Goal: Answer question/provide support: Share knowledge or assist other users

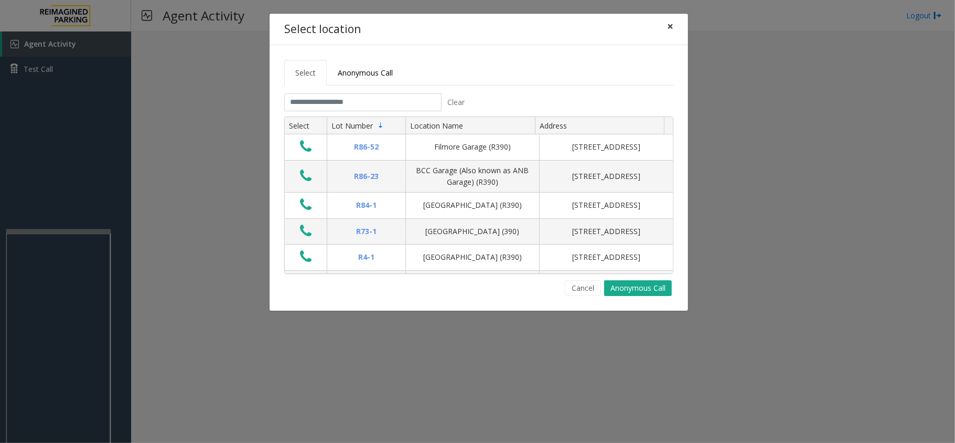
click at [670, 29] on span "×" at bounding box center [670, 26] width 6 height 15
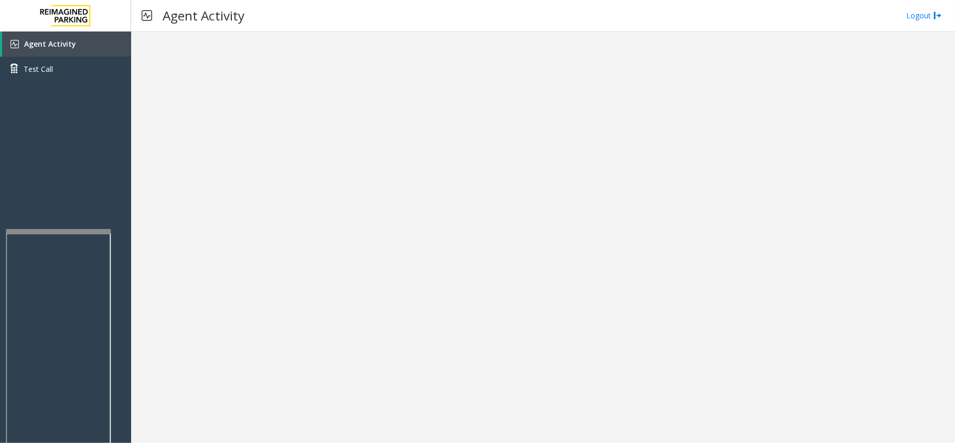
click at [263, 290] on div at bounding box center [543, 236] width 824 height 411
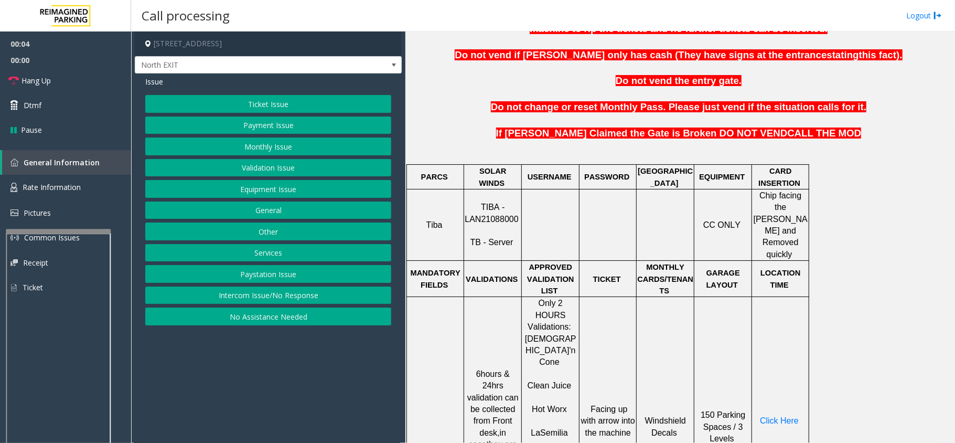
scroll to position [420, 0]
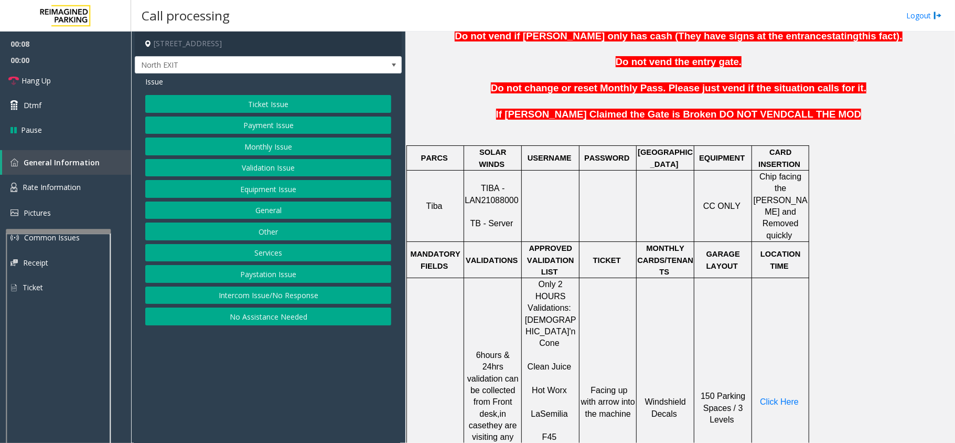
click at [283, 317] on button "No Assistance Needed" at bounding box center [268, 316] width 246 height 18
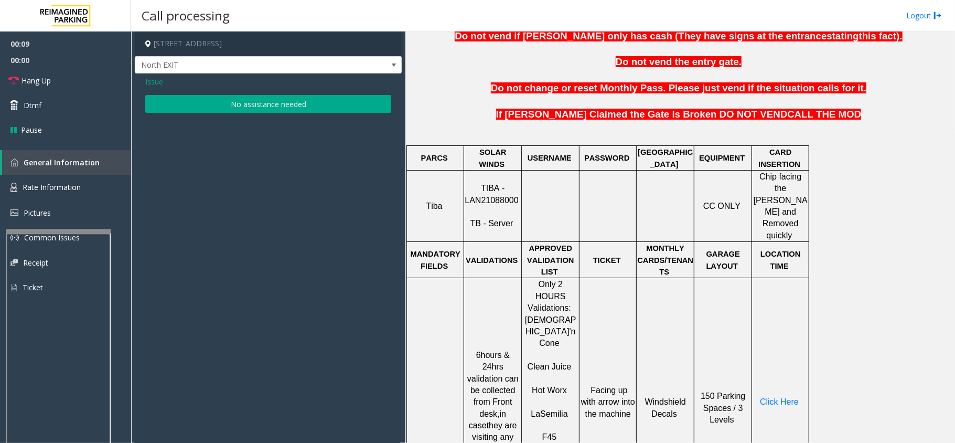
click at [339, 102] on button "No assistance needed" at bounding box center [268, 104] width 246 height 18
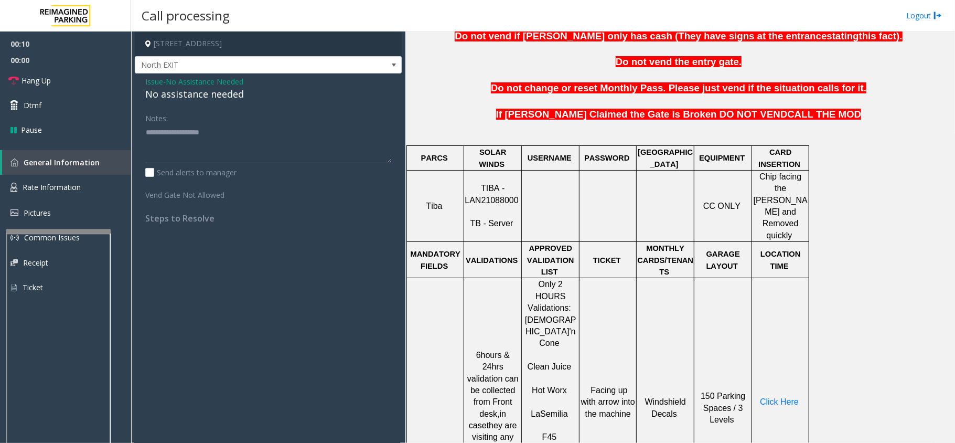
click at [186, 98] on div "No assistance needed" at bounding box center [268, 94] width 246 height 14
click at [187, 93] on div "No assistance needed" at bounding box center [268, 94] width 246 height 14
type textarea "**********"
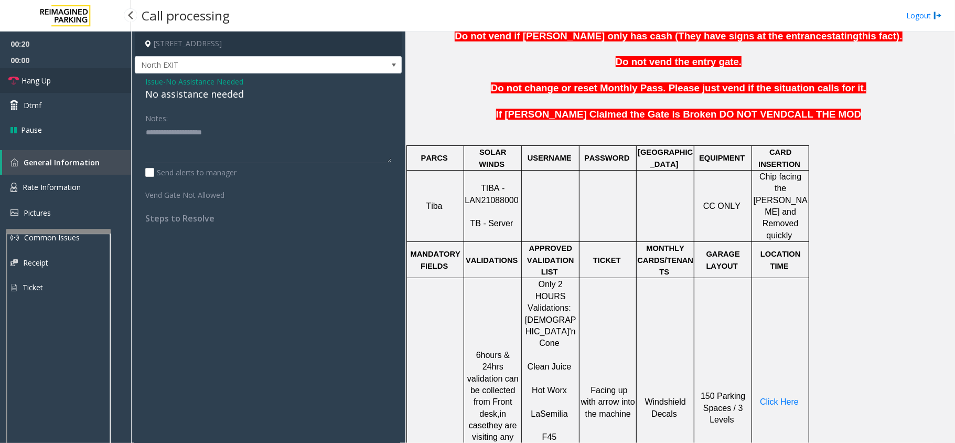
click at [91, 82] on link "Hang Up" at bounding box center [65, 80] width 131 height 25
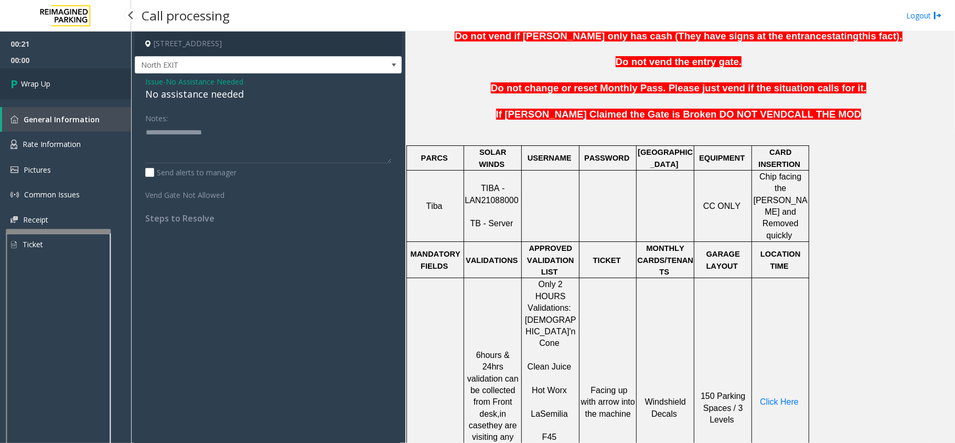
click at [92, 78] on link "Wrap Up" at bounding box center [65, 83] width 131 height 31
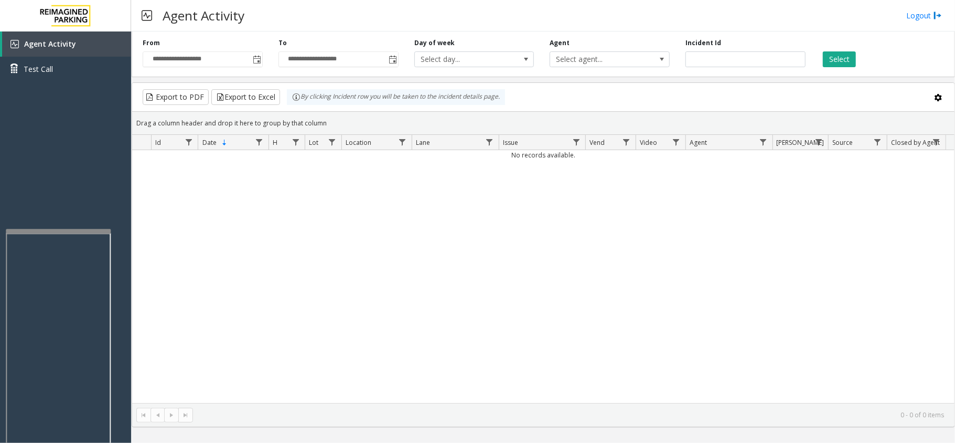
click at [217, 278] on div "No records available." at bounding box center [543, 276] width 823 height 253
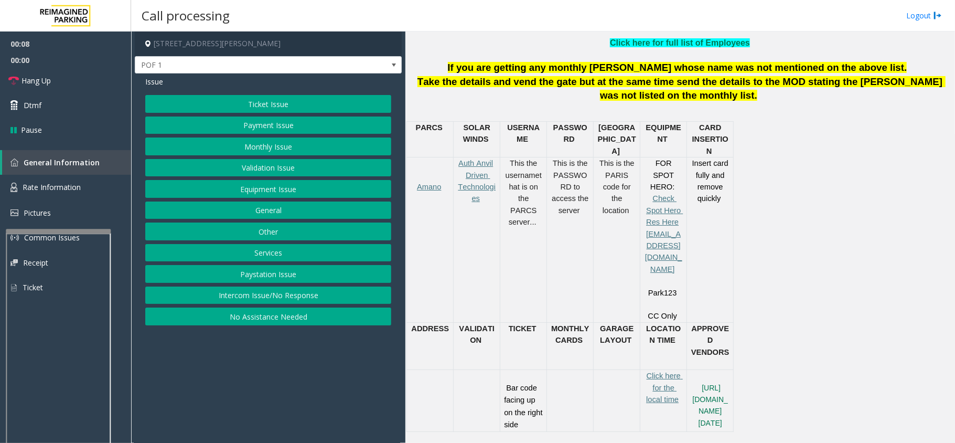
scroll to position [420, 0]
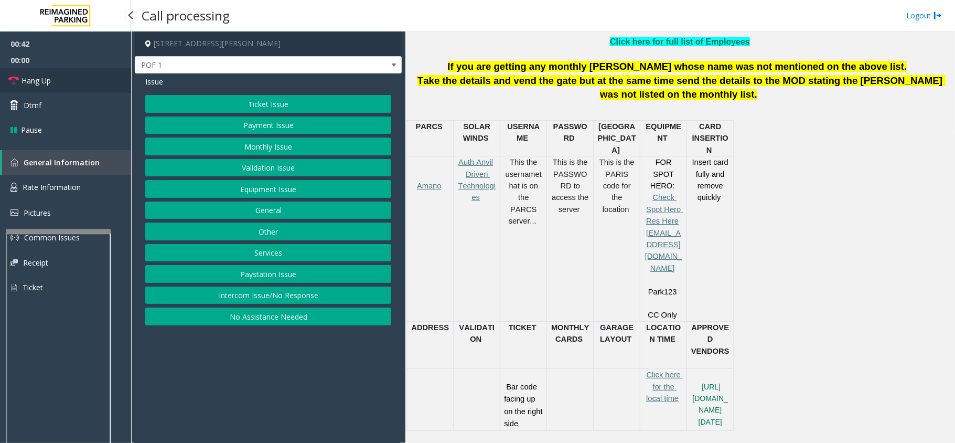
click at [64, 82] on link "Hang Up" at bounding box center [65, 80] width 131 height 25
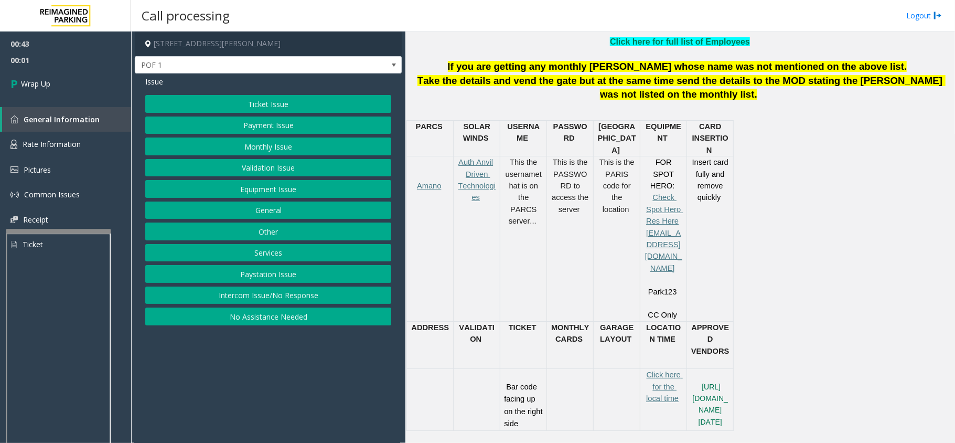
click at [286, 214] on button "General" at bounding box center [268, 210] width 246 height 18
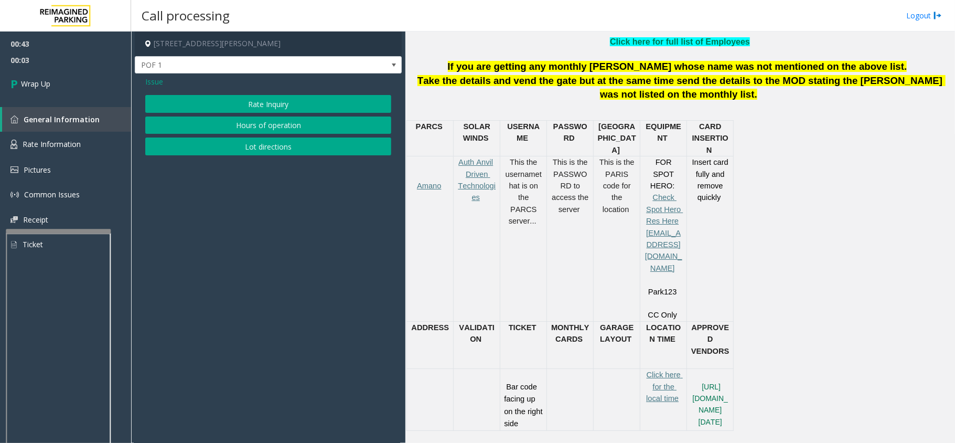
click at [157, 87] on span "Issue" at bounding box center [154, 81] width 18 height 11
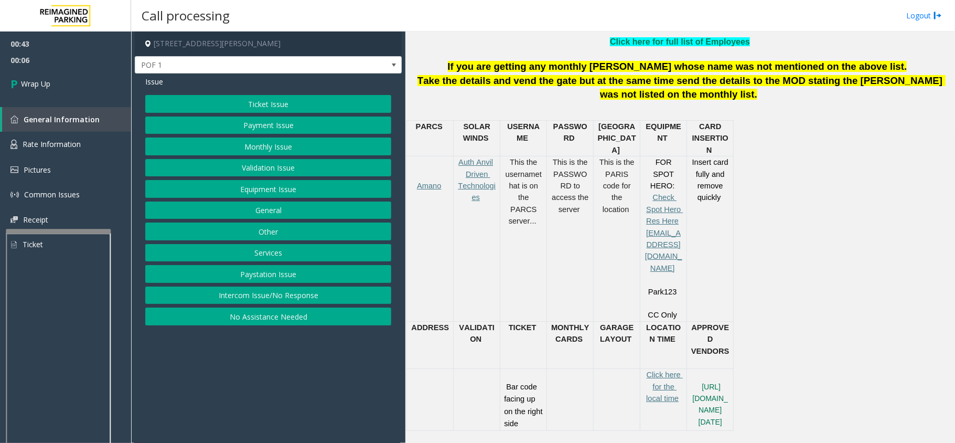
click at [257, 236] on button "Other" at bounding box center [268, 231] width 246 height 18
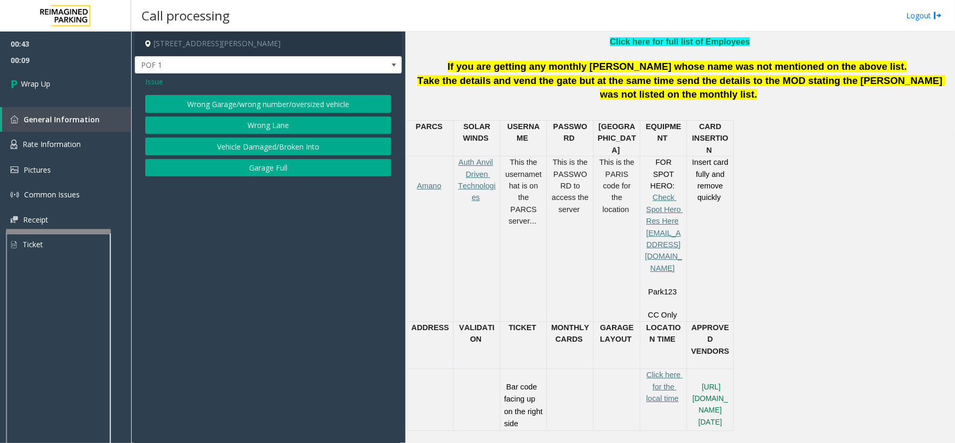
click at [156, 80] on span "Issue" at bounding box center [154, 81] width 18 height 11
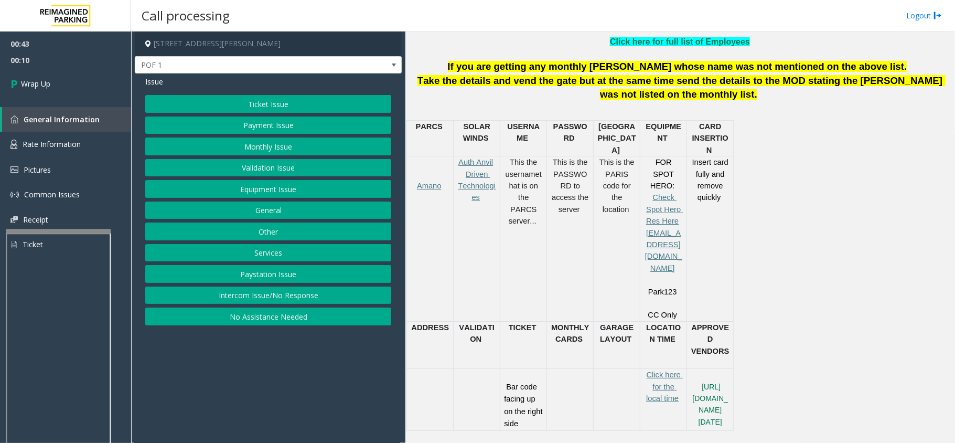
click at [216, 190] on button "Equipment Issue" at bounding box center [268, 189] width 246 height 18
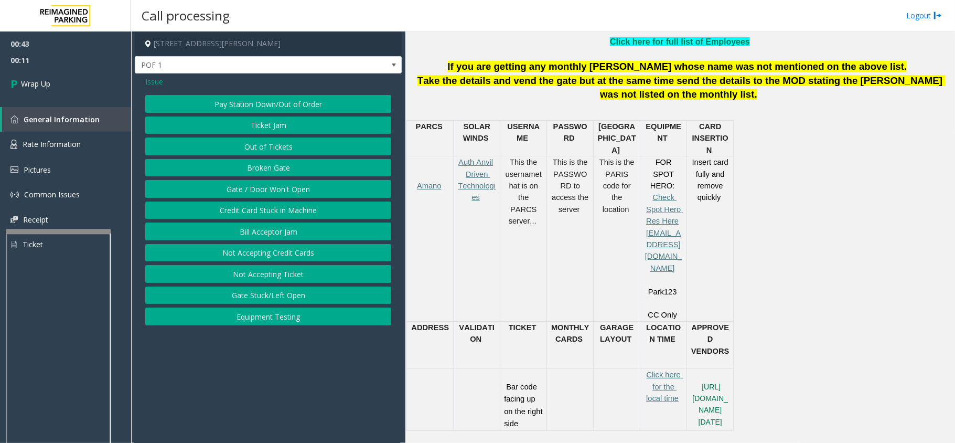
click at [256, 189] on button "Gate / Door Won't Open" at bounding box center [268, 189] width 246 height 18
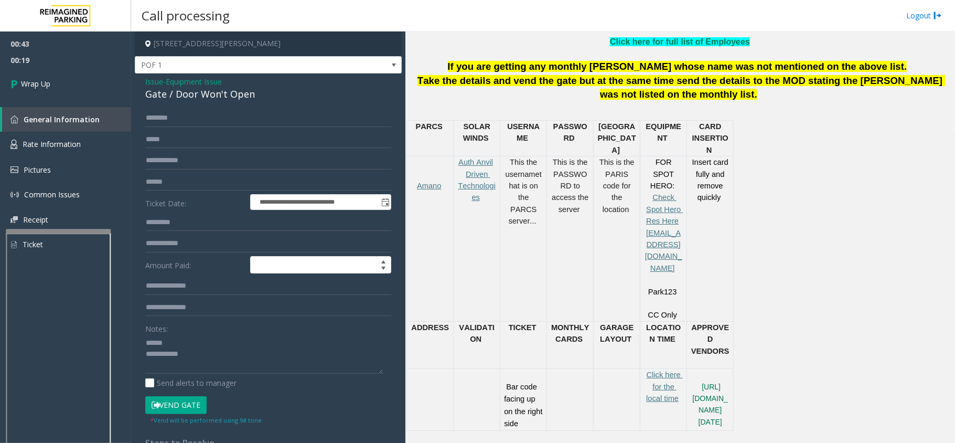
click at [184, 88] on div "Gate / Door Won't Open" at bounding box center [268, 94] width 246 height 14
click at [183, 88] on div "Gate / Door Won't Open" at bounding box center [268, 94] width 246 height 14
click at [185, 89] on div "Gate / Door Won't Open" at bounding box center [268, 94] width 246 height 14
click at [211, 370] on textarea at bounding box center [264, 353] width 238 height 39
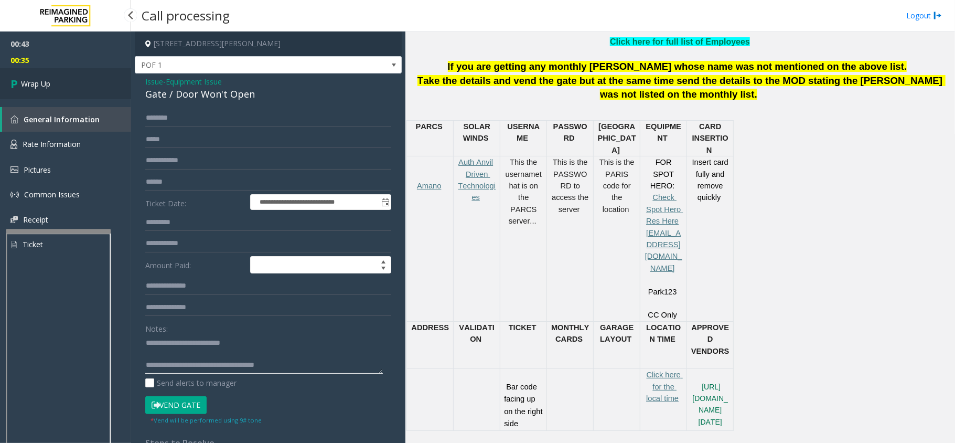
type textarea "**********"
click at [64, 85] on link "Wrap Up" at bounding box center [65, 83] width 131 height 31
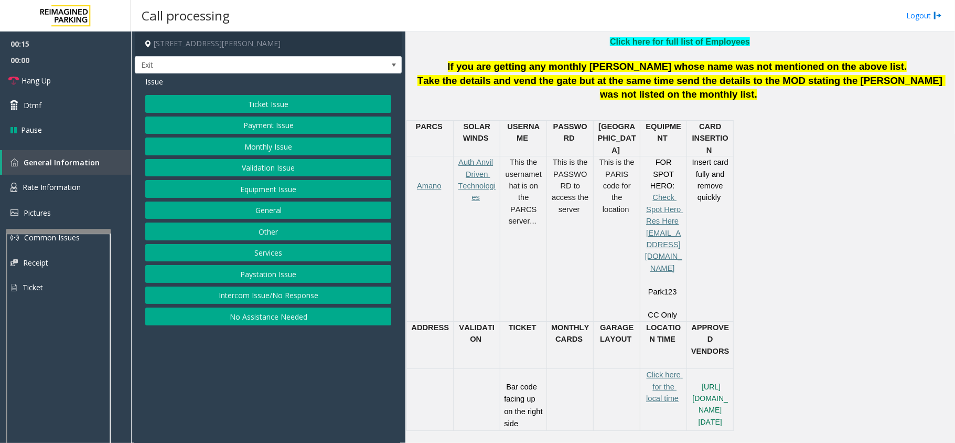
scroll to position [400, 0]
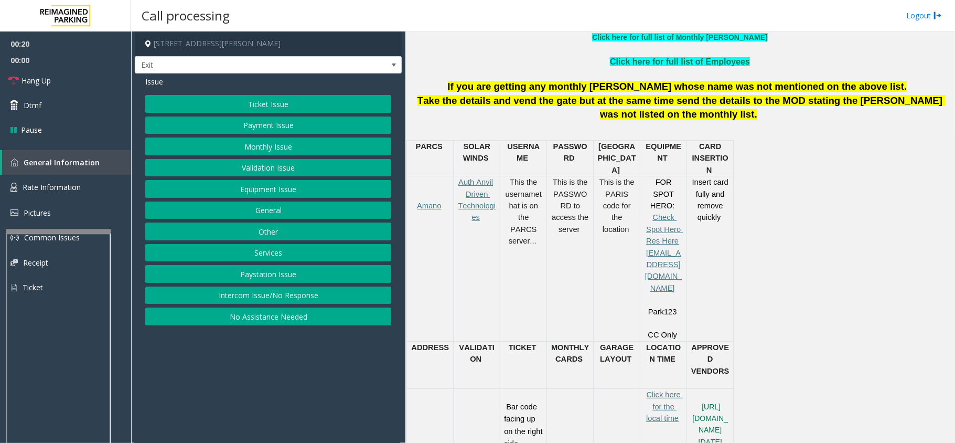
click at [326, 101] on button "Ticket Issue" at bounding box center [268, 104] width 246 height 18
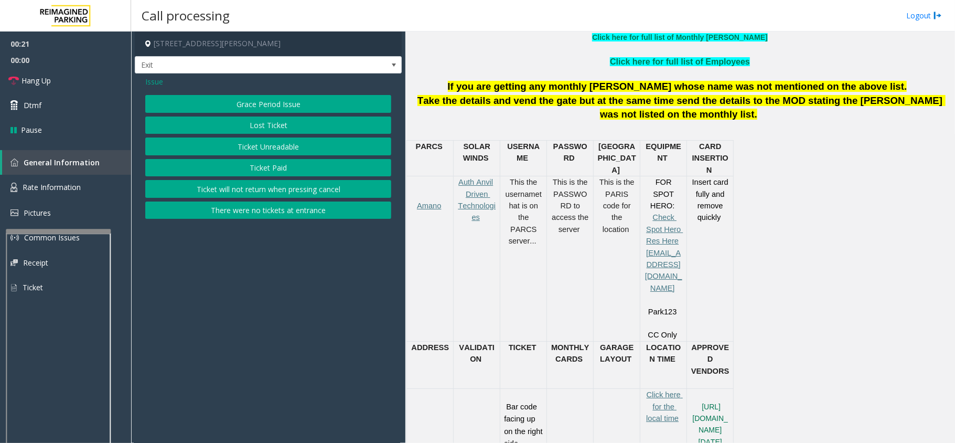
click at [301, 145] on button "Ticket Unreadable" at bounding box center [268, 146] width 246 height 18
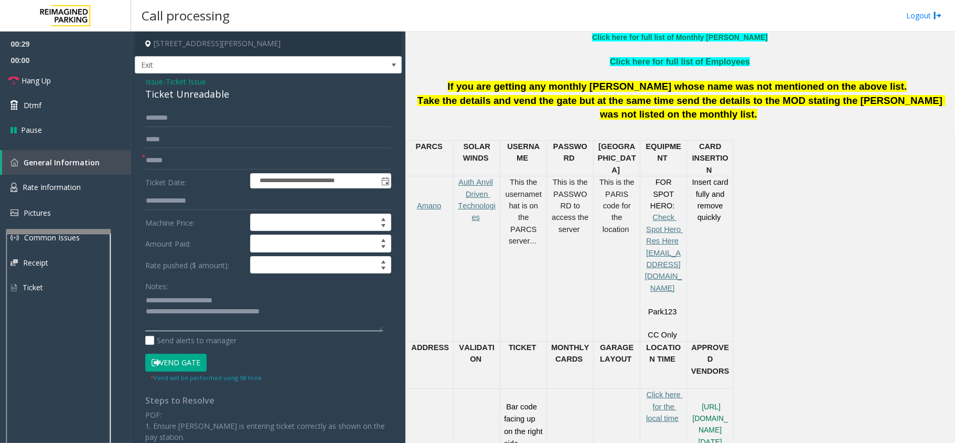
type textarea "**********"
click at [345, 292] on div "Notes:" at bounding box center [268, 304] width 246 height 54
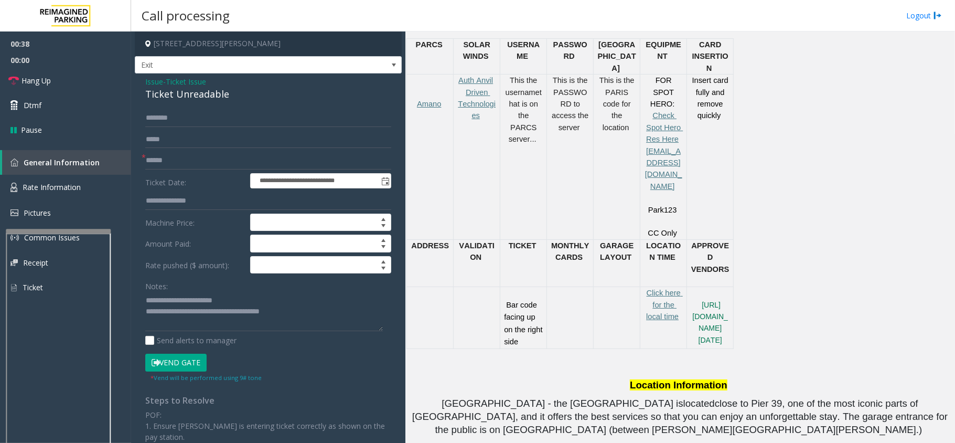
scroll to position [470, 0]
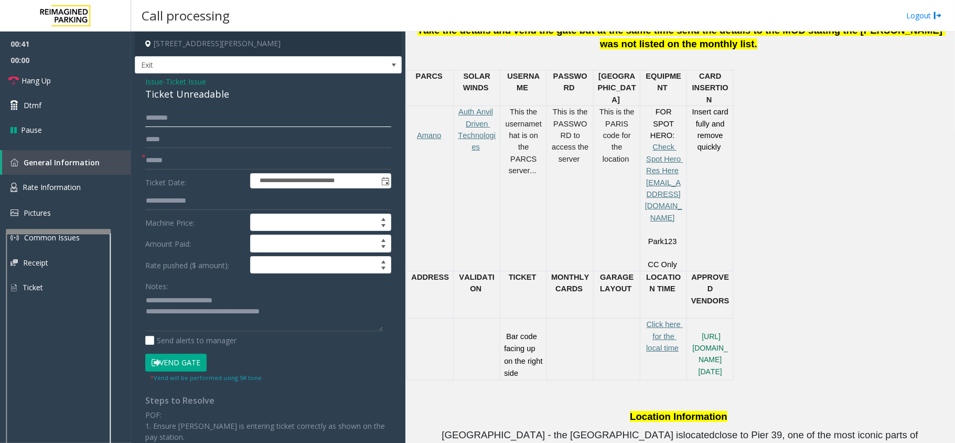
click at [198, 116] on input "text" at bounding box center [268, 118] width 246 height 18
type input "****"
click at [201, 154] on input "text" at bounding box center [268, 161] width 246 height 18
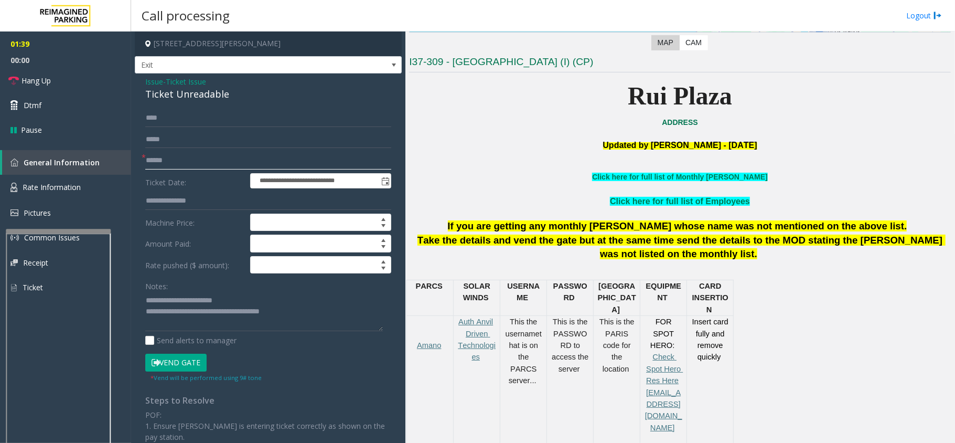
scroll to position [190, 0]
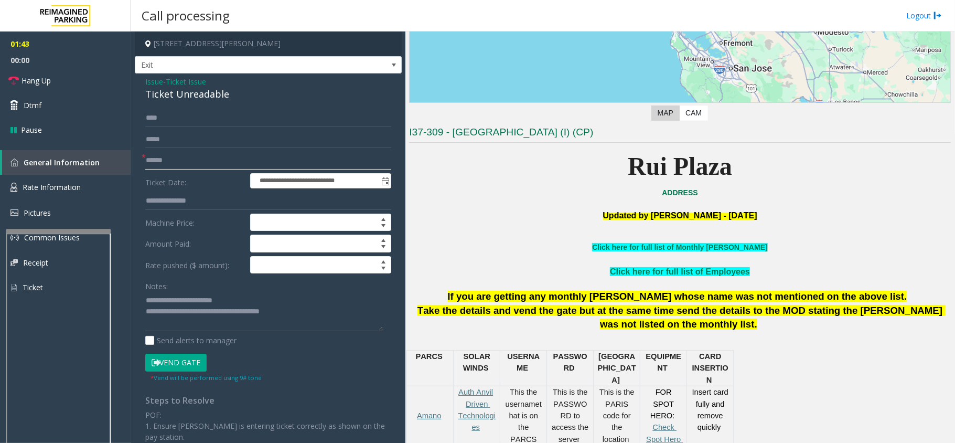
type input "******"
click at [191, 369] on button "Vend Gate" at bounding box center [175, 363] width 61 height 18
click at [38, 89] on link "Hang Up" at bounding box center [65, 80] width 131 height 25
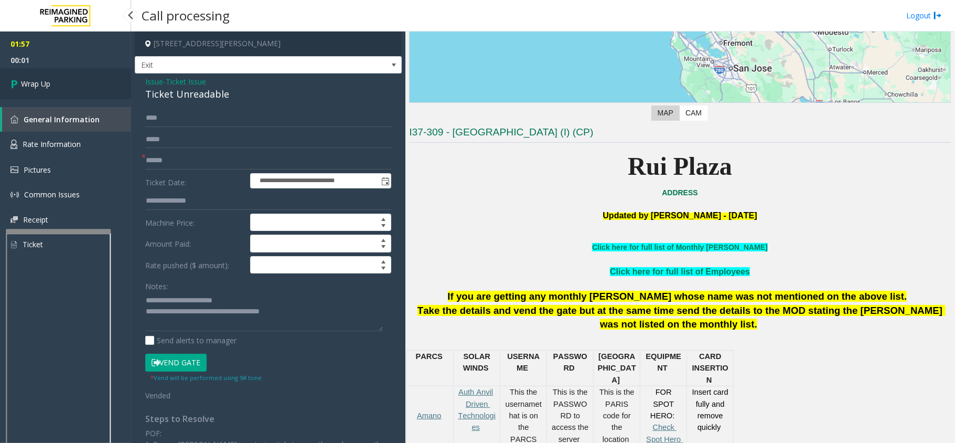
click at [38, 89] on span "Wrap Up" at bounding box center [35, 83] width 29 height 11
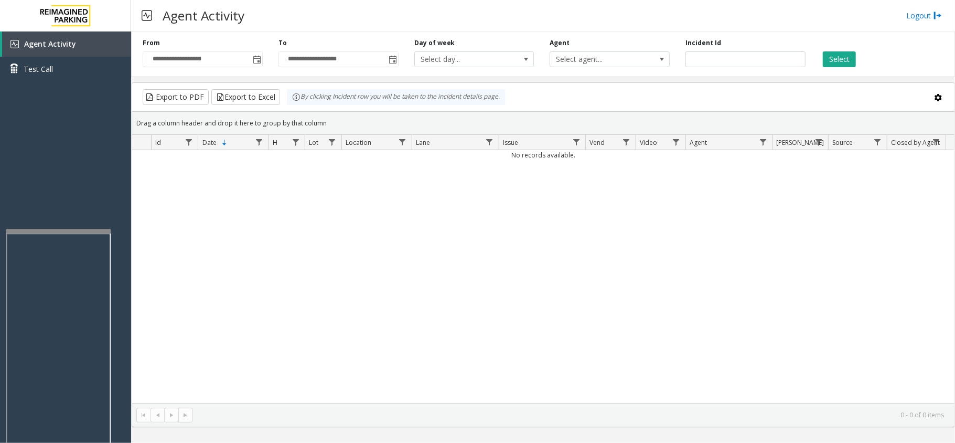
click at [438, 214] on div "No records available." at bounding box center [543, 276] width 823 height 253
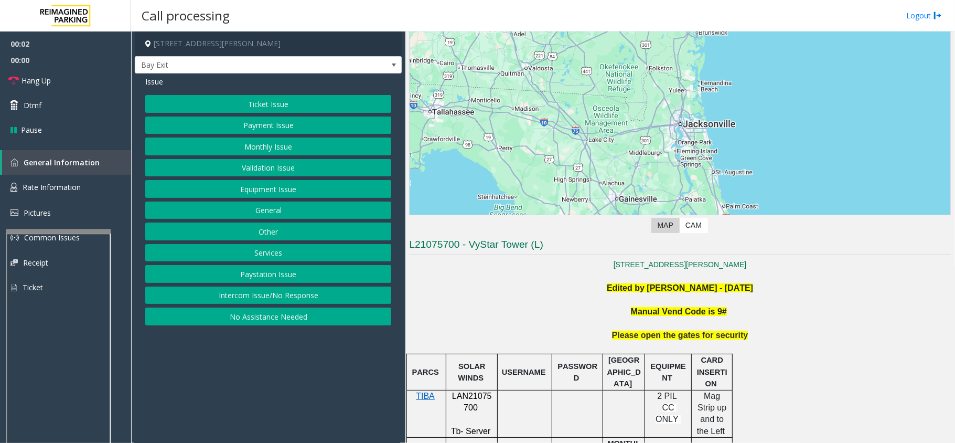
scroll to position [349, 0]
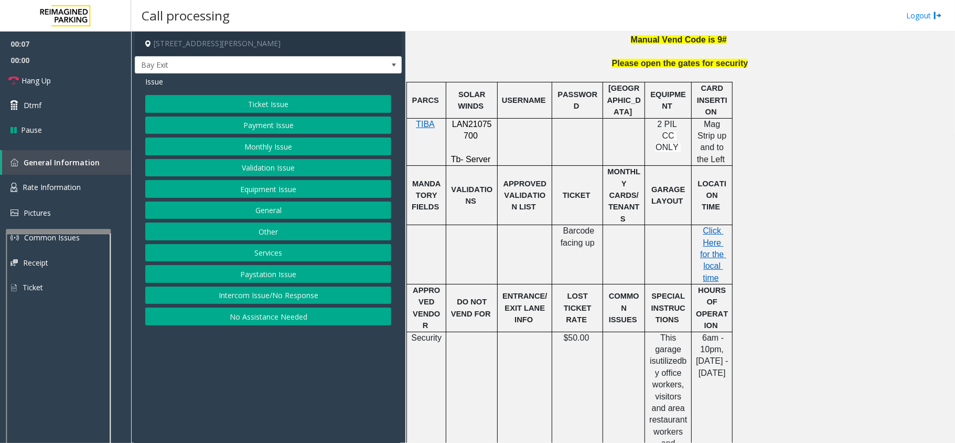
click at [196, 100] on button "Ticket Issue" at bounding box center [268, 104] width 246 height 18
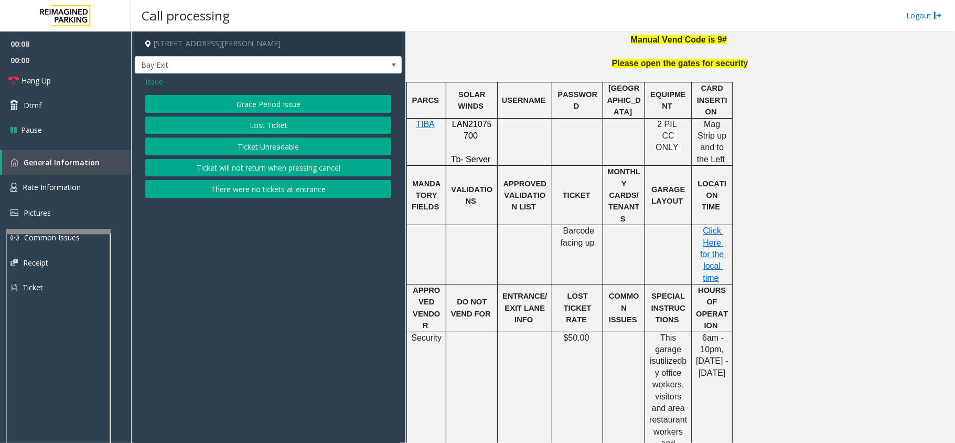
click at [216, 145] on button "Ticket Unreadable" at bounding box center [268, 146] width 246 height 18
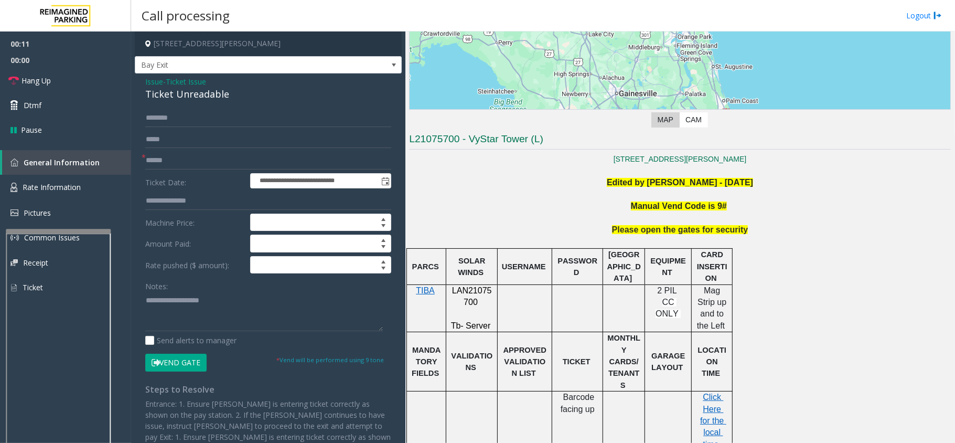
scroll to position [210, 0]
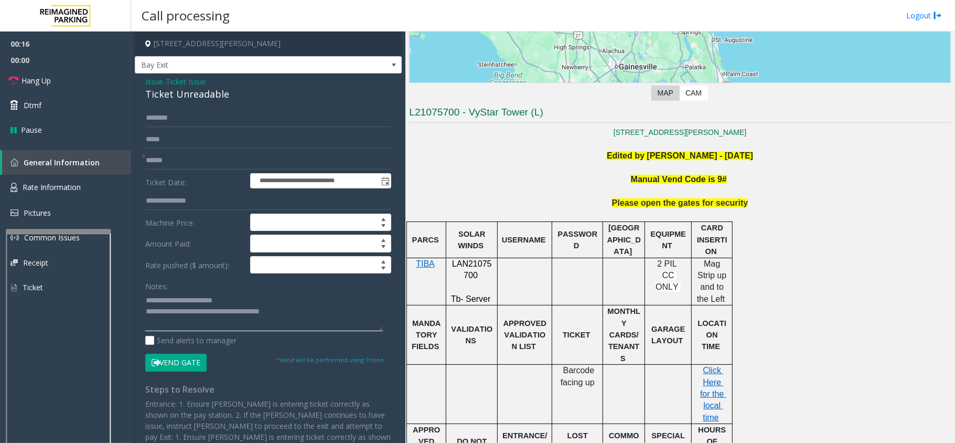
click at [311, 294] on textarea at bounding box center [264, 311] width 238 height 39
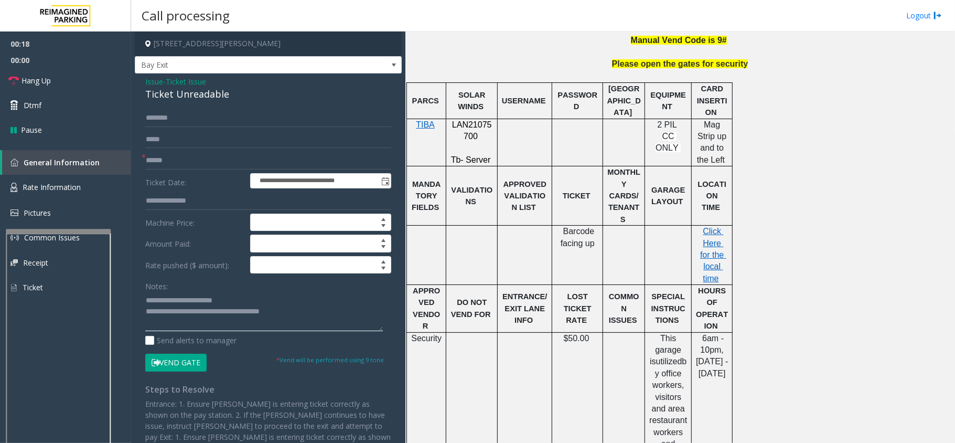
scroll to position [349, 0]
drag, startPoint x: 488, startPoint y: 134, endPoint x: 450, endPoint y: 124, distance: 39.2
click at [450, 124] on p "LAN21075700" at bounding box center [472, 131] width 44 height 24
copy p "LAN21075700"
click at [322, 308] on textarea at bounding box center [264, 311] width 238 height 39
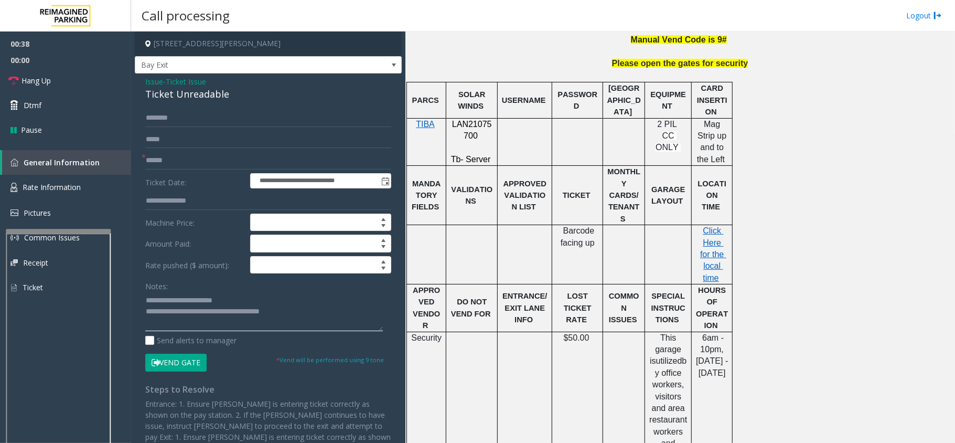
click at [322, 308] on textarea at bounding box center [264, 311] width 238 height 39
click at [311, 312] on textarea at bounding box center [264, 311] width 238 height 39
click at [61, 76] on link "Hang Up" at bounding box center [65, 80] width 131 height 25
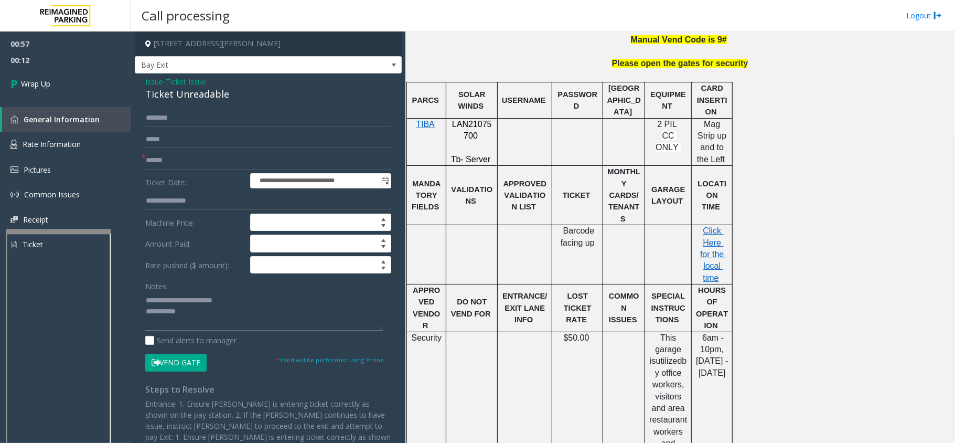
click at [201, 310] on textarea at bounding box center [264, 311] width 238 height 39
type textarea "**********"
click at [49, 78] on span "Wrap Up" at bounding box center [35, 83] width 29 height 11
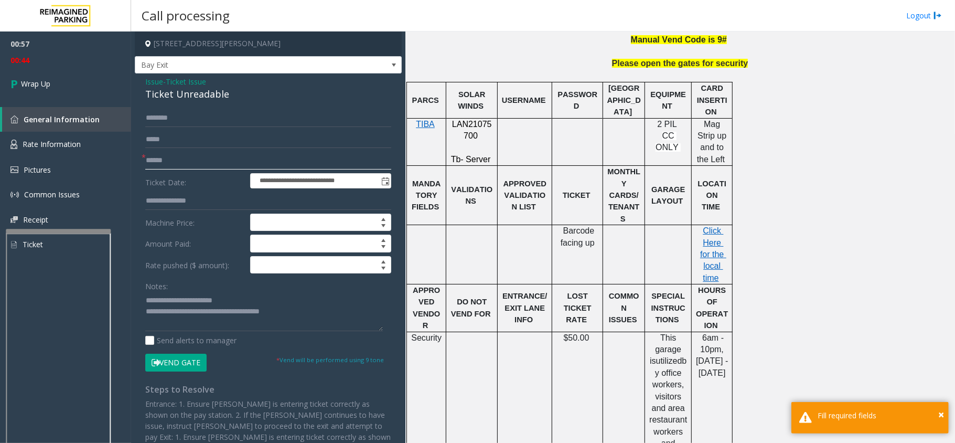
click at [177, 154] on input "text" at bounding box center [268, 161] width 246 height 18
type input "**"
click at [71, 79] on link "Wrap Up" at bounding box center [65, 83] width 131 height 31
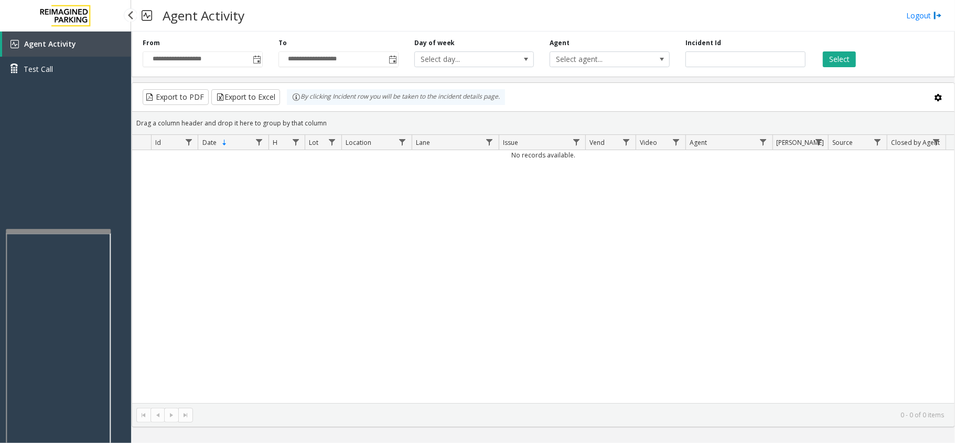
click at [59, 137] on div "Agent Activity Test Call" at bounding box center [65, 252] width 131 height 443
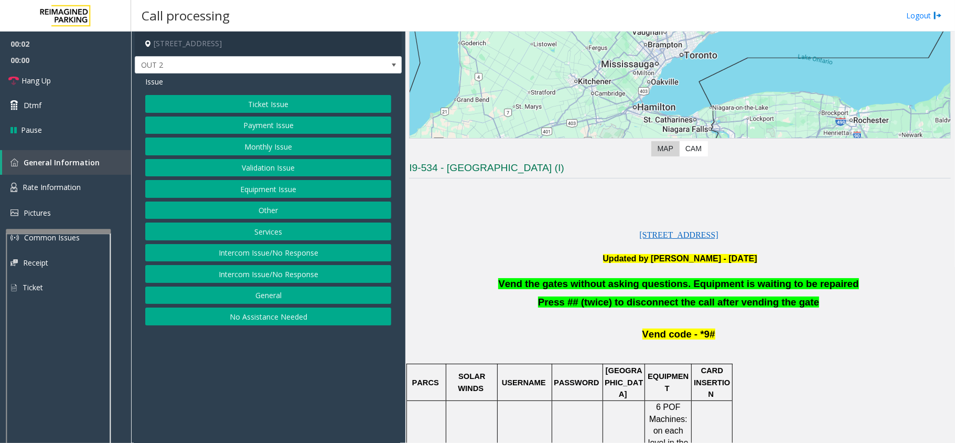
scroll to position [280, 0]
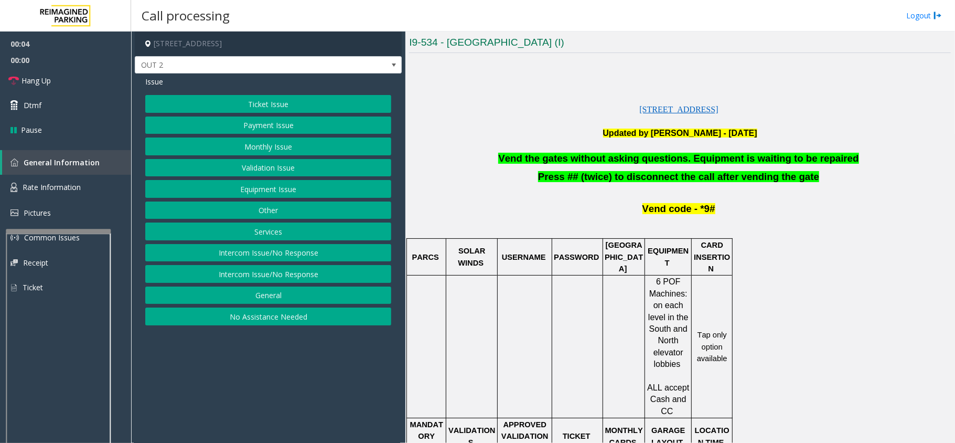
click at [251, 194] on button "Equipment Issue" at bounding box center [268, 189] width 246 height 18
click at [232, 191] on button "Gate / Door Won't Open" at bounding box center [268, 189] width 246 height 18
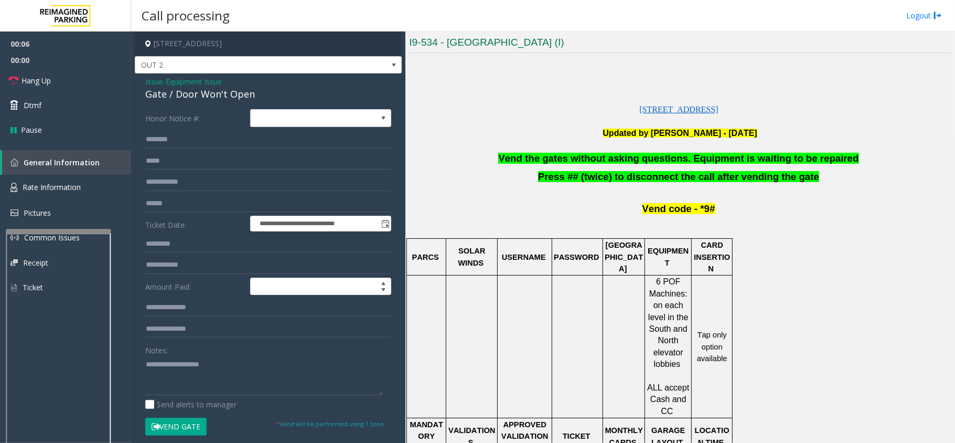
click at [173, 433] on button "Vend Gate" at bounding box center [175, 427] width 61 height 18
click at [584, 164] on span "Vend the gates without asking questions. Equipment is waiting to be repaired" at bounding box center [678, 158] width 360 height 11
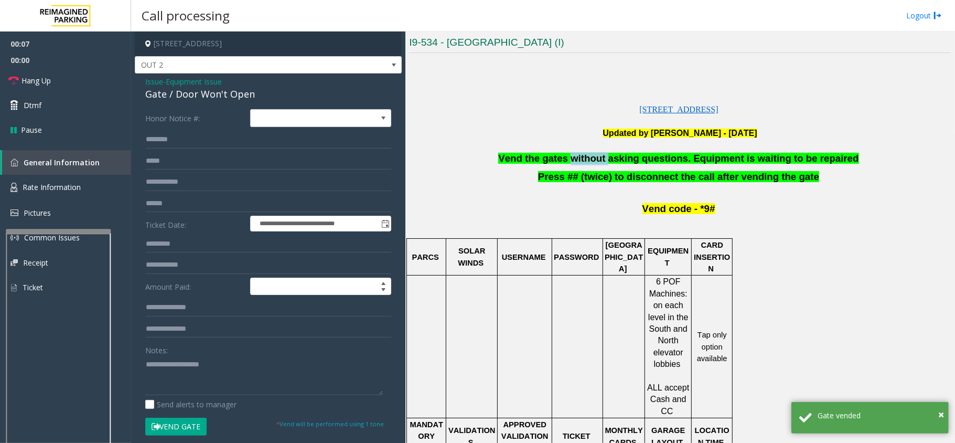
click at [584, 164] on span "Vend the gates without asking questions. Equipment is waiting to be repaired" at bounding box center [678, 158] width 360 height 11
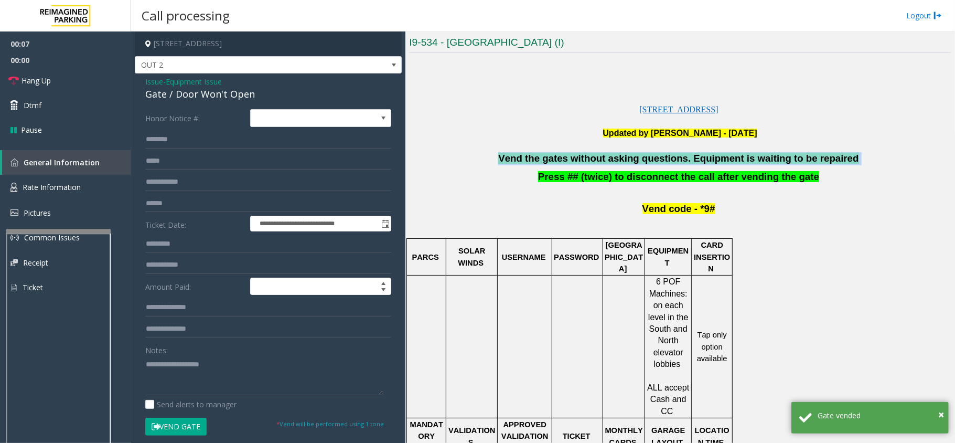
click at [584, 163] on span "Vend the gates without asking questions. Equipment is waiting to be repaired" at bounding box center [678, 158] width 360 height 11
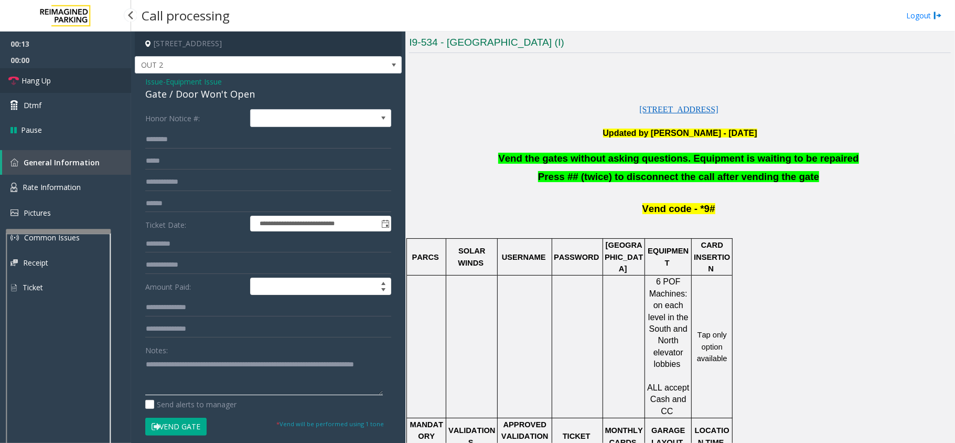
type textarea "**********"
click at [40, 80] on span "Hang Up" at bounding box center [36, 80] width 29 height 11
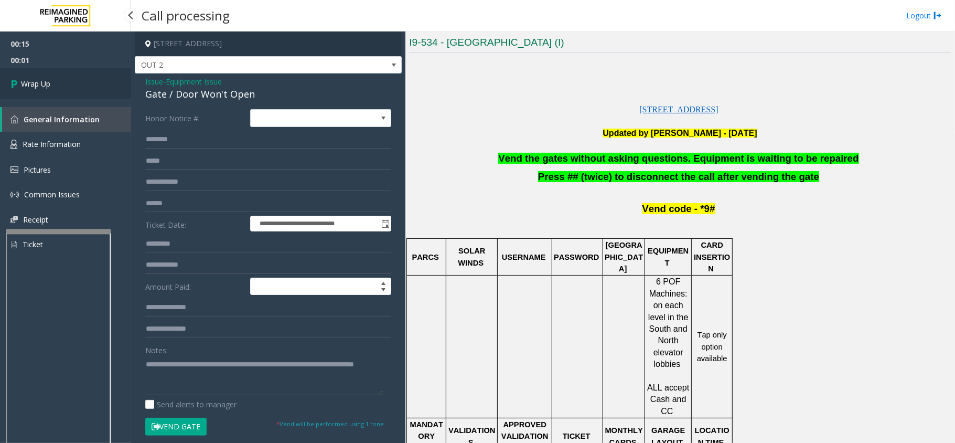
click at [40, 80] on span "Wrap Up" at bounding box center [35, 83] width 29 height 11
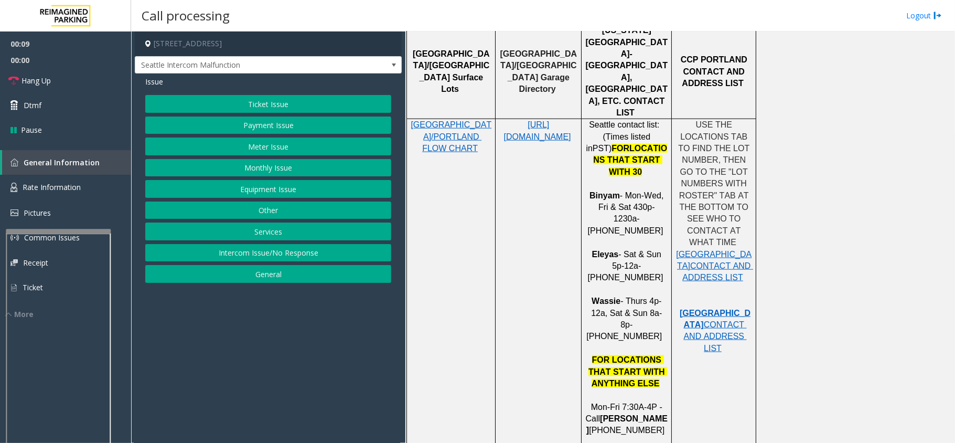
scroll to position [909, 0]
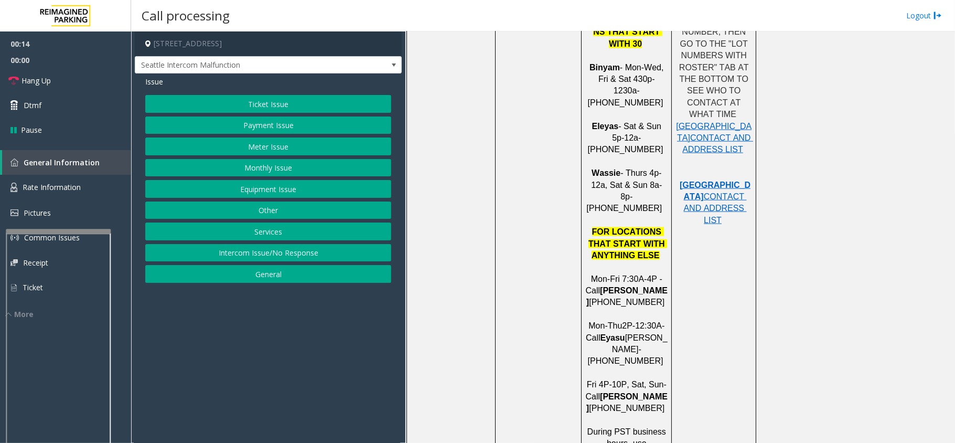
click at [238, 232] on button "Services" at bounding box center [268, 231] width 246 height 18
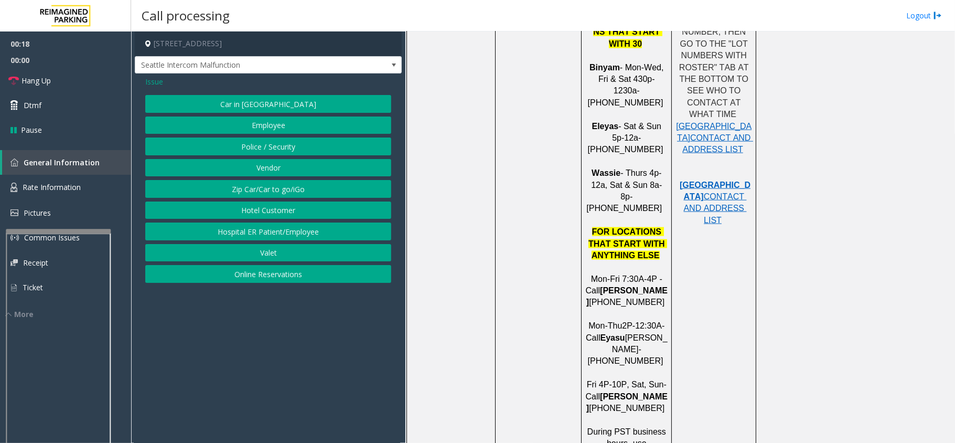
click at [162, 84] on span "Issue" at bounding box center [154, 81] width 18 height 11
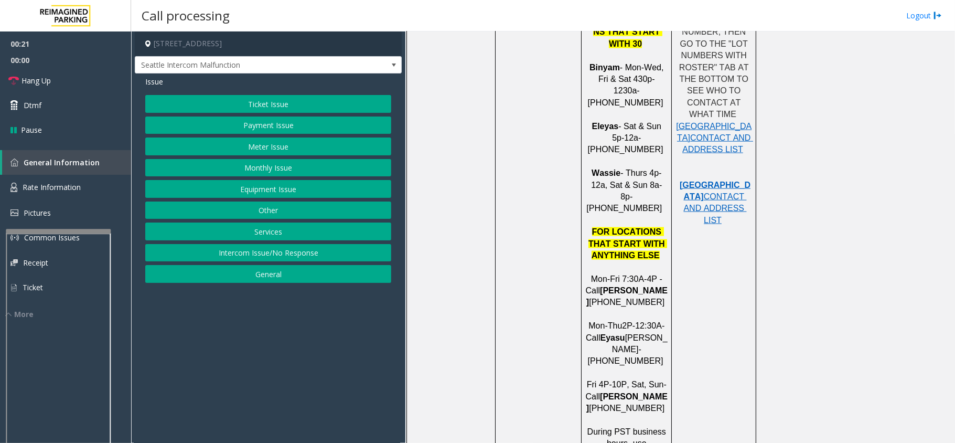
click at [225, 233] on button "Services" at bounding box center [268, 231] width 246 height 18
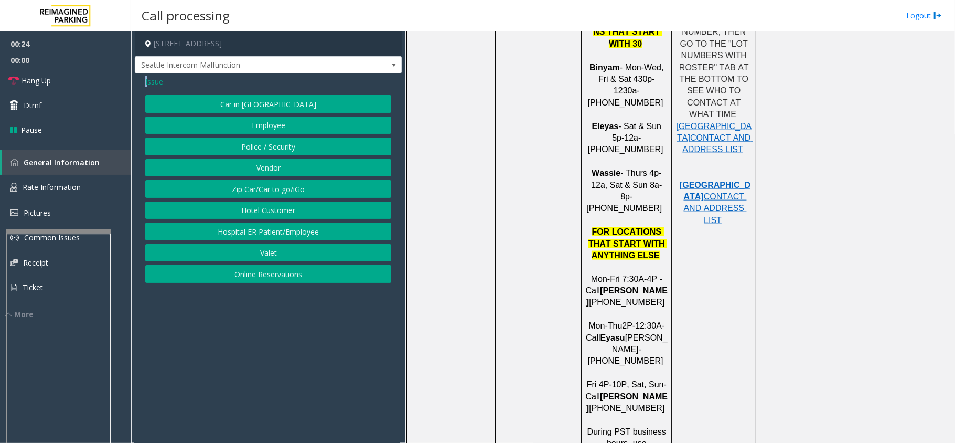
click at [148, 80] on span "Issue" at bounding box center [154, 81] width 18 height 11
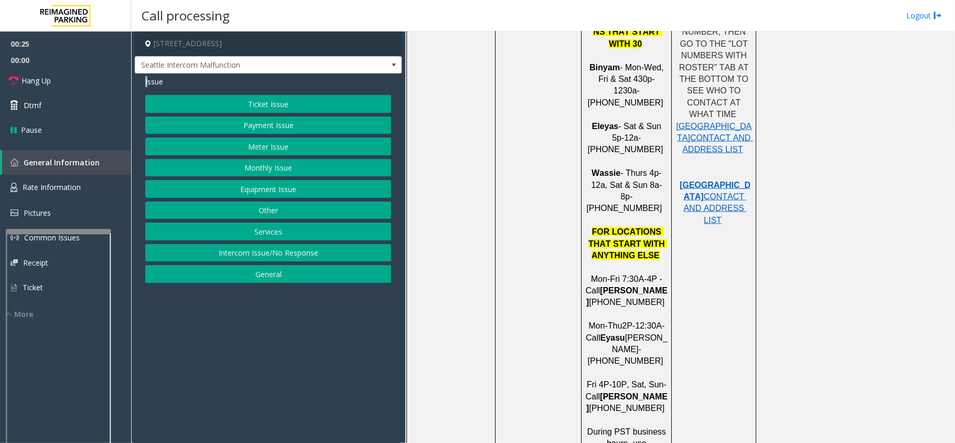
click at [248, 191] on button "Equipment Issue" at bounding box center [268, 189] width 246 height 18
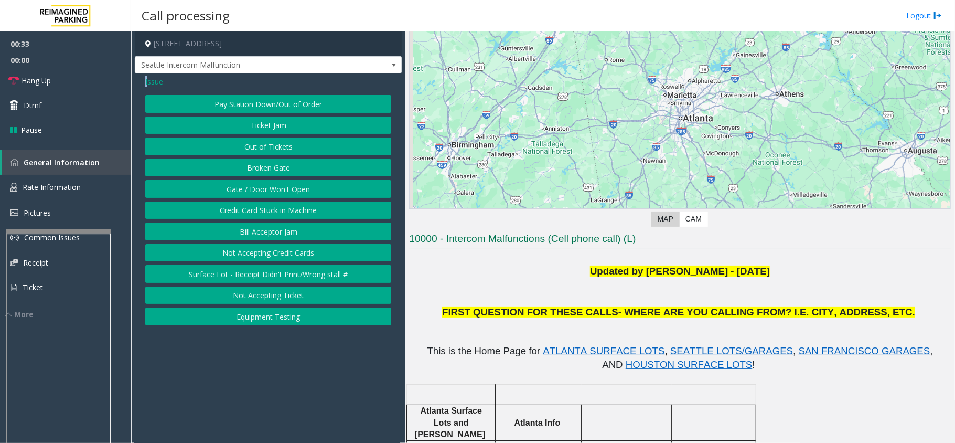
scroll to position [0, 0]
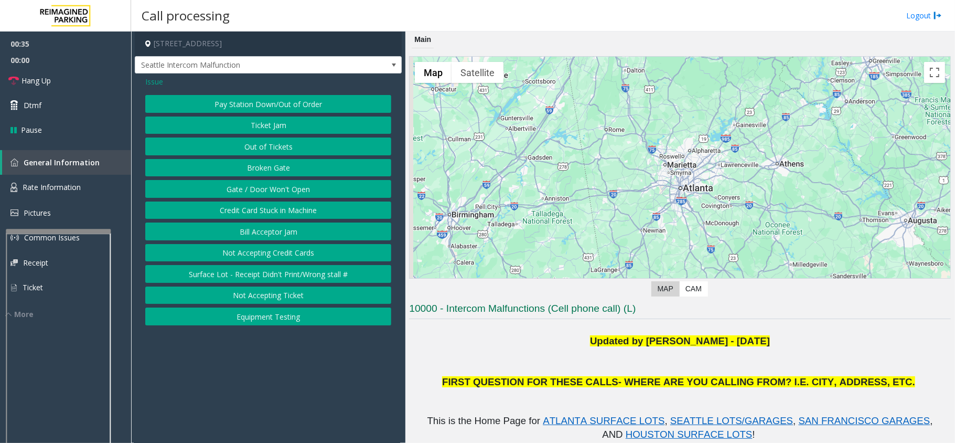
click at [152, 78] on span "Issue" at bounding box center [154, 81] width 18 height 11
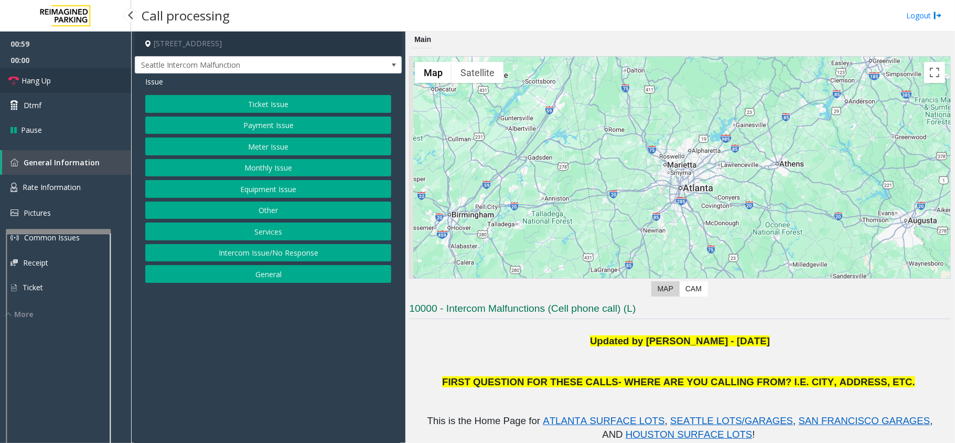
click at [48, 80] on span "Hang Up" at bounding box center [36, 80] width 29 height 11
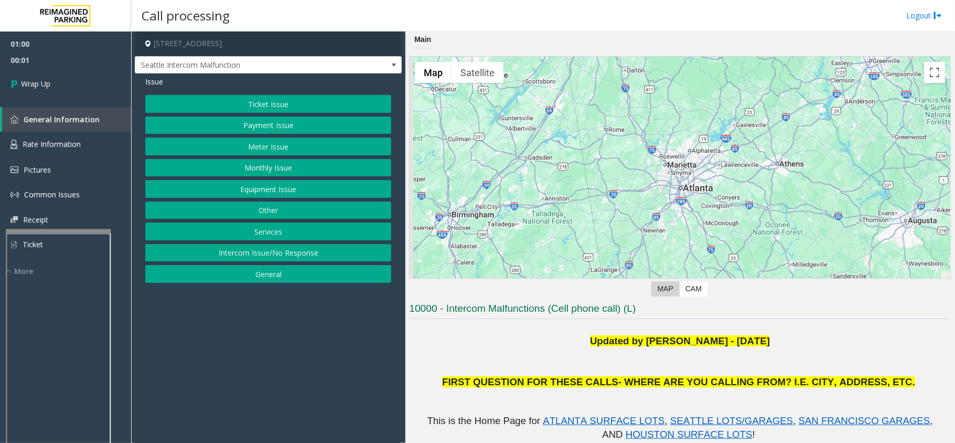
click at [231, 231] on button "Services" at bounding box center [268, 231] width 246 height 18
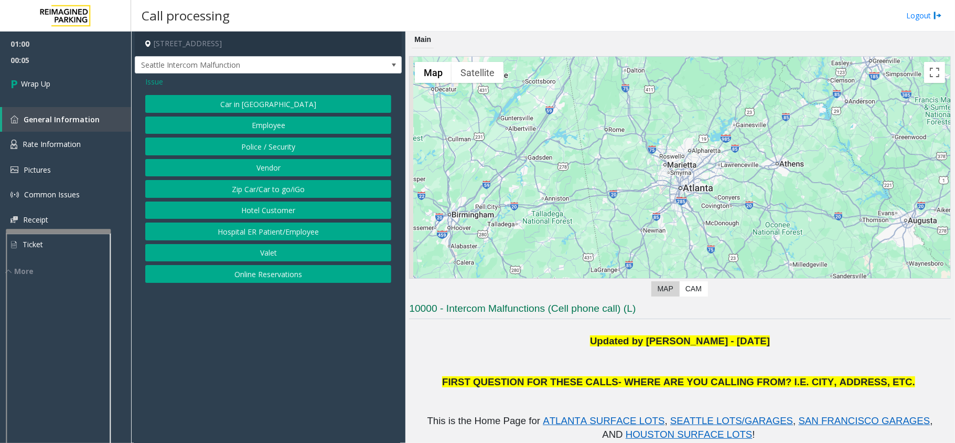
click at [154, 82] on span "Issue" at bounding box center [154, 81] width 18 height 11
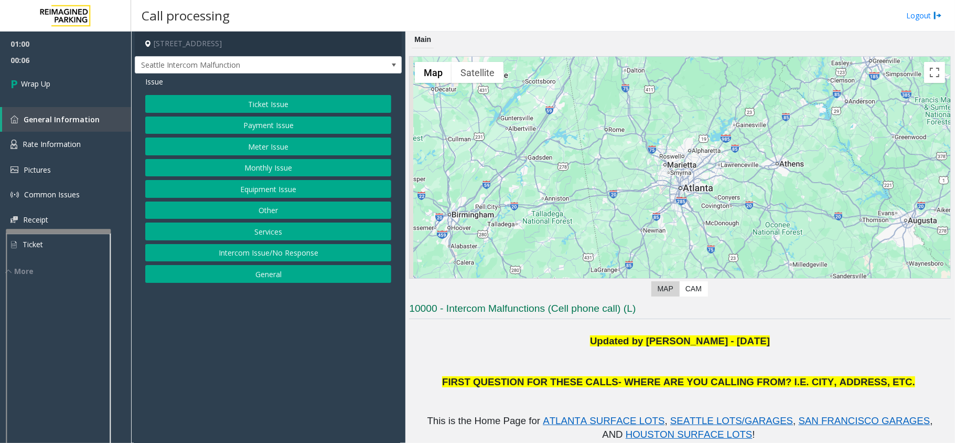
click at [217, 280] on button "General" at bounding box center [268, 274] width 246 height 18
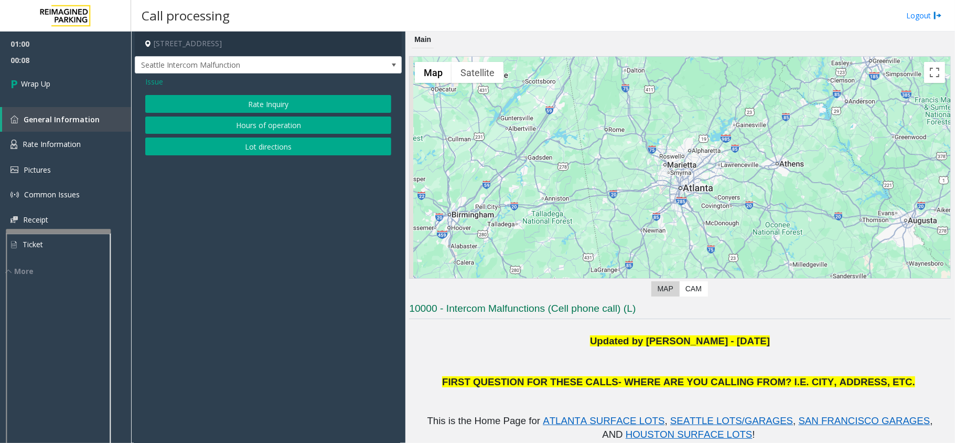
click at [148, 80] on span "Issue" at bounding box center [154, 81] width 18 height 11
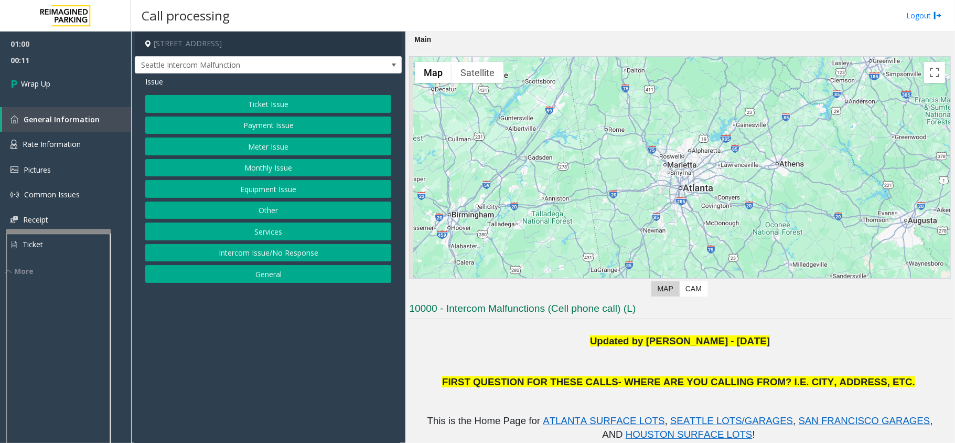
click at [241, 148] on button "Meter Issue" at bounding box center [268, 146] width 246 height 18
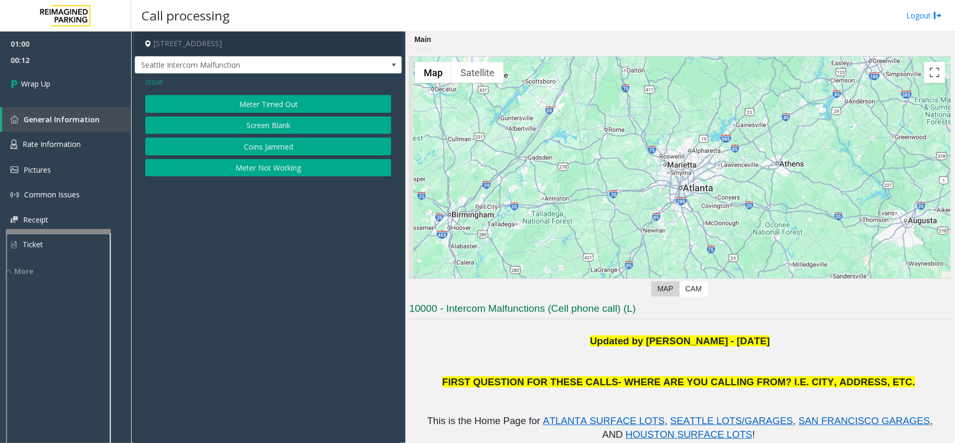
click at [154, 77] on span "Issue" at bounding box center [154, 81] width 18 height 11
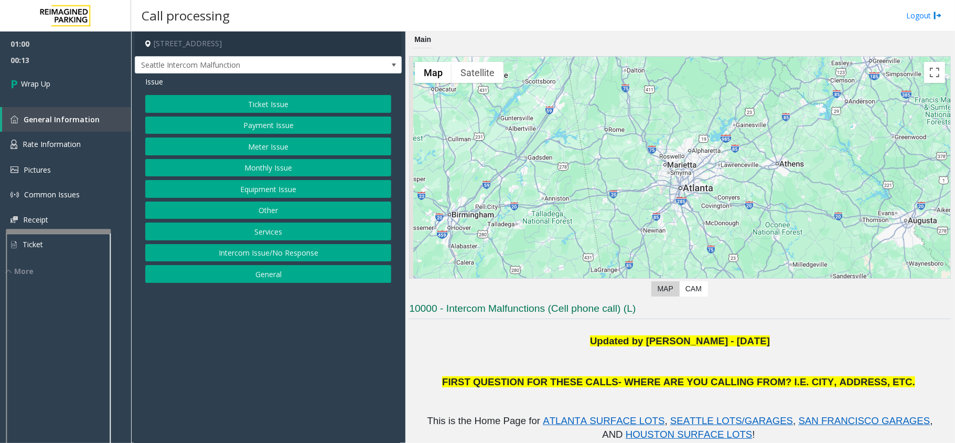
click at [220, 103] on button "Ticket Issue" at bounding box center [268, 104] width 246 height 18
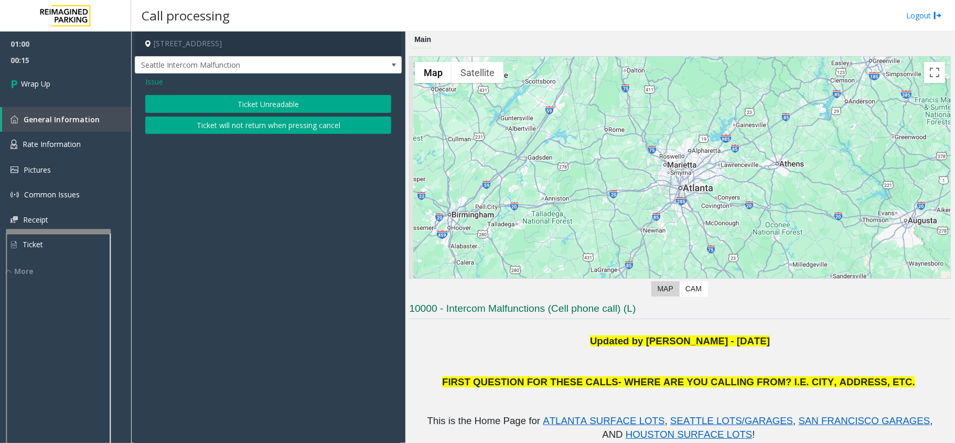
click at [151, 84] on span "Issue" at bounding box center [154, 81] width 18 height 11
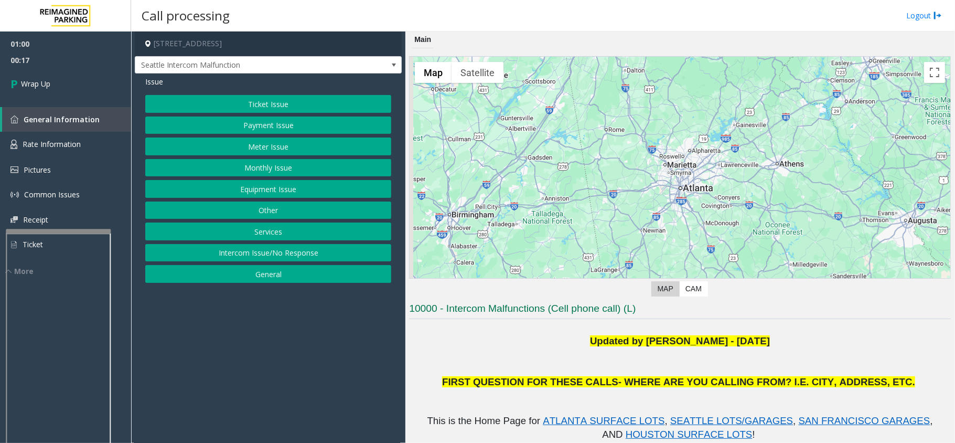
click at [222, 217] on button "Other" at bounding box center [268, 210] width 246 height 18
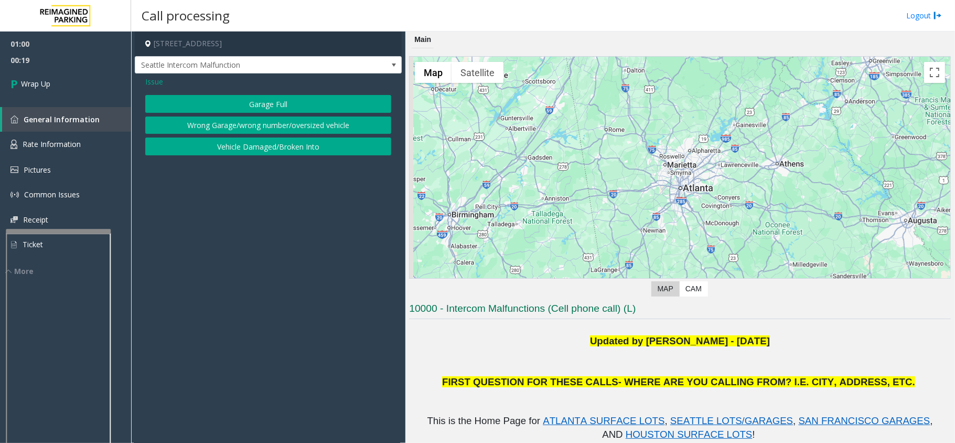
click at [153, 88] on div "Issue Garage Full Wrong Garage/wrong number/oversized vehicle Vehicle Damaged/B…" at bounding box center [268, 116] width 267 height 87
click at [152, 83] on span "Issue" at bounding box center [154, 81] width 18 height 11
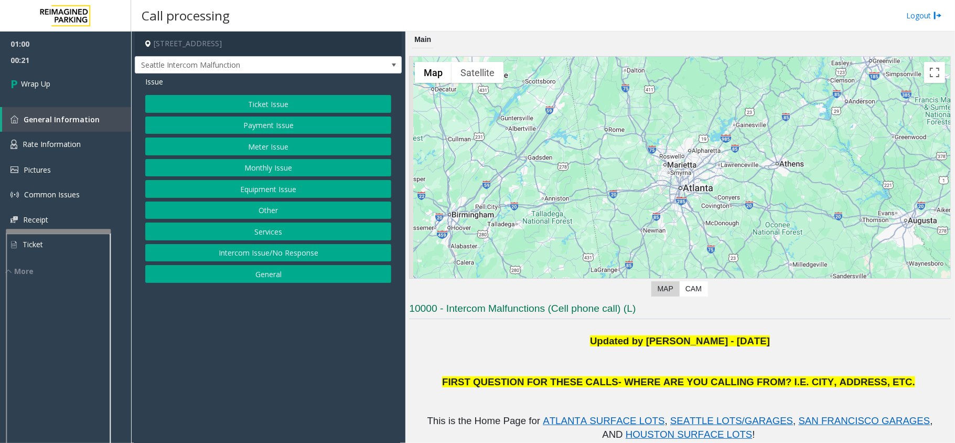
click at [216, 259] on button "Intercom Issue/No Response" at bounding box center [268, 253] width 246 height 18
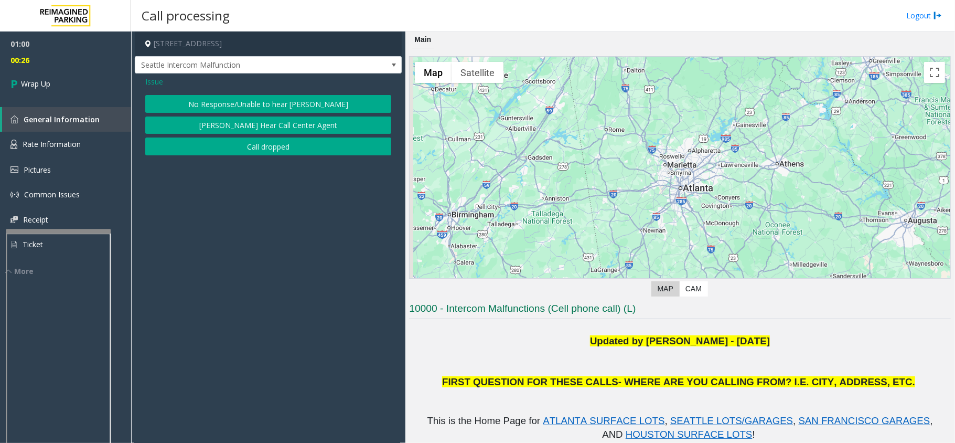
click at [162, 80] on span "Issue" at bounding box center [154, 81] width 18 height 11
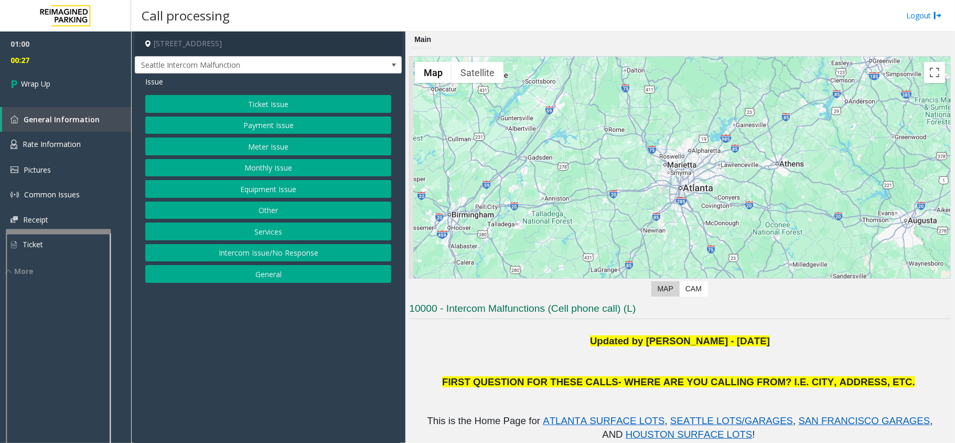
click at [222, 234] on button "Services" at bounding box center [268, 231] width 246 height 18
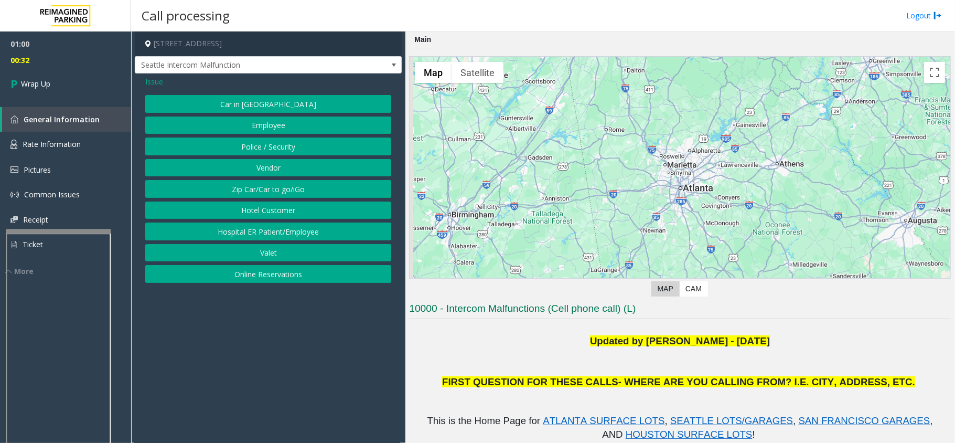
click at [149, 82] on span "Issue" at bounding box center [154, 81] width 18 height 11
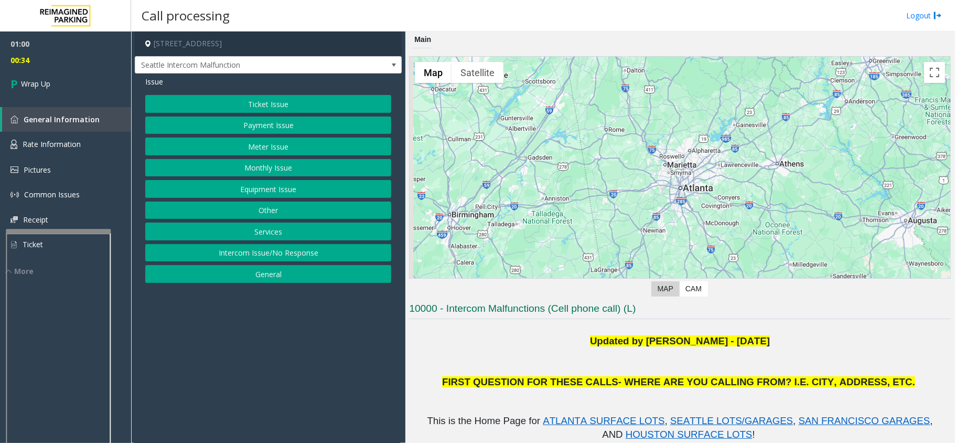
click at [223, 210] on button "Other" at bounding box center [268, 210] width 246 height 18
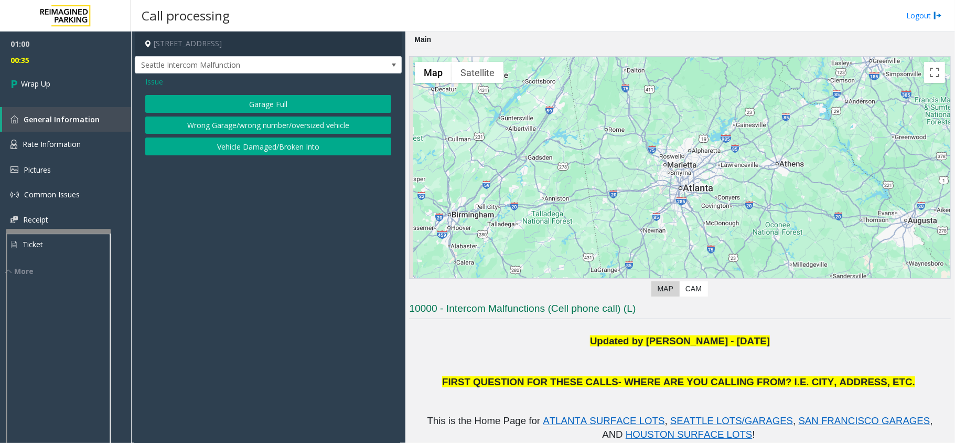
click at [151, 80] on span "Issue" at bounding box center [154, 81] width 18 height 11
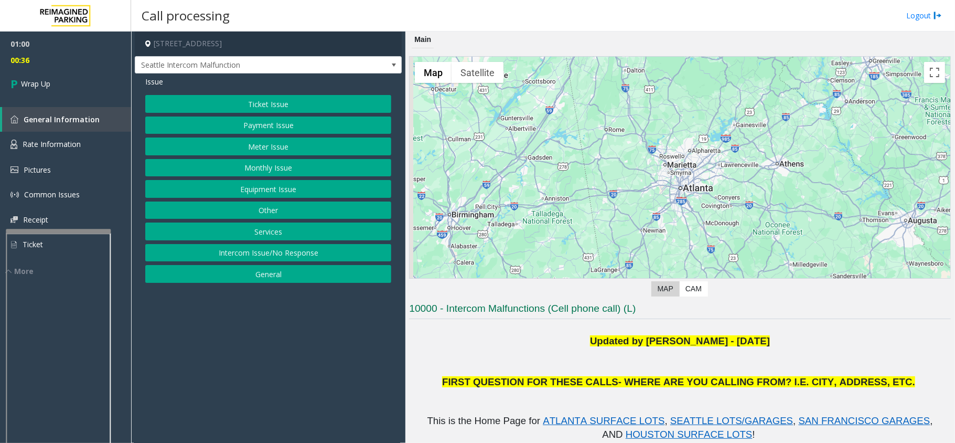
click at [229, 196] on button "Equipment Issue" at bounding box center [268, 189] width 246 height 18
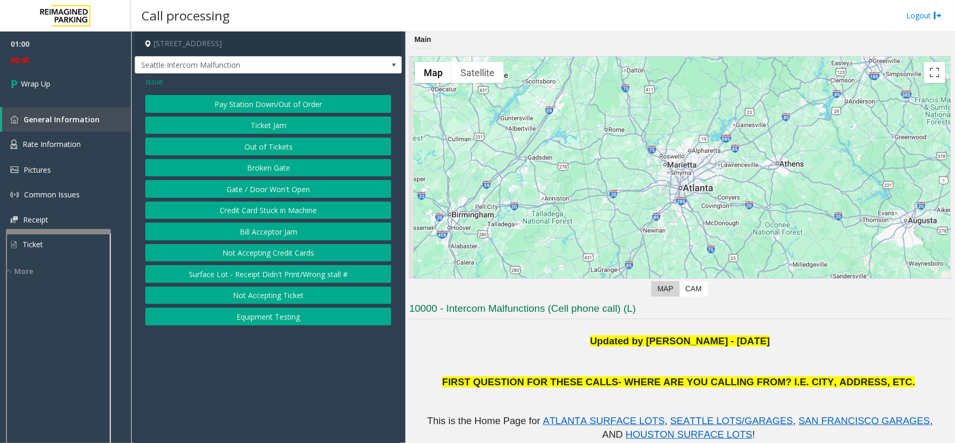
click at [274, 195] on button "Gate / Door Won't Open" at bounding box center [268, 189] width 246 height 18
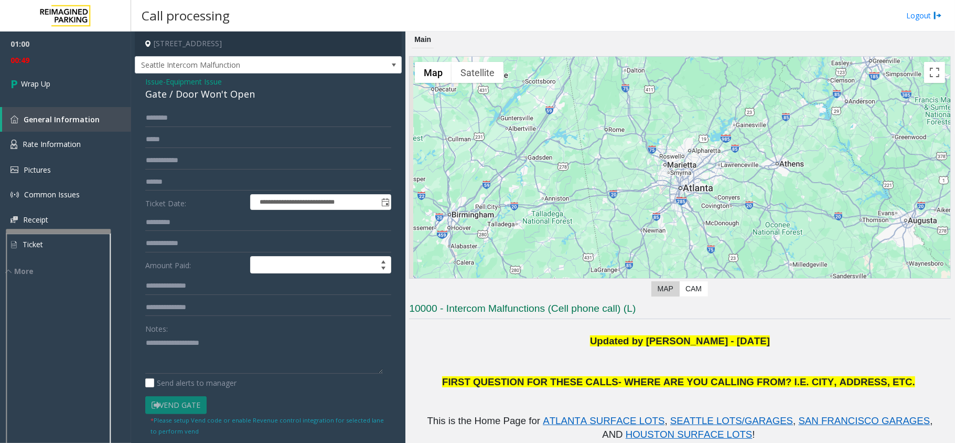
click at [144, 338] on div "**********" at bounding box center [268, 308] width 262 height 398
click at [167, 100] on div "Gate / Door Won't Open" at bounding box center [268, 94] width 246 height 14
click at [185, 360] on textarea at bounding box center [264, 353] width 238 height 39
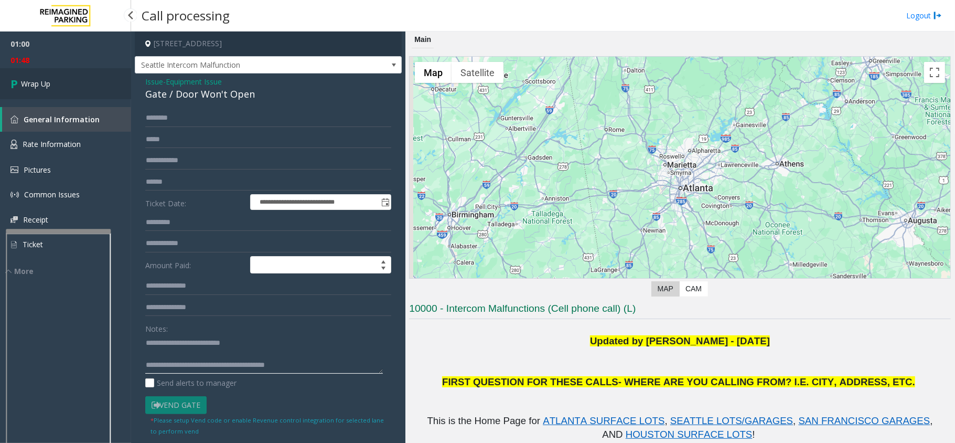
type textarea "**********"
click at [57, 87] on link "Wrap Up" at bounding box center [65, 83] width 131 height 31
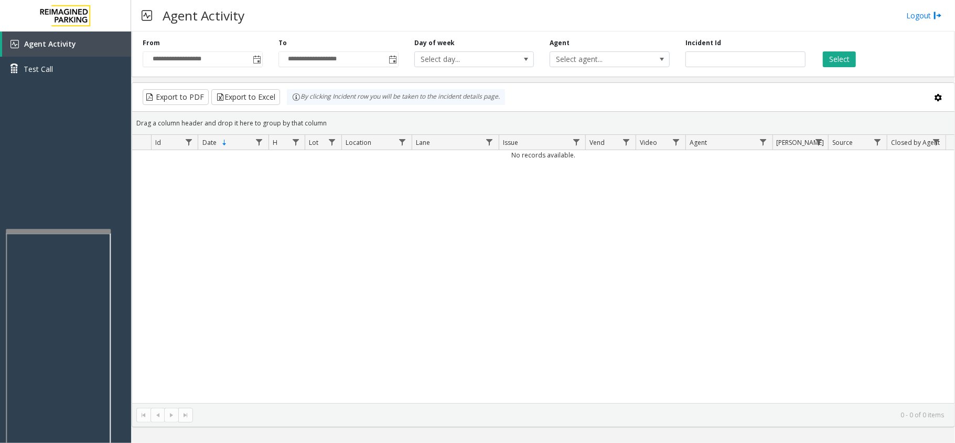
click at [231, 257] on div "No records available." at bounding box center [543, 276] width 823 height 253
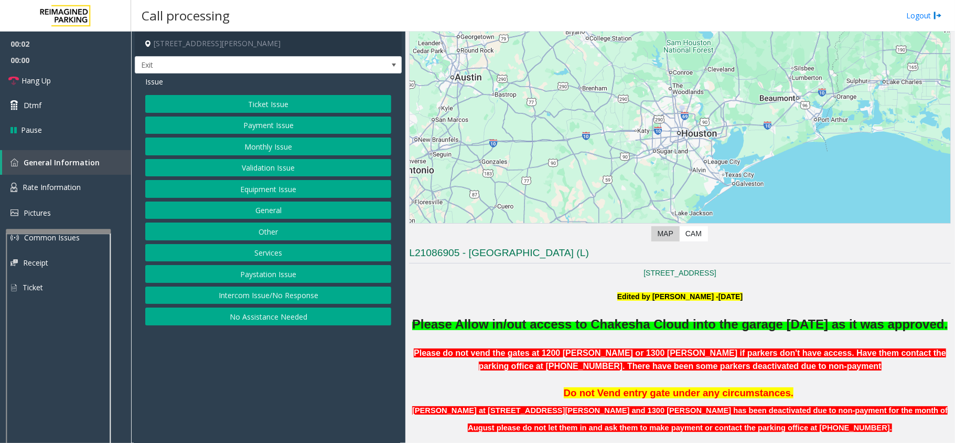
scroll to position [210, 0]
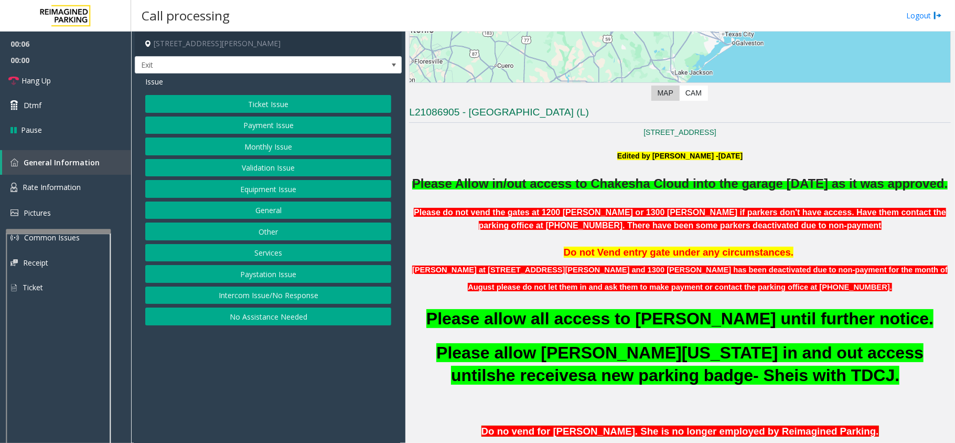
click at [251, 147] on button "Monthly Issue" at bounding box center [268, 146] width 246 height 18
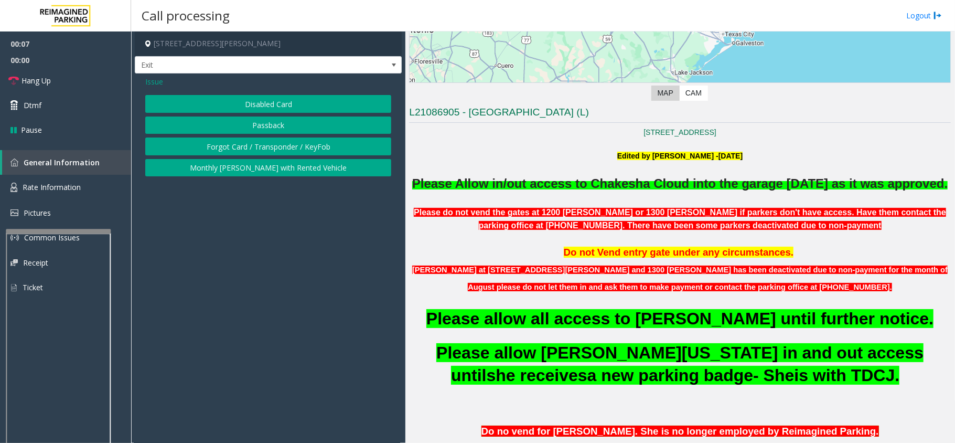
click at [218, 100] on button "Disabled Card" at bounding box center [268, 104] width 246 height 18
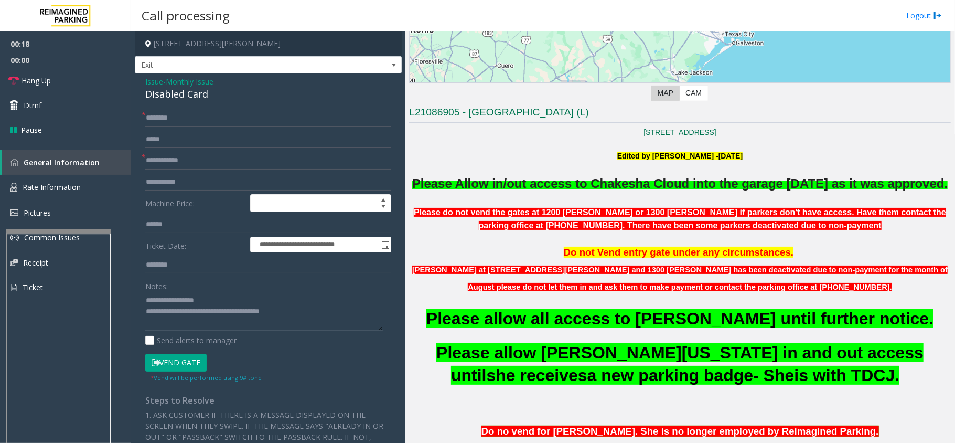
click at [230, 292] on textarea at bounding box center [264, 311] width 238 height 39
click at [164, 95] on div "Disabled Card" at bounding box center [268, 94] width 246 height 14
type textarea "**********"
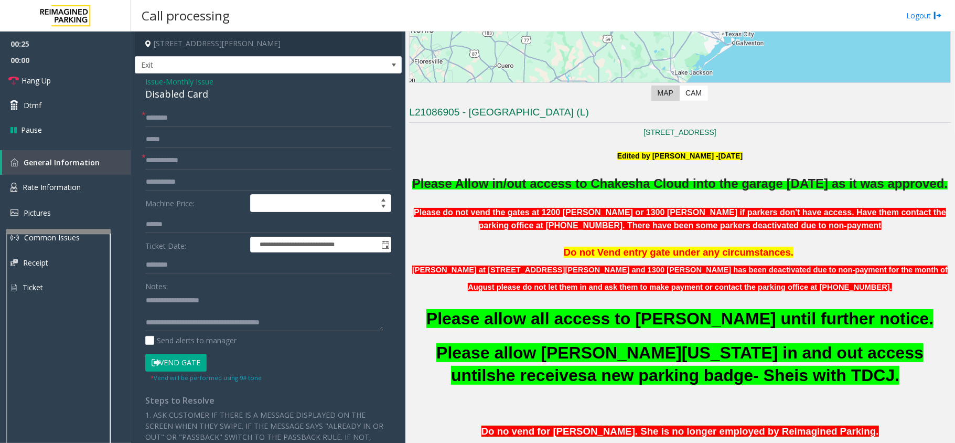
drag, startPoint x: 244, startPoint y: 292, endPoint x: 218, endPoint y: 212, distance: 83.9
click at [237, 278] on div "Notes:" at bounding box center [268, 304] width 246 height 54
click at [201, 118] on input "text" at bounding box center [268, 118] width 246 height 18
type input "**********"
click at [225, 140] on form "**********" at bounding box center [268, 245] width 246 height 273
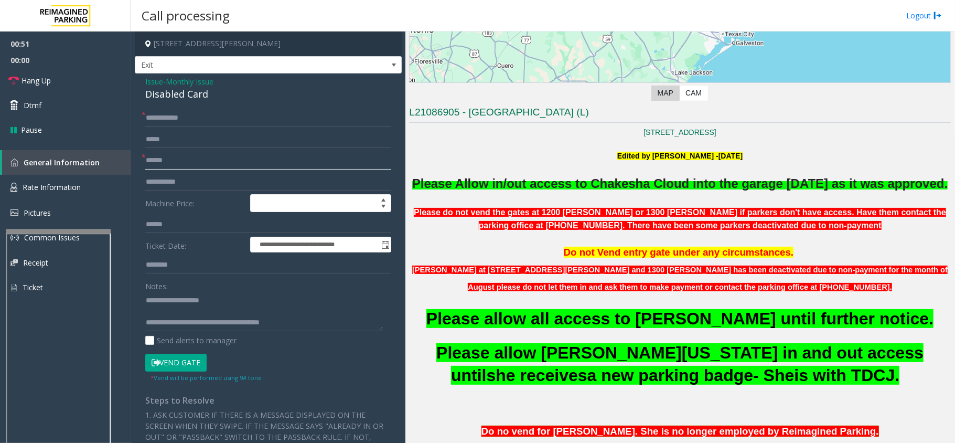
type input "******"
click at [172, 360] on button "Vend Gate" at bounding box center [175, 363] width 61 height 18
click at [70, 72] on link "Hang Up" at bounding box center [65, 80] width 131 height 25
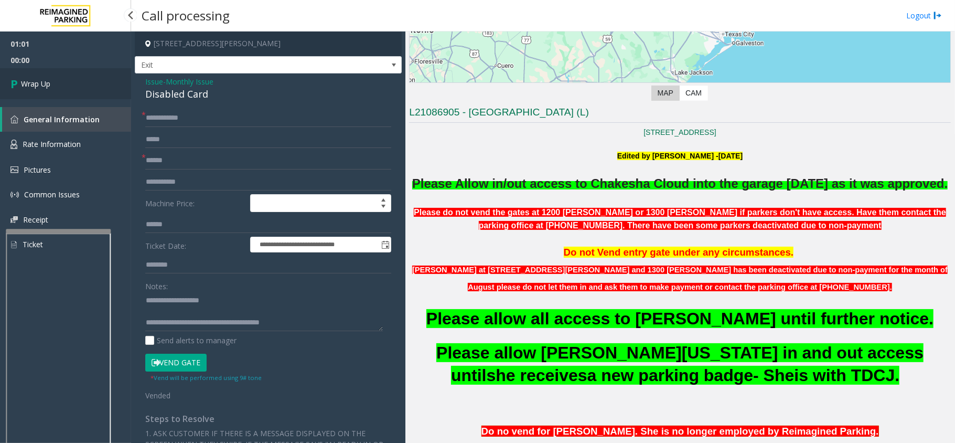
click at [69, 81] on link "Wrap Up" at bounding box center [65, 83] width 131 height 31
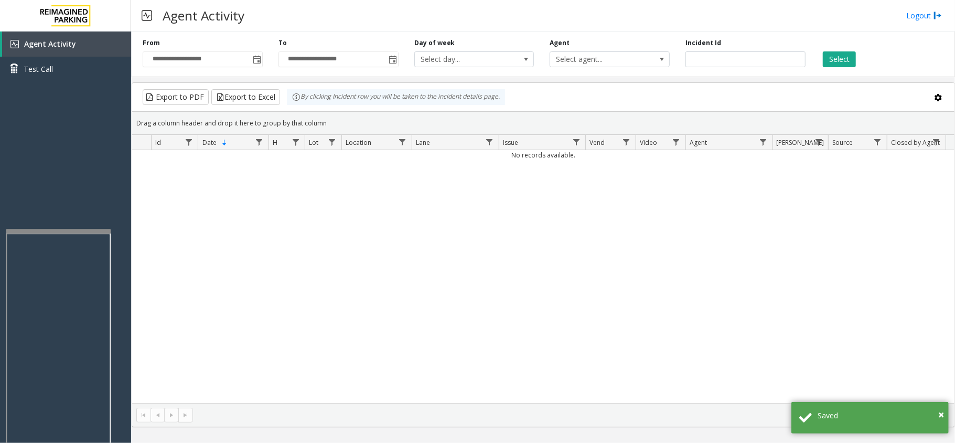
drag, startPoint x: 279, startPoint y: 229, endPoint x: 248, endPoint y: 215, distance: 34.5
click at [269, 230] on div "No records available." at bounding box center [543, 276] width 823 height 253
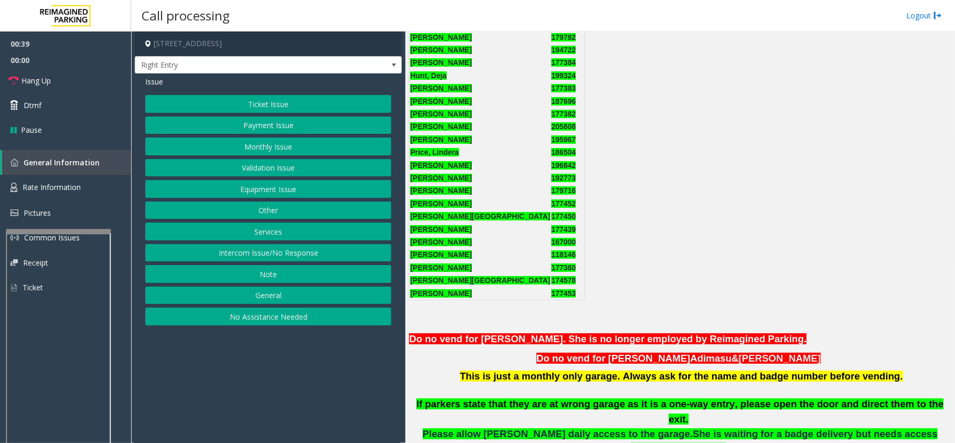
scroll to position [244, 0]
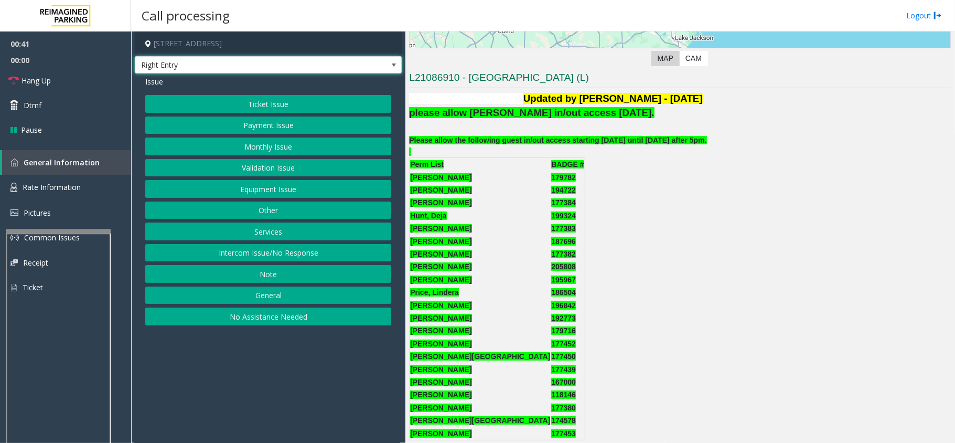
click at [200, 69] on span "Right Entry" at bounding box center [241, 65] width 213 height 17
click at [594, 229] on div "Updated by [PERSON_NAME] - [DATE] please allow [PERSON_NAME] in/out access [DAT…" at bounding box center [680, 374] width 542 height 564
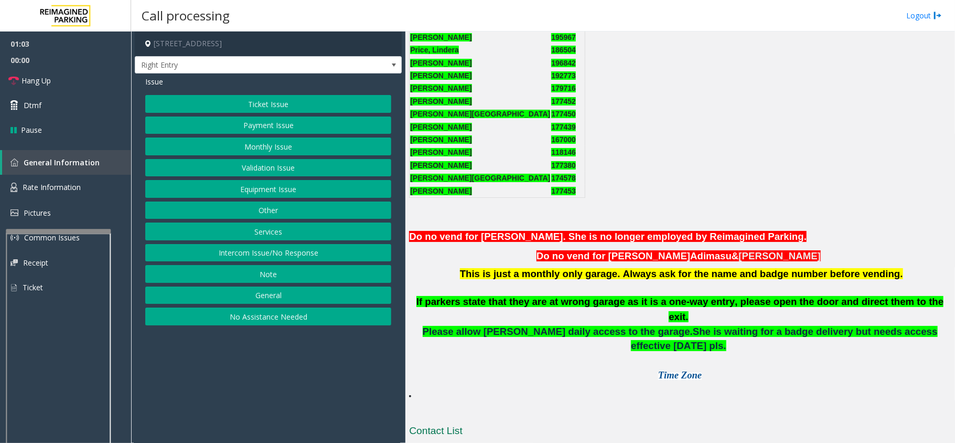
scroll to position [454, 0]
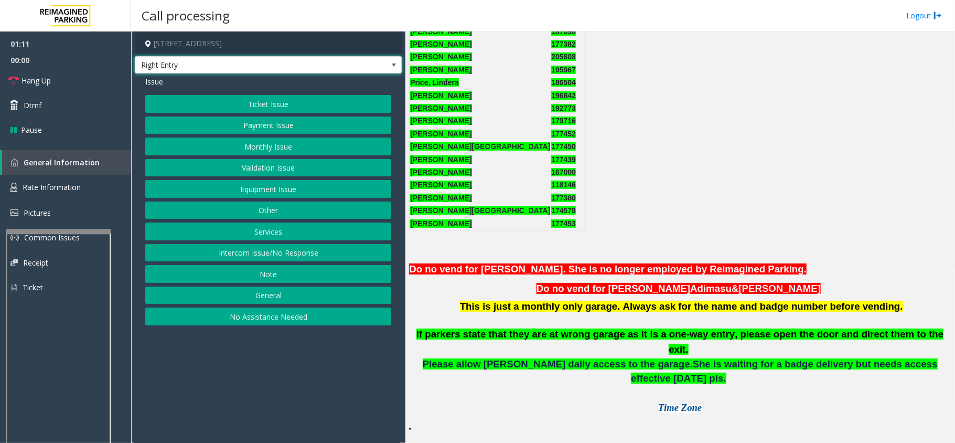
click at [347, 66] on span "Right Entry" at bounding box center [241, 65] width 213 height 17
click at [583, 137] on div "Updated by [PERSON_NAME] - [DATE] please allow [PERSON_NAME] in/out access [DAT…" at bounding box center [680, 164] width 542 height 564
click at [314, 61] on span "Right Entry" at bounding box center [241, 65] width 213 height 17
click at [691, 184] on div "Updated by [PERSON_NAME] - [DATE] please allow [PERSON_NAME] in/out access [DAT…" at bounding box center [680, 164] width 542 height 564
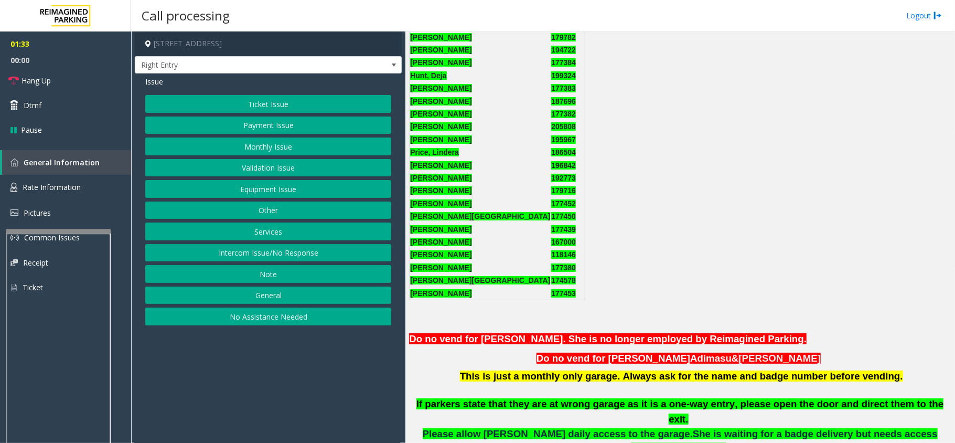
scroll to position [525, 0]
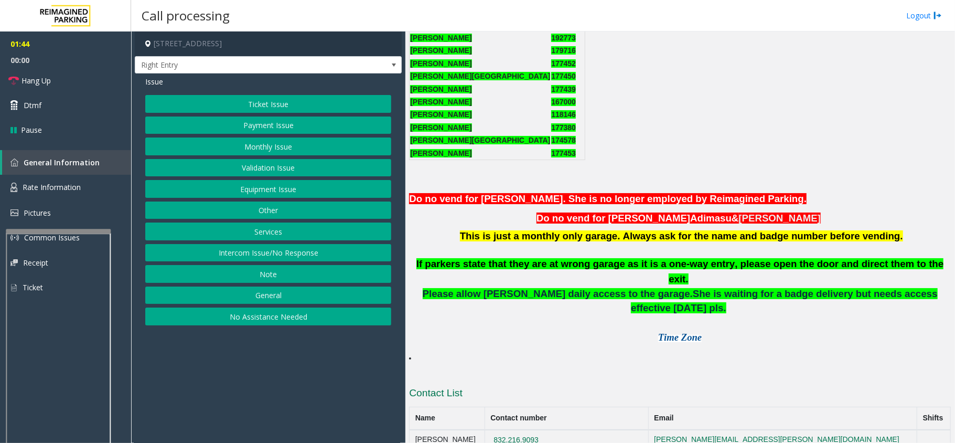
click at [271, 142] on button "Monthly Issue" at bounding box center [268, 146] width 246 height 18
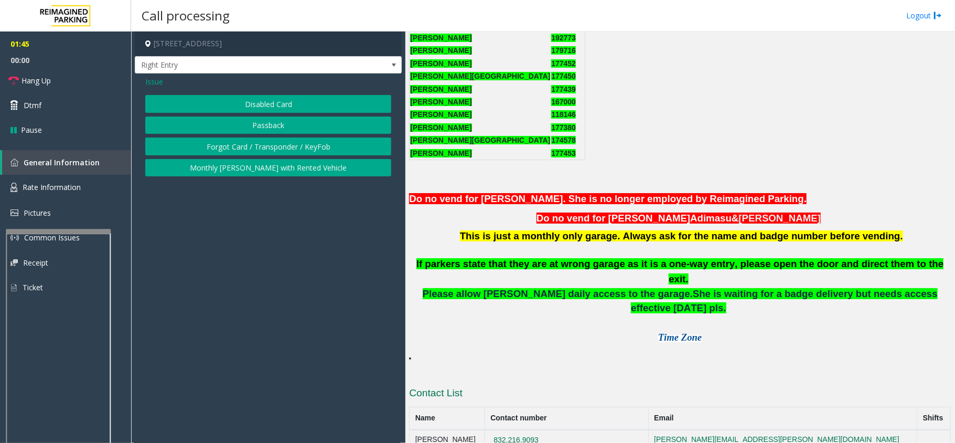
click at [250, 99] on button "Disabled Card" at bounding box center [268, 104] width 246 height 18
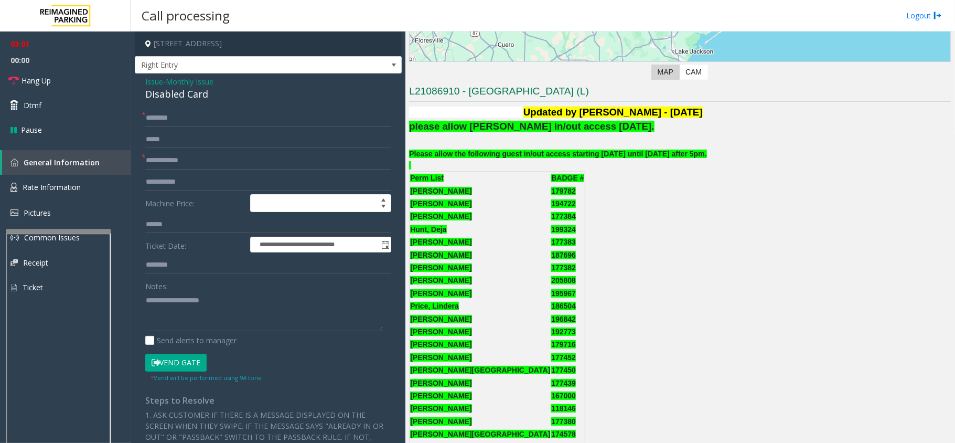
scroll to position [280, 0]
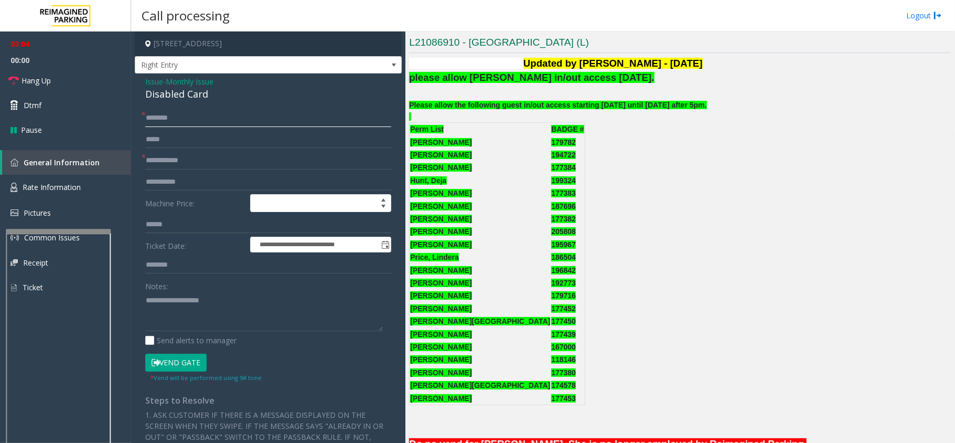
click at [278, 116] on input "text" at bounding box center [268, 118] width 246 height 18
type input "**"
click at [264, 158] on input "text" at bounding box center [268, 161] width 246 height 18
type input "**"
click at [173, 76] on span "Monthly Issue" at bounding box center [190, 81] width 48 height 11
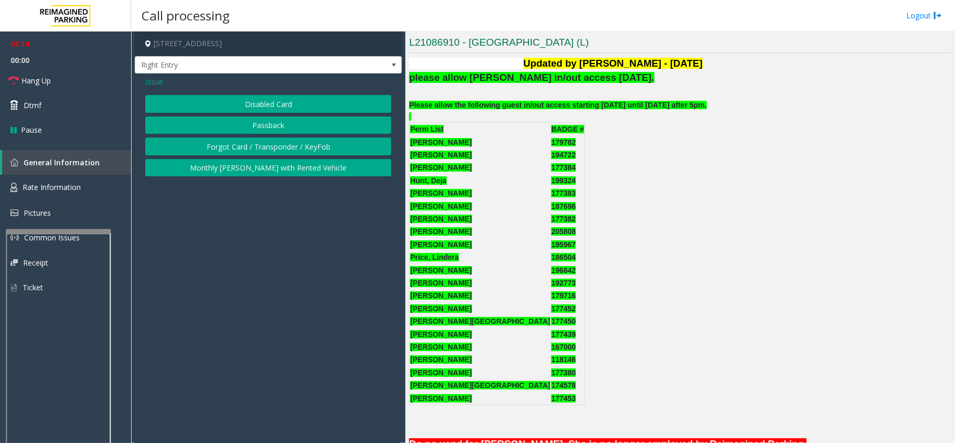
click at [152, 79] on span "Issue" at bounding box center [154, 81] width 18 height 11
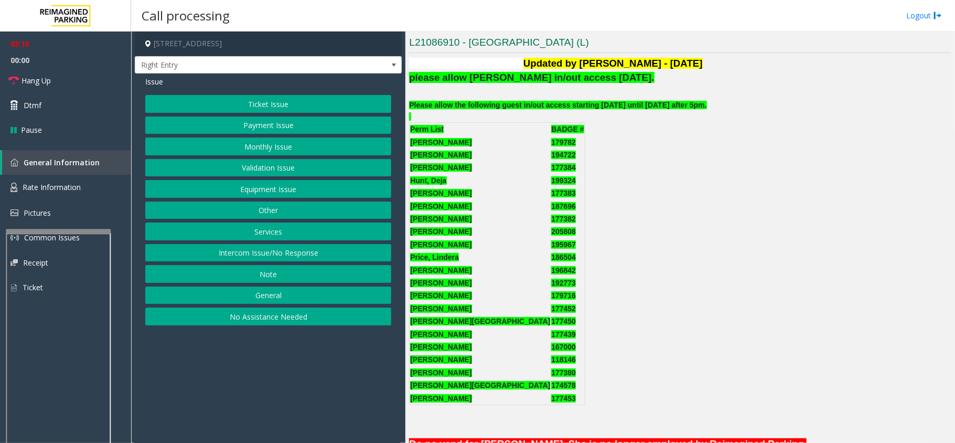
click at [250, 191] on button "Equipment Issue" at bounding box center [268, 189] width 246 height 18
click at [252, 189] on button "Gate / Door Won't Open" at bounding box center [268, 189] width 246 height 18
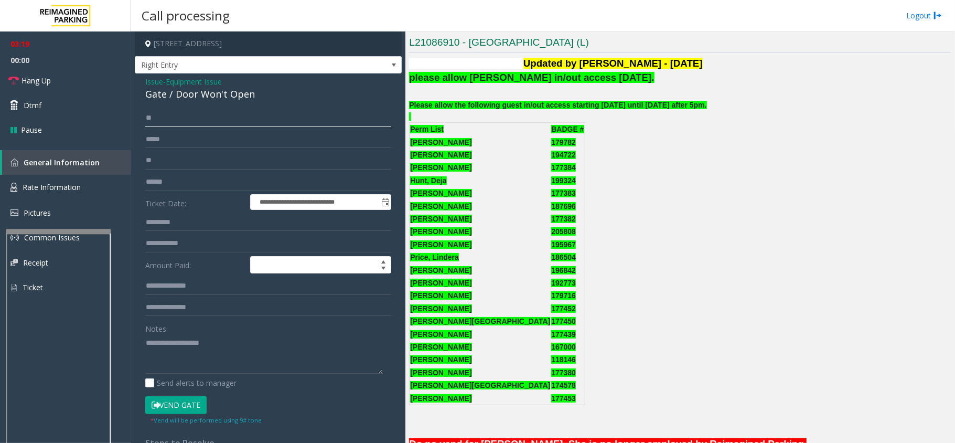
click at [179, 116] on input "**" at bounding box center [268, 118] width 246 height 18
type input "*"
click at [187, 161] on input "**" at bounding box center [268, 161] width 246 height 18
type input "*"
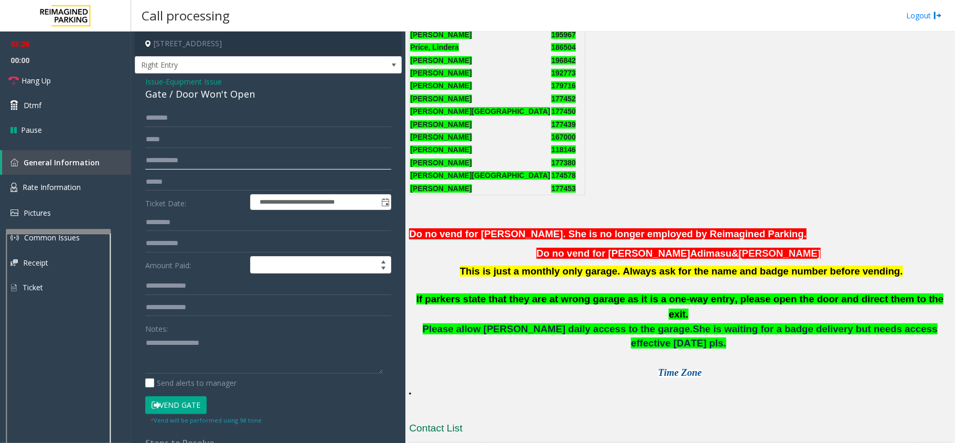
scroll to position [525, 0]
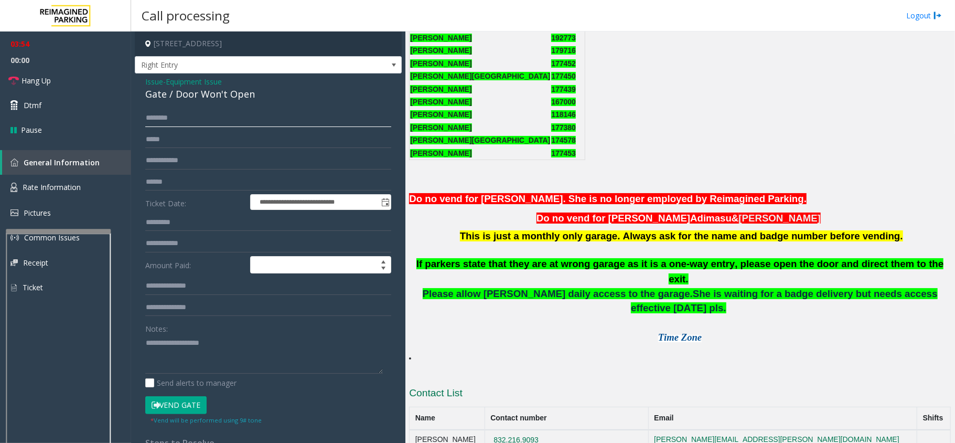
click at [201, 115] on input "text" at bounding box center [268, 118] width 246 height 18
type input "******"
drag, startPoint x: 558, startPoint y: 399, endPoint x: 500, endPoint y: 399, distance: 57.7
click at [500, 430] on td "832.216.9093" at bounding box center [567, 440] width 164 height 21
drag, startPoint x: 521, startPoint y: 395, endPoint x: 565, endPoint y: 398, distance: 43.7
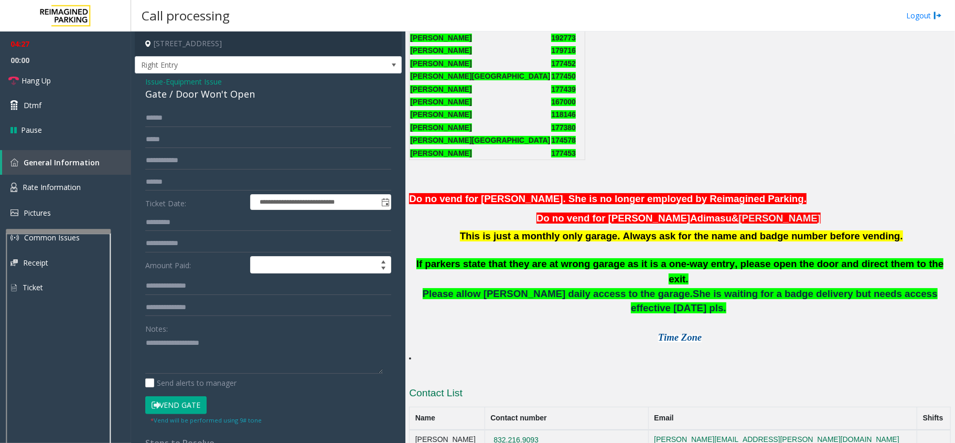
click at [565, 430] on td "832.216.9093" at bounding box center [567, 440] width 164 height 21
drag, startPoint x: 561, startPoint y: 399, endPoint x: 500, endPoint y: 402, distance: 60.9
click at [500, 430] on td "832.216.9093" at bounding box center [567, 440] width 164 height 21
copy button "832.216.9093"
drag, startPoint x: 555, startPoint y: 422, endPoint x: 502, endPoint y: 416, distance: 52.8
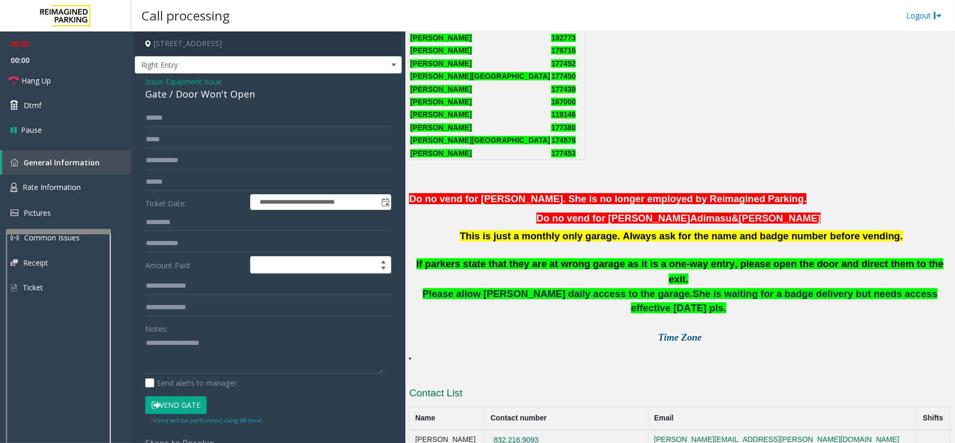
drag, startPoint x: 613, startPoint y: 420, endPoint x: 550, endPoint y: 421, distance: 63.5
drag, startPoint x: 617, startPoint y: 422, endPoint x: 559, endPoint y: 425, distance: 58.3
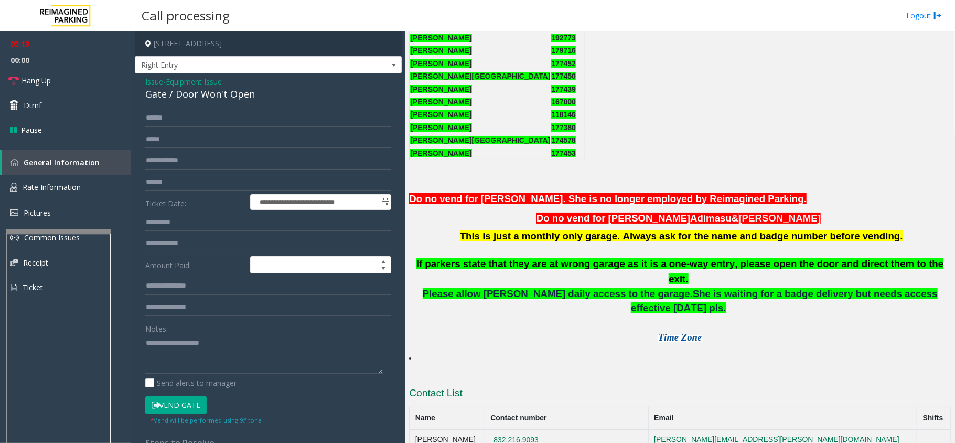
copy button "[PHONE_NUMBER]"
click at [603, 320] on div "Please allow [PERSON_NAME] daily access to the garage. She is waiting for a bad…" at bounding box center [680, 331] width 542 height 89
click at [168, 94] on div "Gate / Door Won't Open" at bounding box center [268, 94] width 246 height 14
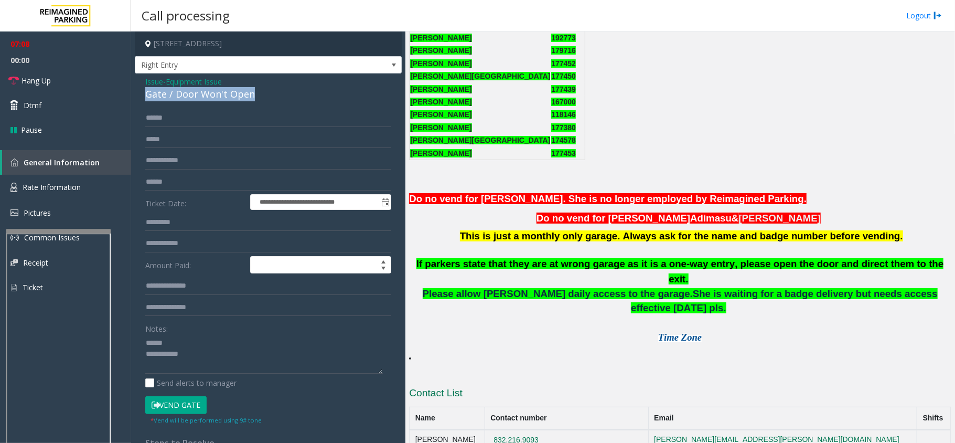
click at [168, 94] on div "Gate / Door Won't Open" at bounding box center [268, 94] width 246 height 14
click at [213, 367] on textarea at bounding box center [264, 353] width 238 height 39
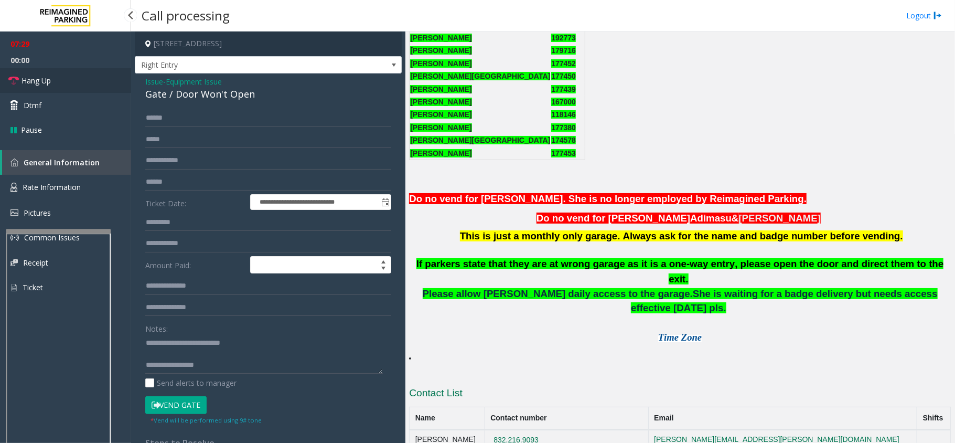
click at [57, 74] on link "Hang Up" at bounding box center [65, 80] width 131 height 25
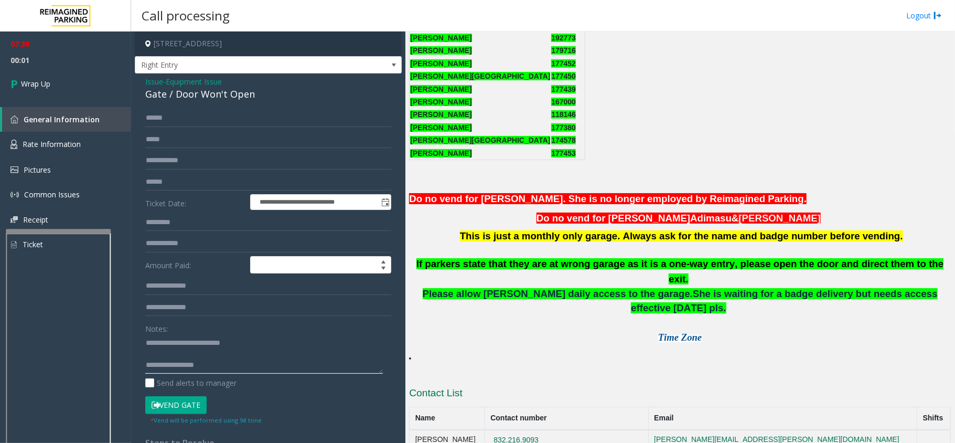
click at [250, 368] on textarea at bounding box center [264, 353] width 238 height 39
type textarea "**********"
click at [59, 84] on link "Wrap Up" at bounding box center [65, 83] width 131 height 31
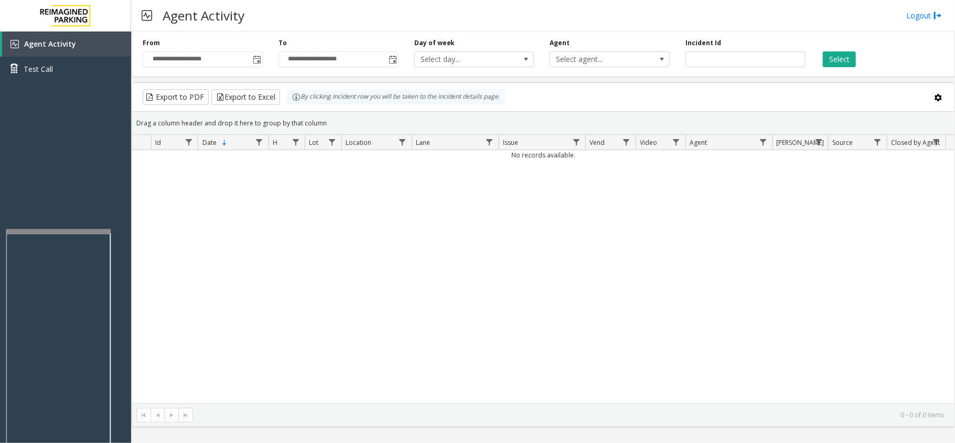
click at [323, 242] on div "No records available." at bounding box center [543, 276] width 823 height 253
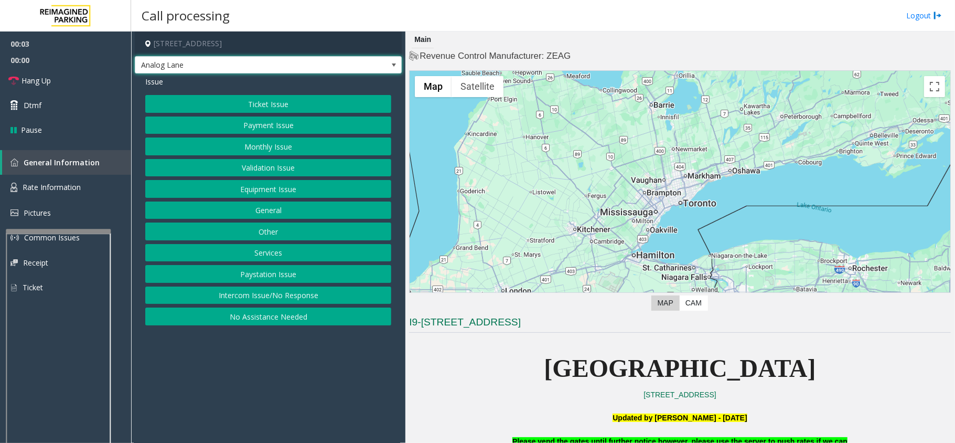
click at [341, 67] on span "Analog Lane" at bounding box center [241, 65] width 213 height 17
click at [518, 351] on p "[GEOGRAPHIC_DATA]" at bounding box center [680, 368] width 542 height 40
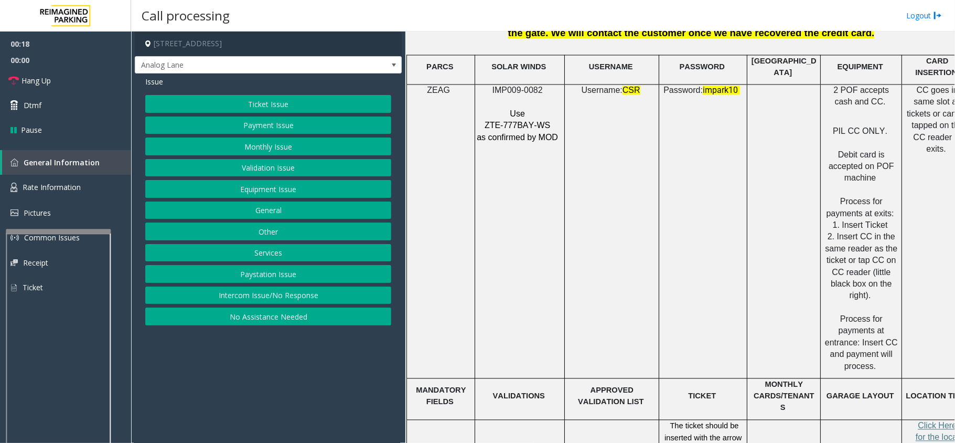
scroll to position [1399, 0]
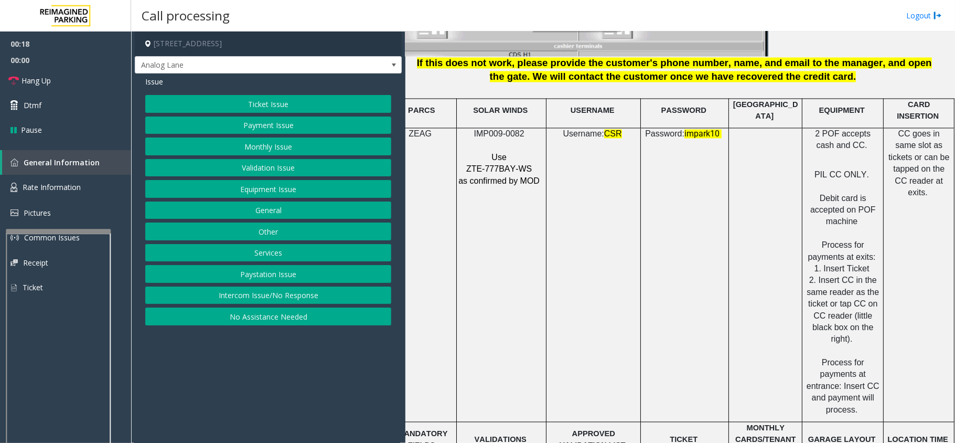
drag, startPoint x: 479, startPoint y: 135, endPoint x: 567, endPoint y: 154, distance: 89.7
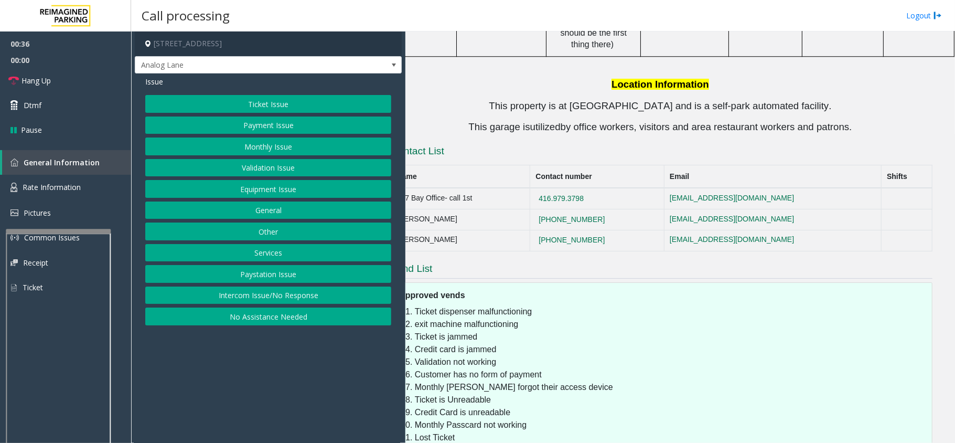
scroll to position [2076, 14]
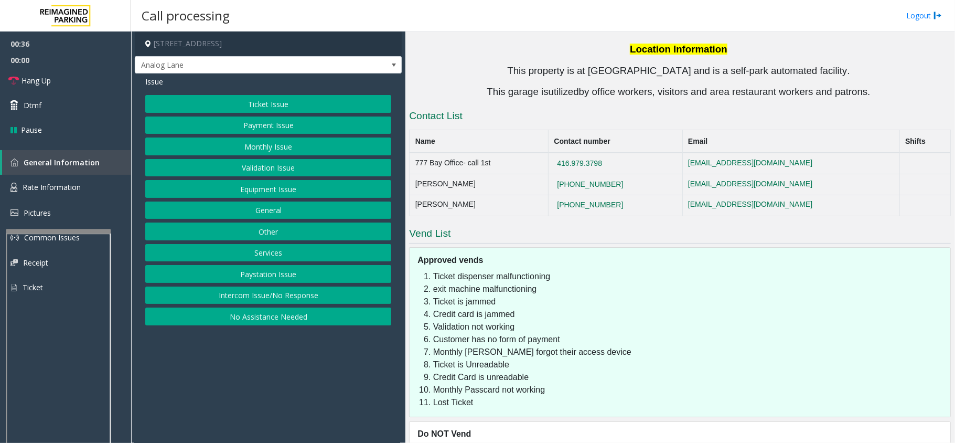
drag, startPoint x: 496, startPoint y: 185, endPoint x: 483, endPoint y: 190, distance: 14.4
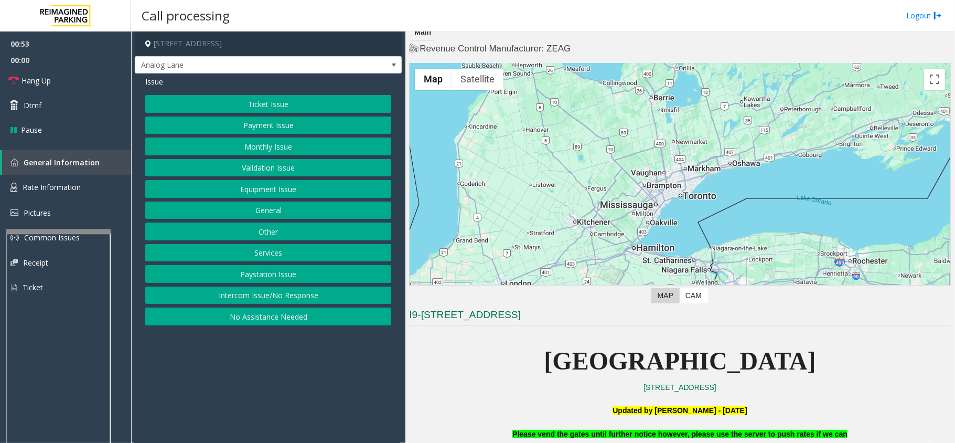
scroll to position [0, 0]
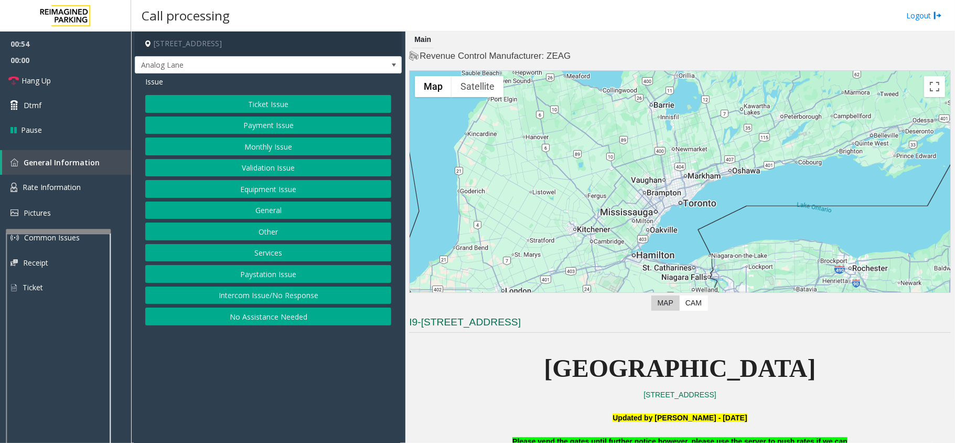
click at [315, 296] on button "Intercom Issue/No Response" at bounding box center [268, 295] width 246 height 18
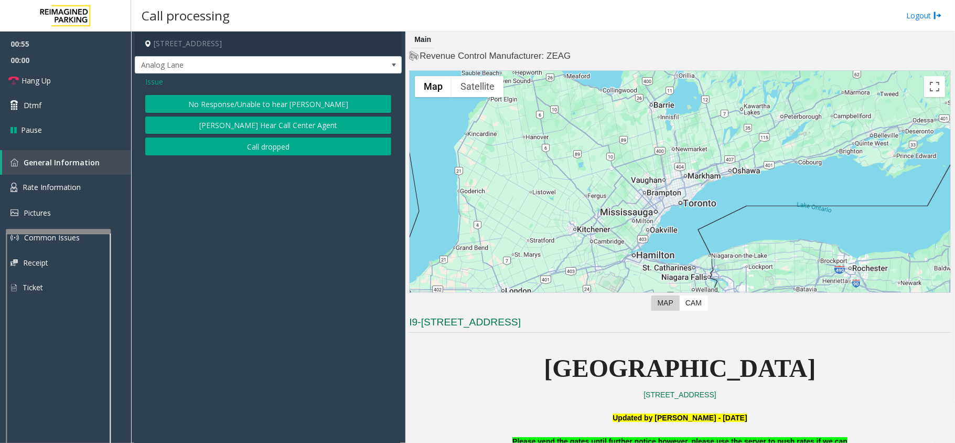
click at [248, 121] on button "[PERSON_NAME] Hear Call Center Agent" at bounding box center [268, 125] width 246 height 18
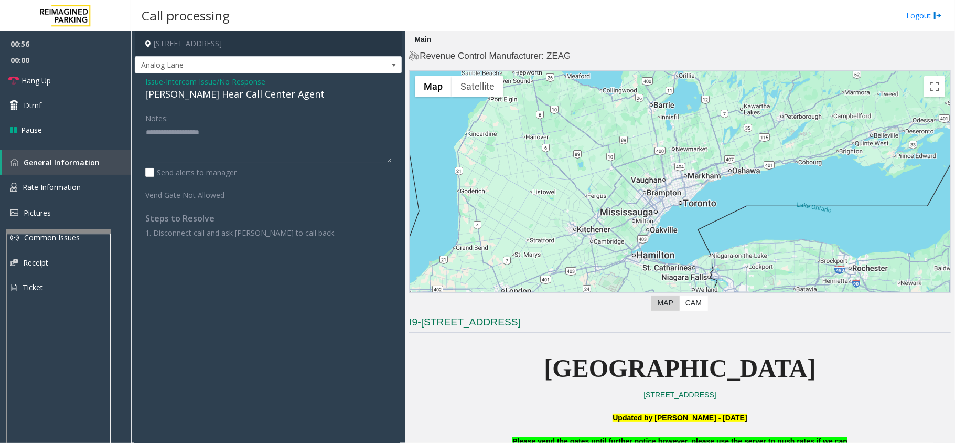
click at [190, 92] on div "[PERSON_NAME] Hear Call Center Agent" at bounding box center [268, 94] width 246 height 14
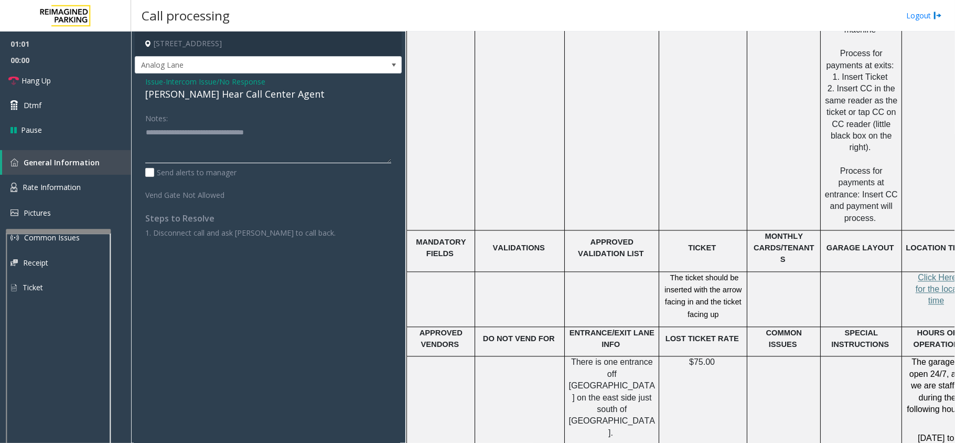
scroll to position [1889, 0]
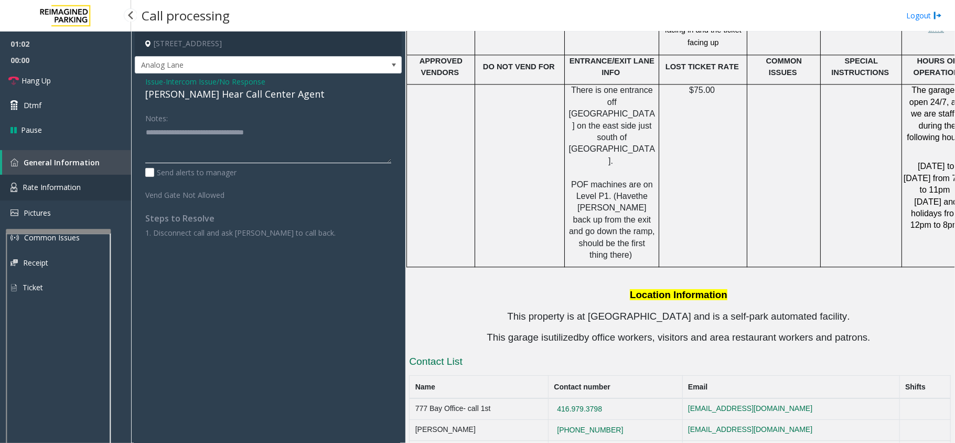
type textarea "**********"
click at [70, 182] on span "Rate Information" at bounding box center [52, 187] width 58 height 10
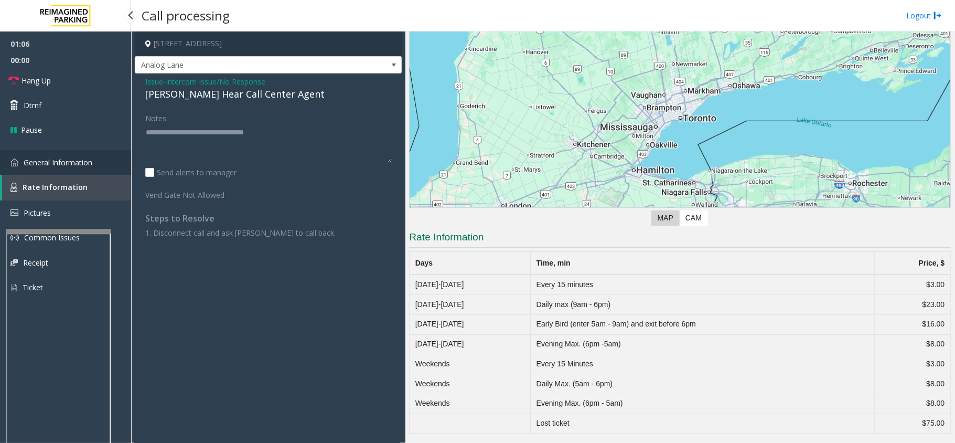
click at [41, 151] on link "General Information" at bounding box center [65, 162] width 131 height 25
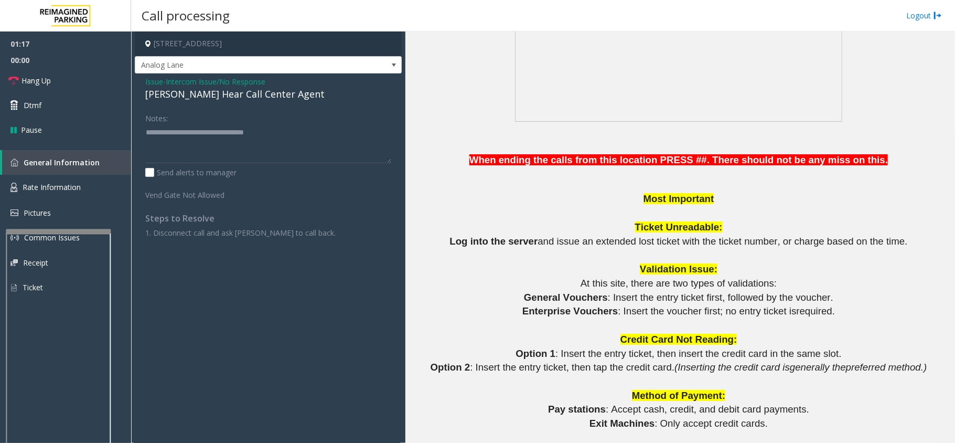
scroll to position [769, 0]
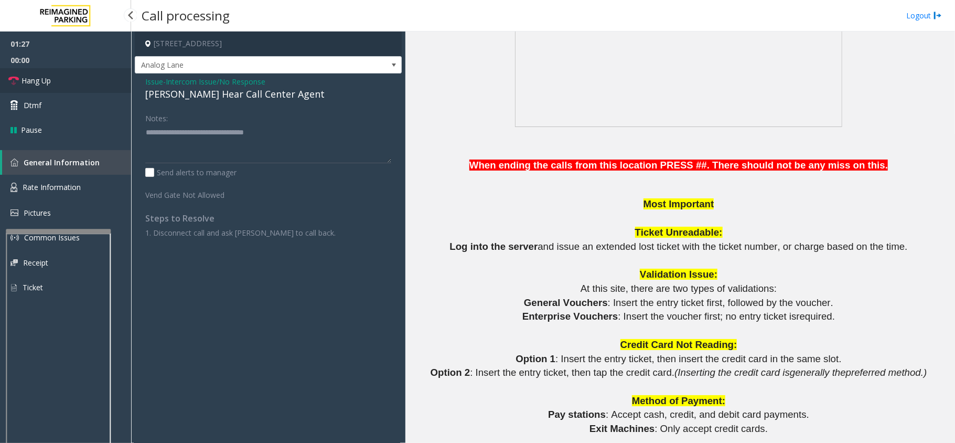
click at [59, 81] on link "Hang Up" at bounding box center [65, 80] width 131 height 25
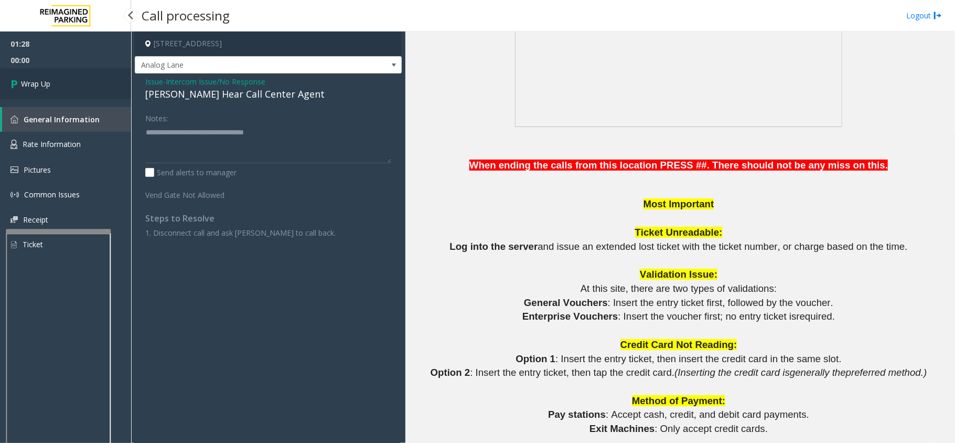
click at [59, 81] on link "Wrap Up" at bounding box center [65, 83] width 131 height 31
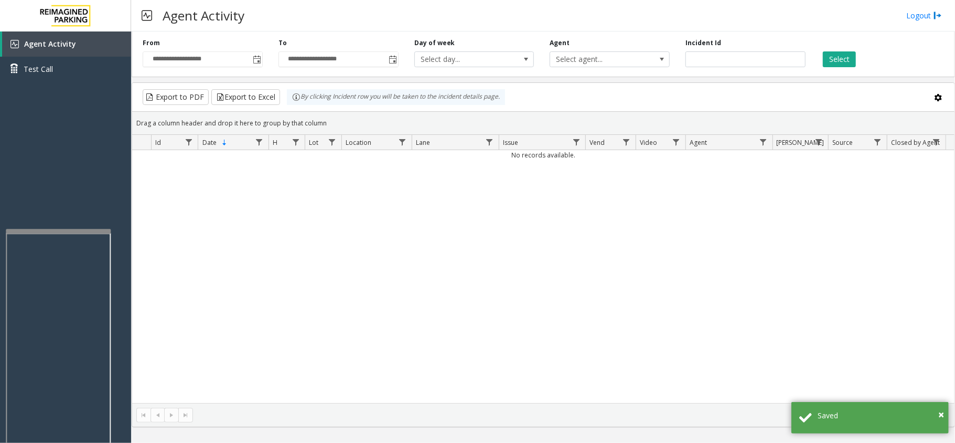
click at [418, 294] on div "No records available." at bounding box center [543, 276] width 823 height 253
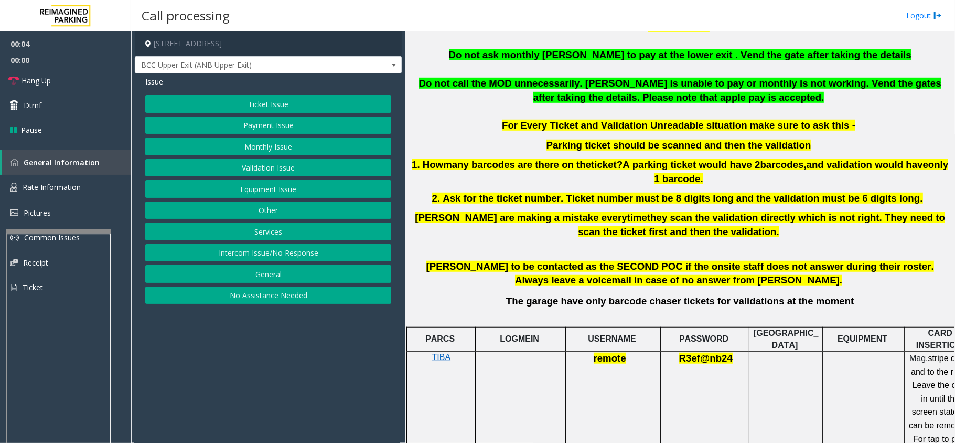
scroll to position [489, 0]
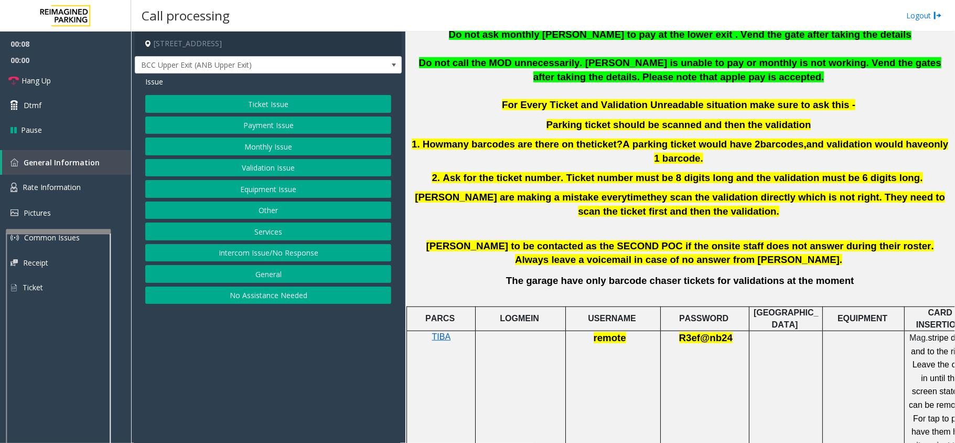
click at [254, 257] on button "Intercom Issue/No Response" at bounding box center [268, 253] width 246 height 18
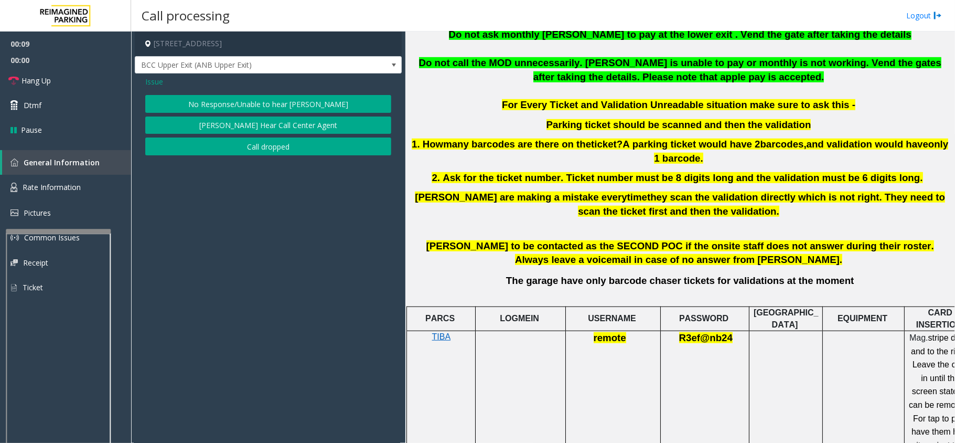
click at [263, 97] on button "No Response/Unable to hear [PERSON_NAME]" at bounding box center [268, 104] width 246 height 18
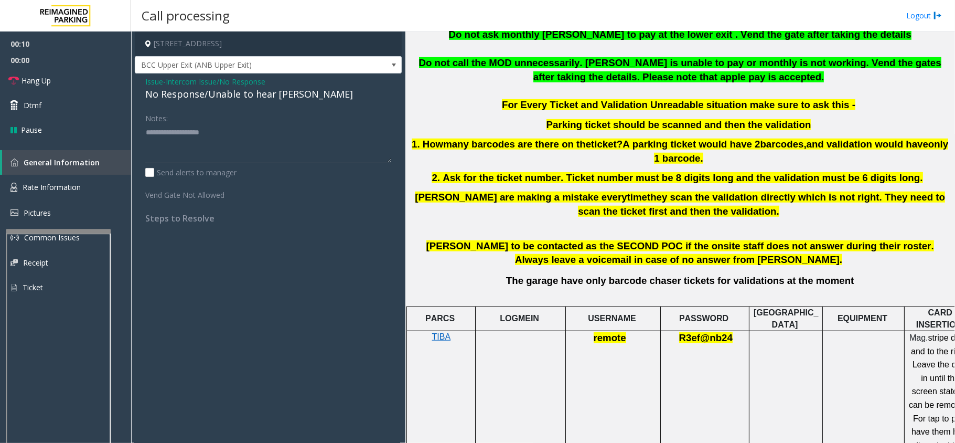
click at [237, 88] on div "No Response/Unable to hear [PERSON_NAME]" at bounding box center [268, 94] width 246 height 14
click at [237, 89] on div "No Response/Unable to hear [PERSON_NAME]" at bounding box center [268, 94] width 246 height 14
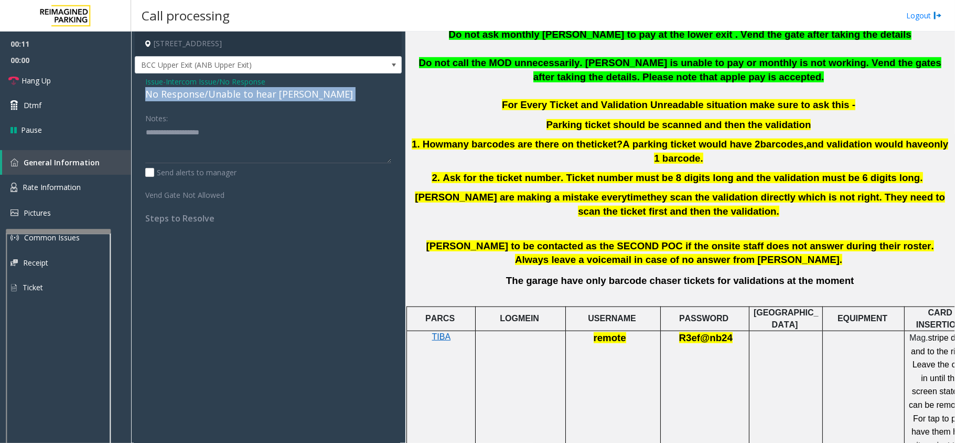
click at [237, 89] on div "No Response/Unable to hear [PERSON_NAME]" at bounding box center [268, 94] width 246 height 14
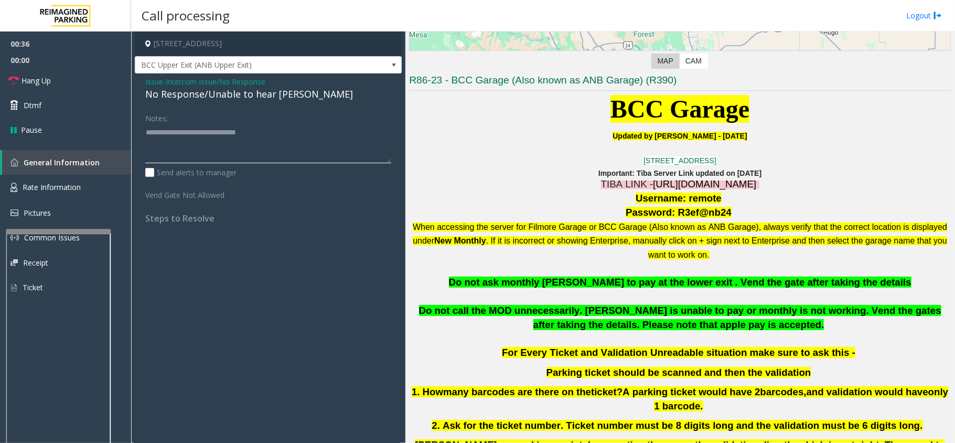
scroll to position [210, 0]
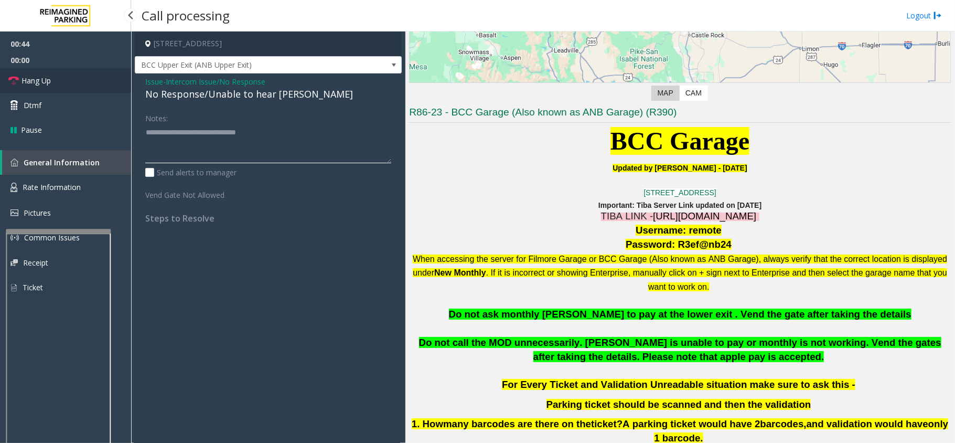
type textarea "**********"
click at [47, 74] on link "Hang Up" at bounding box center [65, 80] width 131 height 25
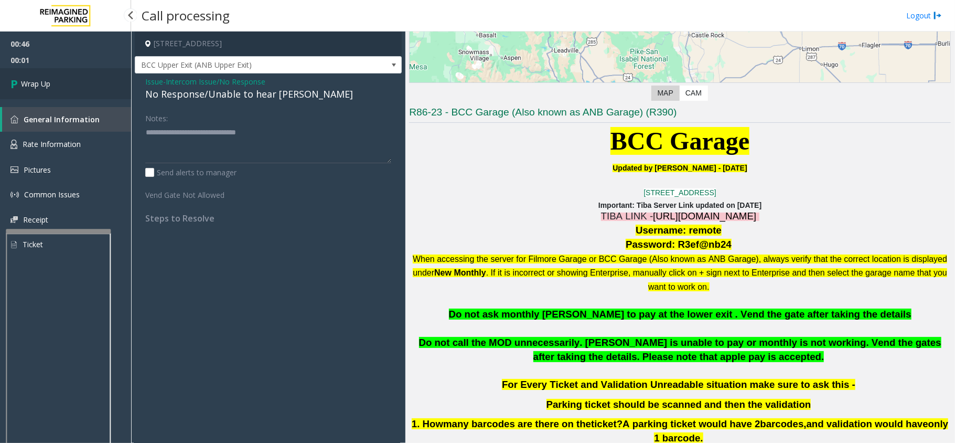
click at [45, 83] on span "Wrap Up" at bounding box center [35, 83] width 29 height 11
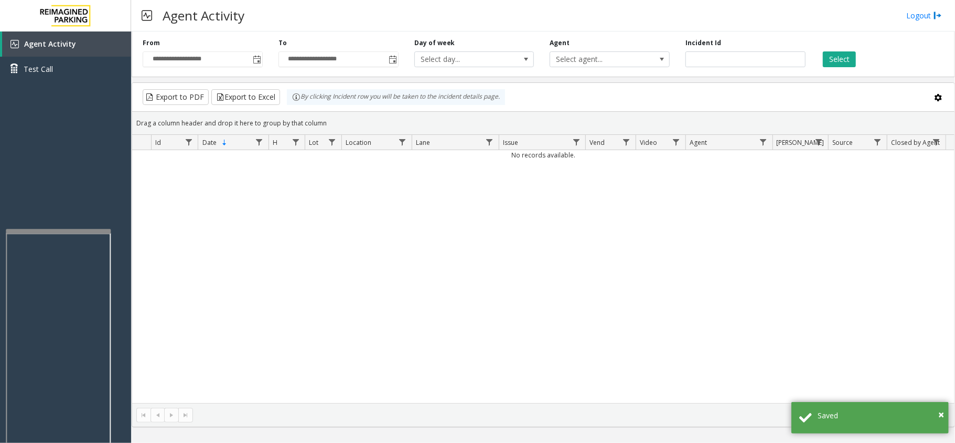
click at [359, 257] on div "No records available." at bounding box center [543, 276] width 823 height 253
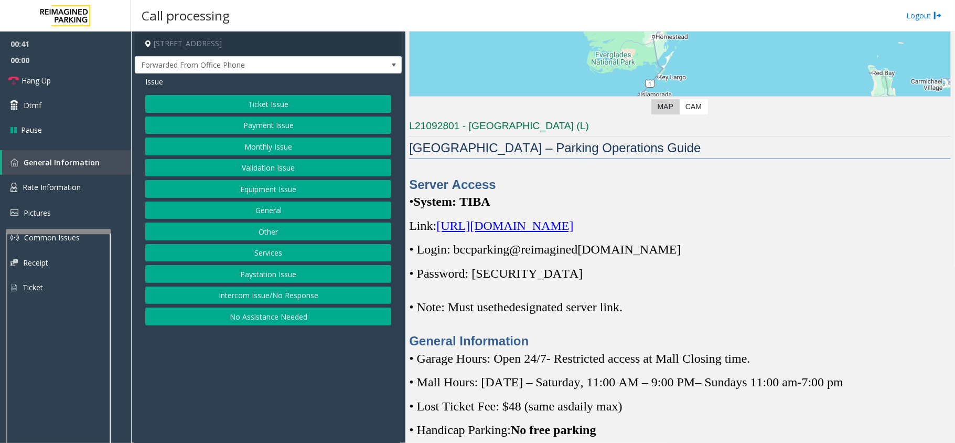
scroll to position [210, 0]
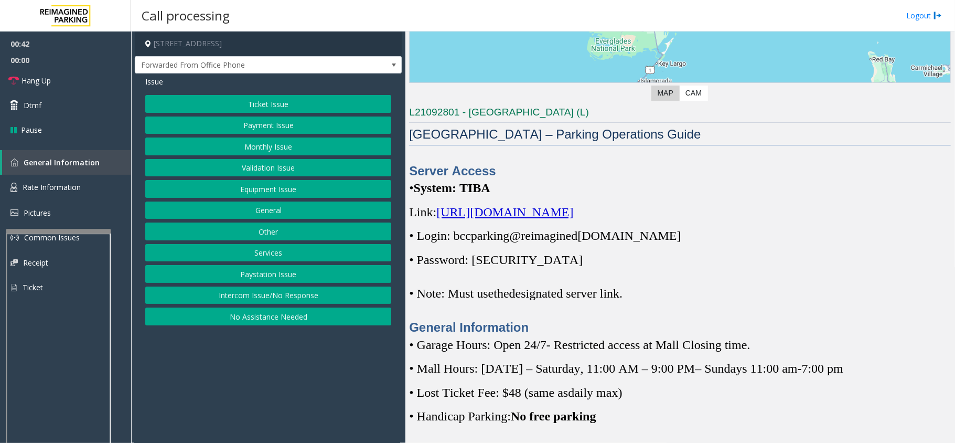
click at [564, 206] on span "[URL][DOMAIN_NAME]" at bounding box center [504, 212] width 137 height 14
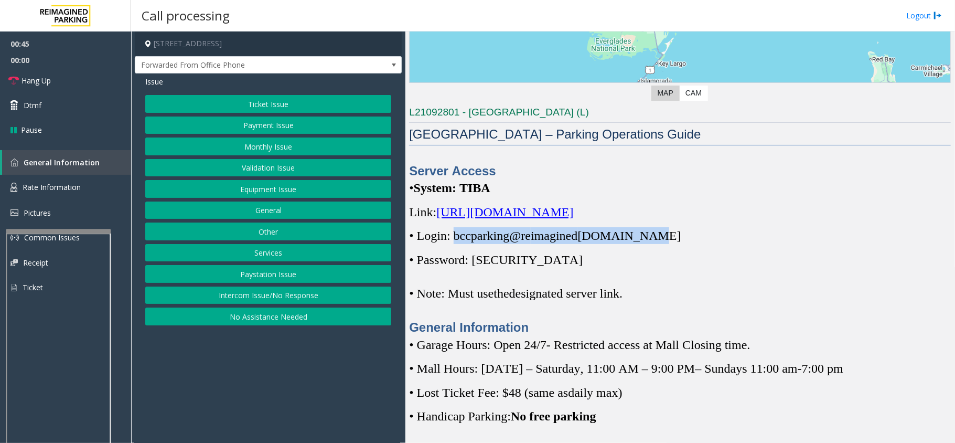
drag, startPoint x: 456, startPoint y: 237, endPoint x: 649, endPoint y: 237, distance: 193.6
click at [649, 237] on span "• Login: bccparking@re imagined [DOMAIN_NAME]" at bounding box center [545, 236] width 272 height 14
copy span "bccparking@re imagined [DOMAIN_NAME]"
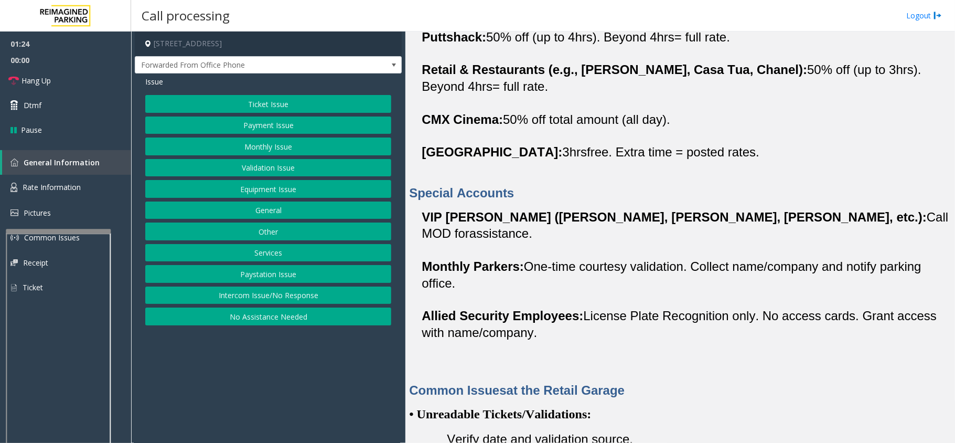
scroll to position [769, 0]
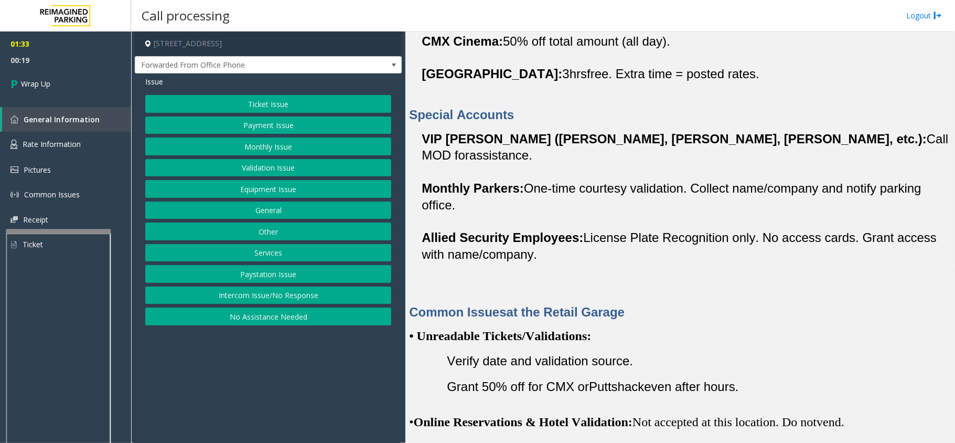
click at [267, 189] on button "Equipment Issue" at bounding box center [268, 189] width 246 height 18
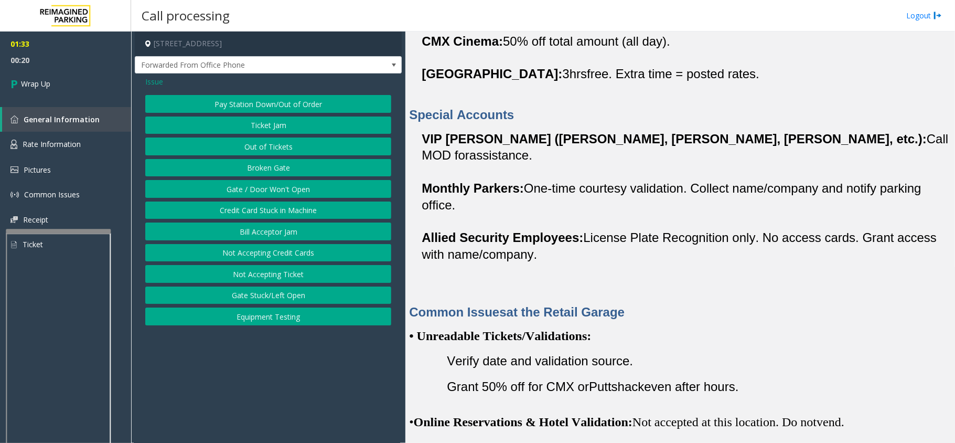
click at [271, 183] on button "Gate / Door Won't Open" at bounding box center [268, 189] width 246 height 18
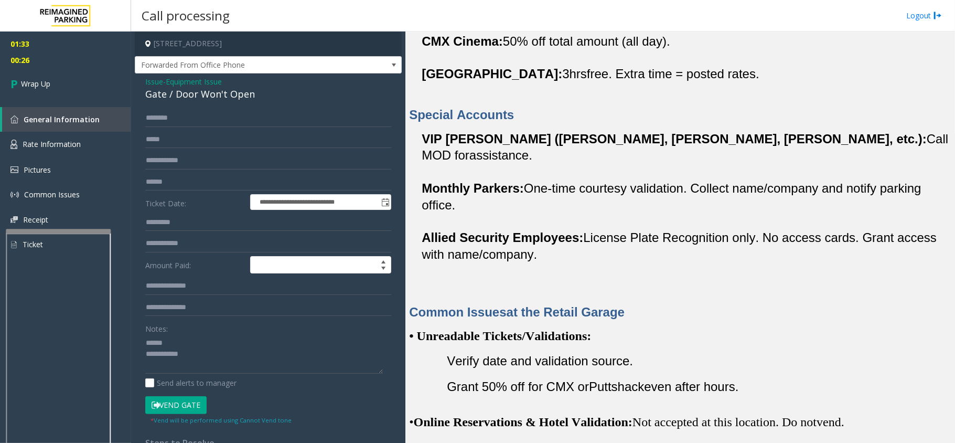
click at [191, 89] on div "Gate / Door Won't Open" at bounding box center [268, 94] width 246 height 14
click at [332, 355] on textarea at bounding box center [264, 353] width 238 height 39
click at [335, 368] on textarea at bounding box center [264, 353] width 238 height 39
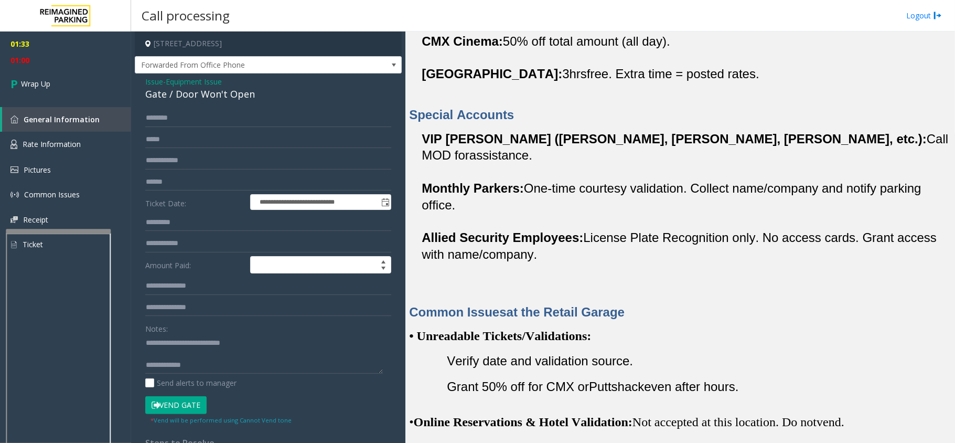
scroll to position [11, 0]
click at [145, 365] on div "**********" at bounding box center [268, 297] width 262 height 376
click at [146, 366] on textarea at bounding box center [264, 353] width 238 height 39
type textarea "**********"
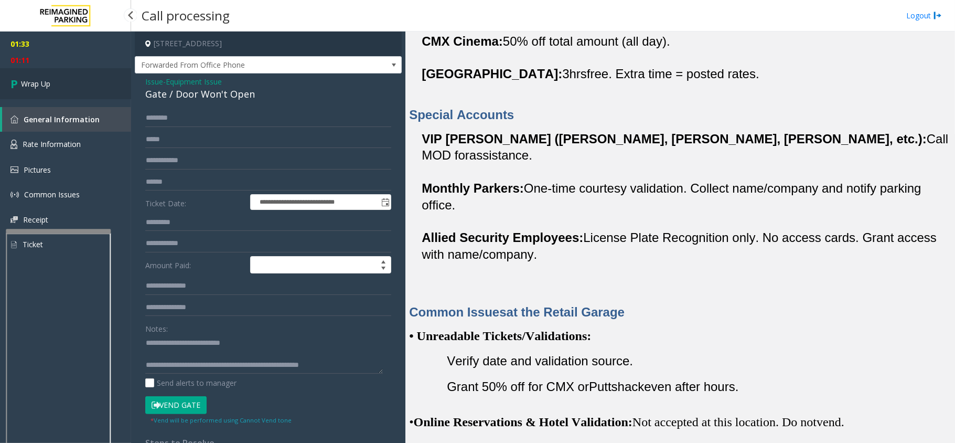
click at [43, 82] on span "Wrap Up" at bounding box center [35, 83] width 29 height 11
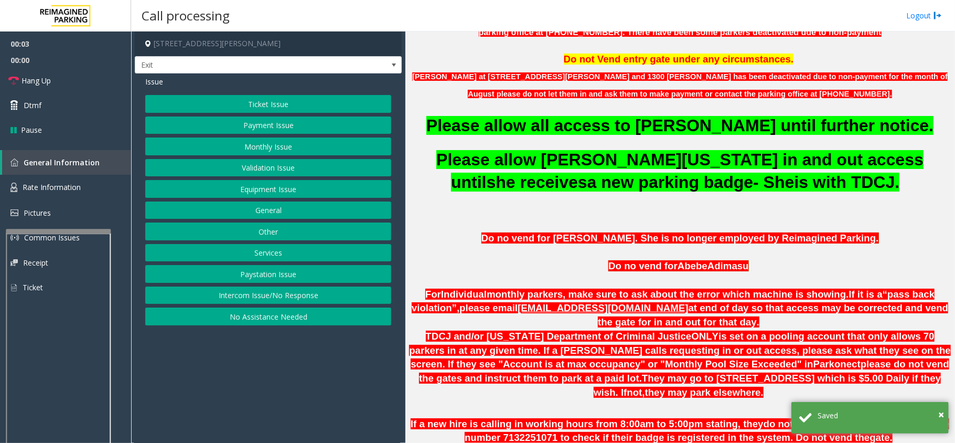
scroll to position [420, 0]
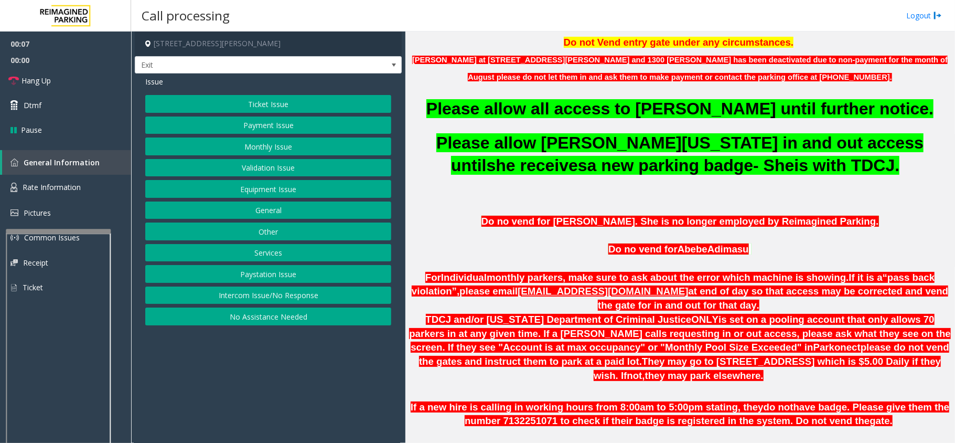
click at [246, 150] on button "Monthly Issue" at bounding box center [268, 146] width 246 height 18
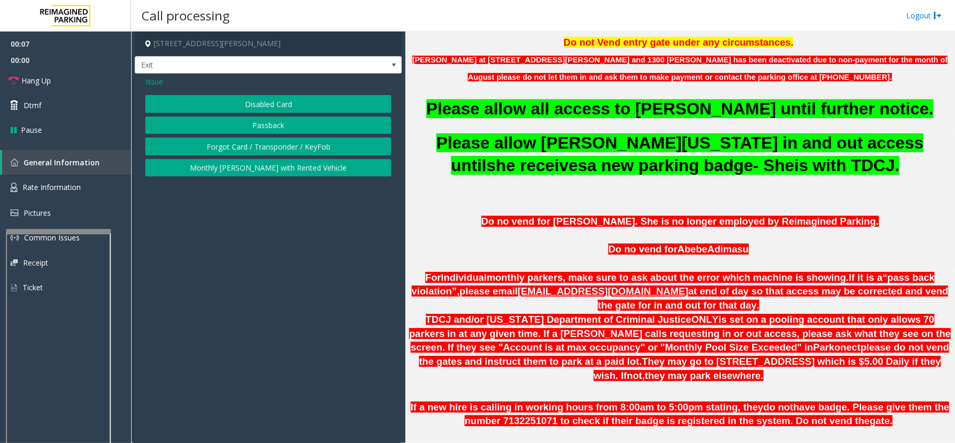
click at [228, 105] on button "Disabled Card" at bounding box center [268, 104] width 246 height 18
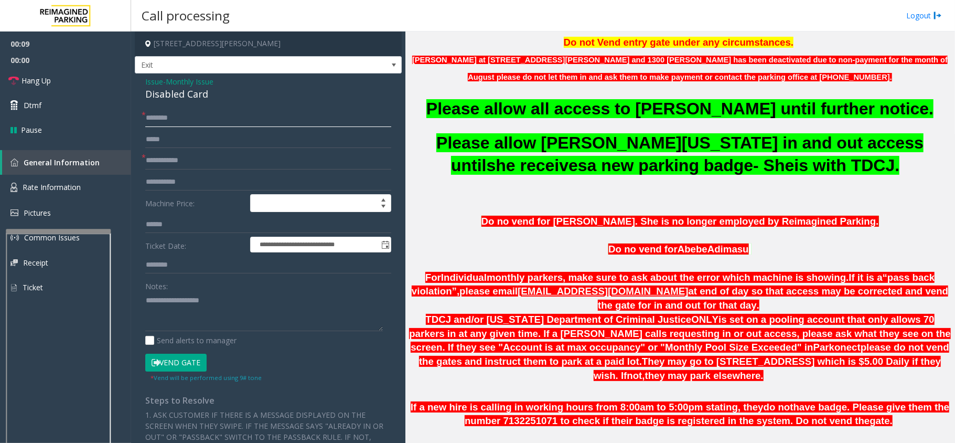
click at [194, 122] on input "text" at bounding box center [268, 118] width 246 height 18
type textarea "**********"
click at [165, 118] on input "text" at bounding box center [268, 118] width 246 height 18
type input "**********"
click at [195, 159] on input "text" at bounding box center [268, 161] width 246 height 18
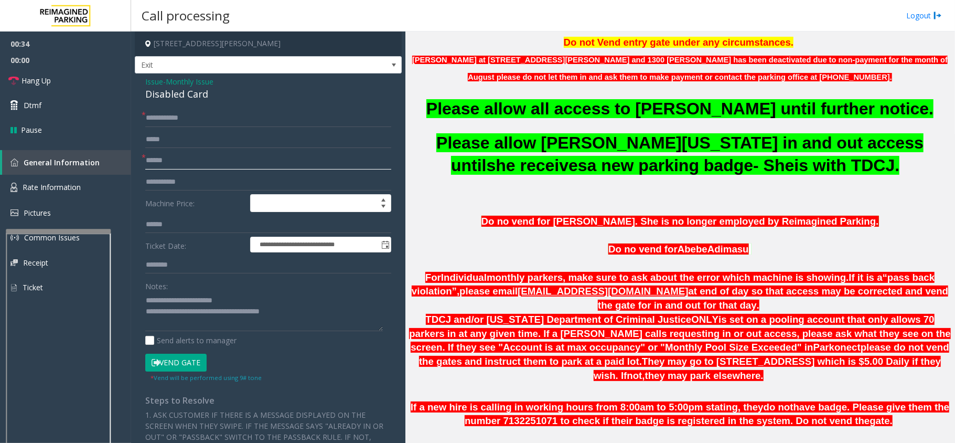
type input "******"
click at [181, 367] on button "Vend Gate" at bounding box center [175, 363] width 61 height 18
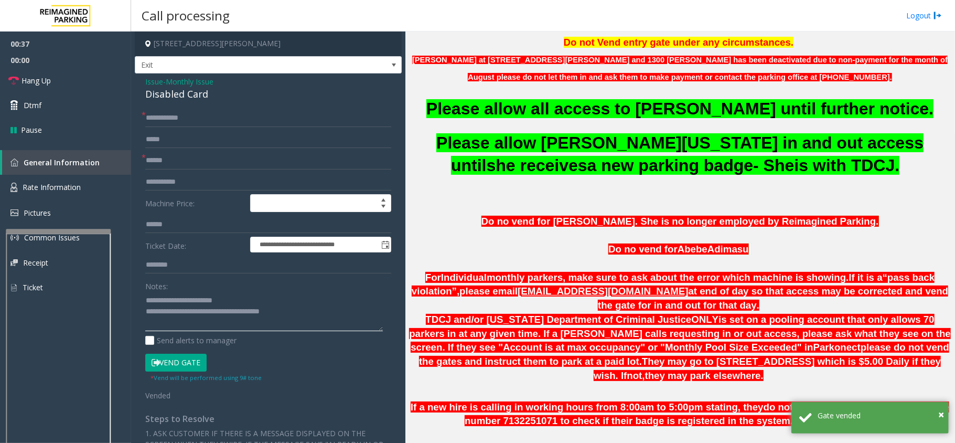
click at [243, 298] on textarea at bounding box center [264, 311] width 238 height 39
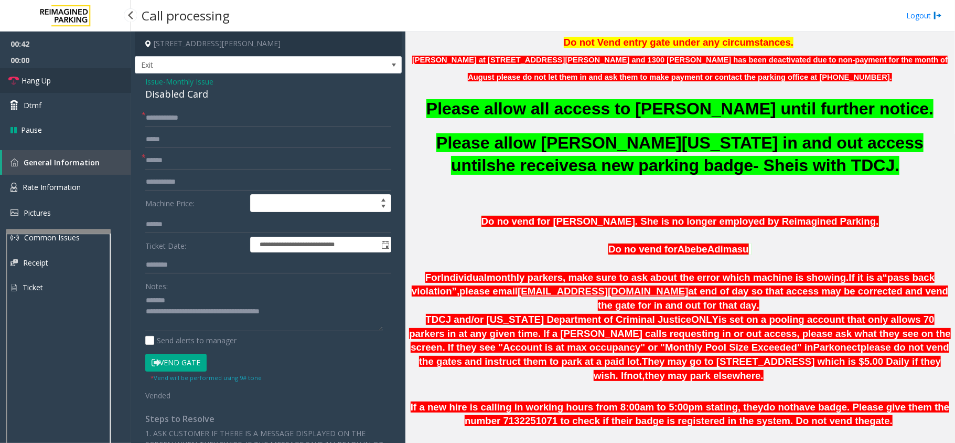
click at [74, 81] on link "Hang Up" at bounding box center [65, 80] width 131 height 25
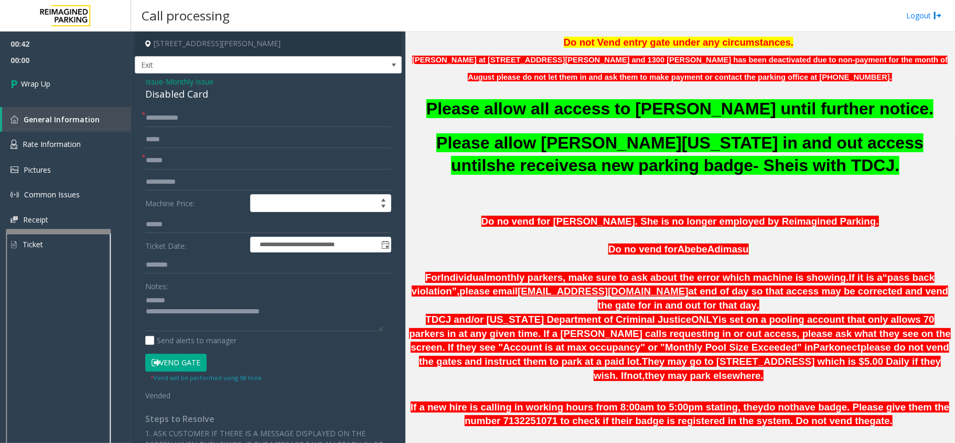
click at [157, 91] on div "Disabled Card" at bounding box center [268, 94] width 246 height 14
type textarea "**********"
click at [50, 78] on span "Wrap Up" at bounding box center [35, 83] width 29 height 11
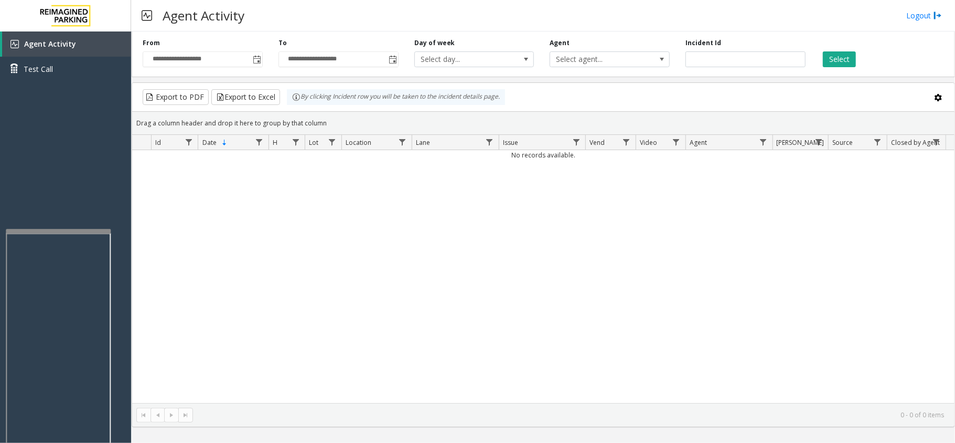
click at [289, 217] on div "No records available." at bounding box center [543, 276] width 823 height 253
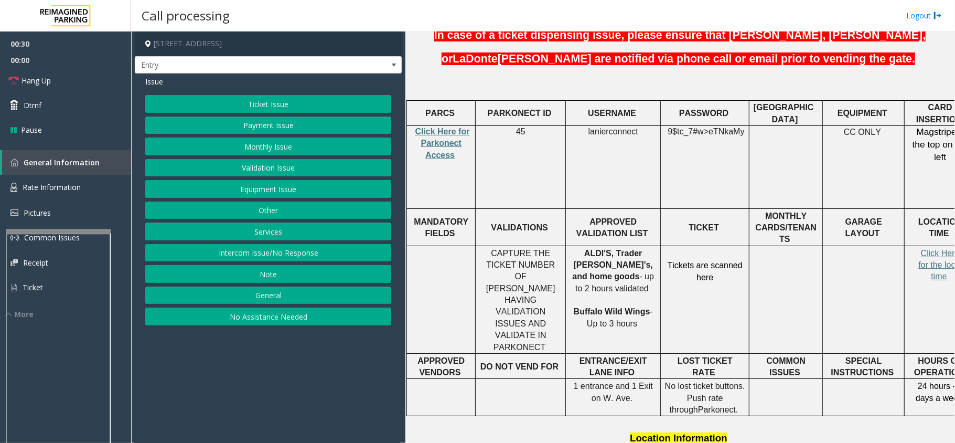
scroll to position [280, 0]
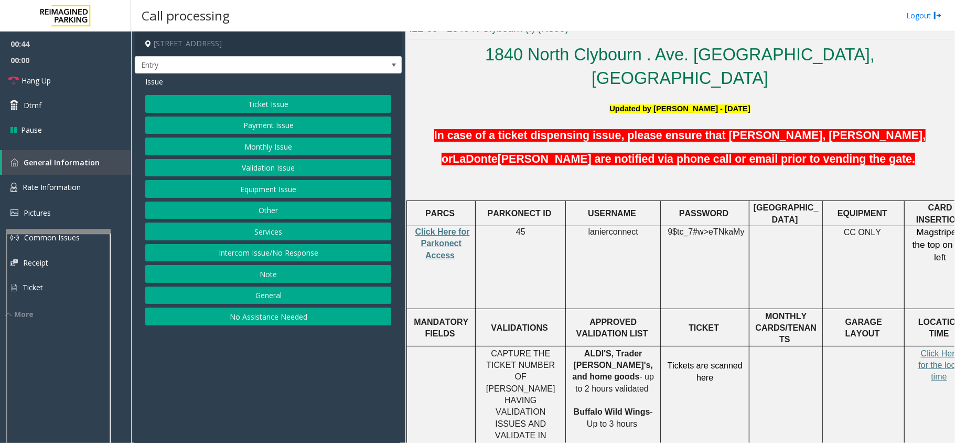
click at [263, 191] on button "Equipment Issue" at bounding box center [268, 189] width 246 height 18
click at [242, 192] on button "Gate / Door Won't Open" at bounding box center [268, 189] width 246 height 18
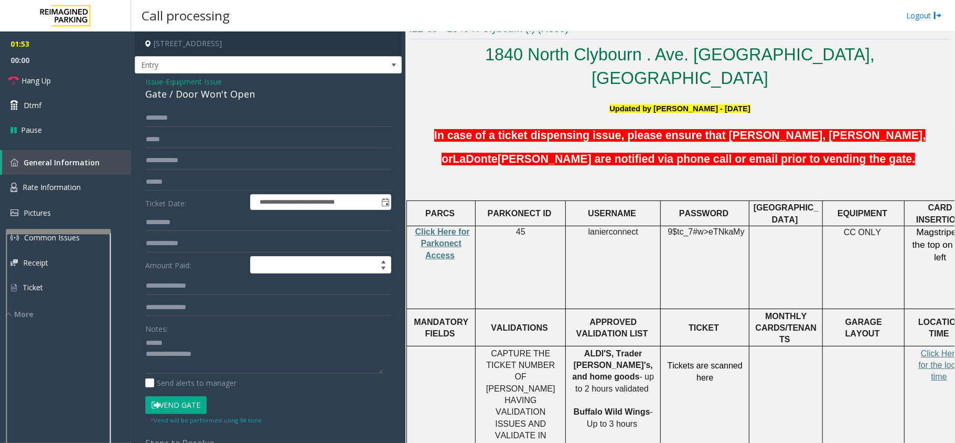
click at [174, 97] on div "Gate / Door Won't Open" at bounding box center [268, 94] width 246 height 14
drag, startPoint x: 194, startPoint y: 356, endPoint x: 195, endPoint y: 361, distance: 5.5
click at [194, 357] on textarea at bounding box center [264, 353] width 238 height 39
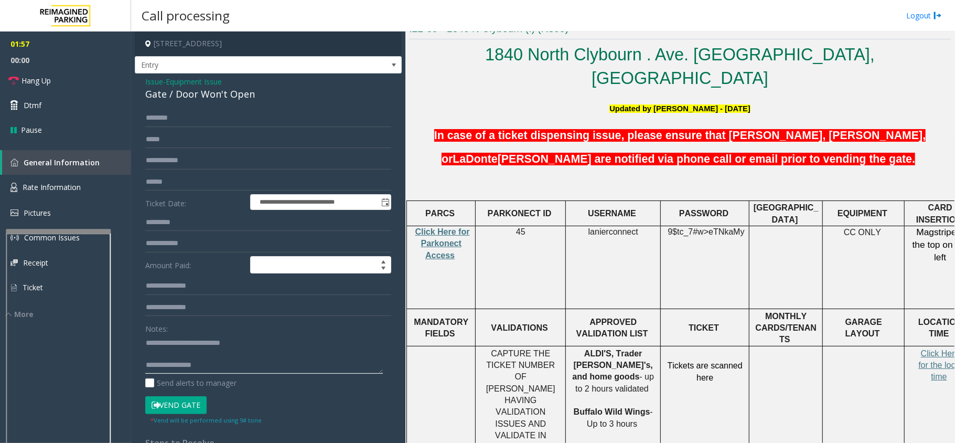
click at [196, 366] on textarea at bounding box center [264, 353] width 238 height 39
click at [186, 369] on textarea at bounding box center [264, 353] width 238 height 39
type textarea "**********"
click at [42, 81] on span "Hang Up" at bounding box center [36, 80] width 29 height 11
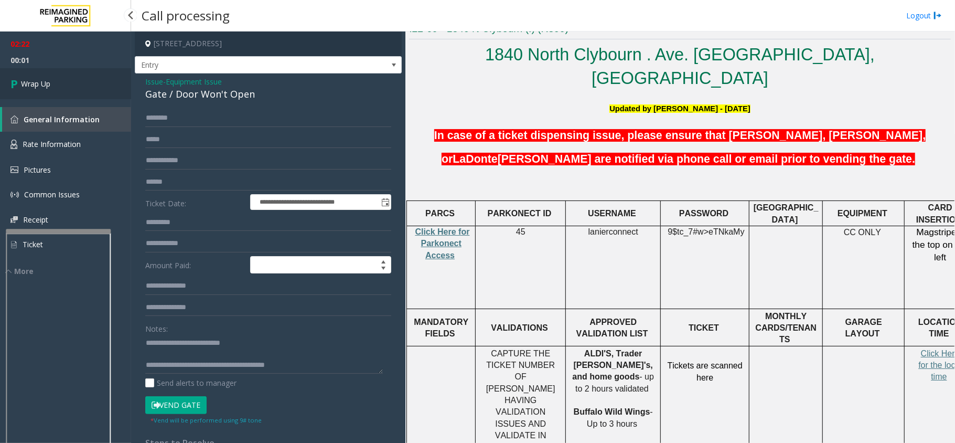
click at [52, 79] on link "Wrap Up" at bounding box center [65, 83] width 131 height 31
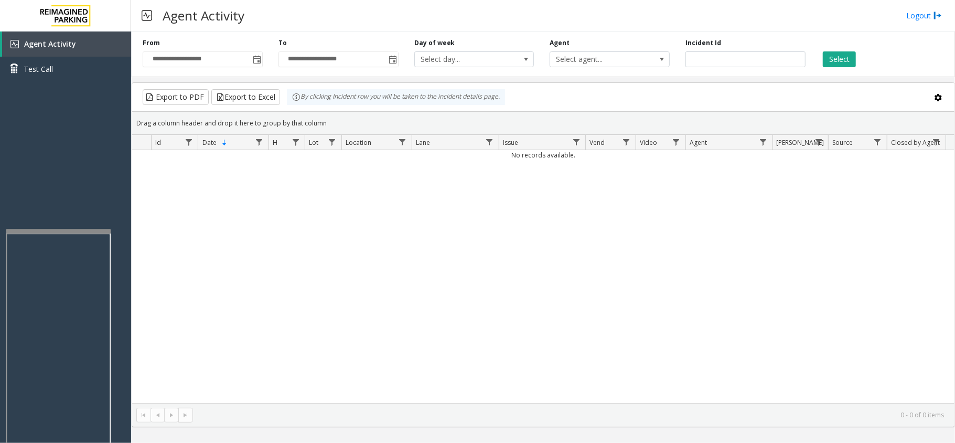
click at [468, 260] on div "No records available." at bounding box center [543, 276] width 823 height 253
click at [483, 250] on div "No records available." at bounding box center [543, 276] width 823 height 253
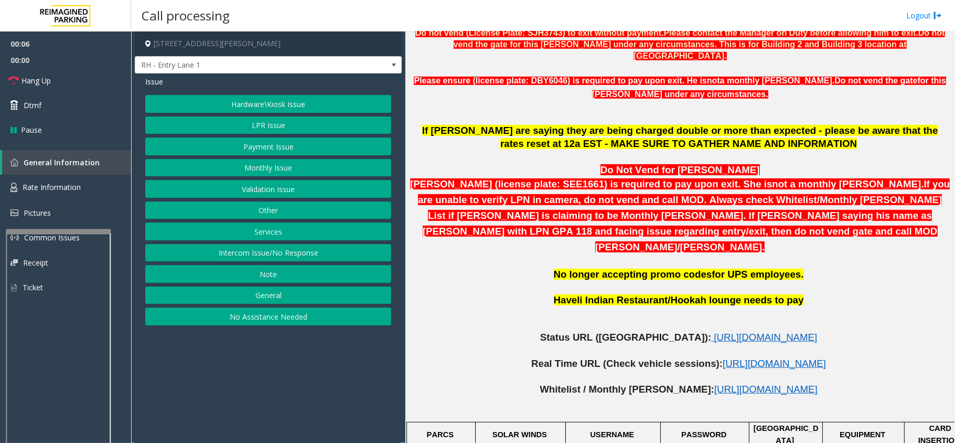
scroll to position [349, 0]
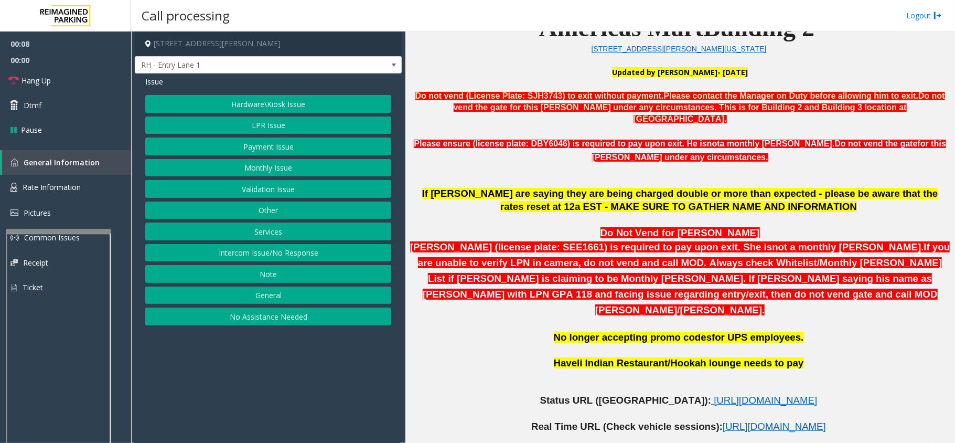
click at [265, 253] on button "Intercom Issue/No Response" at bounding box center [268, 253] width 246 height 18
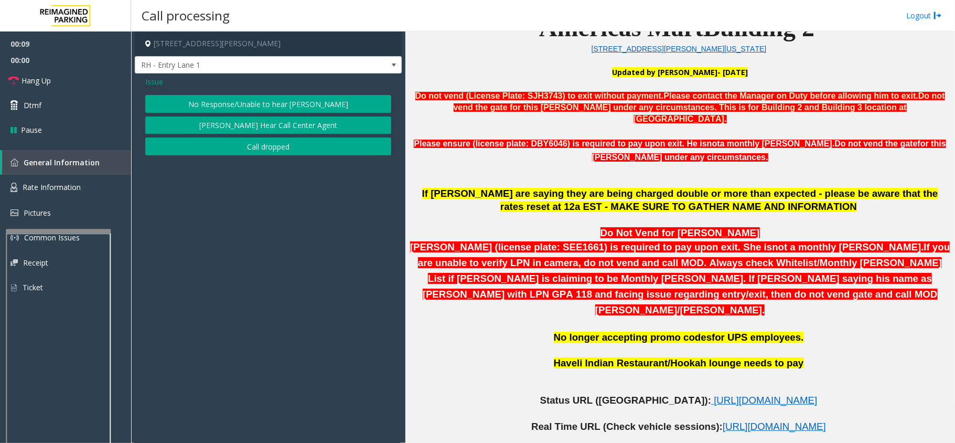
click at [211, 105] on button "No Response/Unable to hear [PERSON_NAME]" at bounding box center [268, 104] width 246 height 18
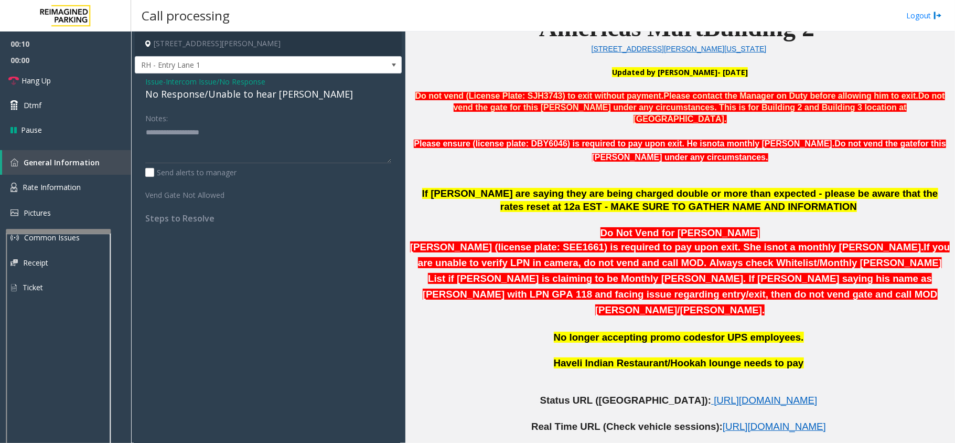
click at [191, 97] on div "No Response/Unable to hear [PERSON_NAME]" at bounding box center [268, 94] width 246 height 14
click at [189, 93] on div "No Response/Unable to hear [PERSON_NAME]" at bounding box center [268, 94] width 246 height 14
click at [191, 94] on div "No Response/Unable to hear [PERSON_NAME]" at bounding box center [268, 94] width 246 height 14
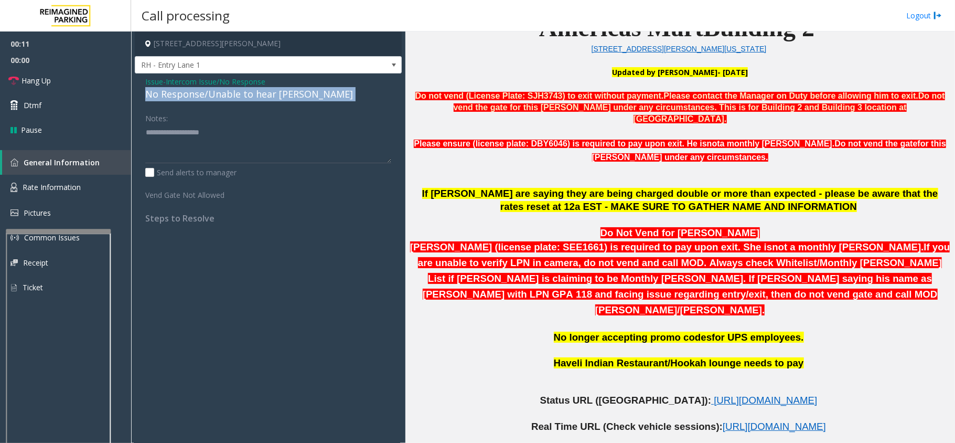
click at [191, 94] on div "No Response/Unable to hear [PERSON_NAME]" at bounding box center [268, 94] width 246 height 14
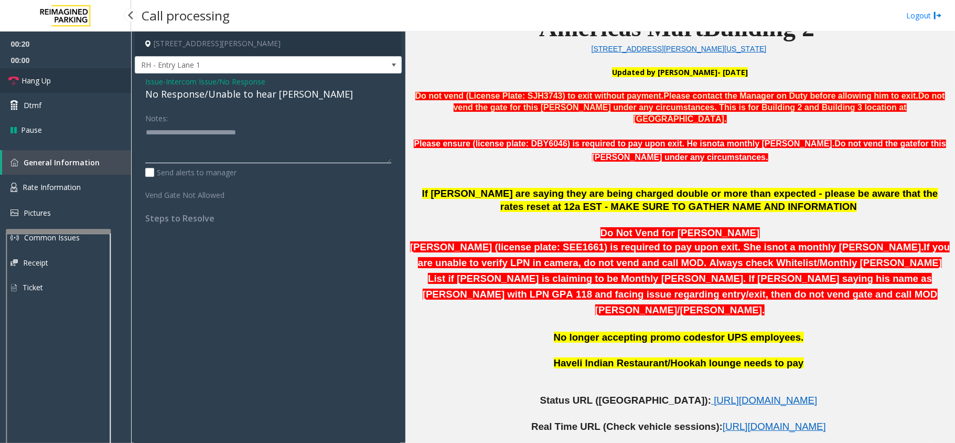
type textarea "**********"
click at [34, 81] on span "Hang Up" at bounding box center [36, 80] width 29 height 11
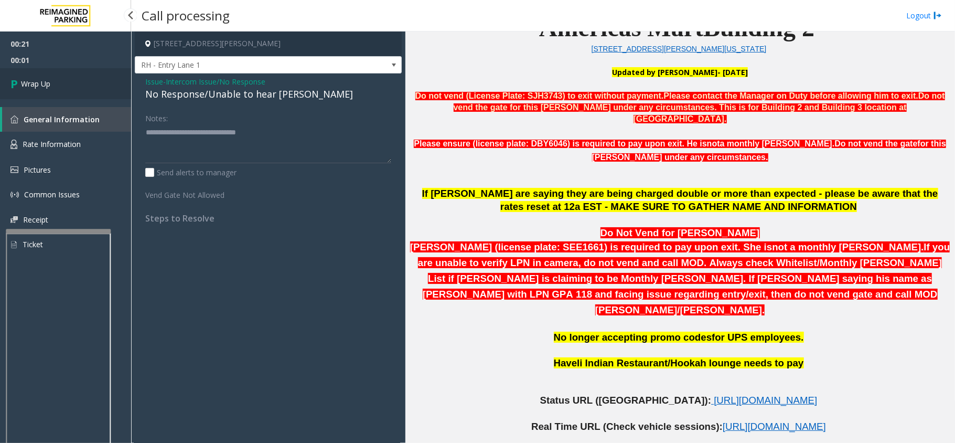
click at [34, 81] on span "Wrap Up" at bounding box center [35, 83] width 29 height 11
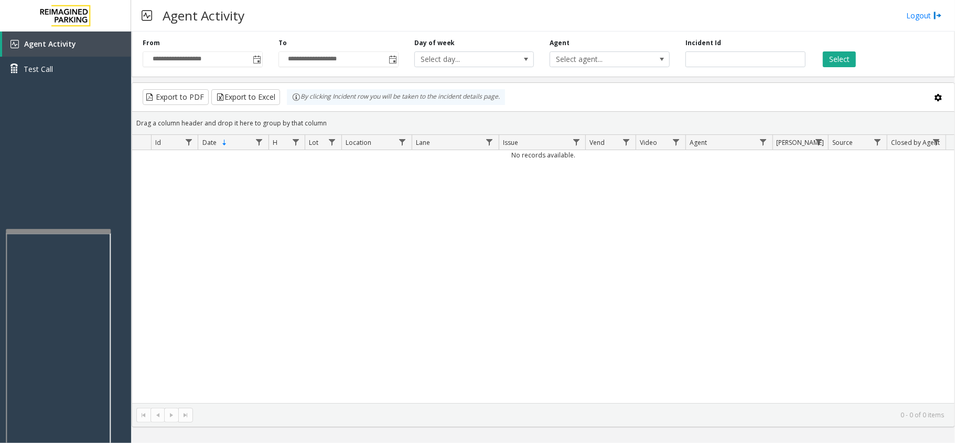
click at [456, 282] on div "No records available." at bounding box center [543, 276] width 823 height 253
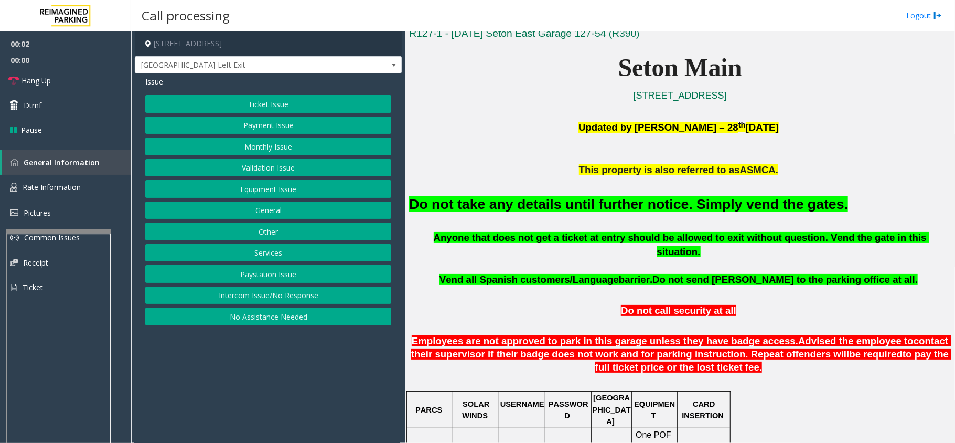
scroll to position [280, 0]
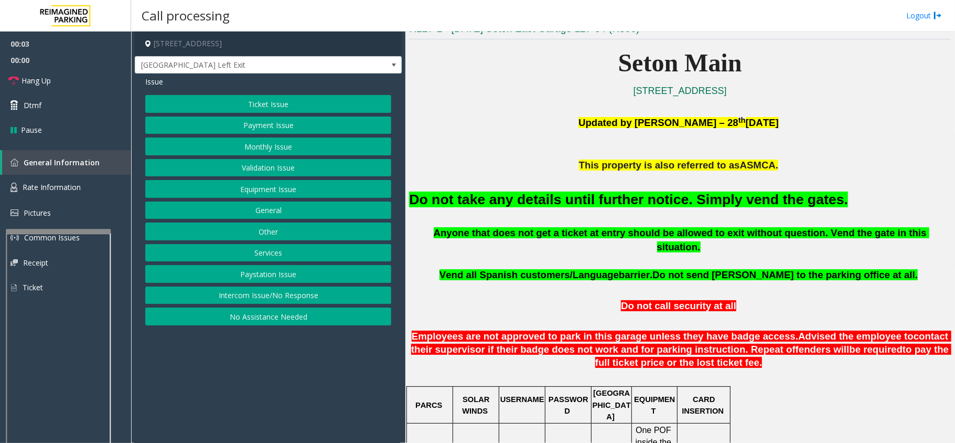
click at [305, 189] on button "Equipment Issue" at bounding box center [268, 189] width 246 height 18
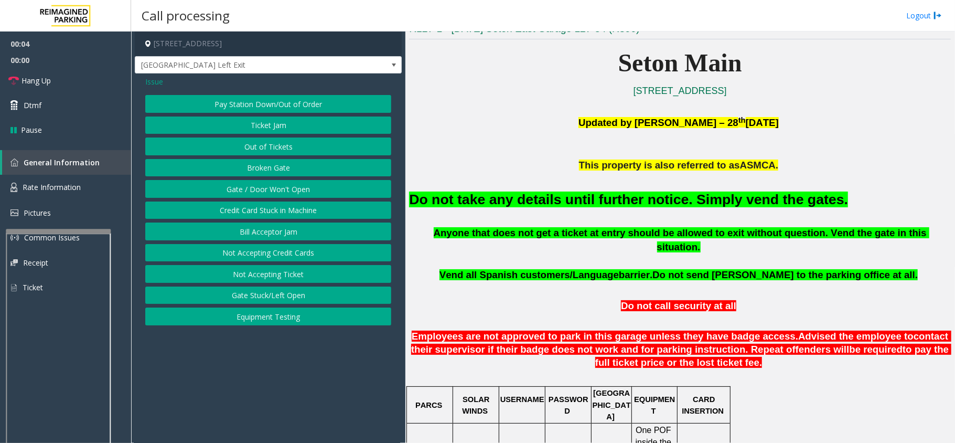
click at [248, 189] on button "Gate / Door Won't Open" at bounding box center [268, 189] width 246 height 18
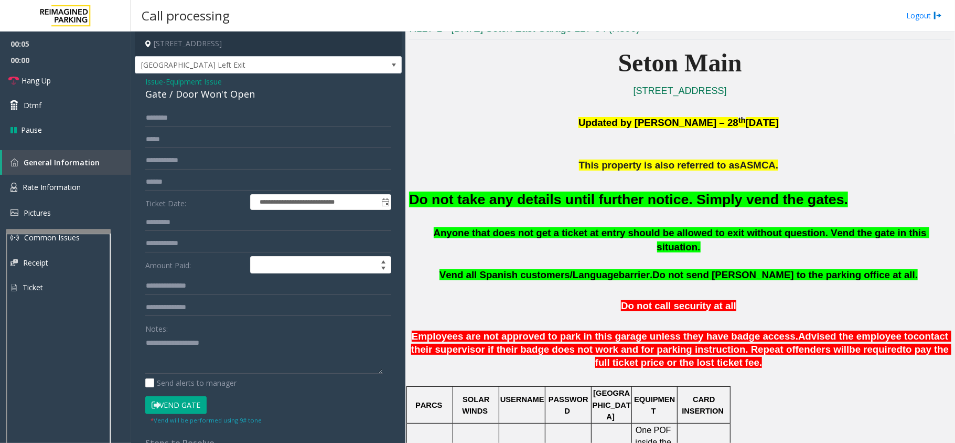
click at [171, 408] on button "Vend Gate" at bounding box center [175, 405] width 61 height 18
click at [568, 207] on font "Do not take any details until further notice. Simply vend the gates." at bounding box center [628, 199] width 439 height 16
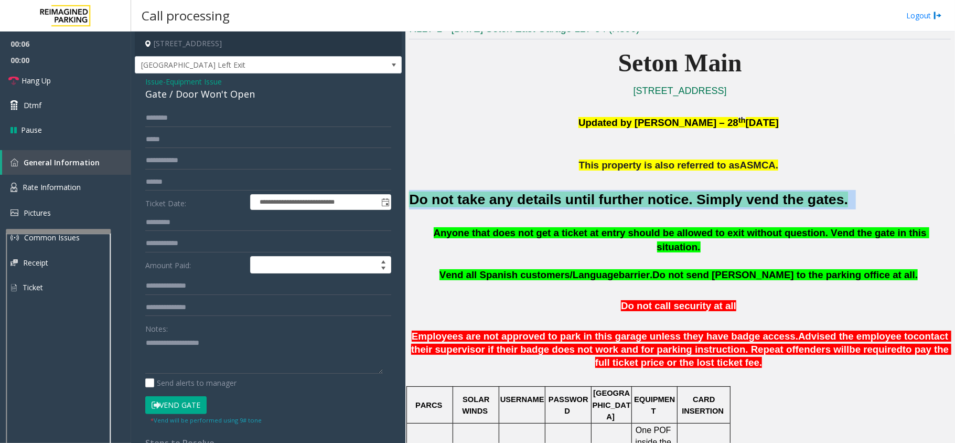
click at [568, 207] on font "Do not take any details until further notice. Simply vend the gates." at bounding box center [628, 199] width 439 height 16
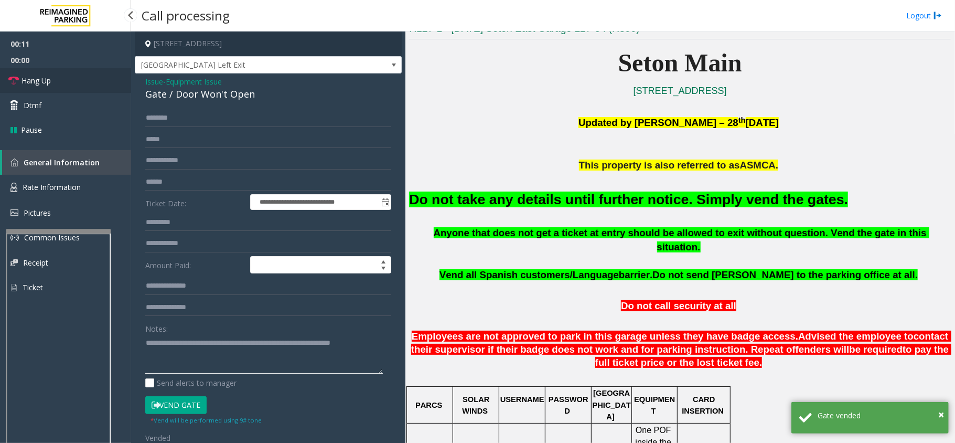
type textarea "**********"
click at [55, 78] on link "Hang Up" at bounding box center [65, 80] width 131 height 25
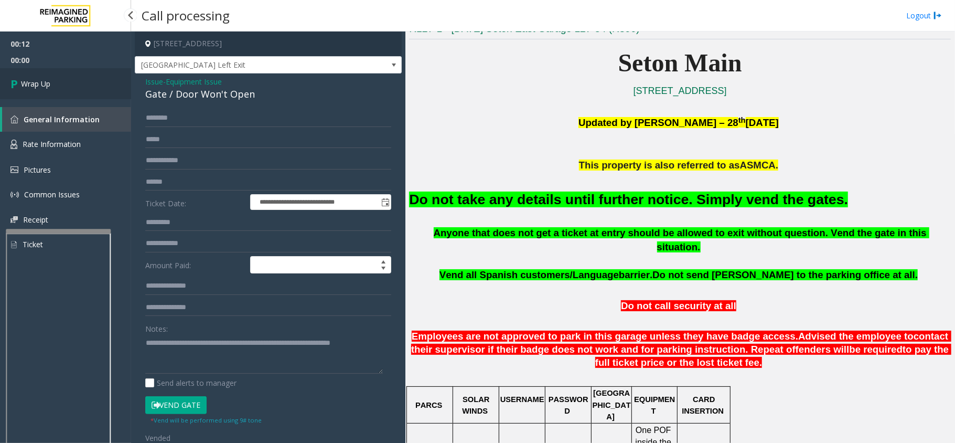
click at [55, 78] on link "Wrap Up" at bounding box center [65, 83] width 131 height 31
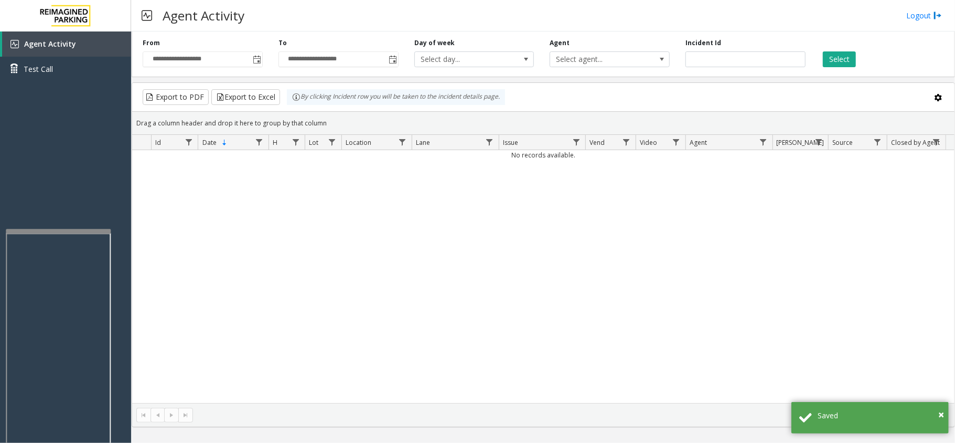
click at [414, 284] on div "No records available." at bounding box center [543, 276] width 823 height 253
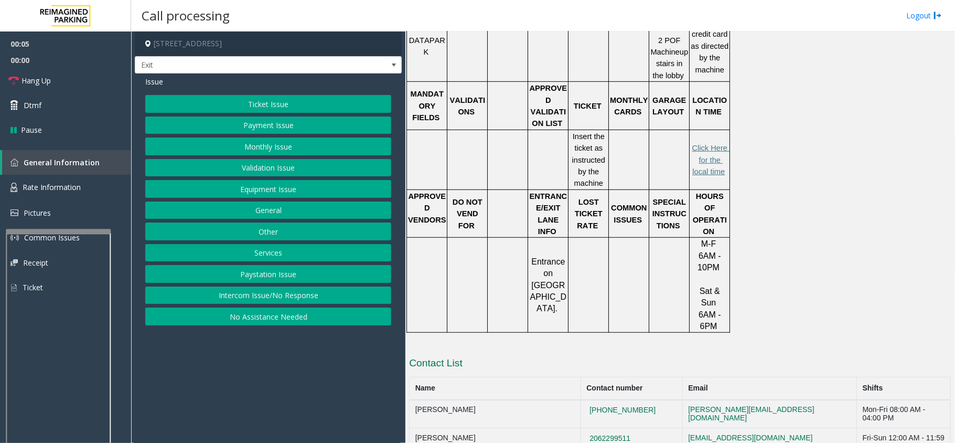
scroll to position [489, 0]
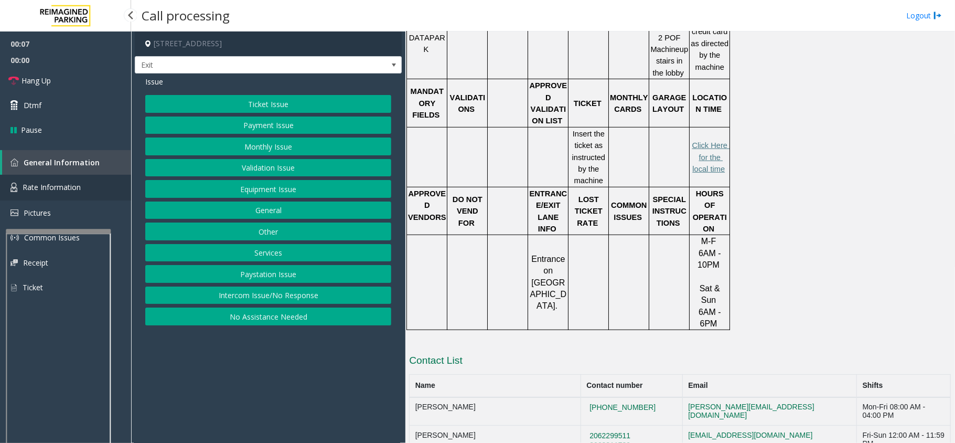
click at [61, 189] on span "Rate Information" at bounding box center [52, 187] width 58 height 10
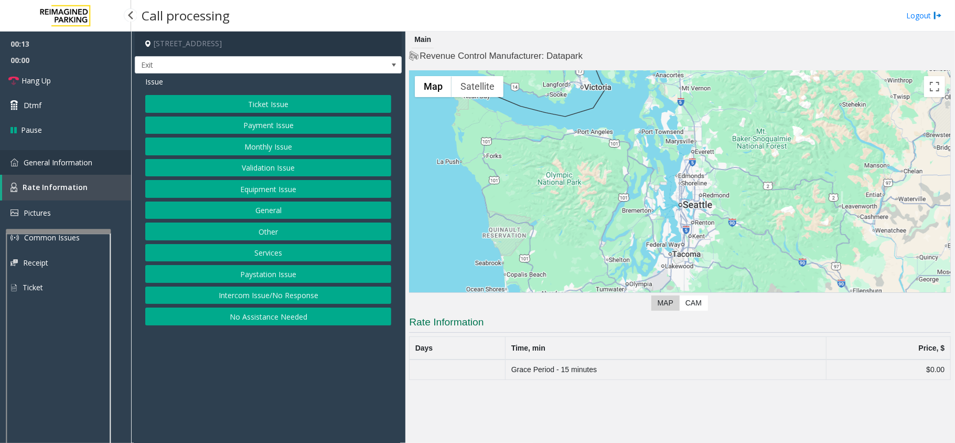
click at [105, 161] on link "General Information" at bounding box center [65, 162] width 131 height 25
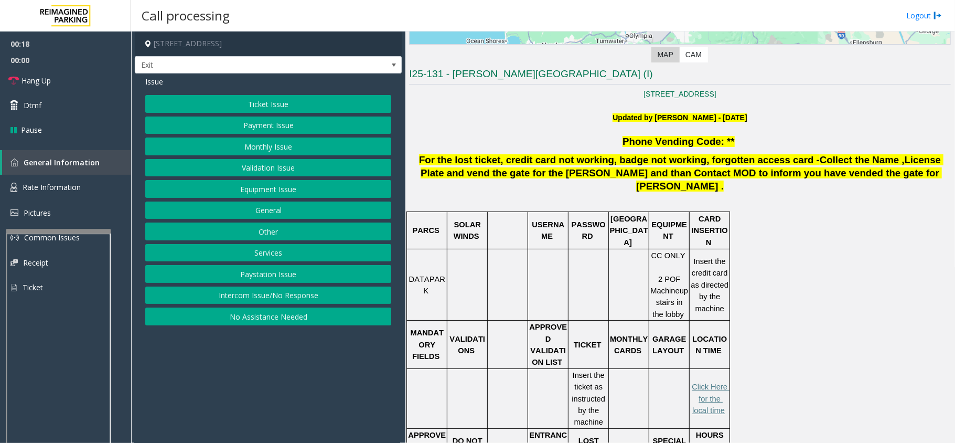
scroll to position [214, 0]
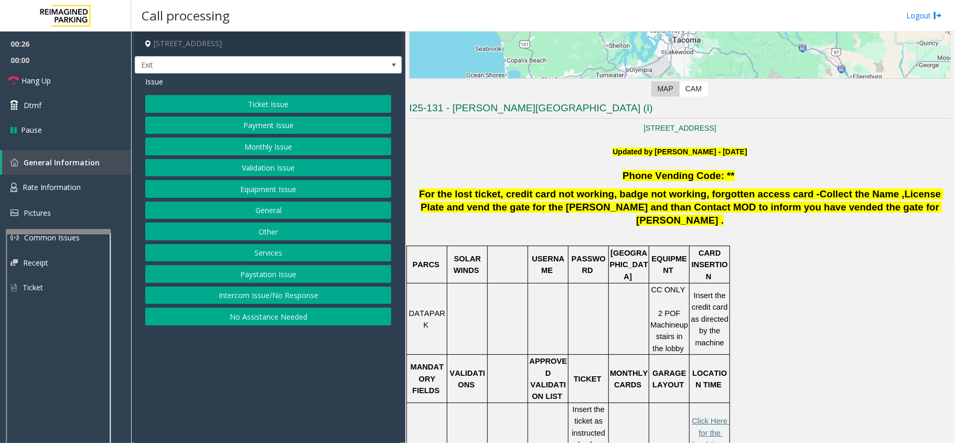
click at [276, 97] on button "Ticket Issue" at bounding box center [268, 104] width 246 height 18
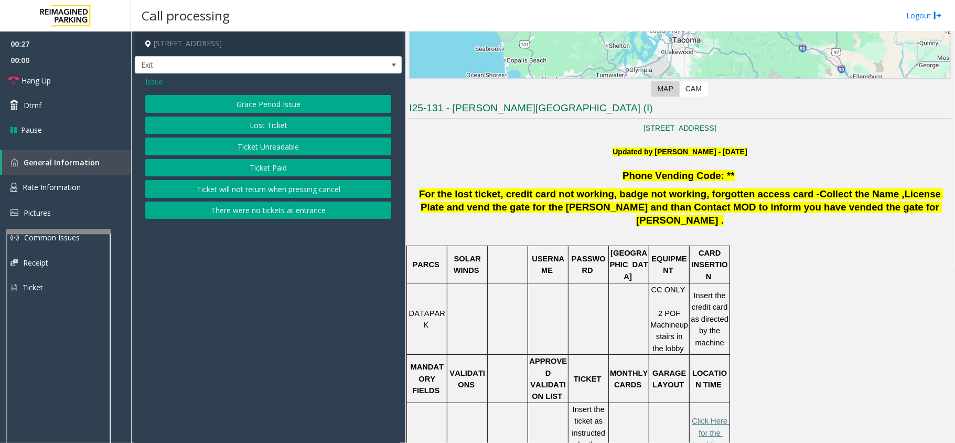
click at [269, 124] on button "Lost Ticket" at bounding box center [268, 125] width 246 height 18
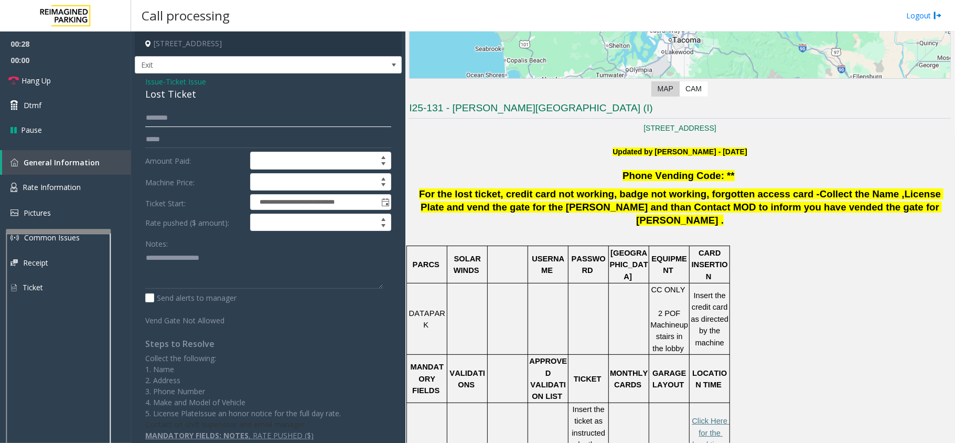
click at [273, 120] on input "text" at bounding box center [268, 118] width 246 height 18
type input "*****"
click at [173, 255] on textarea at bounding box center [264, 268] width 238 height 39
type textarea "*"
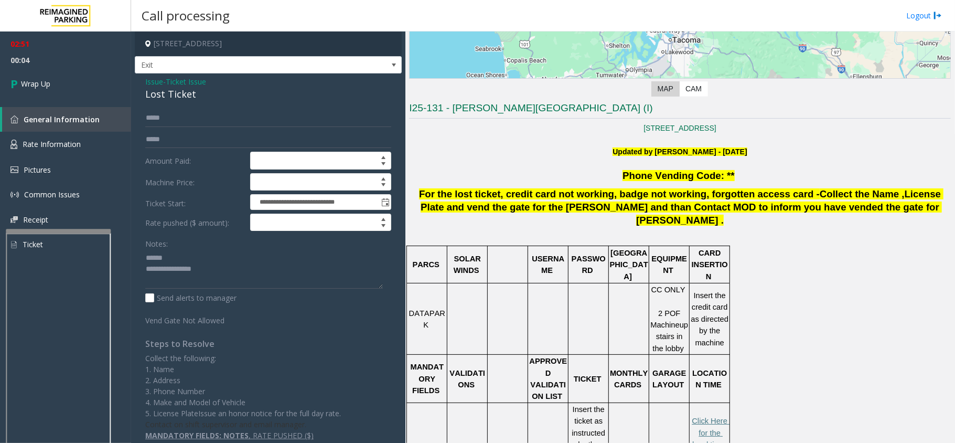
click at [166, 95] on div "Lost Ticket" at bounding box center [268, 94] width 246 height 14
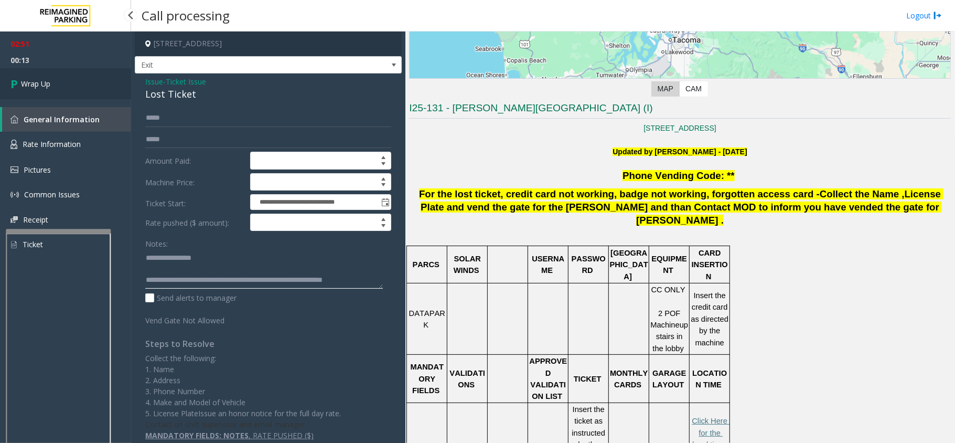
type textarea "**********"
click at [56, 83] on link "Wrap Up" at bounding box center [65, 83] width 131 height 31
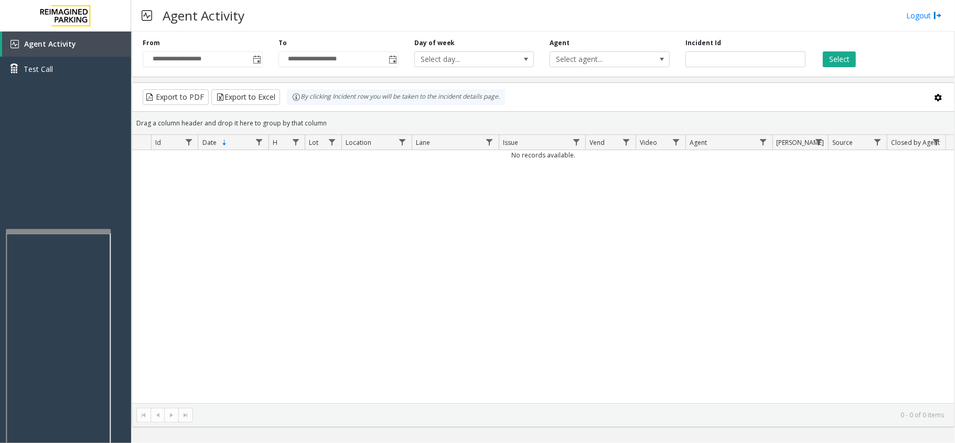
click at [584, 343] on div "No records available." at bounding box center [543, 276] width 823 height 253
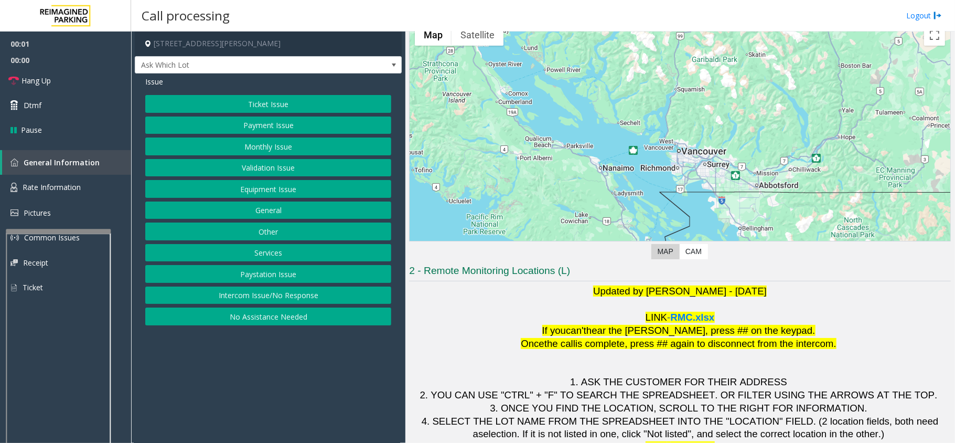
scroll to position [73, 0]
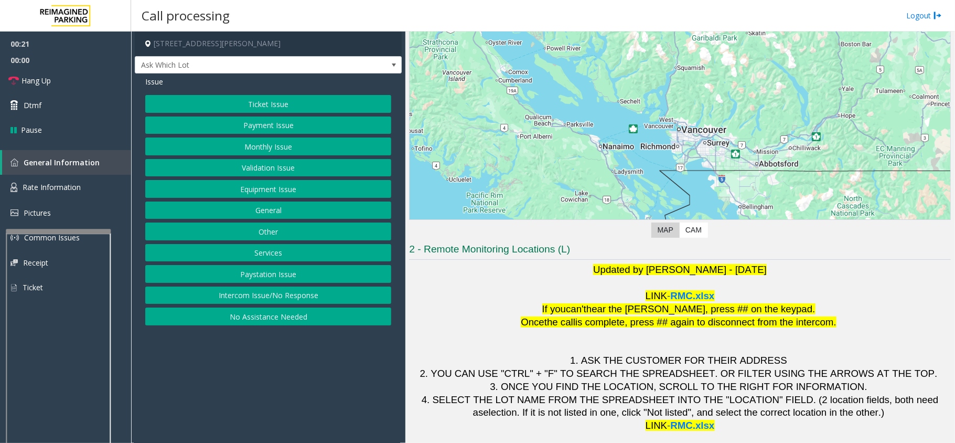
click at [255, 94] on div "Issue Ticket Issue Payment Issue Monthly Issue Validation Issue Equipment Issue…" at bounding box center [268, 201] width 267 height 257
click at [259, 102] on button "Ticket Issue" at bounding box center [268, 104] width 246 height 18
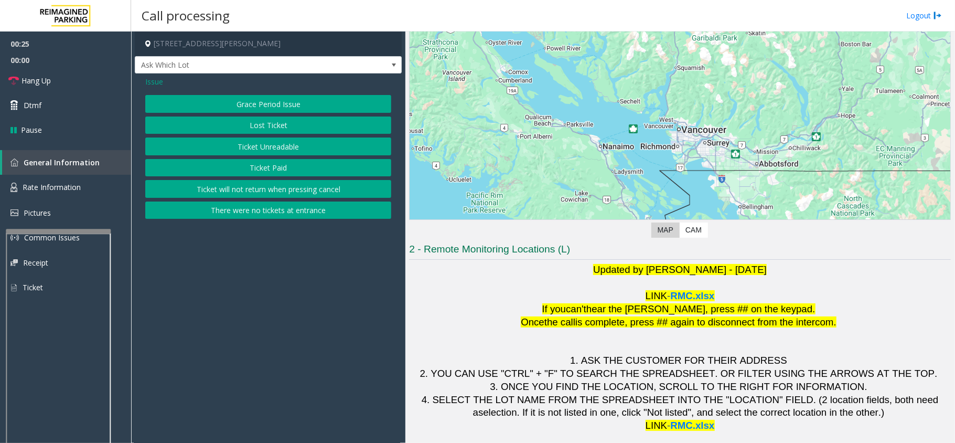
click at [282, 147] on button "Ticket Unreadable" at bounding box center [268, 146] width 246 height 18
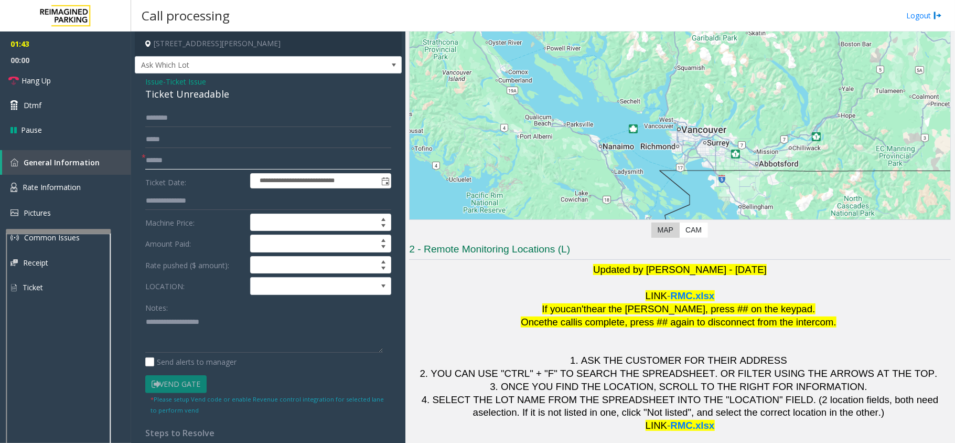
click at [167, 162] on input "text" at bounding box center [268, 161] width 246 height 18
type input "**"
click at [177, 317] on textarea at bounding box center [264, 332] width 238 height 39
click at [185, 98] on div "Ticket Unreadable" at bounding box center [268, 94] width 246 height 14
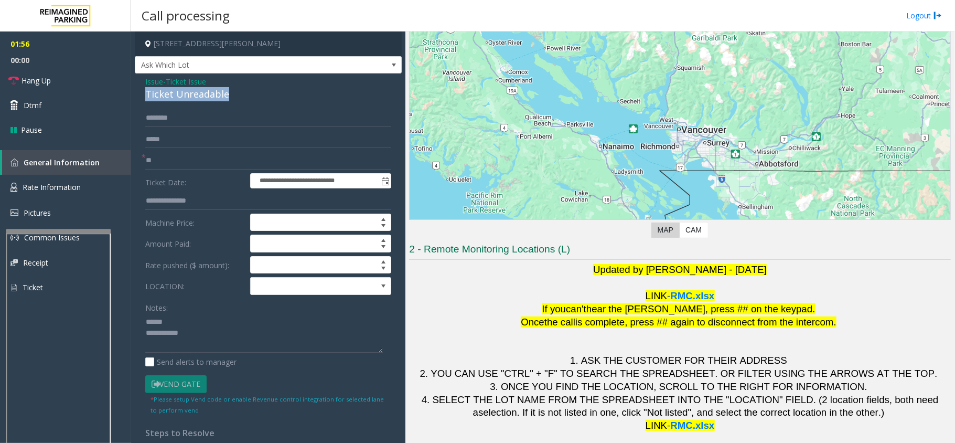
click at [185, 98] on div "Ticket Unreadable" at bounding box center [268, 94] width 246 height 14
click at [162, 87] on div "Issue - Ticket Issue Ticket Unreadable" at bounding box center [268, 88] width 246 height 25
click at [188, 103] on div "**********" at bounding box center [268, 317] width 267 height 489
click at [188, 98] on div "Ticket Unreadable" at bounding box center [268, 94] width 246 height 14
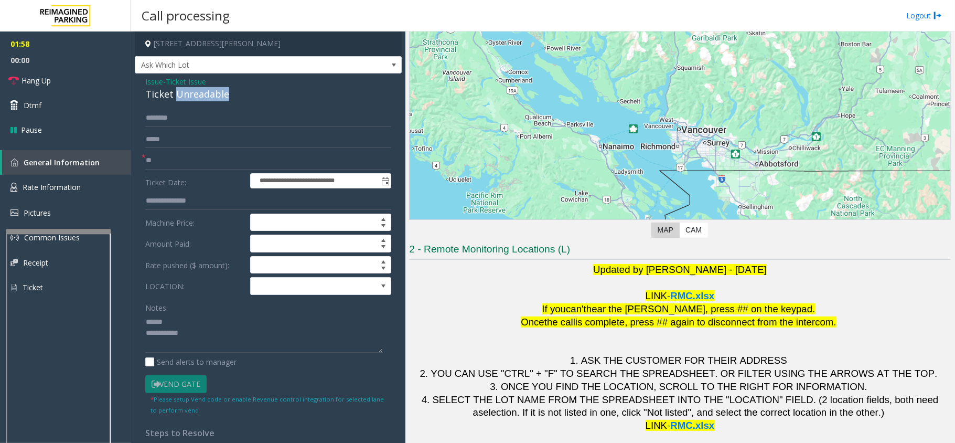
click at [189, 92] on div "Ticket Unreadable" at bounding box center [268, 94] width 246 height 14
click at [179, 93] on div "Ticket Unreadable" at bounding box center [268, 94] width 246 height 14
click at [85, 82] on link "Hang Up" at bounding box center [65, 80] width 131 height 25
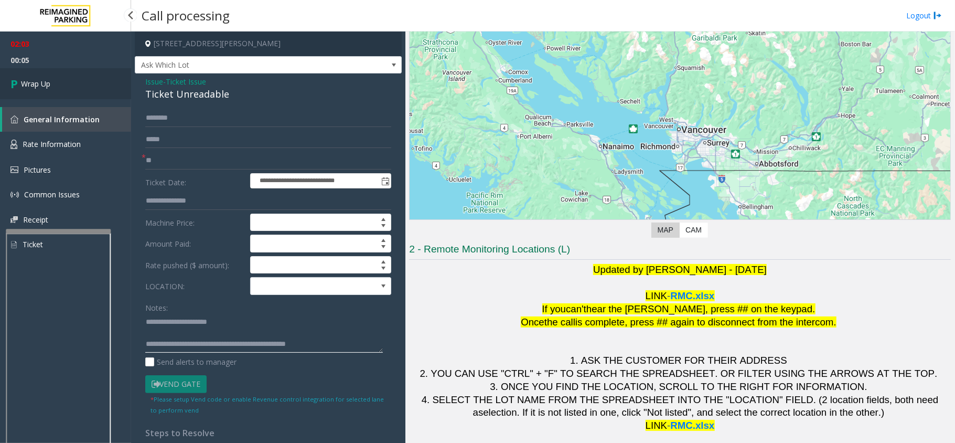
type textarea "**********"
click at [61, 80] on link "Wrap Up" at bounding box center [65, 83] width 131 height 31
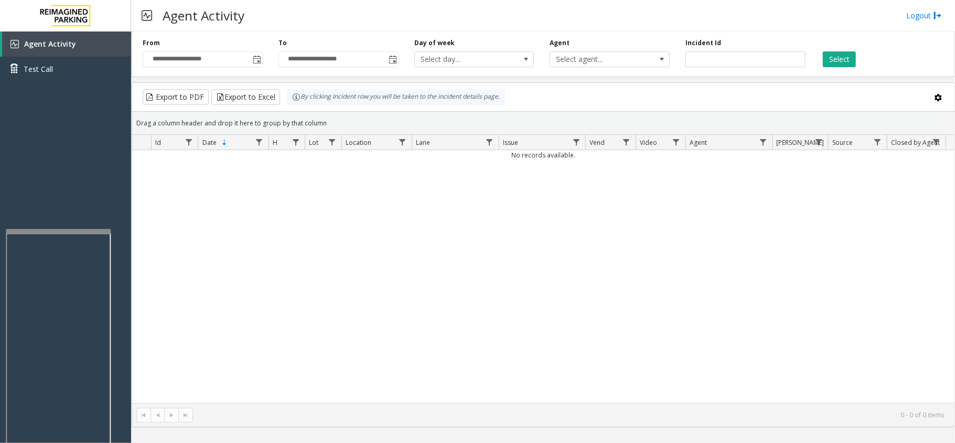
click at [390, 251] on div "No records available." at bounding box center [543, 276] width 823 height 253
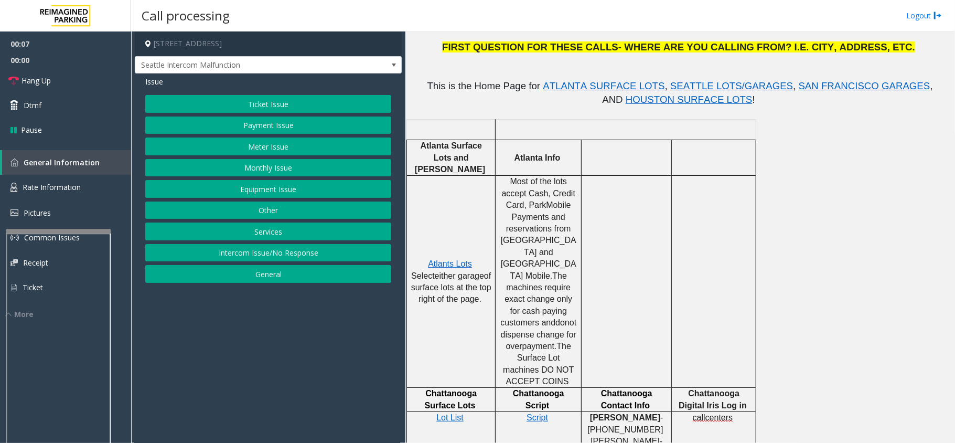
scroll to position [349, 0]
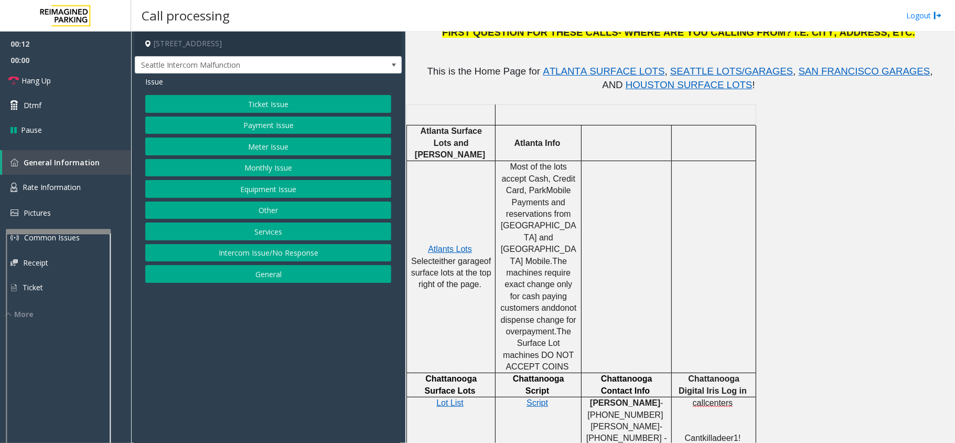
click at [273, 254] on button "Intercom Issue/No Response" at bounding box center [268, 253] width 246 height 18
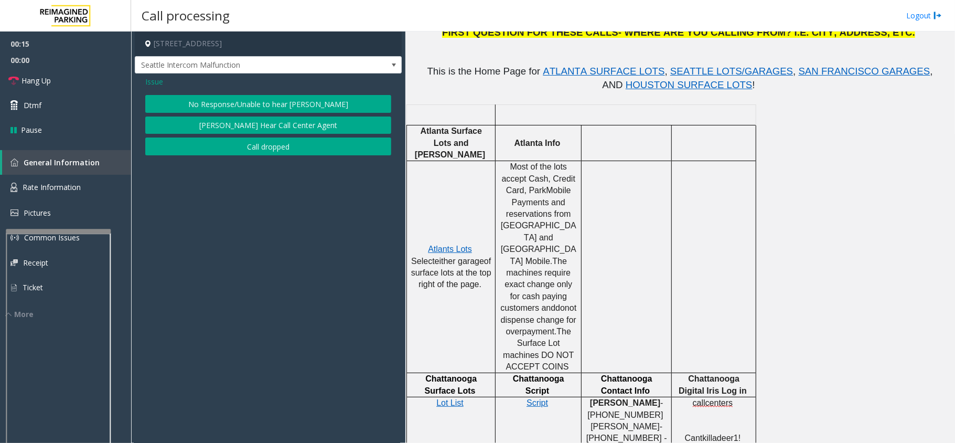
click at [156, 82] on span "Issue" at bounding box center [154, 81] width 18 height 11
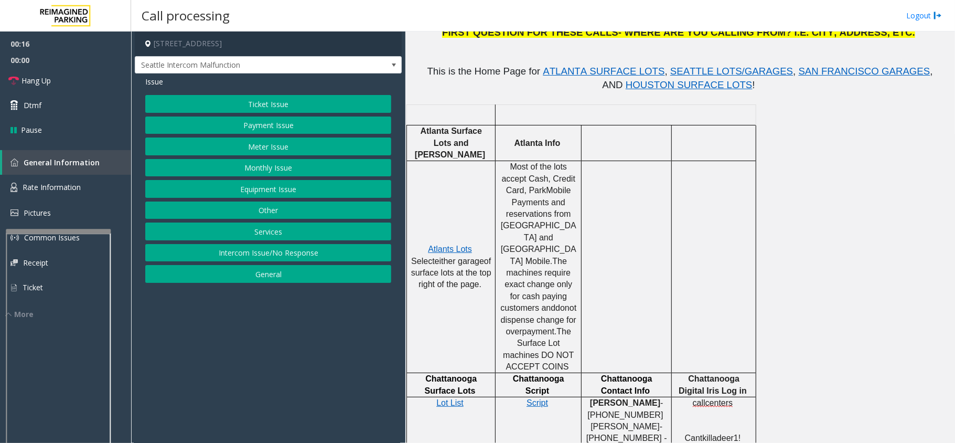
click at [233, 278] on button "General" at bounding box center [268, 274] width 246 height 18
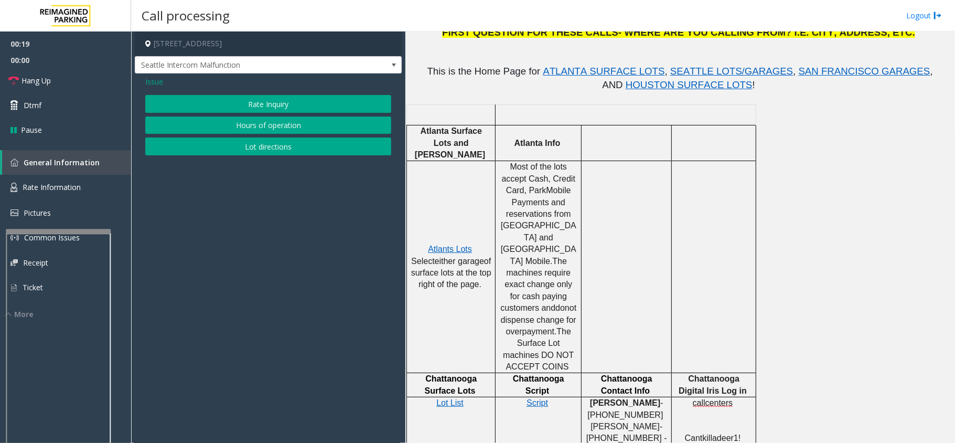
click at [154, 85] on span "Issue" at bounding box center [154, 81] width 18 height 11
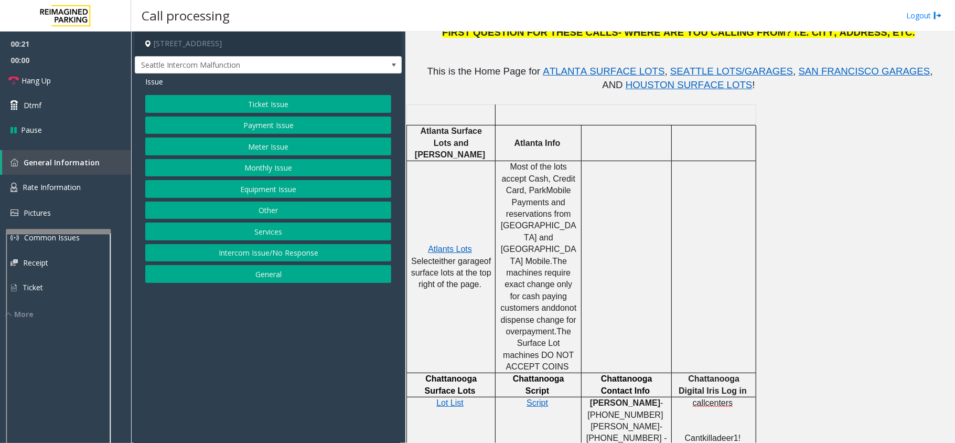
click at [252, 229] on button "Services" at bounding box center [268, 231] width 246 height 18
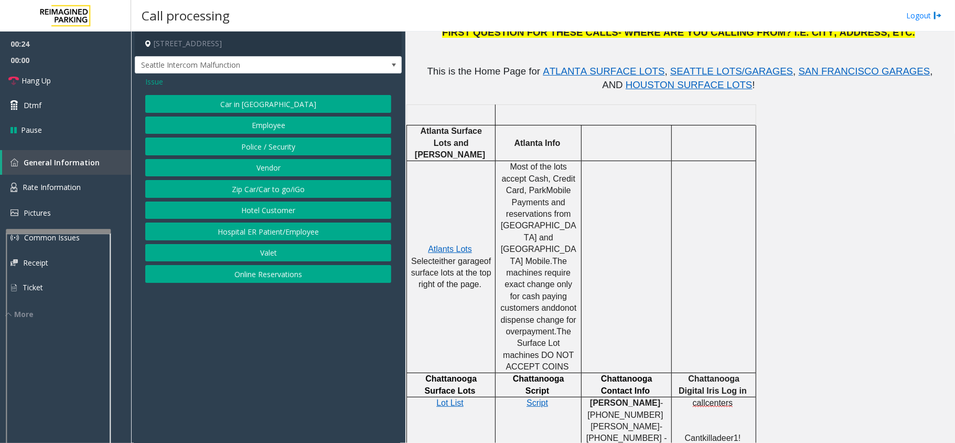
click at [156, 79] on span "Issue" at bounding box center [154, 81] width 18 height 11
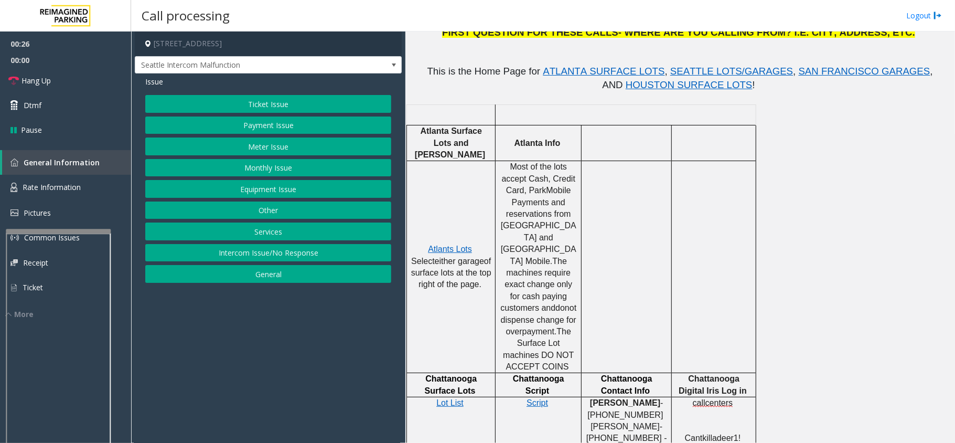
click at [254, 188] on button "Equipment Issue" at bounding box center [268, 189] width 246 height 18
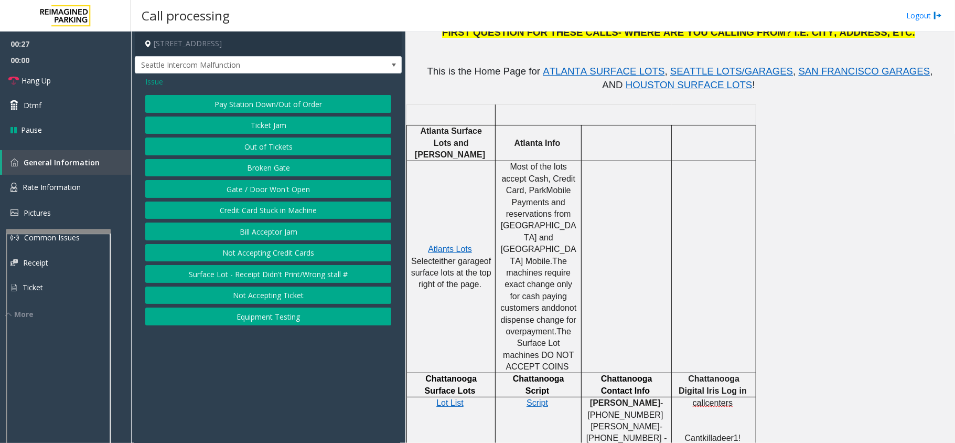
click at [232, 189] on button "Gate / Door Won't Open" at bounding box center [268, 189] width 246 height 18
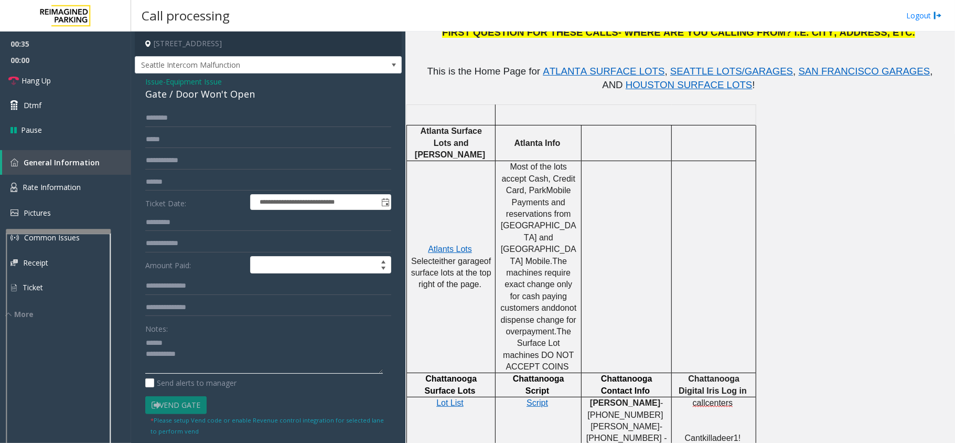
click at [201, 338] on textarea at bounding box center [264, 353] width 238 height 39
click at [167, 95] on div "Gate / Door Won't Open" at bounding box center [268, 94] width 246 height 14
click at [252, 321] on div "Notes:" at bounding box center [268, 346] width 246 height 54
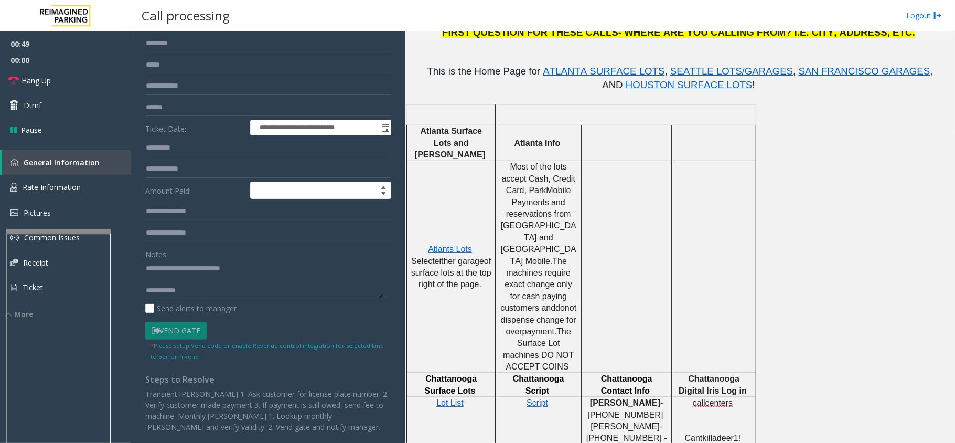
scroll to position [76, 0]
click at [204, 280] on textarea at bounding box center [264, 279] width 238 height 39
click at [204, 286] on textarea at bounding box center [264, 279] width 238 height 39
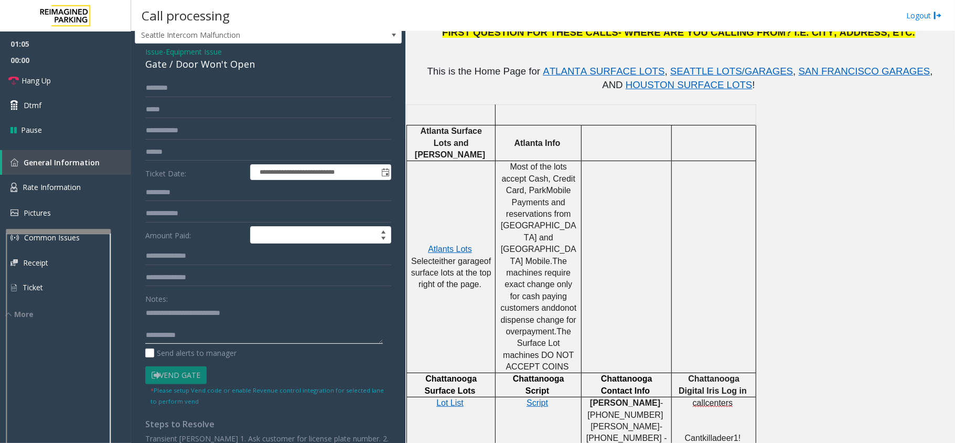
scroll to position [0, 0]
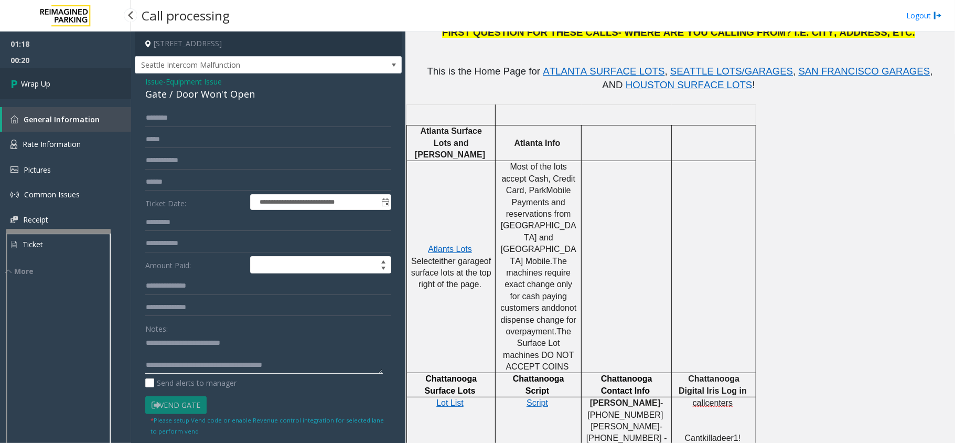
type textarea "**********"
click at [62, 84] on link "Wrap Up" at bounding box center [65, 83] width 131 height 31
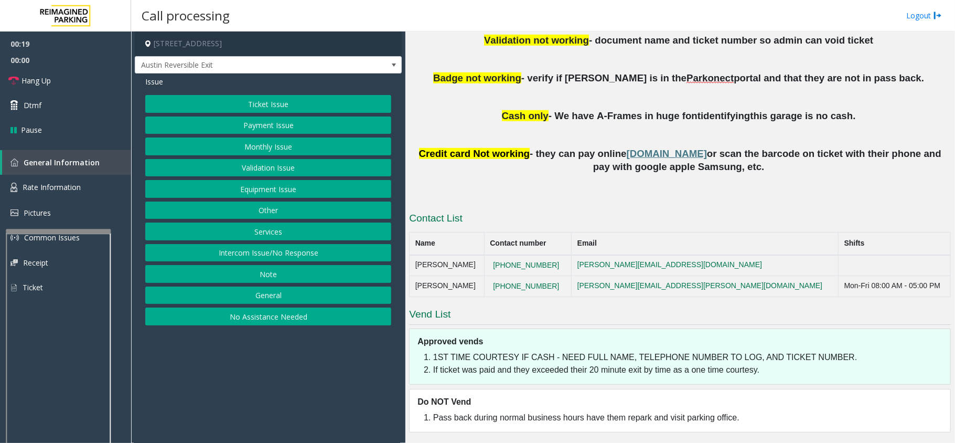
scroll to position [604, 0]
click at [248, 101] on button "Ticket Issue" at bounding box center [268, 104] width 246 height 18
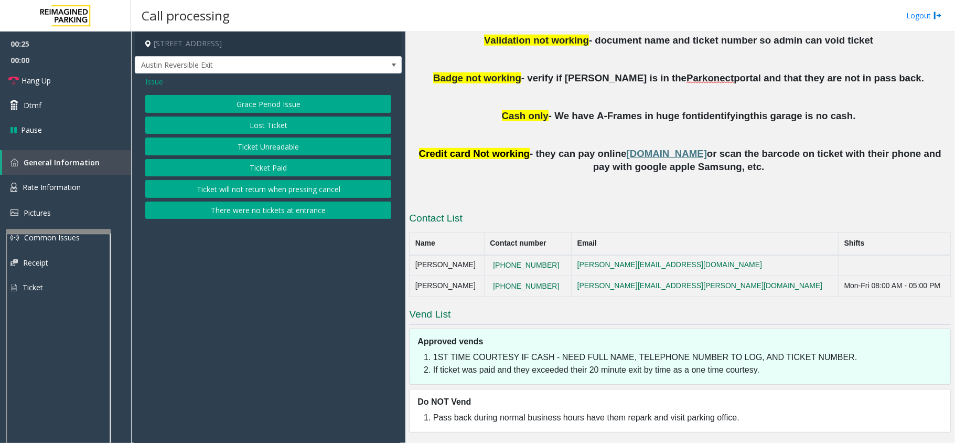
click at [275, 165] on button "Ticket Paid" at bounding box center [268, 168] width 246 height 18
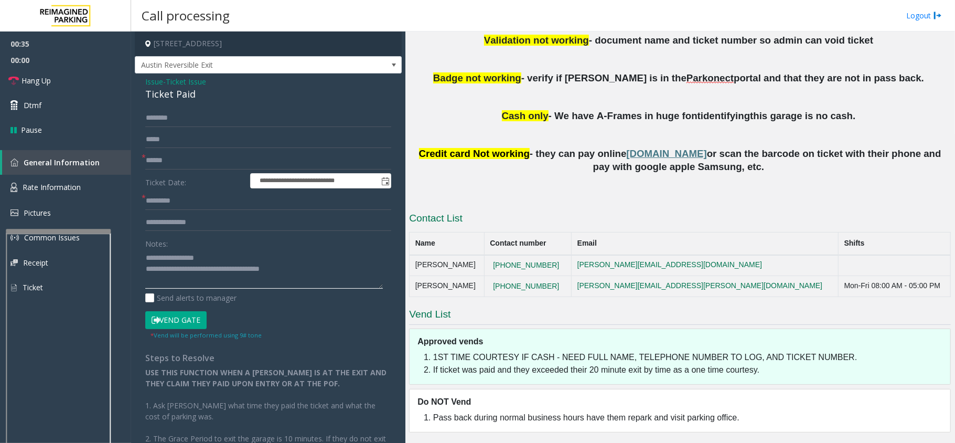
type textarea "**********"
click at [152, 112] on input "text" at bounding box center [268, 118] width 246 height 18
type input "*"
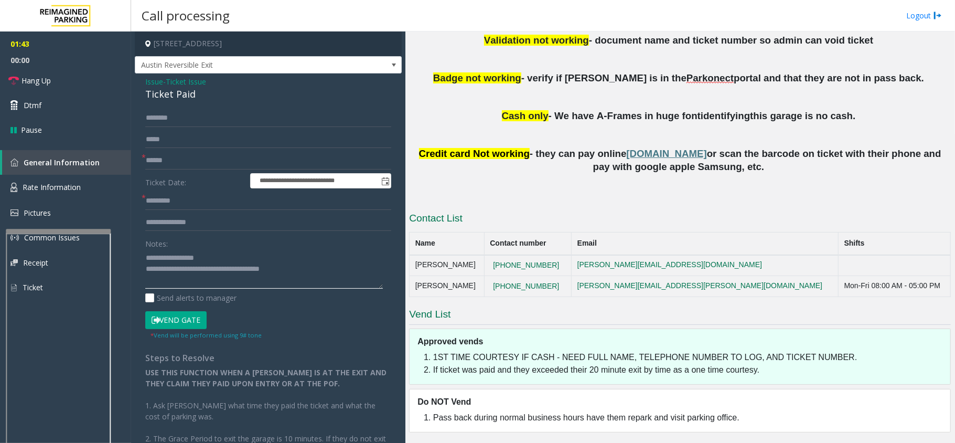
click at [299, 267] on textarea at bounding box center [264, 268] width 238 height 39
type textarea "**********"
click at [162, 162] on input "text" at bounding box center [268, 161] width 246 height 18
type input "**"
click at [200, 198] on input "text" at bounding box center [268, 201] width 246 height 18
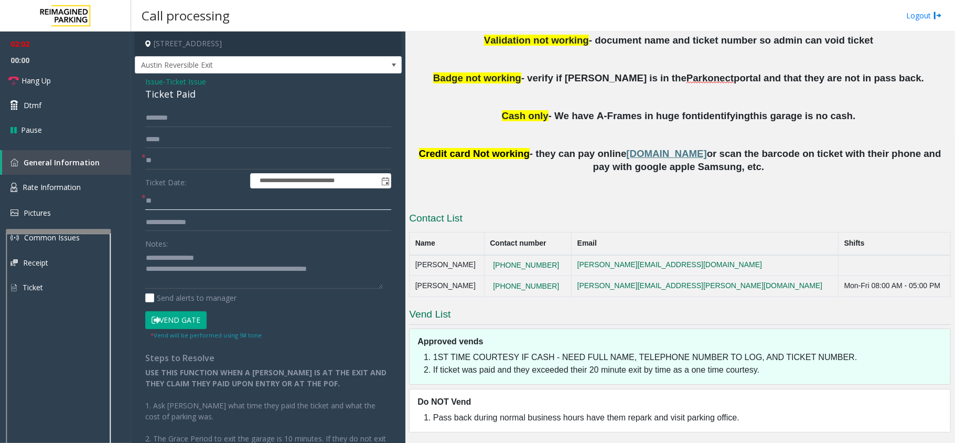
type input "*"
type input "**"
click at [54, 72] on link "Hang Up" at bounding box center [65, 80] width 131 height 25
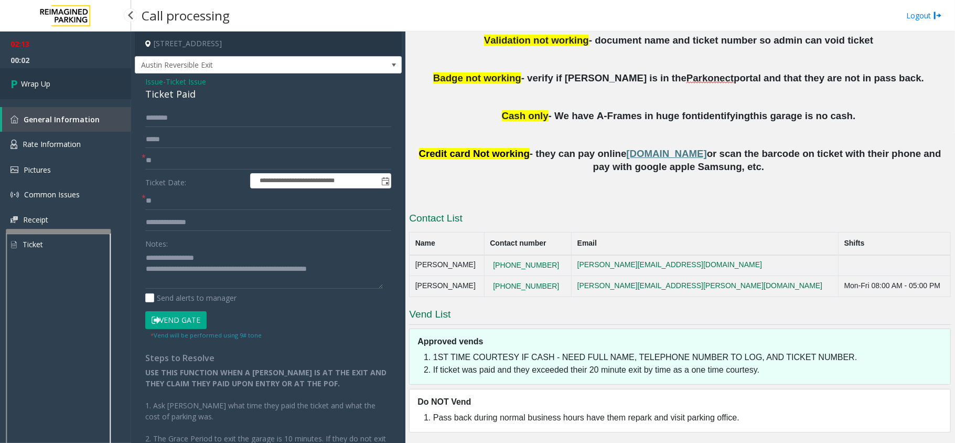
click at [51, 84] on link "Wrap Up" at bounding box center [65, 83] width 131 height 31
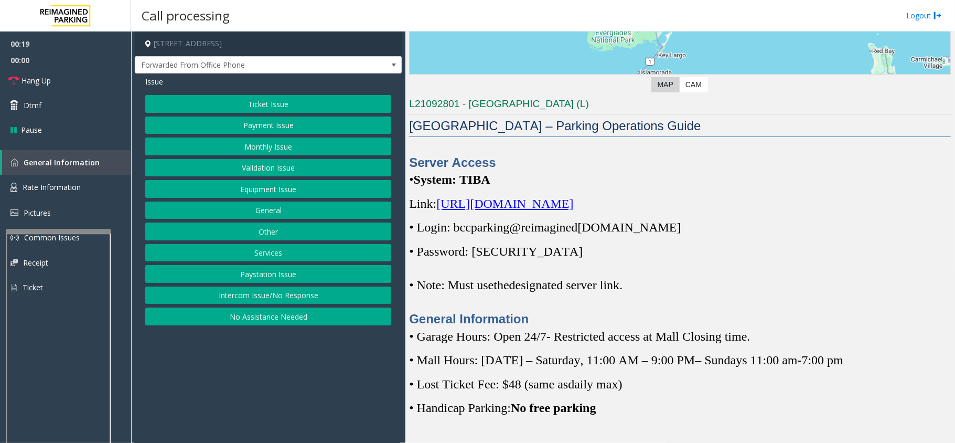
scroll to position [221, 0]
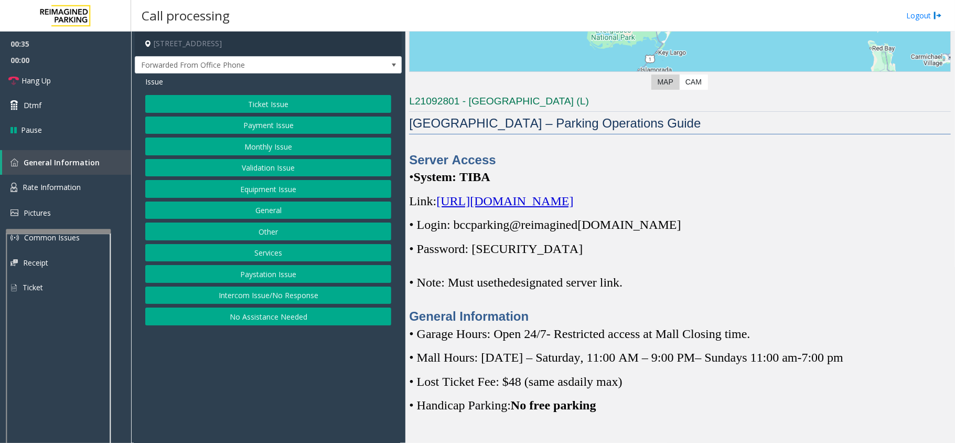
click at [516, 203] on span "[URL][DOMAIN_NAME]" at bounding box center [504, 201] width 137 height 14
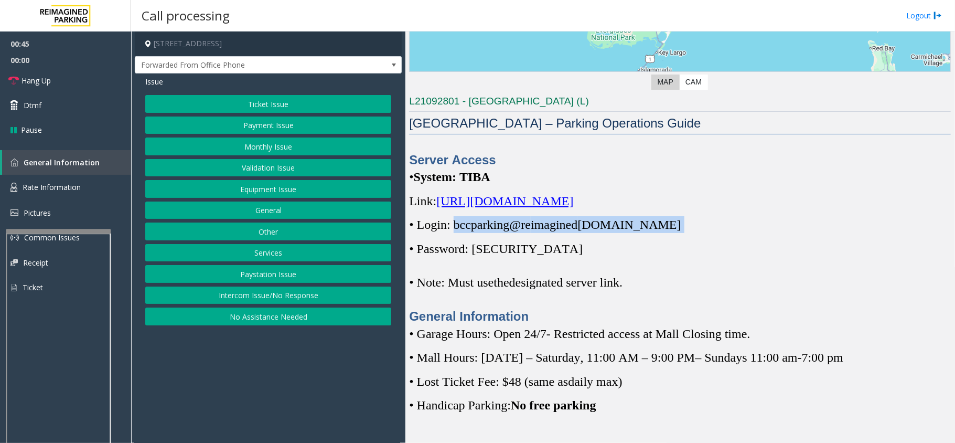
drag, startPoint x: 453, startPoint y: 225, endPoint x: 655, endPoint y: 229, distance: 202.0
click at [655, 229] on p "• Login: bccparking@re imagined [DOMAIN_NAME]" at bounding box center [680, 224] width 542 height 17
copy p "bccparking@re imagined [DOMAIN_NAME]"
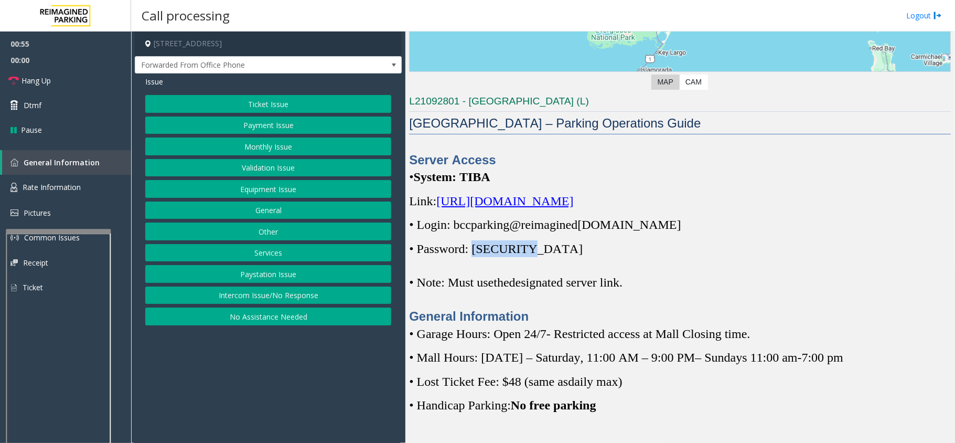
drag, startPoint x: 475, startPoint y: 249, endPoint x: 530, endPoint y: 250, distance: 54.6
click at [530, 250] on p "• Password: [SECURITY_DATA]" at bounding box center [680, 248] width 542 height 17
copy span "Parking1!"
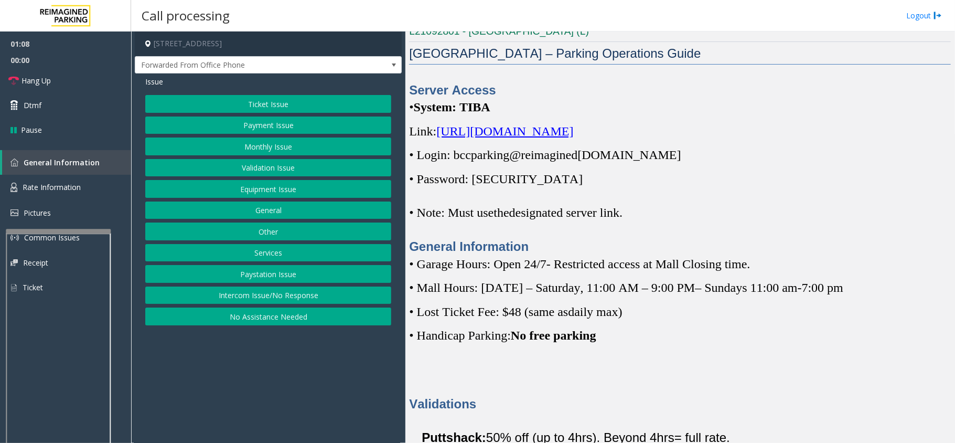
click at [620, 231] on div "Server Access • System: TIBA Link: [URL][DOMAIN_NAME] • Login: bccparking@re im…" at bounding box center [680, 168] width 542 height 174
click at [261, 102] on button "Ticket Issue" at bounding box center [268, 104] width 246 height 18
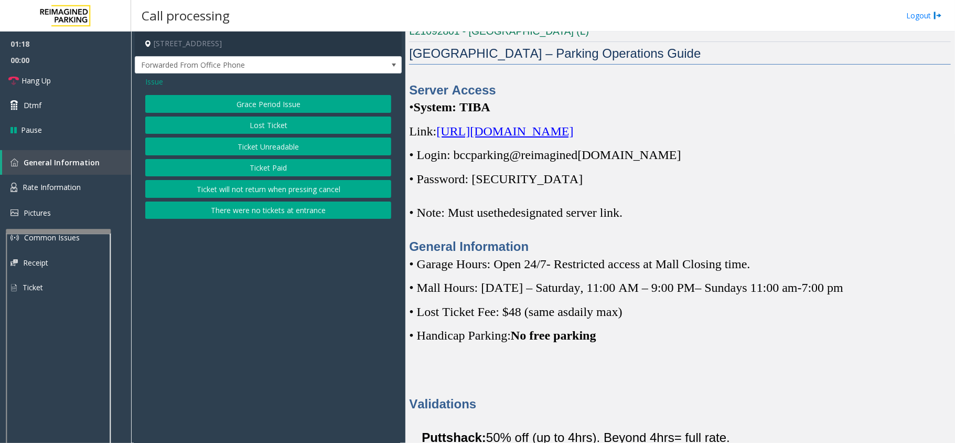
click at [277, 166] on button "Ticket Paid" at bounding box center [268, 168] width 246 height 18
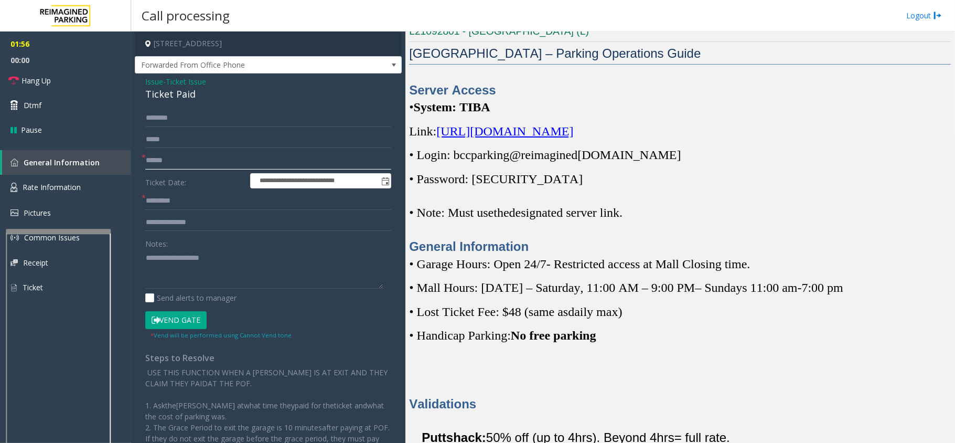
click at [193, 163] on input "text" at bounding box center [268, 161] width 246 height 18
click at [193, 106] on div "**********" at bounding box center [268, 302] width 267 height 458
click at [199, 108] on div "**********" at bounding box center [268, 302] width 267 height 458
click at [196, 113] on input "text" at bounding box center [268, 118] width 246 height 18
click at [199, 119] on input "text" at bounding box center [268, 118] width 246 height 18
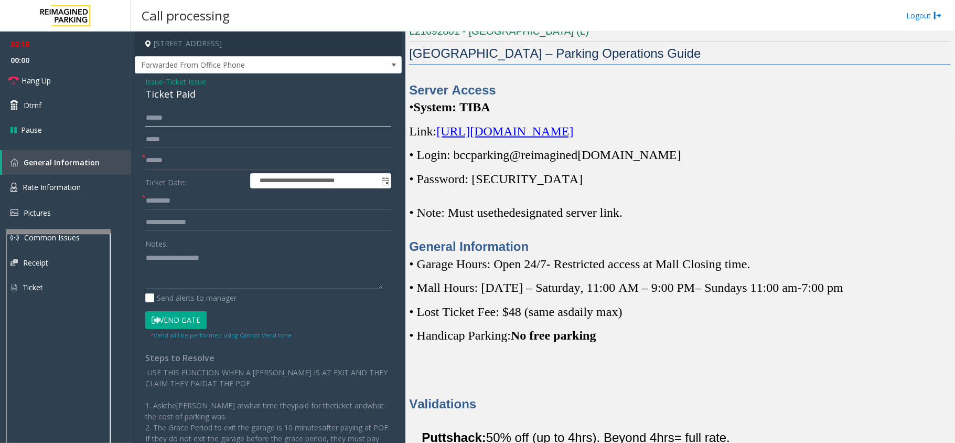
type input "******"
click at [191, 166] on input "text" at bounding box center [268, 161] width 246 height 18
click at [211, 196] on input "text" at bounding box center [268, 201] width 246 height 18
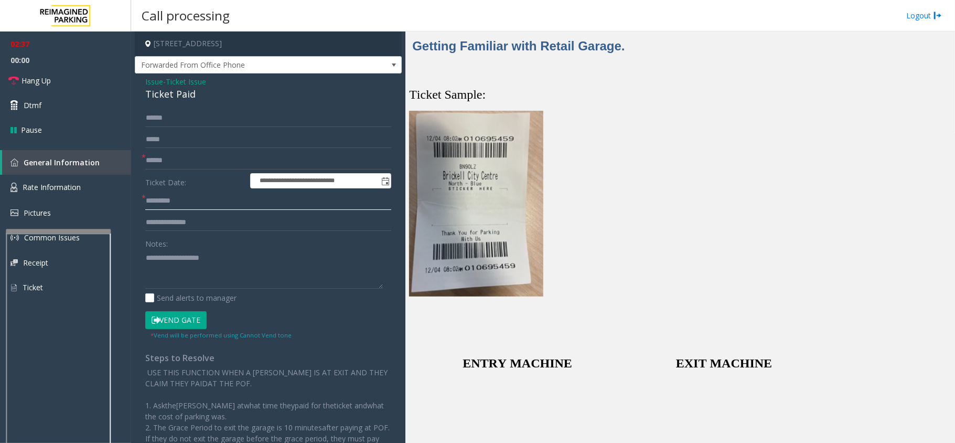
scroll to position [1969, 0]
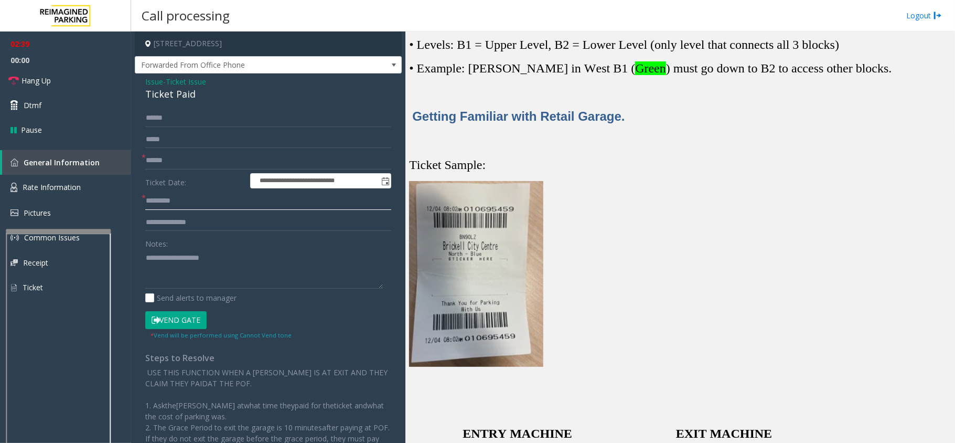
click at [162, 200] on input "text" at bounding box center [268, 201] width 246 height 18
type input "******"
click at [200, 223] on input "text" at bounding box center [268, 223] width 246 height 18
click at [175, 319] on button "Vend Gate" at bounding box center [175, 320] width 61 height 18
click at [174, 163] on input "text" at bounding box center [268, 161] width 246 height 18
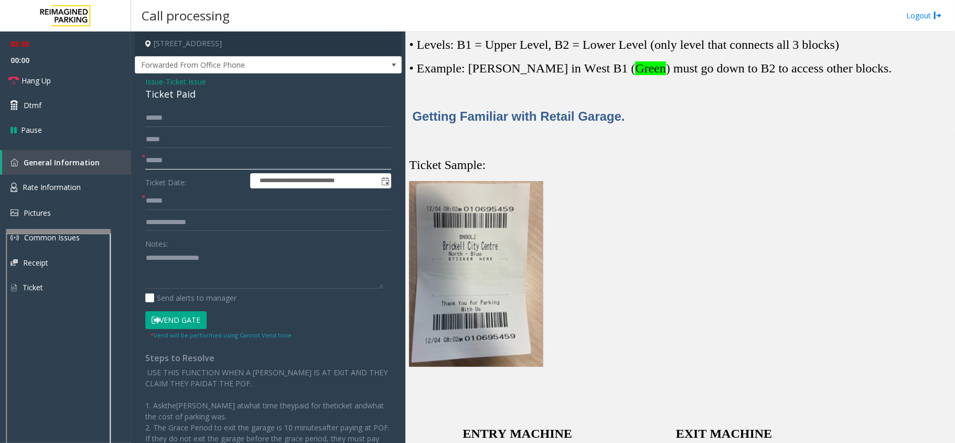
click at [252, 156] on input "text" at bounding box center [268, 161] width 246 height 18
paste input "********"
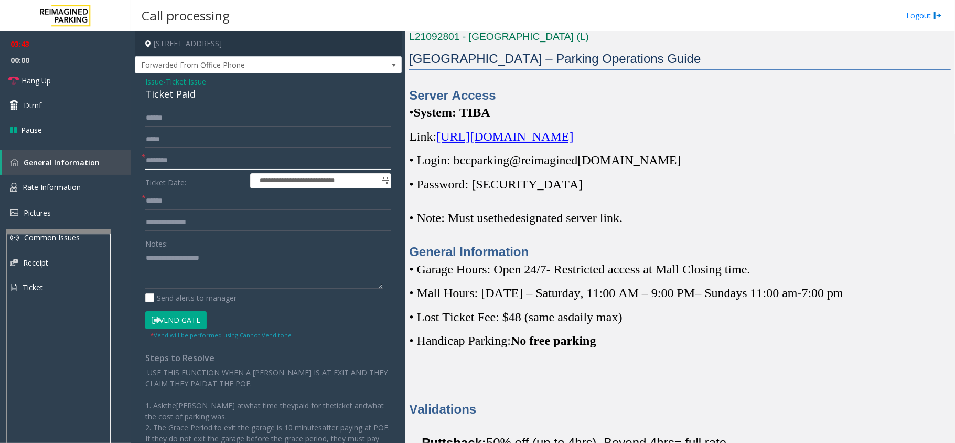
scroll to position [151, 0]
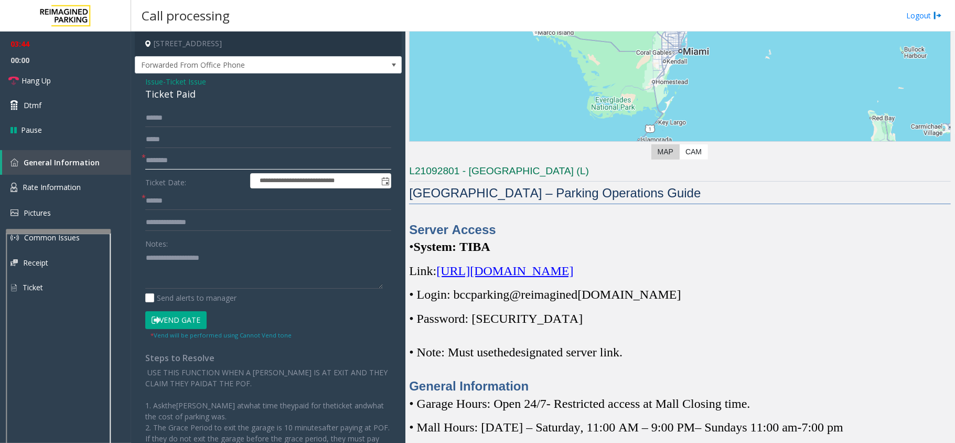
type input "********"
click at [178, 322] on button "Vend Gate" at bounding box center [175, 320] width 61 height 18
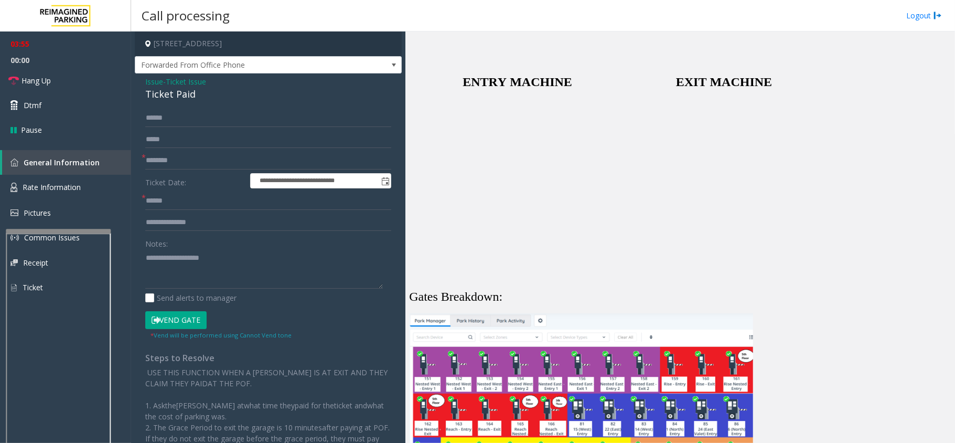
scroll to position [2319, 0]
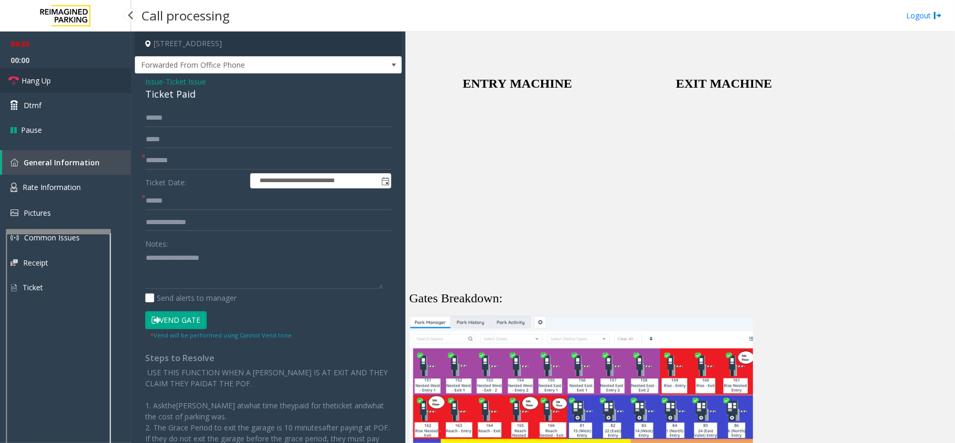
click at [54, 80] on link "Hang Up" at bounding box center [65, 80] width 131 height 25
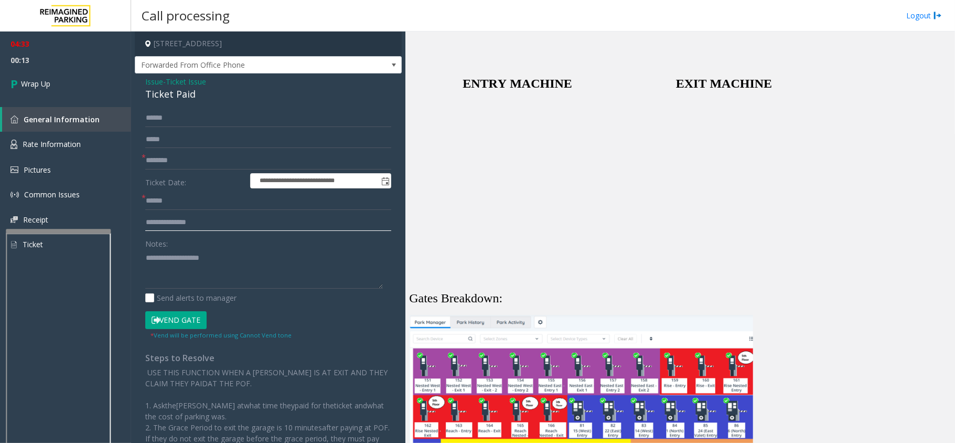
click at [223, 221] on input "text" at bounding box center [268, 223] width 246 height 18
type input "*"
click at [188, 227] on input "text" at bounding box center [268, 223] width 246 height 18
paste input "**********"
type input "**********"
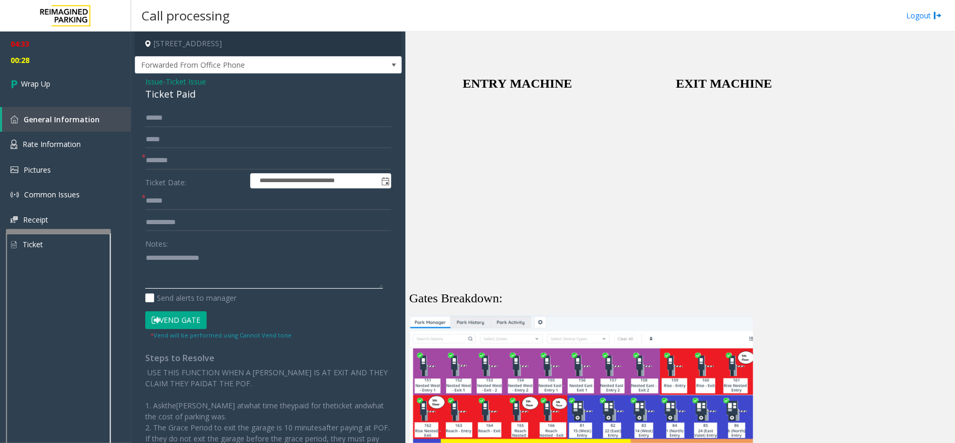
click at [166, 265] on textarea at bounding box center [264, 268] width 238 height 39
type textarea "**********"
click at [42, 85] on span "Wrap Up" at bounding box center [35, 83] width 29 height 11
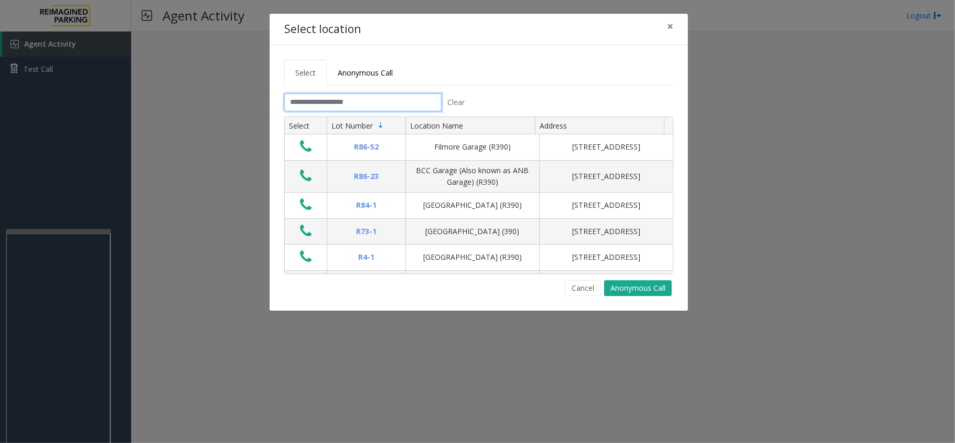
click at [370, 103] on input "text" at bounding box center [362, 102] width 157 height 18
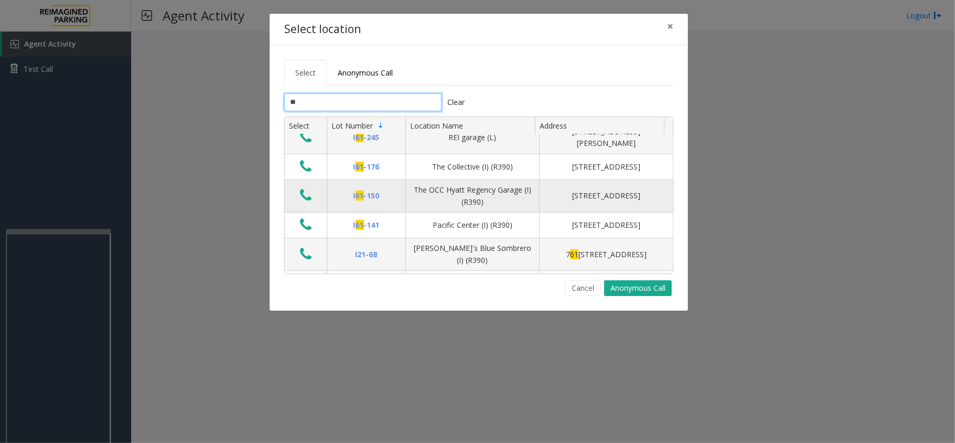
scroll to position [70, 0]
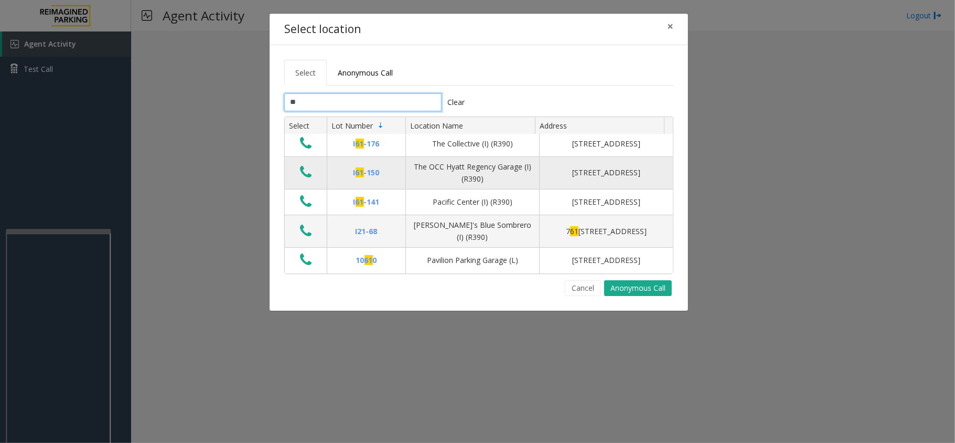
type input "**"
click at [306, 179] on icon "Data table" at bounding box center [306, 172] width 12 height 15
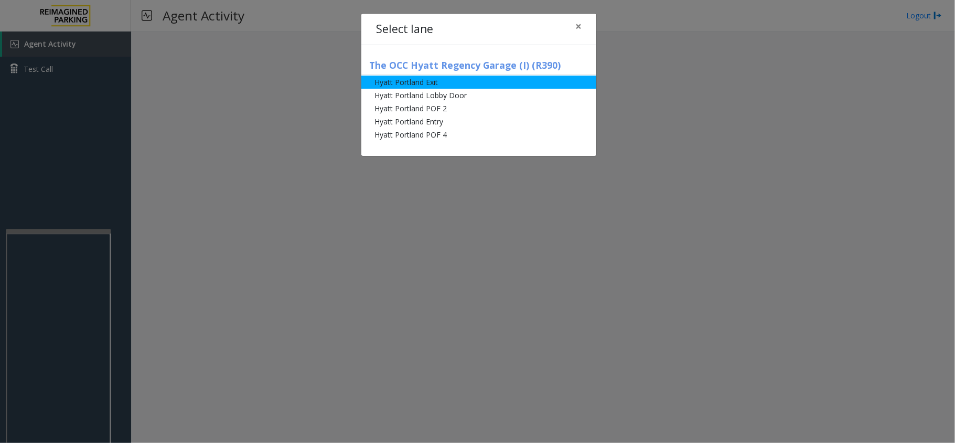
click at [418, 84] on li "Hyatt Portland Exit" at bounding box center [478, 82] width 235 height 13
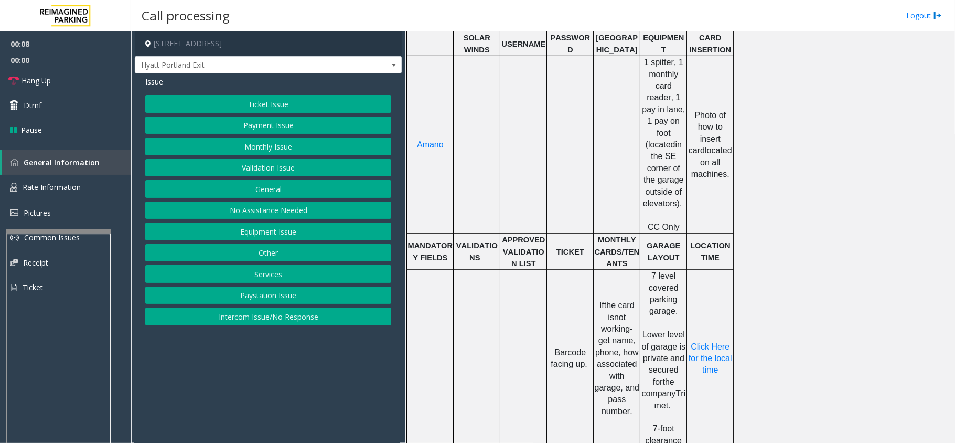
scroll to position [349, 0]
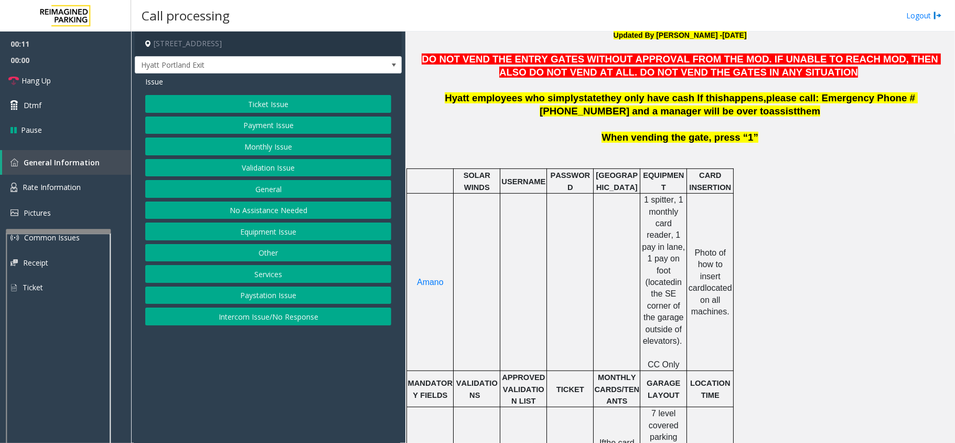
click at [255, 231] on button "Equipment Issue" at bounding box center [268, 231] width 246 height 18
click at [249, 190] on button "Gate / Door Won't Open" at bounding box center [268, 189] width 246 height 18
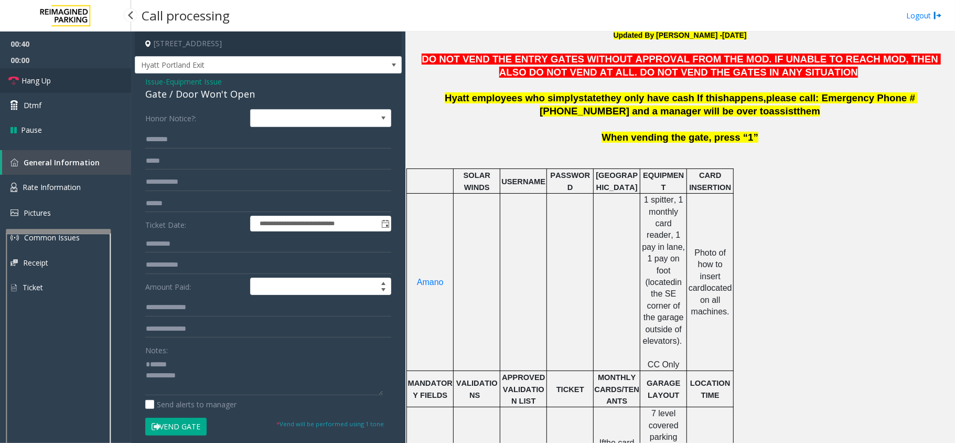
click at [71, 82] on link "Hang Up" at bounding box center [65, 80] width 131 height 25
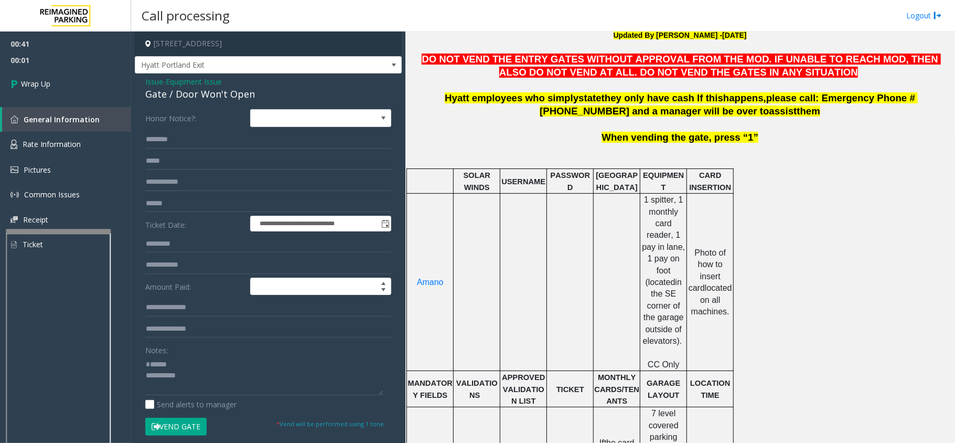
click at [217, 89] on div "Gate / Door Won't Open" at bounding box center [268, 94] width 246 height 14
type textarea "**********"
click at [45, 80] on span "Wrap Up" at bounding box center [35, 83] width 29 height 11
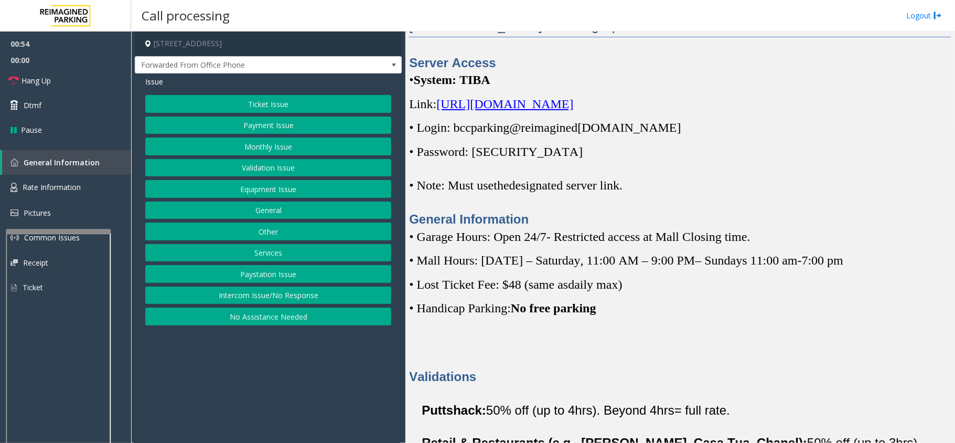
scroll to position [280, 0]
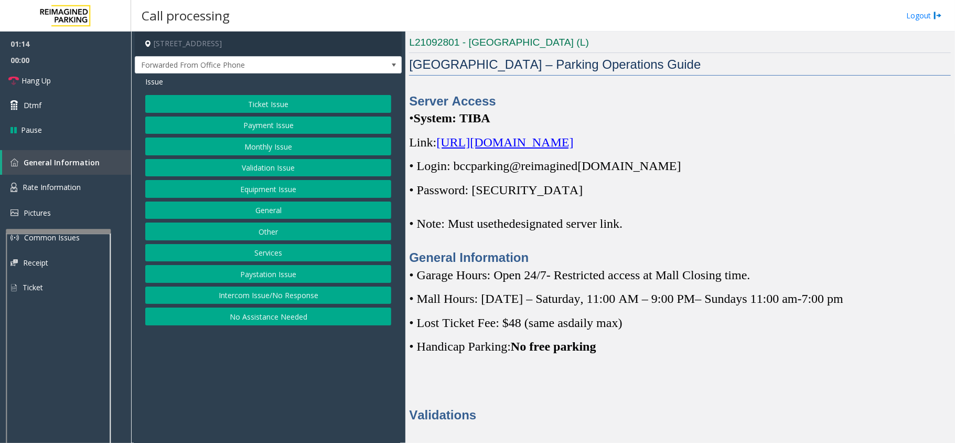
click at [269, 147] on button "Monthly Issue" at bounding box center [268, 146] width 246 height 18
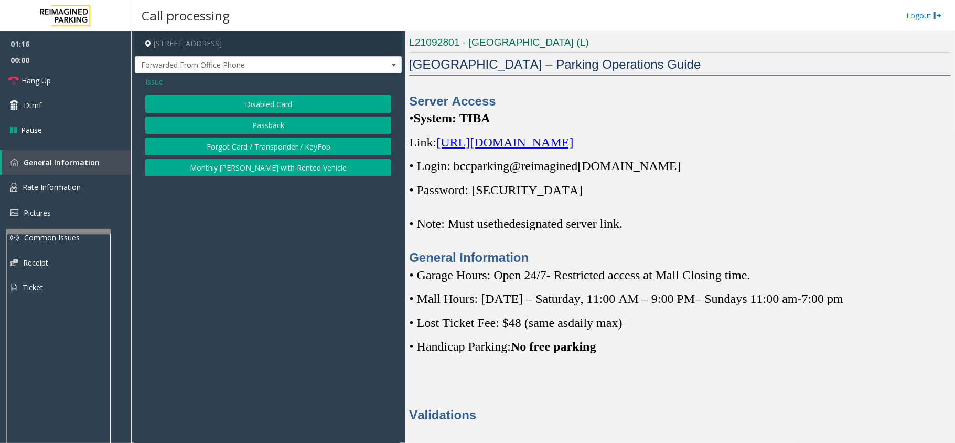
click at [231, 102] on button "Disabled Card" at bounding box center [268, 104] width 246 height 18
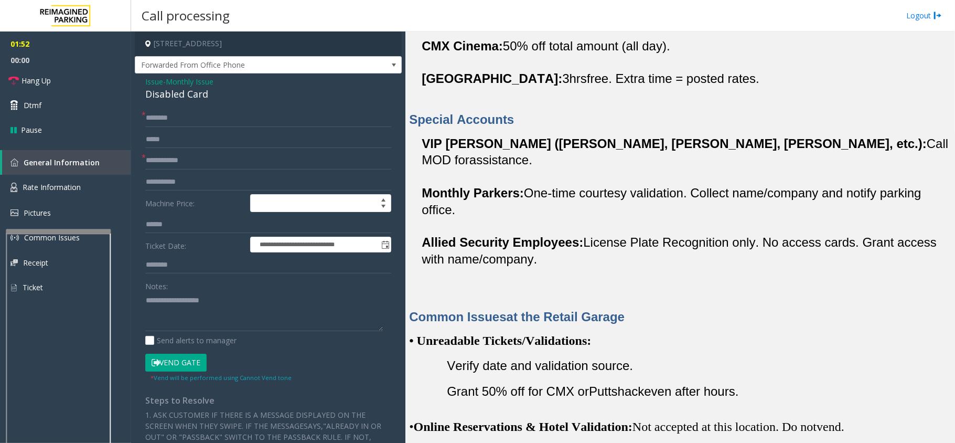
scroll to position [769, 0]
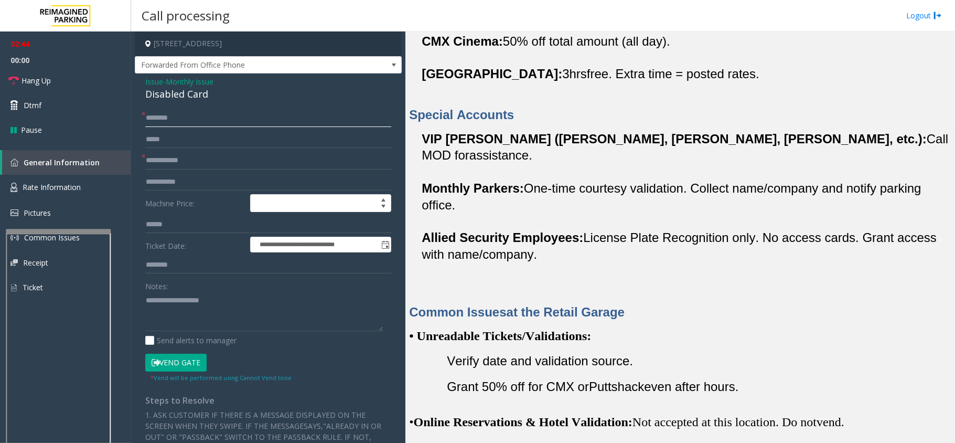
click at [173, 116] on input "text" at bounding box center [268, 118] width 246 height 18
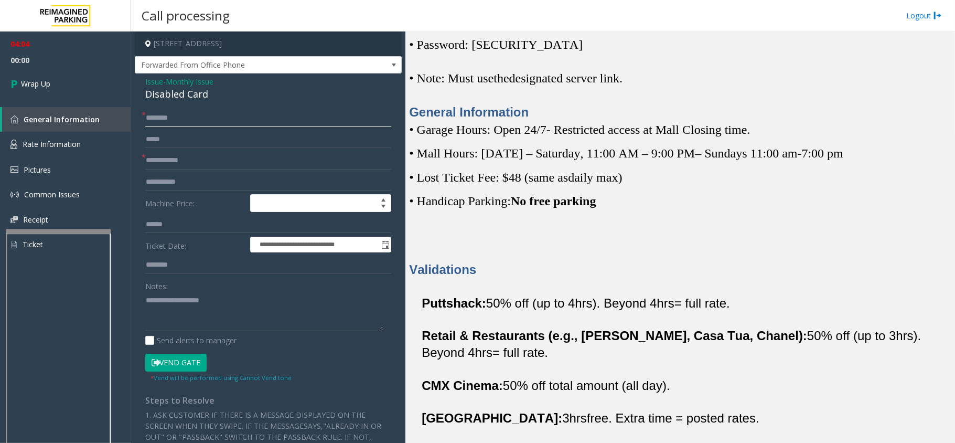
scroll to position [420, 0]
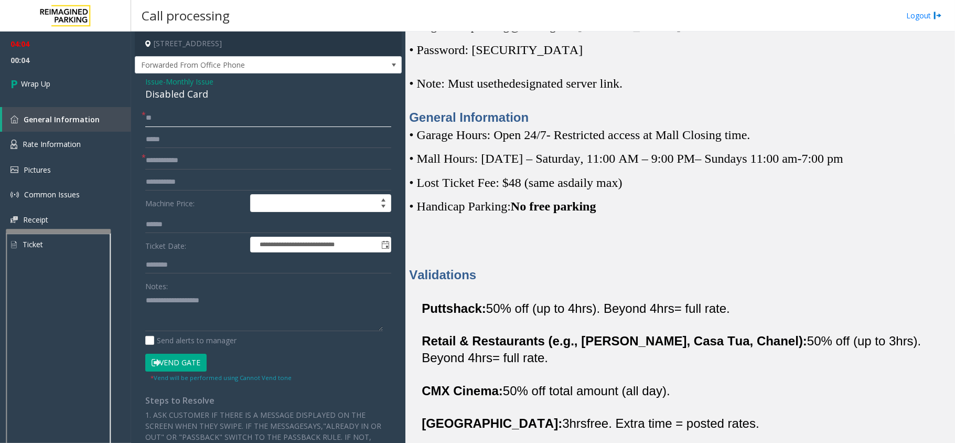
type input "**"
click at [193, 157] on input "text" at bounding box center [268, 161] width 246 height 18
type input "**"
click at [157, 97] on div "Disabled Card" at bounding box center [268, 94] width 246 height 14
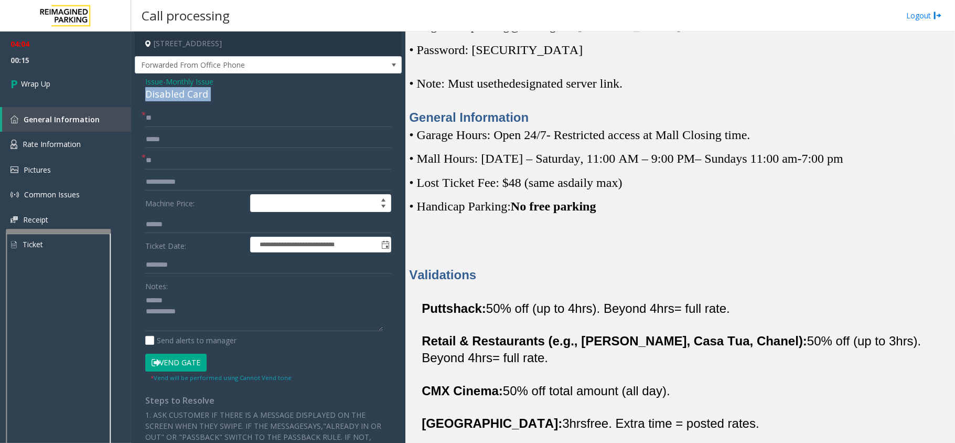
click at [157, 97] on div "Disabled Card" at bounding box center [268, 94] width 246 height 14
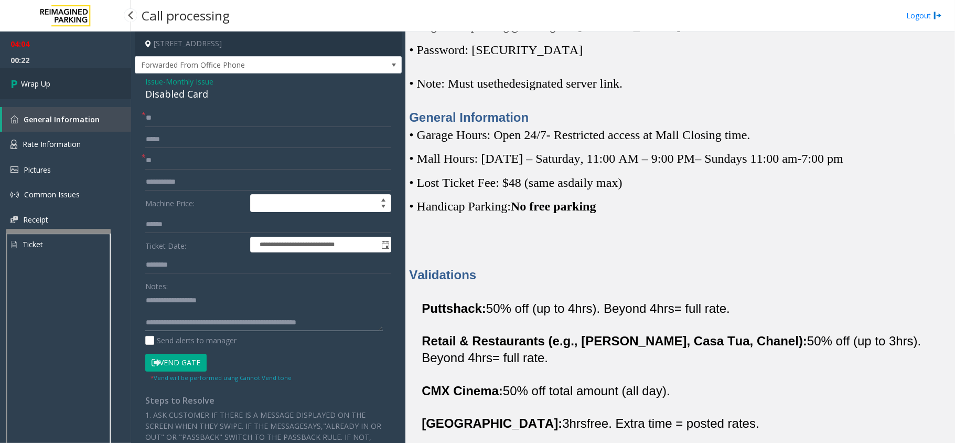
type textarea "**********"
click at [42, 89] on span "Wrap Up" at bounding box center [35, 83] width 29 height 11
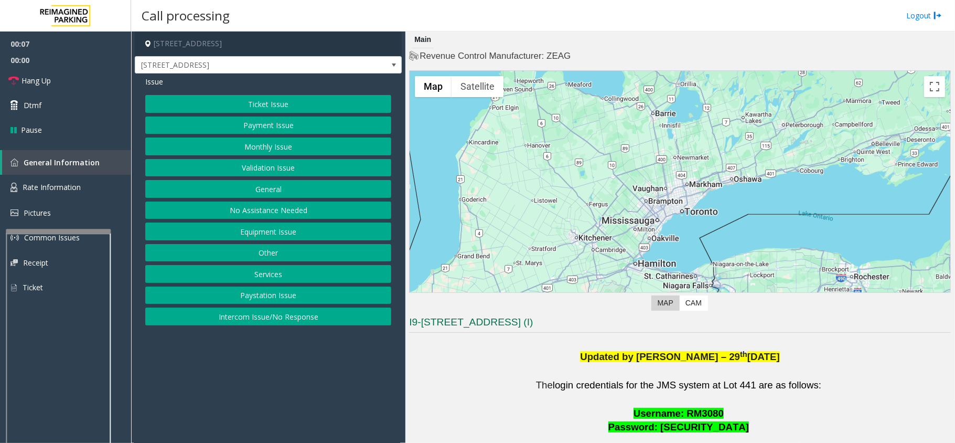
click at [275, 99] on button "Ticket Issue" at bounding box center [268, 104] width 246 height 18
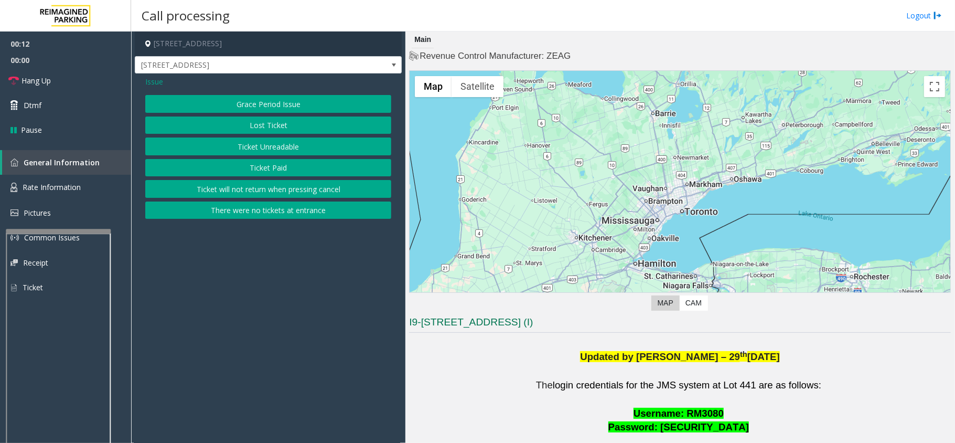
click at [273, 168] on button "Ticket Paid" at bounding box center [268, 168] width 246 height 18
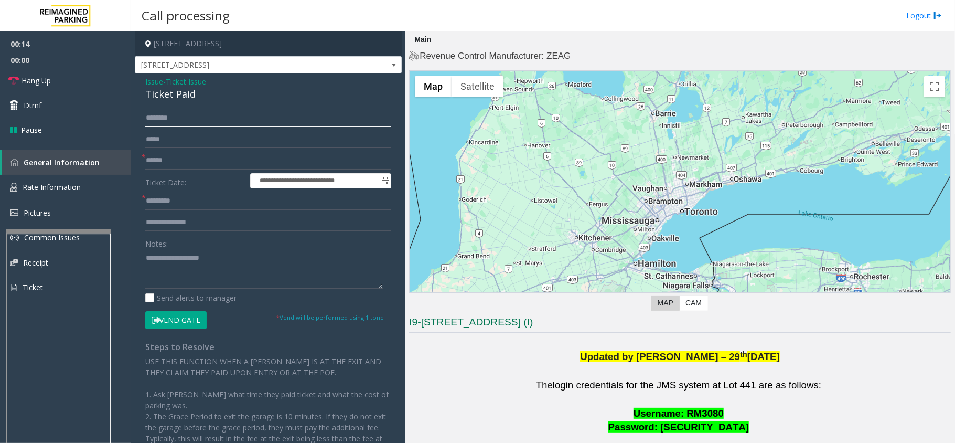
click at [174, 118] on input "text" at bounding box center [268, 118] width 246 height 18
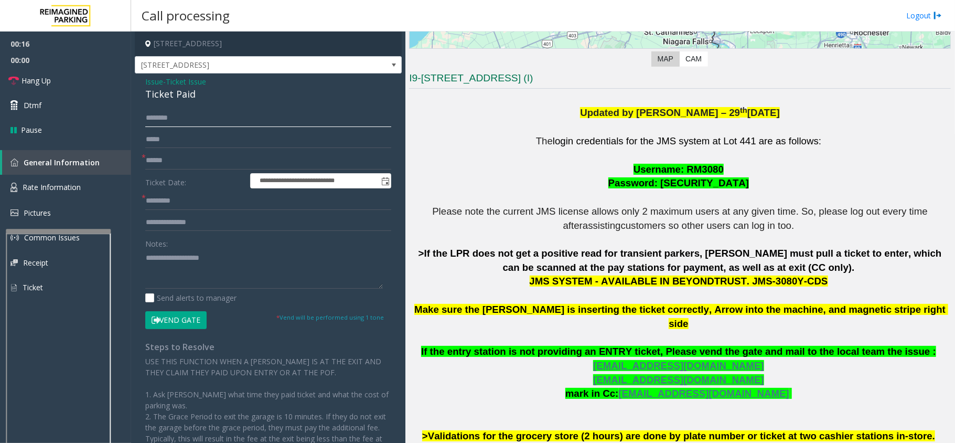
scroll to position [280, 0]
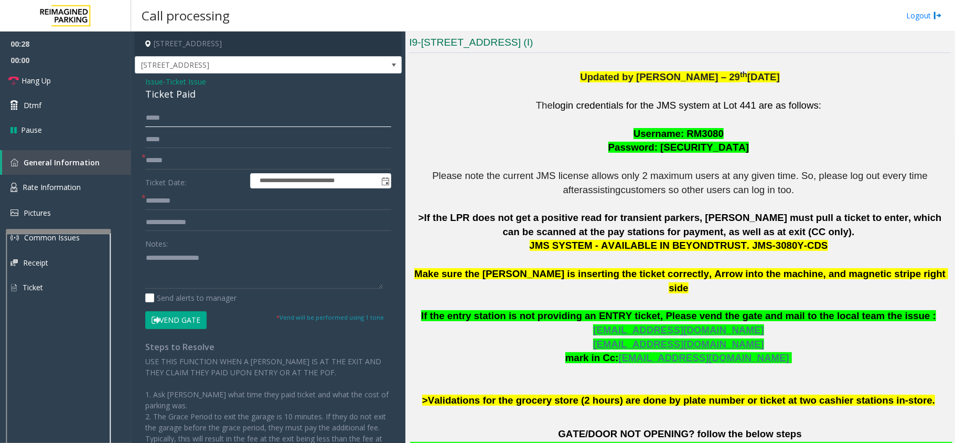
type input "*****"
type textarea "**********"
click at [177, 162] on input "text" at bounding box center [268, 161] width 246 height 18
type input "*****"
click at [177, 199] on input "text" at bounding box center [268, 201] width 246 height 18
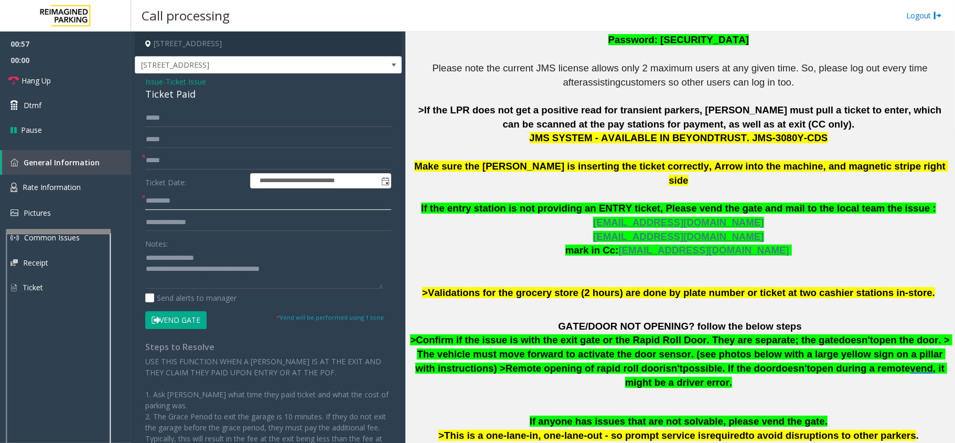
scroll to position [196, 0]
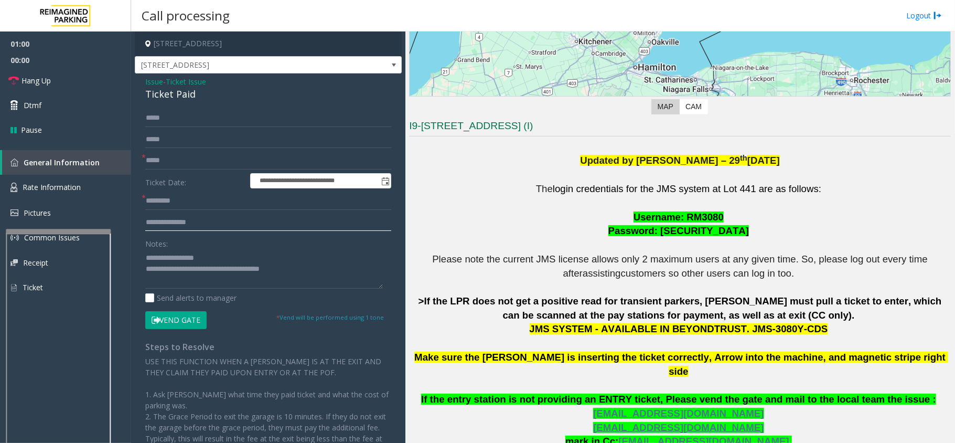
click at [203, 223] on input "text" at bounding box center [268, 223] width 246 height 18
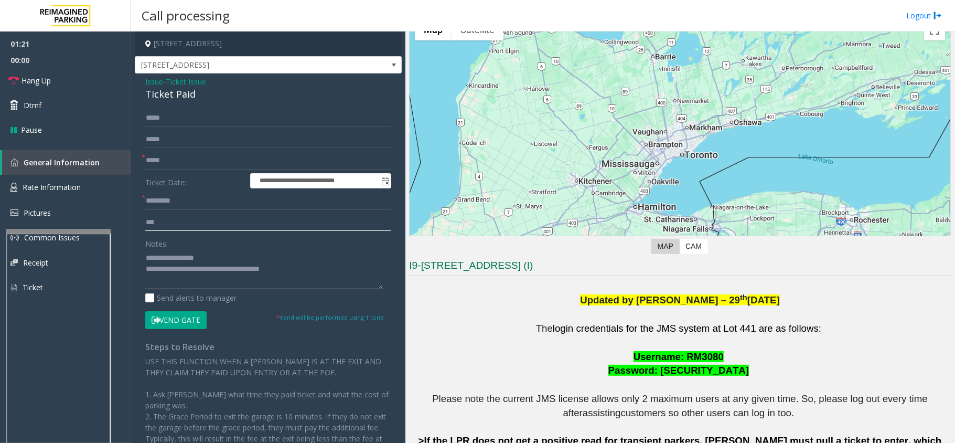
scroll to position [267, 0]
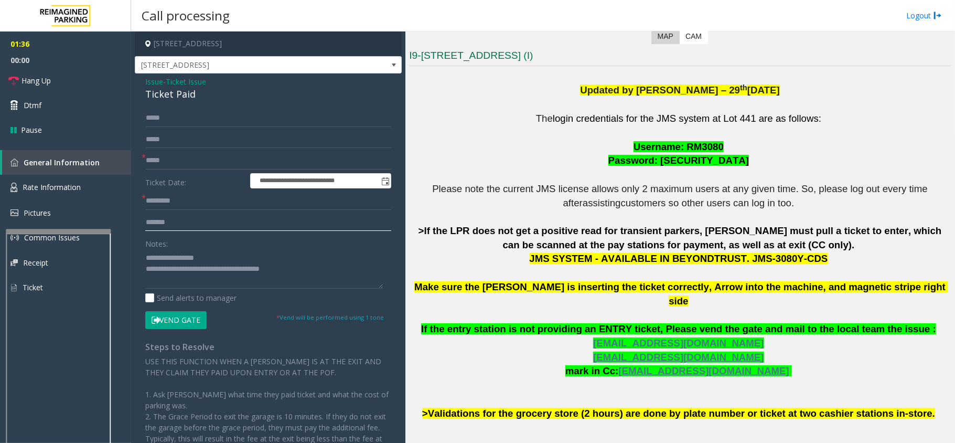
type input "*******"
click at [204, 320] on button "Vend Gate" at bounding box center [175, 320] width 61 height 18
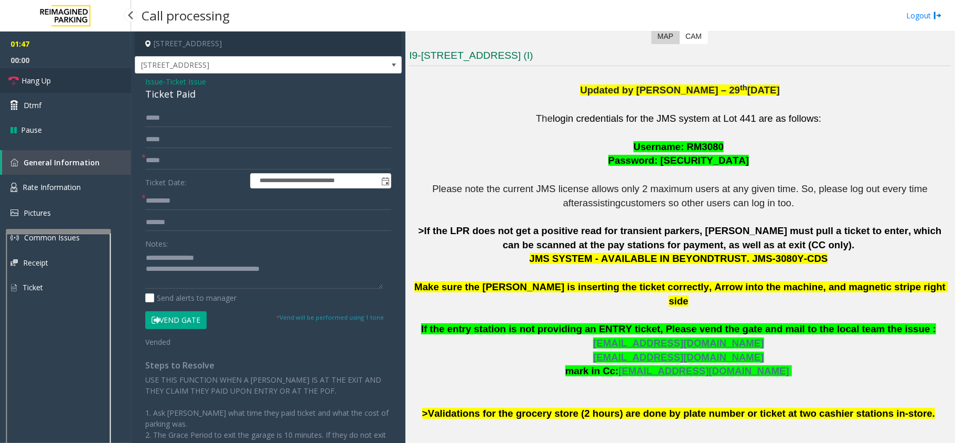
click at [71, 82] on link "Hang Up" at bounding box center [65, 80] width 131 height 25
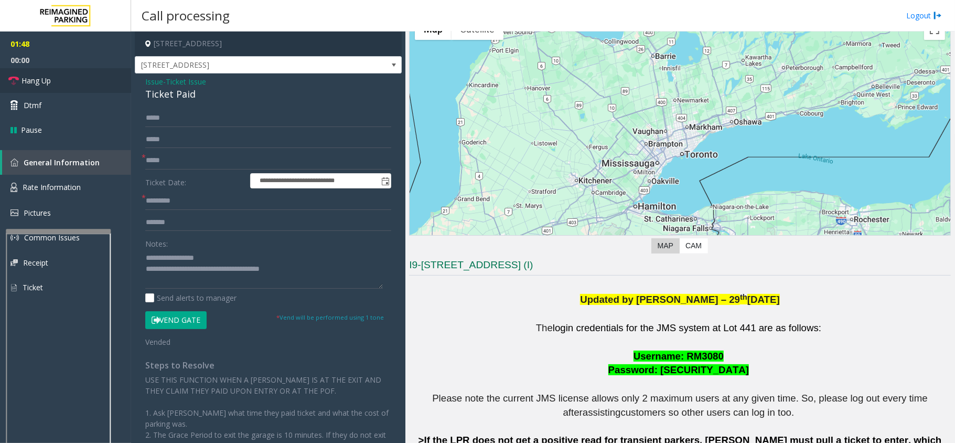
scroll to position [57, 0]
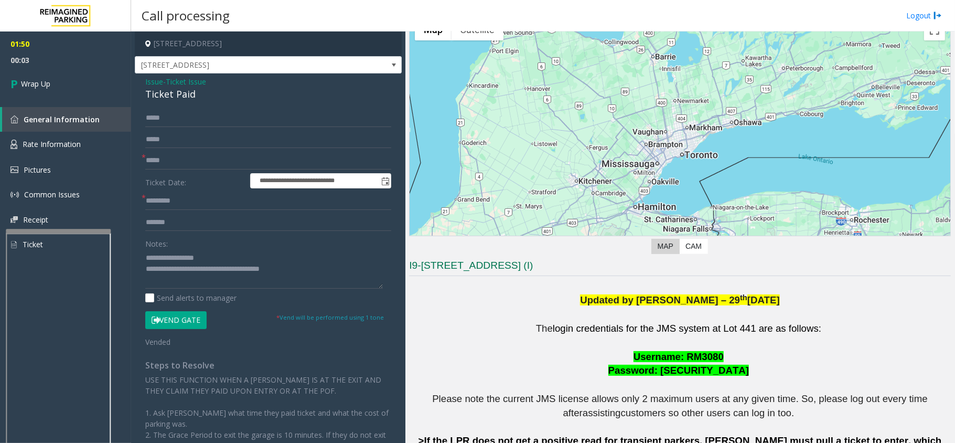
drag, startPoint x: 220, startPoint y: 42, endPoint x: 283, endPoint y: 49, distance: 63.3
click at [284, 49] on h4 "[STREET_ADDRESS]" at bounding box center [268, 43] width 267 height 25
copy h4 "[GEOGRAPHIC_DATA], [GEOGRAPHIC_DATA]"
paste input "*******"
type input "*******"
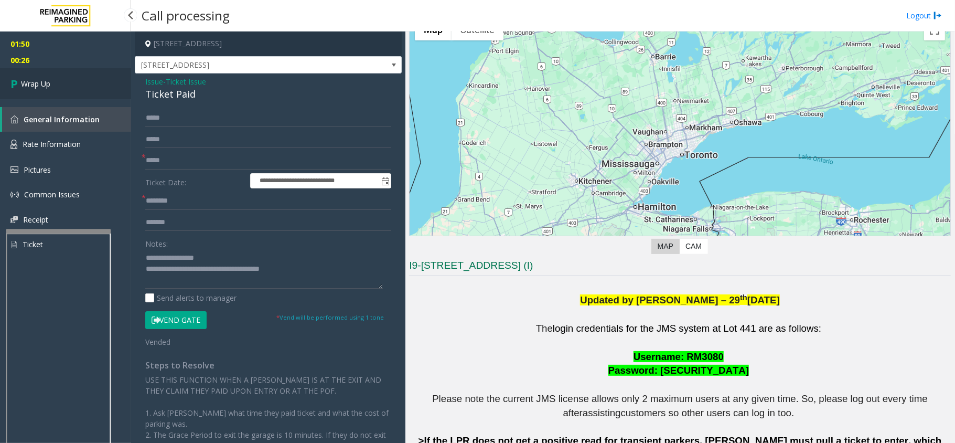
click at [80, 82] on link "Wrap Up" at bounding box center [65, 83] width 131 height 31
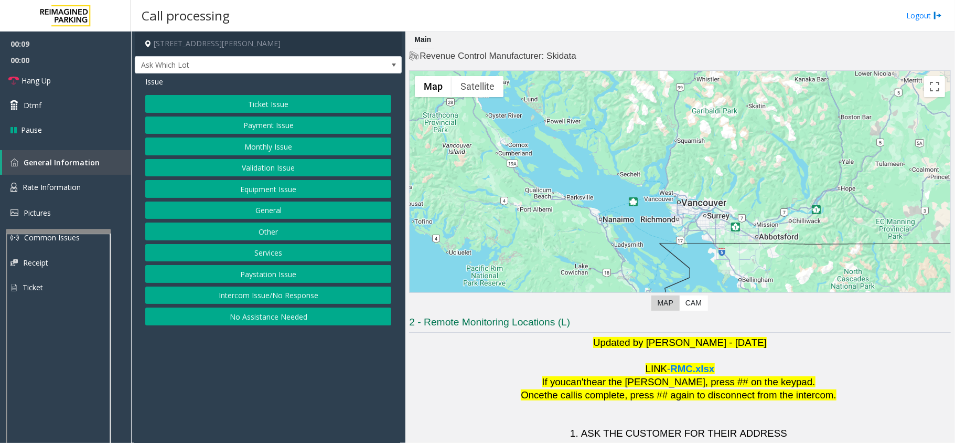
click at [229, 295] on button "Intercom Issue/No Response" at bounding box center [268, 295] width 246 height 18
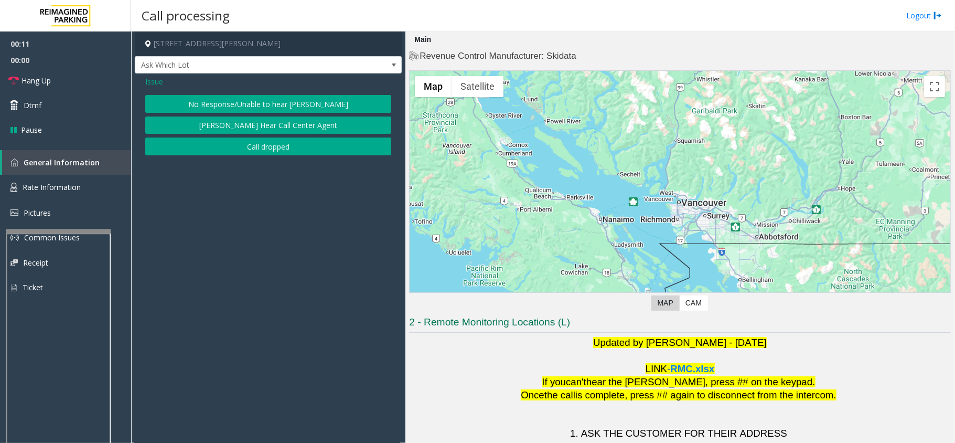
click at [263, 103] on button "No Response/Unable to hear [PERSON_NAME]" at bounding box center [268, 104] width 246 height 18
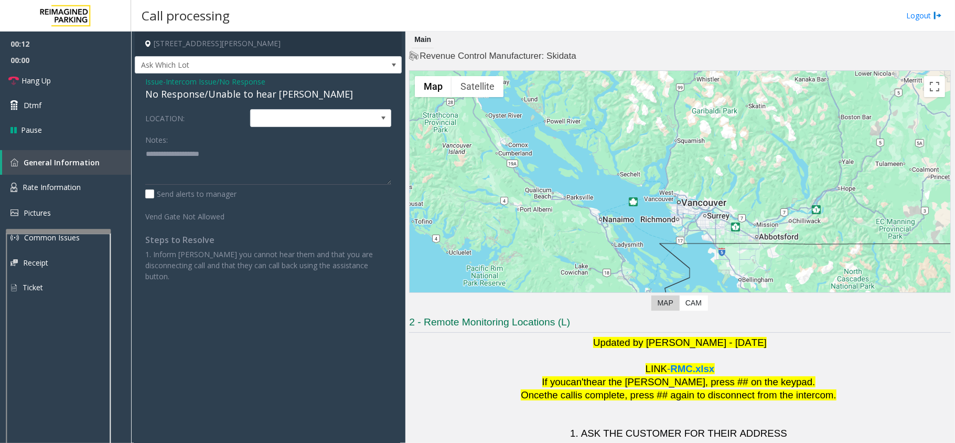
click at [196, 94] on div "No Response/Unable to hear [PERSON_NAME]" at bounding box center [268, 94] width 246 height 14
click at [201, 91] on div "No Response/Unable to hear [PERSON_NAME]" at bounding box center [268, 94] width 246 height 14
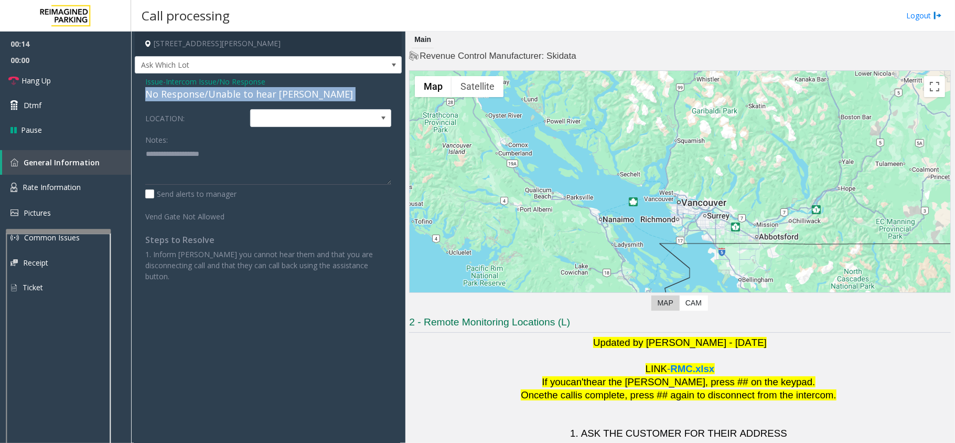
click at [201, 91] on div "No Response/Unable to hear [PERSON_NAME]" at bounding box center [268, 94] width 246 height 14
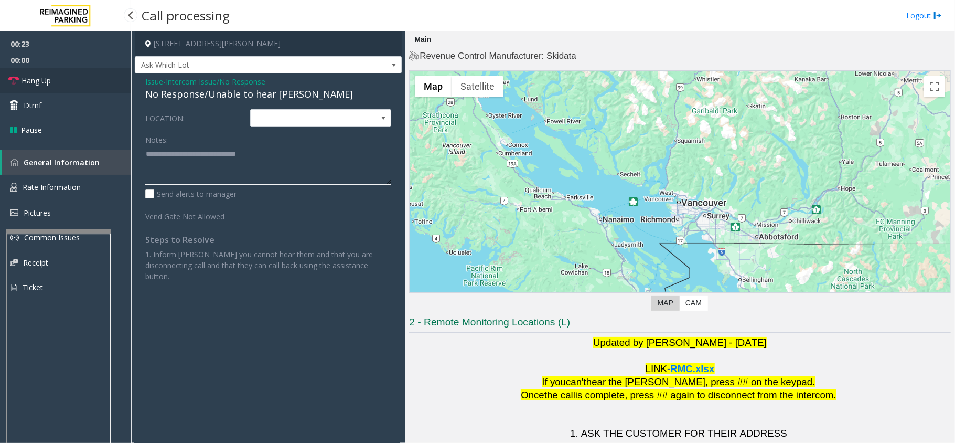
type textarea "**********"
click at [70, 80] on link "Hang Up" at bounding box center [65, 80] width 131 height 25
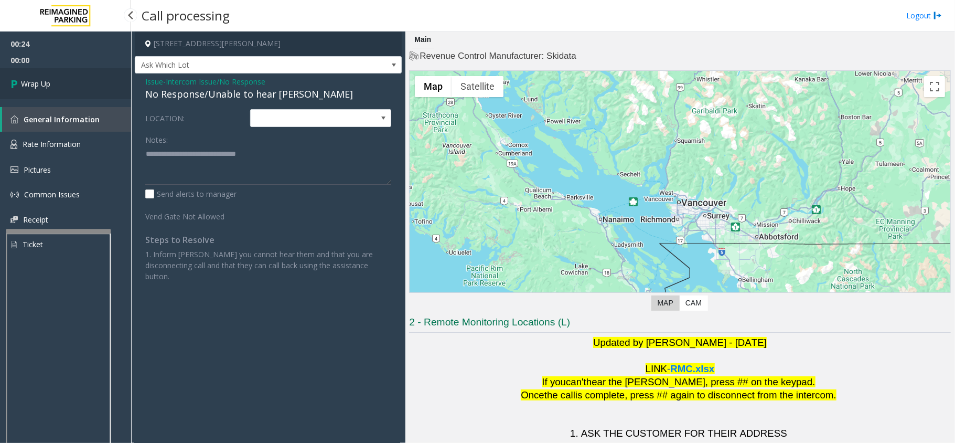
click at [70, 80] on link "Wrap Up" at bounding box center [65, 83] width 131 height 31
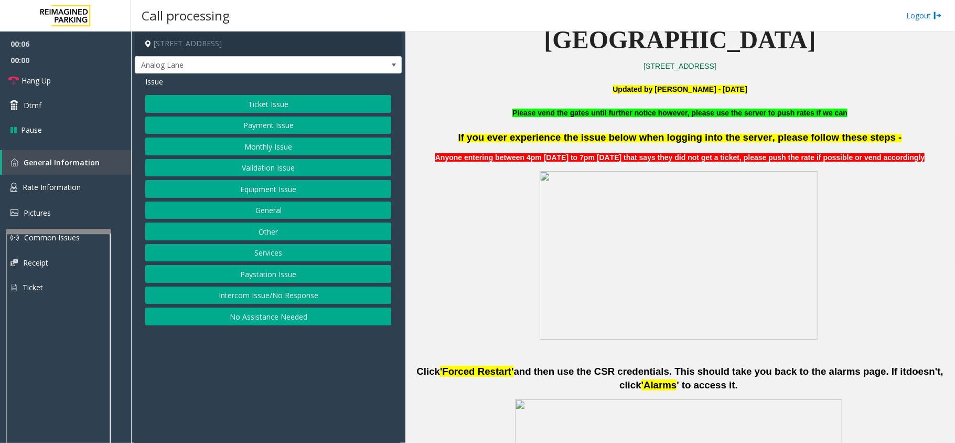
scroll to position [280, 0]
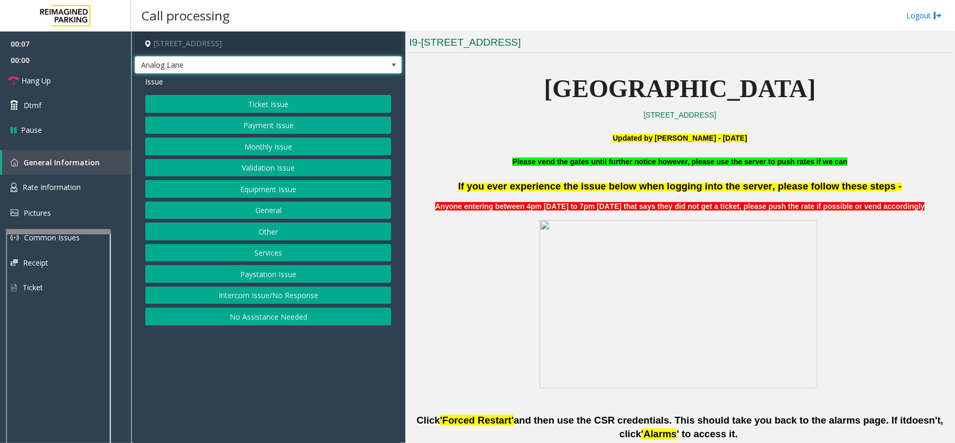
click at [246, 59] on span "Analog Lane" at bounding box center [241, 65] width 213 height 17
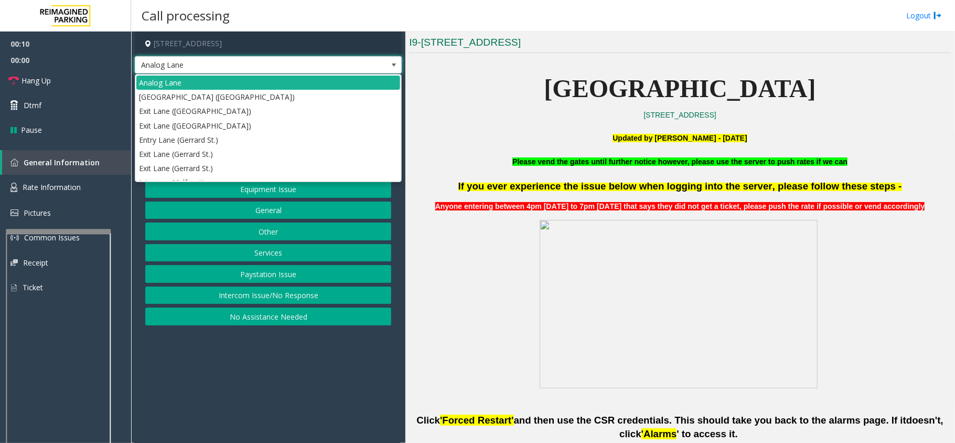
click at [545, 292] on span at bounding box center [678, 303] width 278 height 168
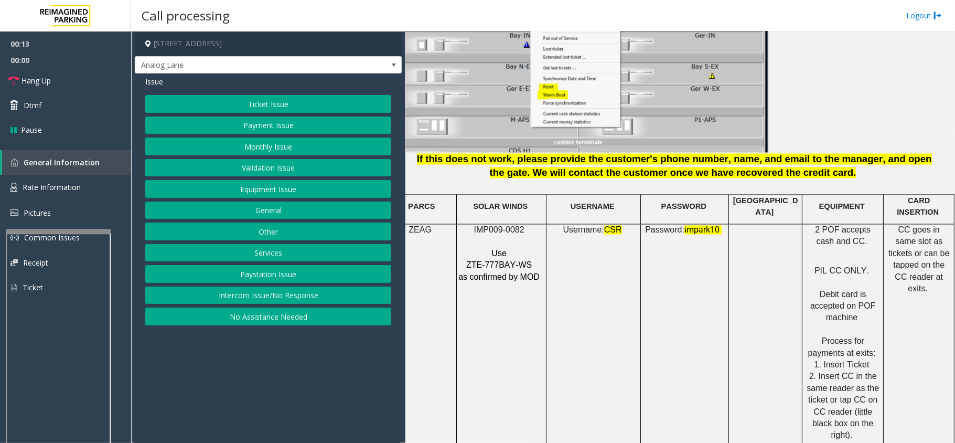
scroll to position [1329, 27]
drag, startPoint x: 561, startPoint y: 296, endPoint x: 625, endPoint y: 293, distance: 64.1
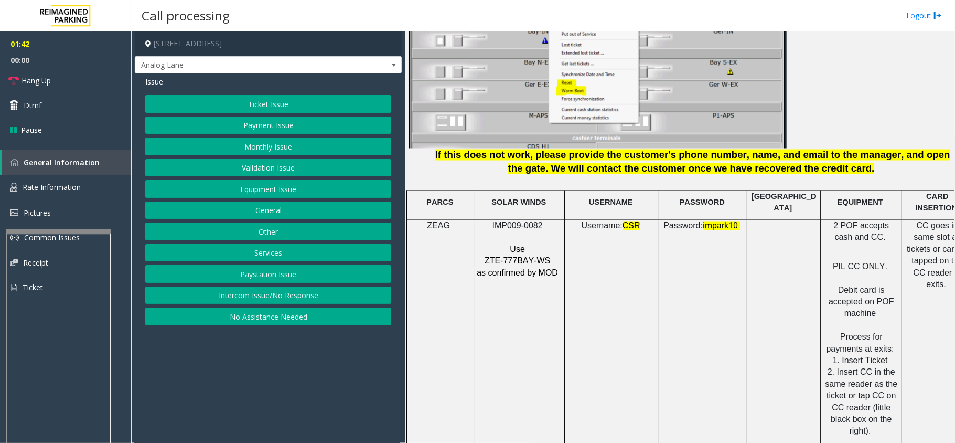
drag, startPoint x: 616, startPoint y: 274, endPoint x: 523, endPoint y: 282, distance: 93.8
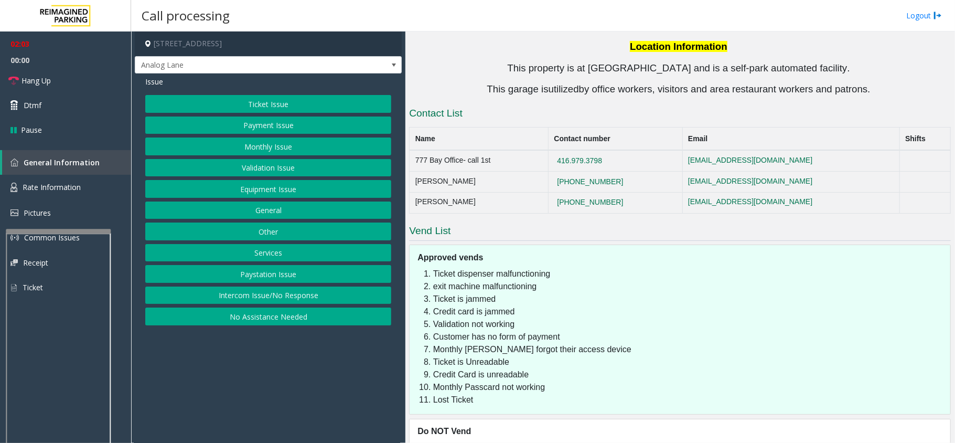
scroll to position [1857, 0]
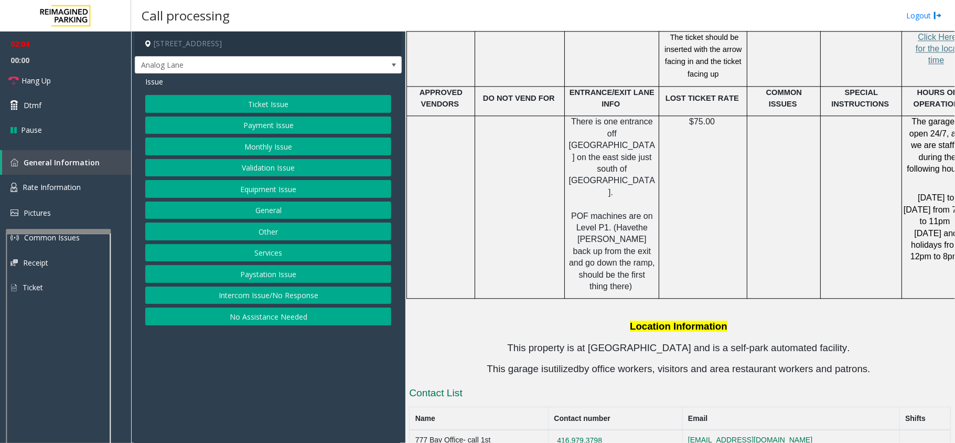
click at [299, 105] on button "Ticket Issue" at bounding box center [268, 104] width 246 height 18
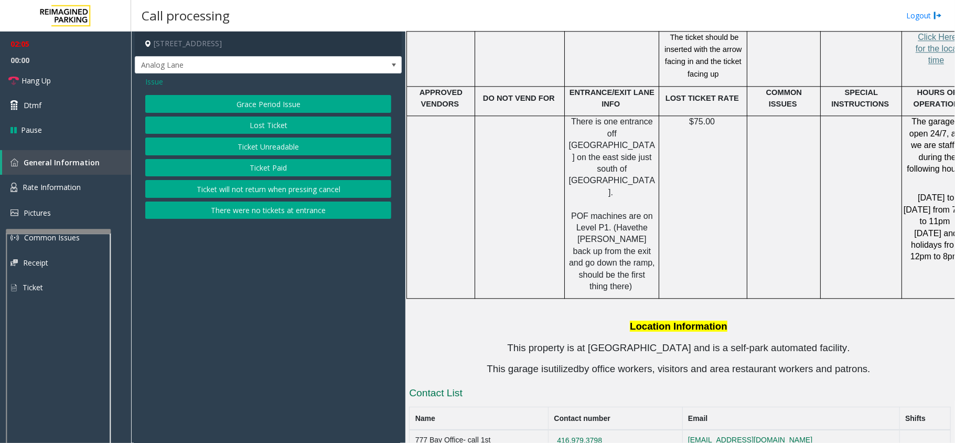
click at [263, 217] on button "There were no tickets at entrance" at bounding box center [268, 210] width 246 height 18
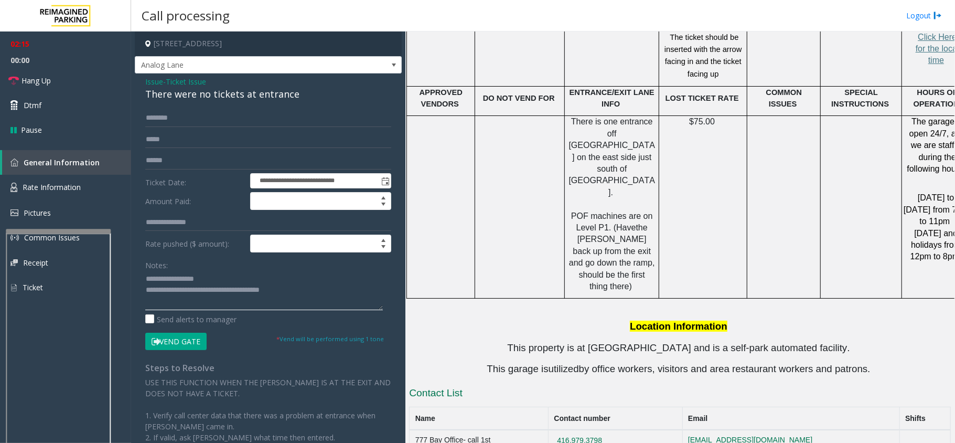
click at [300, 279] on textarea at bounding box center [264, 290] width 238 height 39
type textarea "**********"
click at [193, 114] on input "text" at bounding box center [268, 118] width 246 height 18
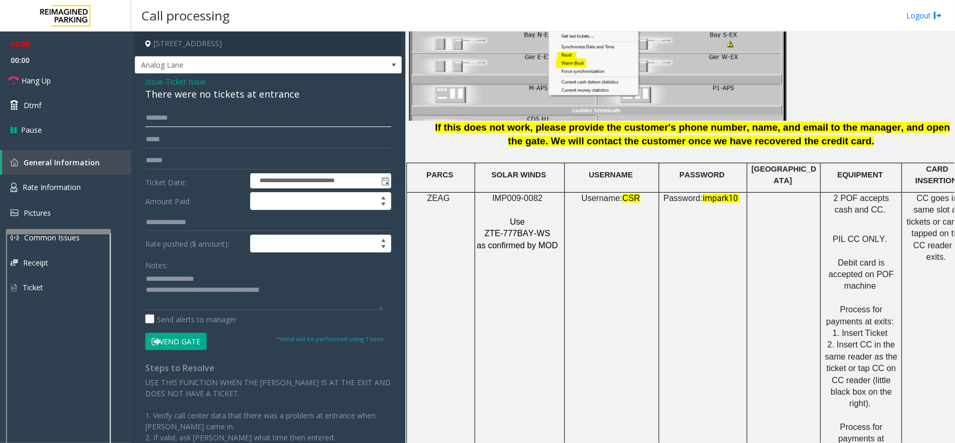
scroll to position [1228, 0]
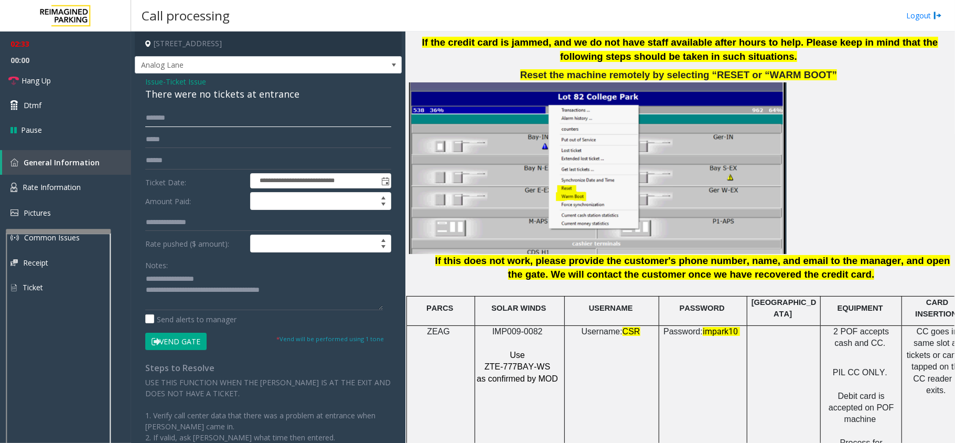
type input "*******"
click at [145, 280] on textarea at bounding box center [264, 290] width 238 height 39
type textarea "**********"
click at [174, 120] on input "*******" at bounding box center [268, 118] width 246 height 18
click at [166, 118] on input "********" at bounding box center [268, 118] width 246 height 18
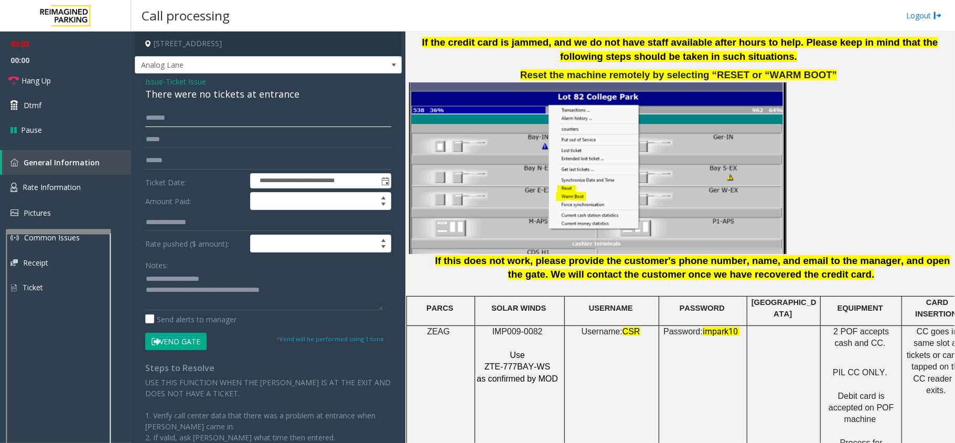
type input "*******"
click at [152, 278] on textarea at bounding box center [264, 290] width 238 height 39
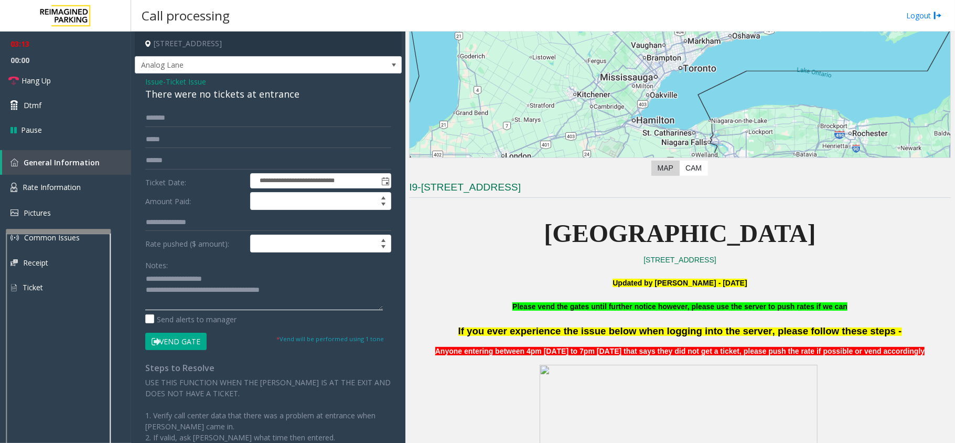
scroll to position [140, 0]
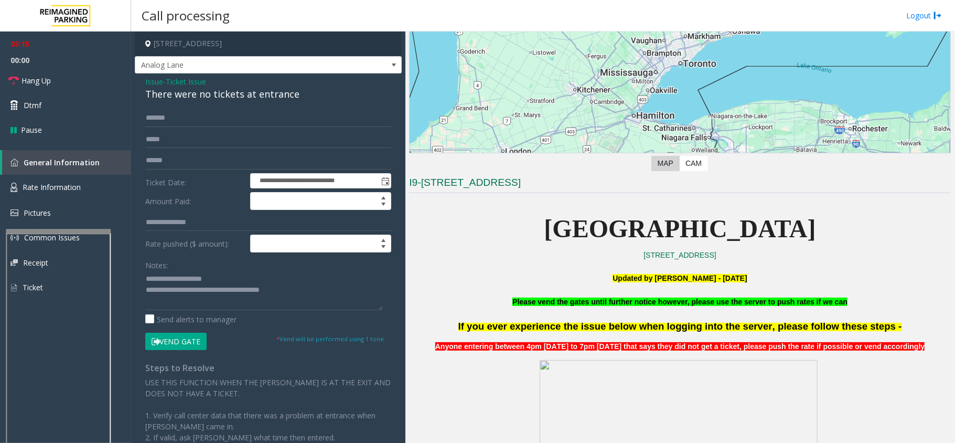
click at [197, 338] on button "Vend Gate" at bounding box center [175, 342] width 61 height 18
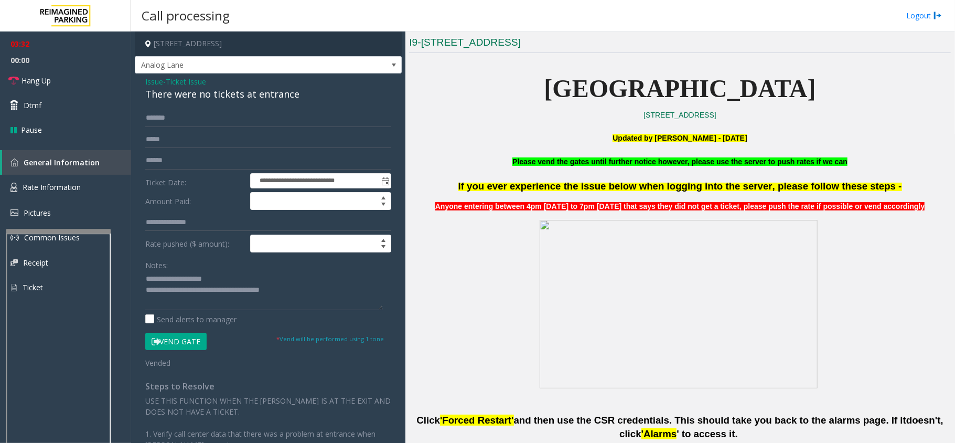
scroll to position [420, 0]
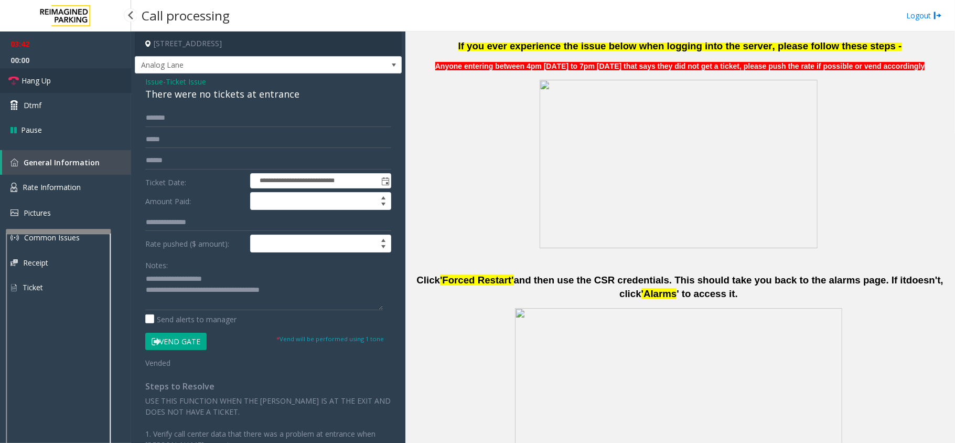
click at [42, 78] on span "Hang Up" at bounding box center [36, 80] width 29 height 11
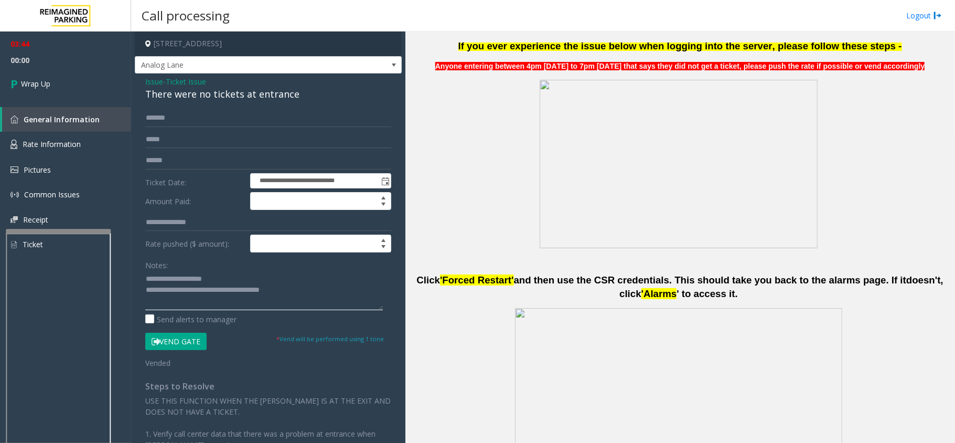
click at [152, 279] on textarea at bounding box center [264, 290] width 238 height 39
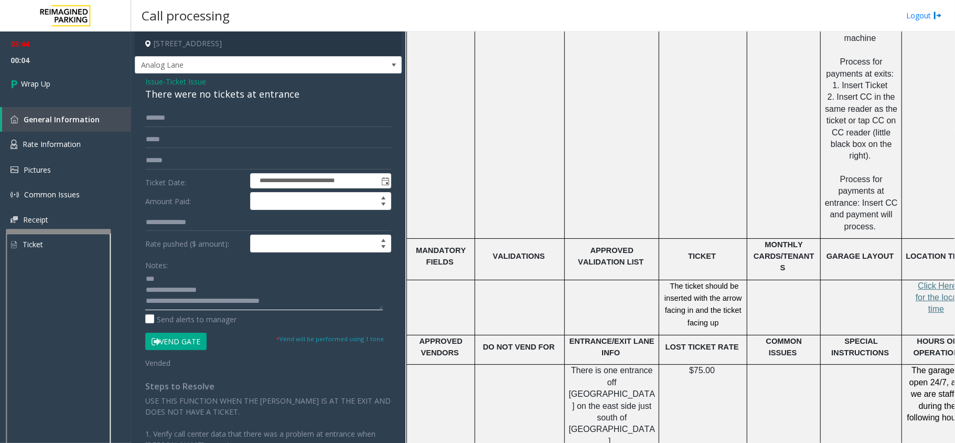
scroll to position [1749, 0]
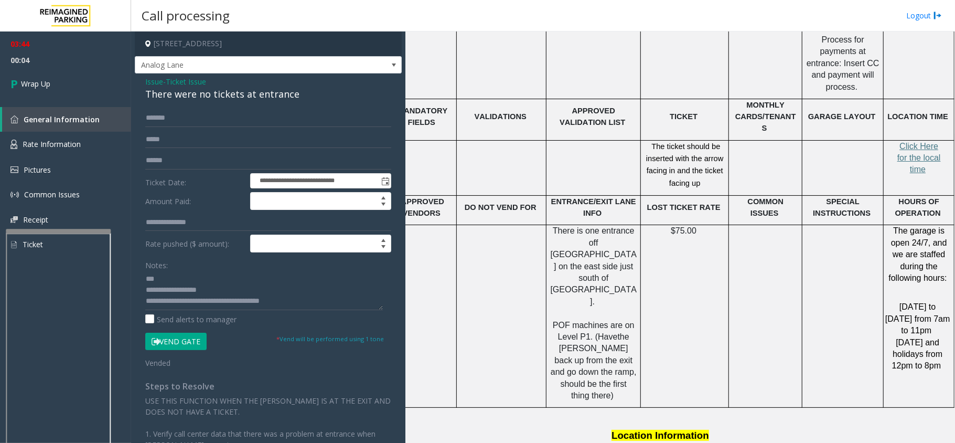
drag, startPoint x: 608, startPoint y: 242, endPoint x: 716, endPoint y: 219, distance: 110.4
click at [917, 143] on span "Click Here for the local time" at bounding box center [920, 159] width 44 height 33
click at [199, 271] on textarea at bounding box center [264, 290] width 238 height 39
paste textarea "*******"
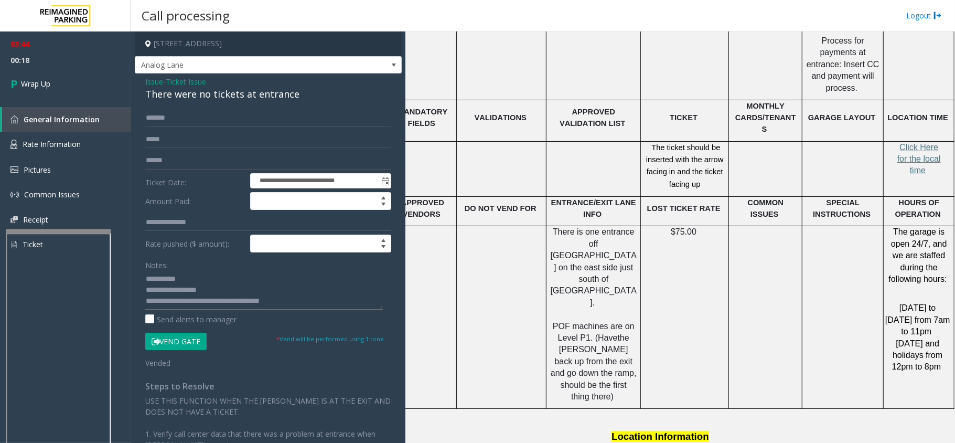
click at [204, 289] on textarea at bounding box center [264, 290] width 238 height 39
drag, startPoint x: 194, startPoint y: 94, endPoint x: 295, endPoint y: 95, distance: 100.7
click at [295, 95] on div "There were no tickets at entrance" at bounding box center [268, 94] width 246 height 14
type textarea "**********"
click at [17, 84] on icon at bounding box center [15, 83] width 10 height 17
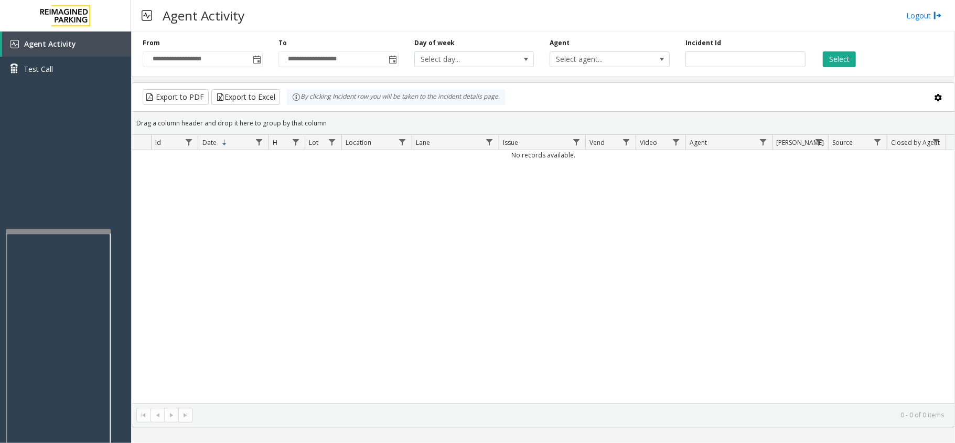
click at [345, 341] on div "No records available." at bounding box center [543, 276] width 823 height 253
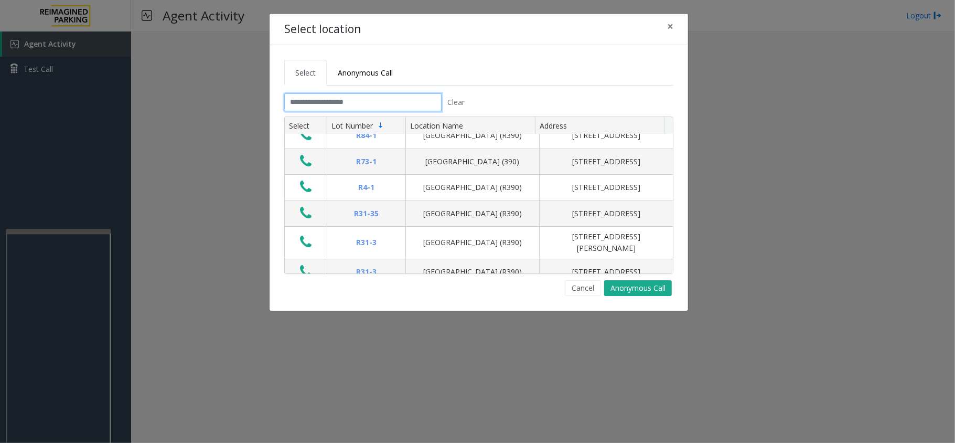
click at [357, 105] on input "text" at bounding box center [362, 102] width 157 height 18
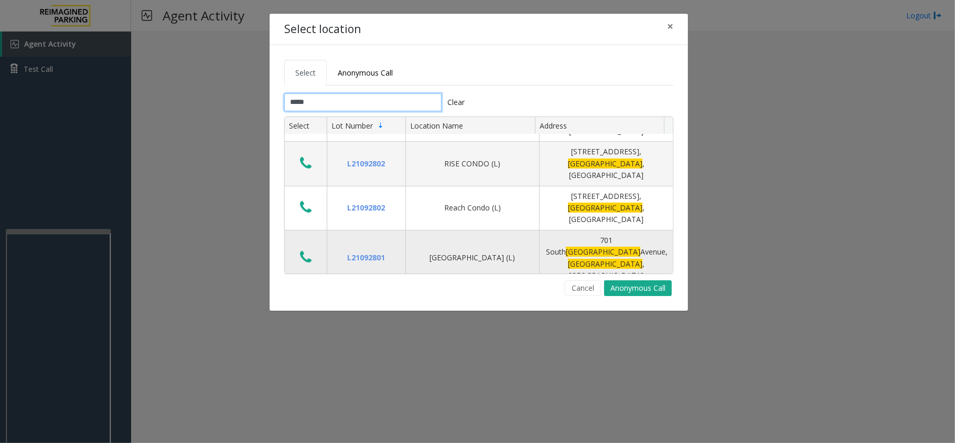
scroll to position [57, 0]
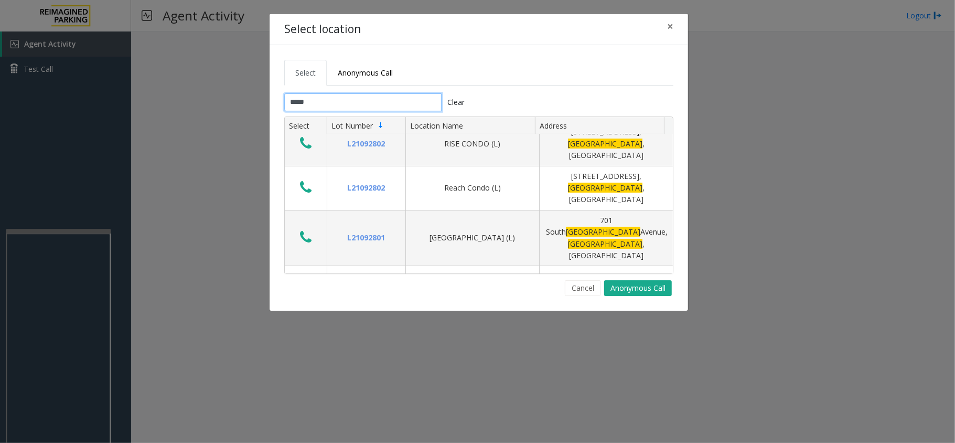
type input "*****"
click at [301, 324] on icon "Data table" at bounding box center [306, 331] width 12 height 15
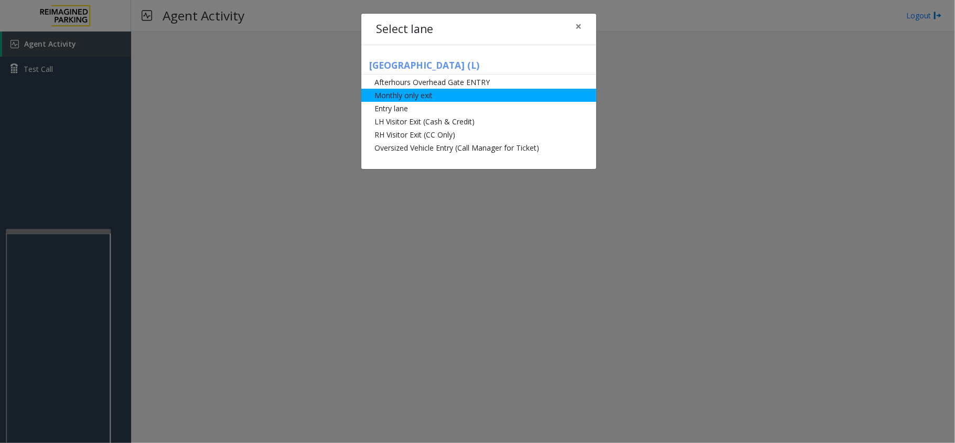
click at [423, 95] on li "Monthly only exit" at bounding box center [478, 95] width 235 height 13
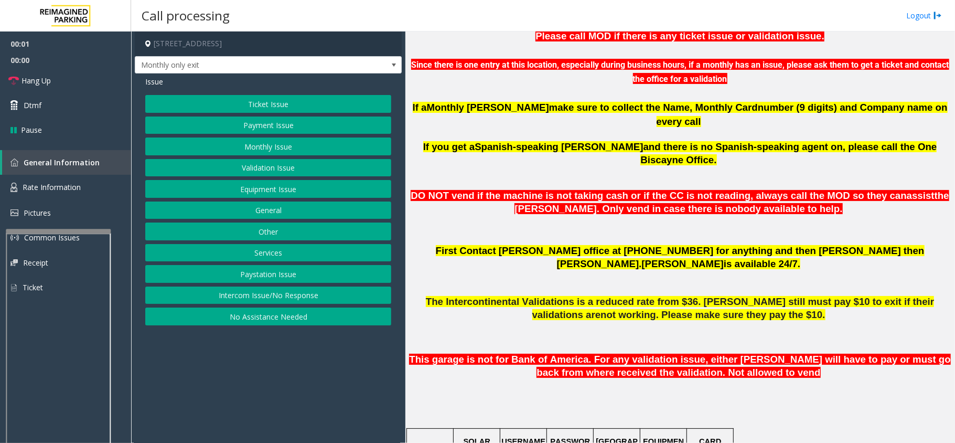
scroll to position [420, 0]
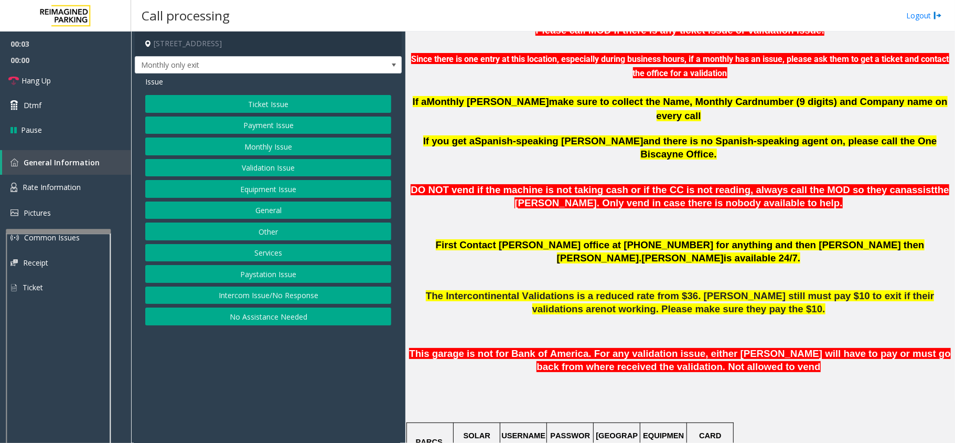
click at [292, 148] on button "Monthly Issue" at bounding box center [268, 146] width 246 height 18
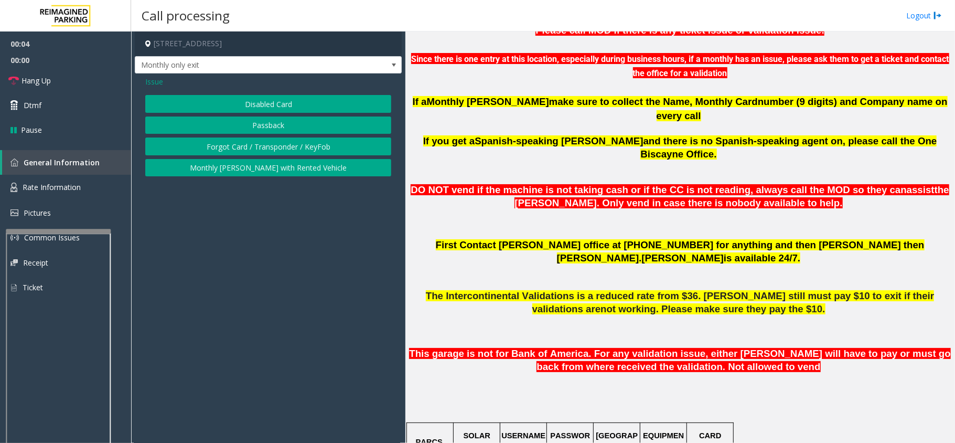
click at [283, 102] on button "Disabled Card" at bounding box center [268, 104] width 246 height 18
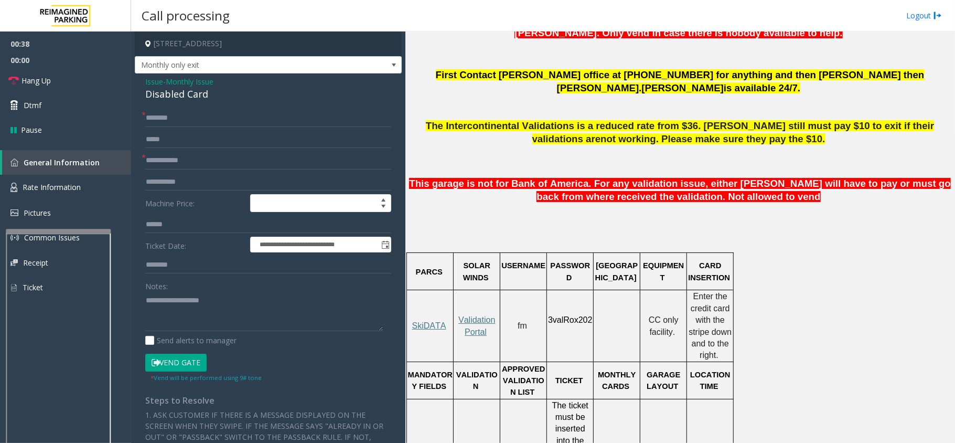
scroll to position [630, 0]
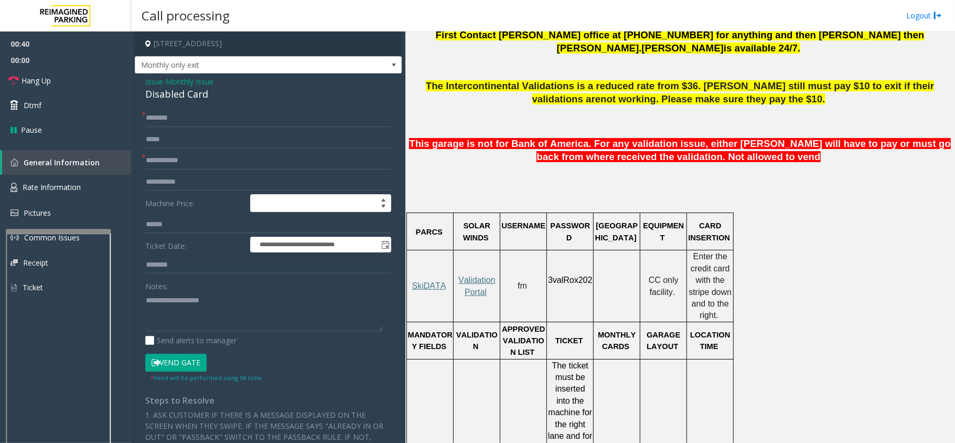
click at [481, 274] on p "Validation Portal" at bounding box center [476, 286] width 45 height 24
click at [473, 275] on span "Validation Portal" at bounding box center [477, 285] width 37 height 20
drag, startPoint x: 179, startPoint y: 120, endPoint x: 179, endPoint y: 112, distance: 8.4
click at [180, 120] on input "text" at bounding box center [268, 118] width 246 height 18
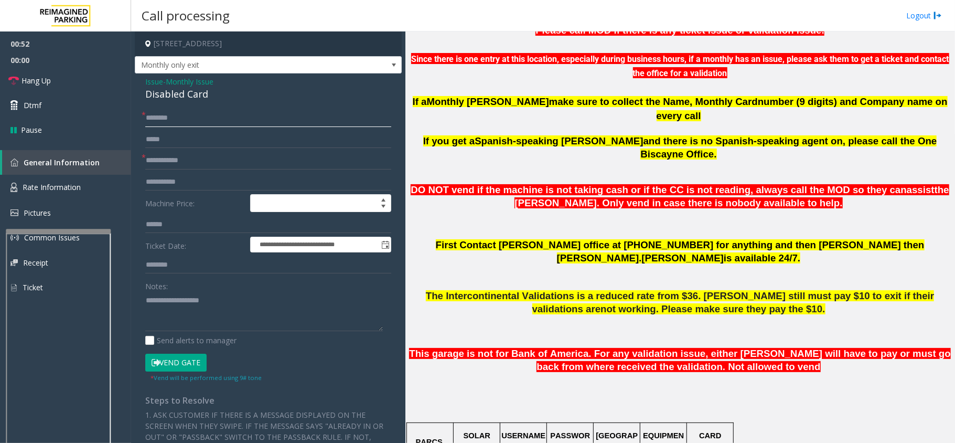
scroll to position [349, 0]
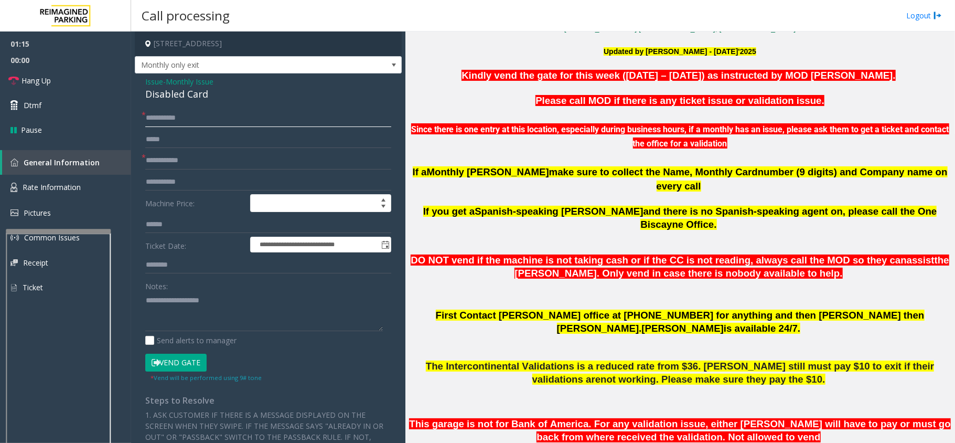
type input "**********"
type textarea "**********"
click at [206, 162] on input "text" at bounding box center [268, 161] width 246 height 18
type input "**********"
click at [236, 299] on textarea at bounding box center [264, 311] width 238 height 39
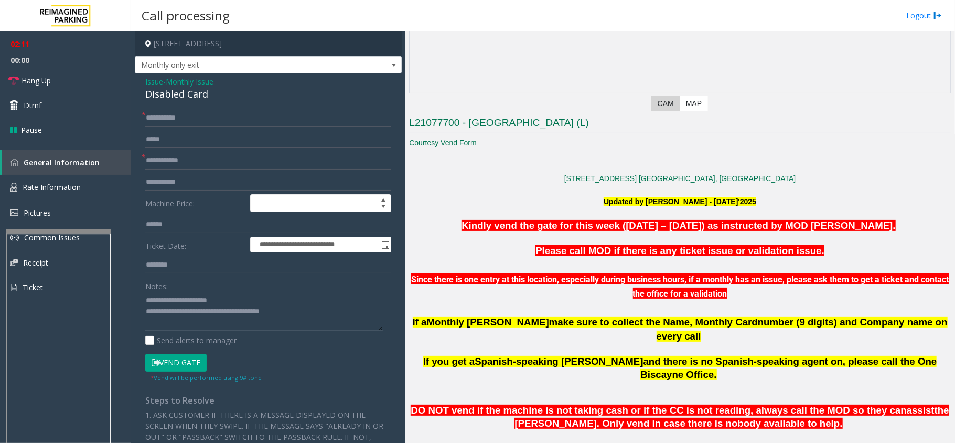
scroll to position [280, 0]
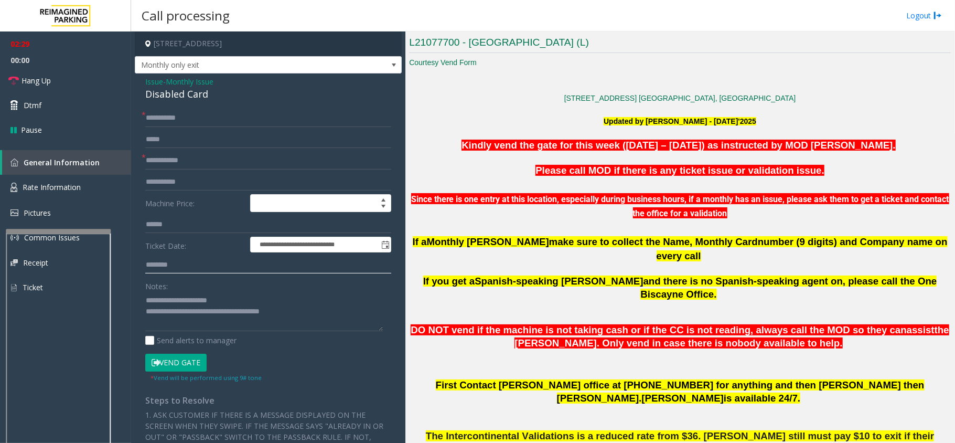
click at [186, 264] on input "text" at bounding box center [268, 265] width 246 height 18
click at [162, 116] on input "**********" at bounding box center [268, 118] width 246 height 18
type input "**********"
click at [173, 267] on input "text" at bounding box center [268, 265] width 246 height 18
type input "*"
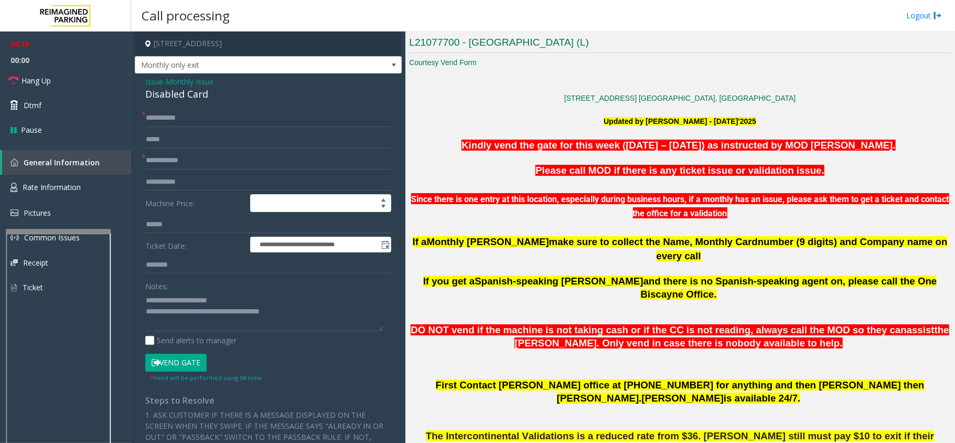
click at [157, 359] on button "Vend Gate" at bounding box center [175, 363] width 61 height 18
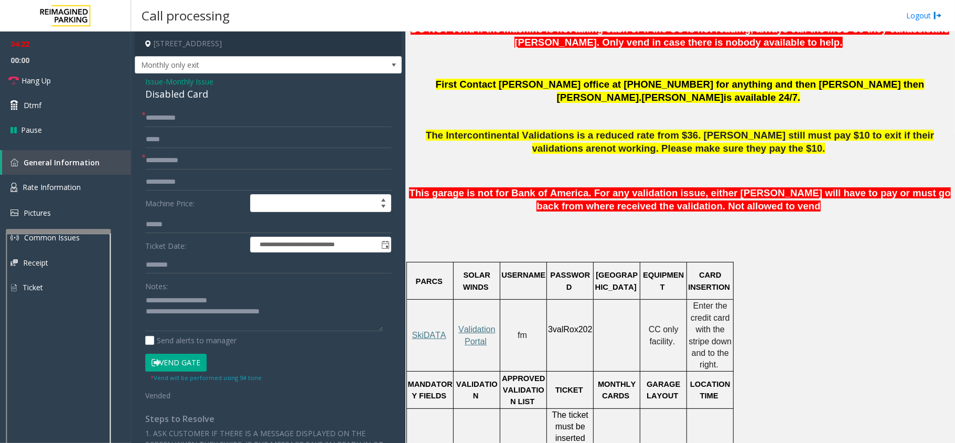
scroll to position [630, 0]
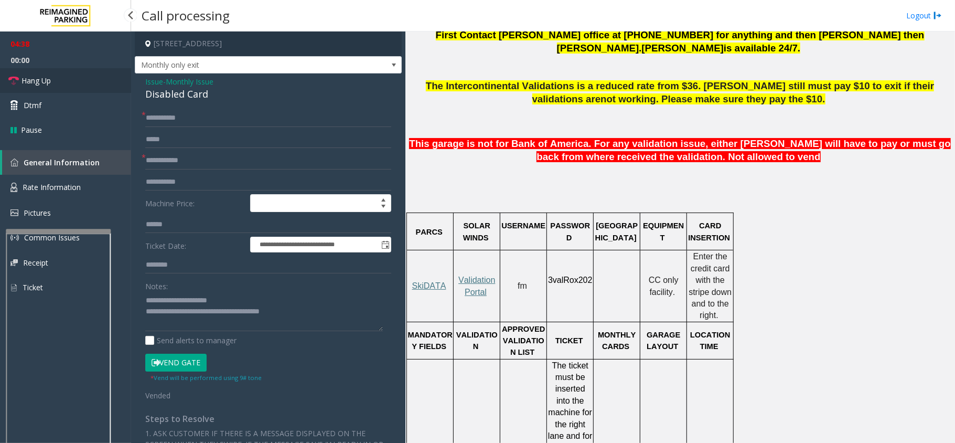
click at [73, 74] on link "Hang Up" at bounding box center [65, 80] width 131 height 25
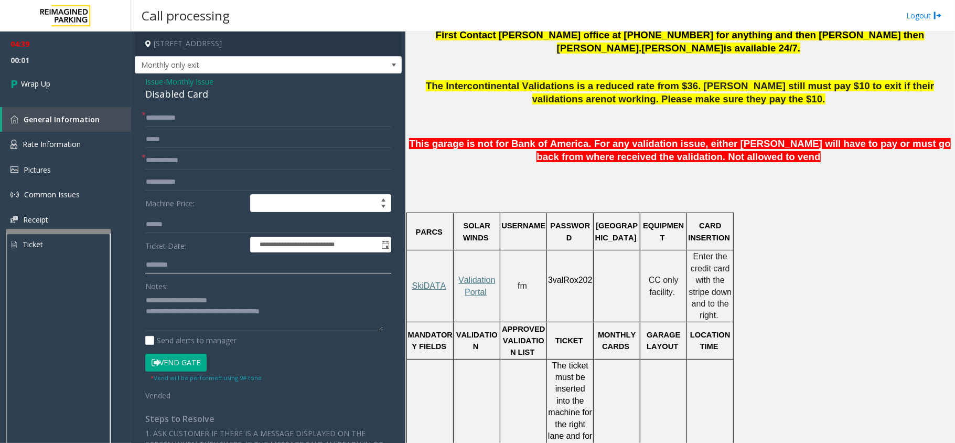
paste input "**********"
type input "**********"
click at [63, 84] on link "Wrap Up" at bounding box center [65, 83] width 131 height 31
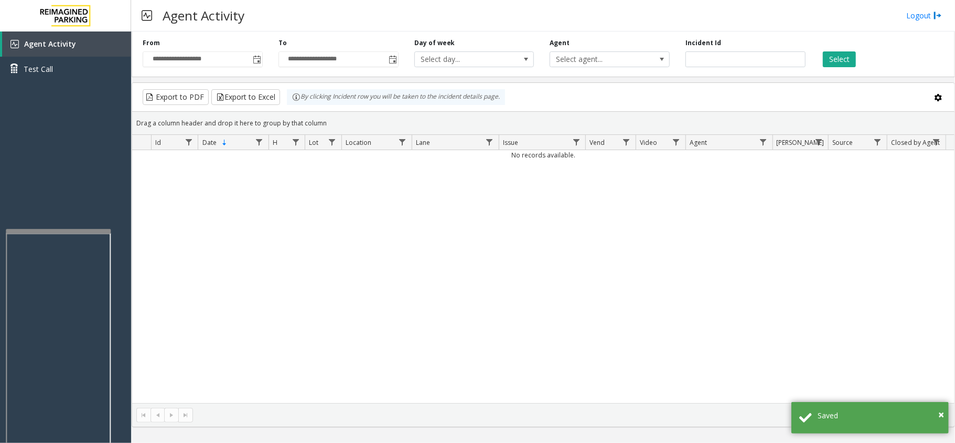
click at [734, 200] on div "No records available." at bounding box center [543, 276] width 823 height 253
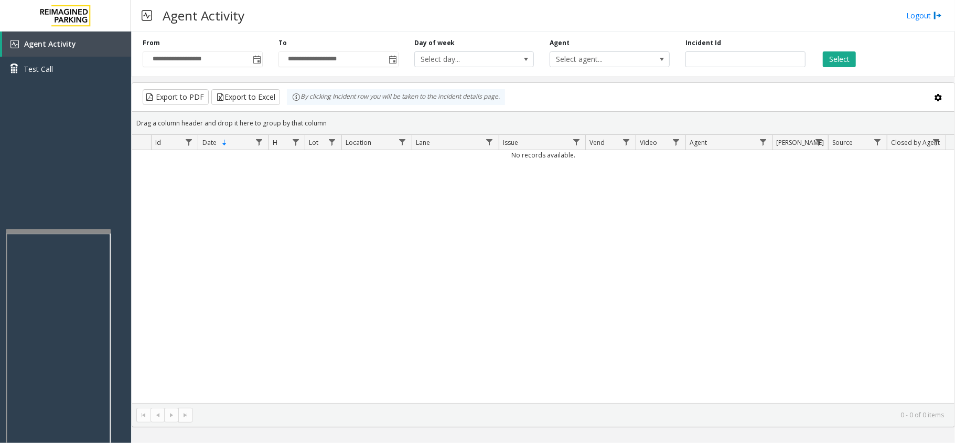
click at [345, 238] on div "No records available." at bounding box center [543, 276] width 823 height 253
drag, startPoint x: 353, startPoint y: 343, endPoint x: 405, endPoint y: 282, distance: 80.4
click at [405, 282] on div "No records available." at bounding box center [543, 276] width 823 height 253
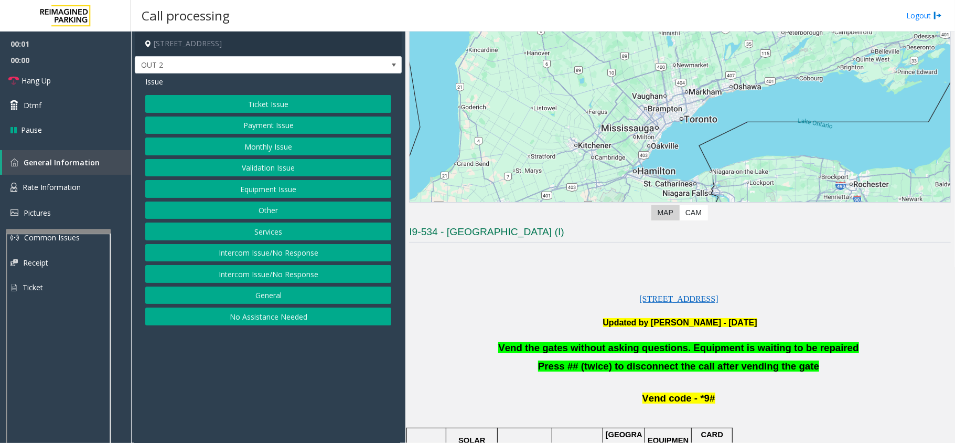
scroll to position [210, 0]
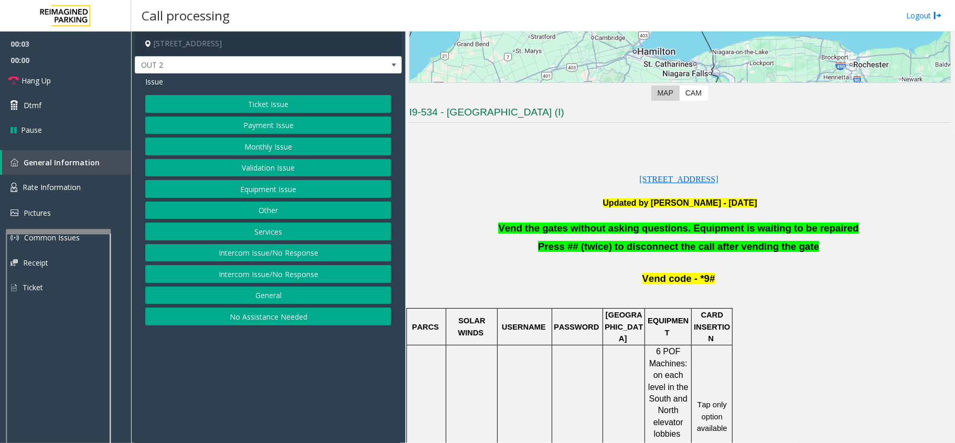
click at [311, 185] on button "Equipment Issue" at bounding box center [268, 189] width 246 height 18
click at [268, 189] on button "Gate / Door Won't Open" at bounding box center [268, 189] width 246 height 18
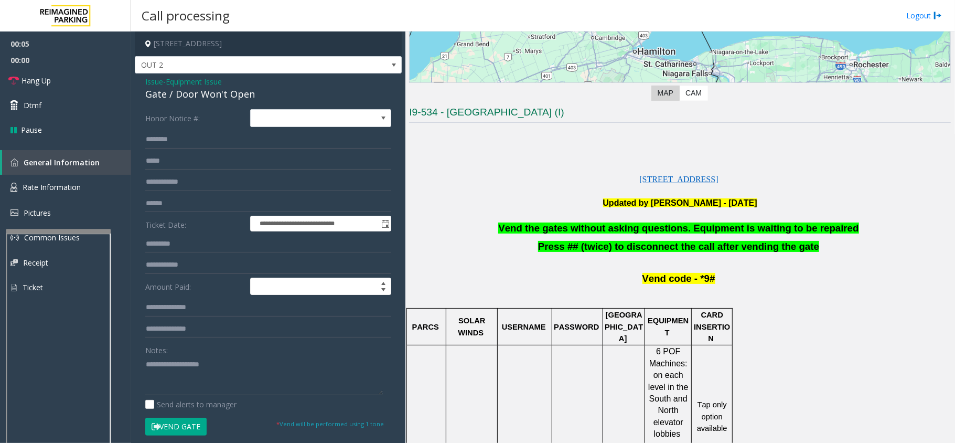
click at [165, 427] on button "Vend Gate" at bounding box center [175, 427] width 61 height 18
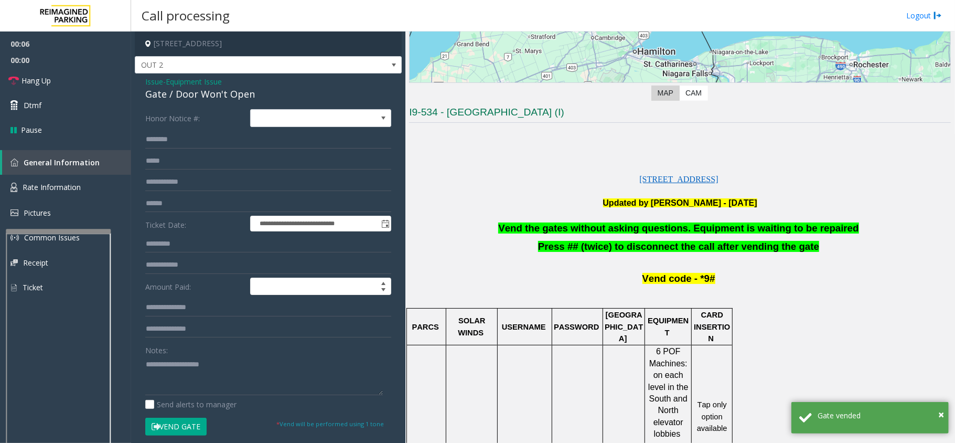
click at [658, 231] on span "Vend the gates without asking questions. Equipment is waiting to be repaired" at bounding box center [678, 227] width 360 height 11
click at [658, 225] on span "Vend the gates without asking questions. Equipment is waiting to be repaired" at bounding box center [678, 227] width 360 height 11
click at [659, 225] on span "Vend the gates without asking questions. Equipment is waiting to be repaired" at bounding box center [678, 227] width 360 height 11
click at [662, 225] on span "Vend the gates without asking questions. Equipment is waiting to be repaired" at bounding box center [678, 227] width 360 height 11
click at [660, 221] on p at bounding box center [680, 215] width 542 height 13
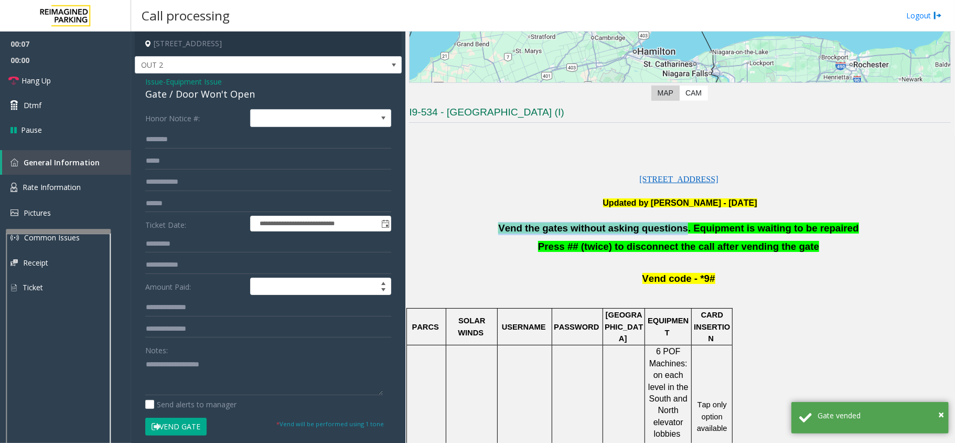
click at [660, 221] on p at bounding box center [680, 215] width 542 height 13
click at [663, 221] on p at bounding box center [680, 215] width 542 height 13
click at [663, 223] on span "Vend the gates without asking questions. Equipment is waiting to be repaired" at bounding box center [678, 227] width 360 height 11
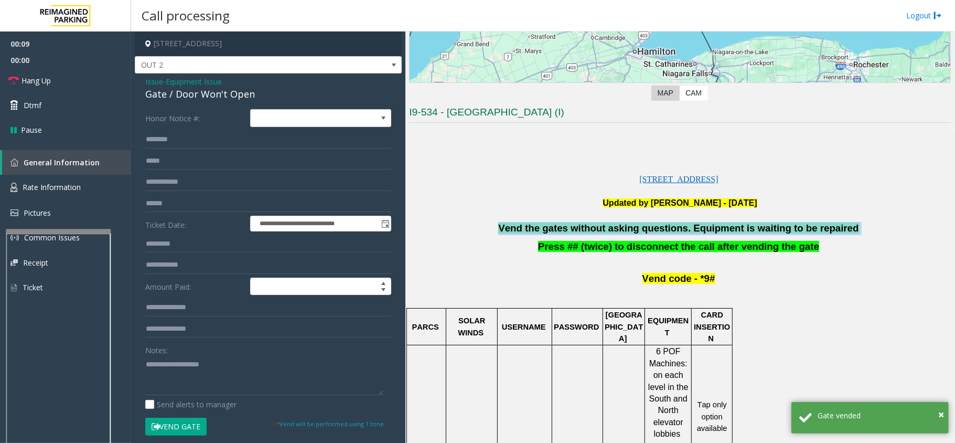
click at [666, 223] on span "Vend the gates without asking questions. Equipment is waiting to be repaired" at bounding box center [678, 227] width 360 height 11
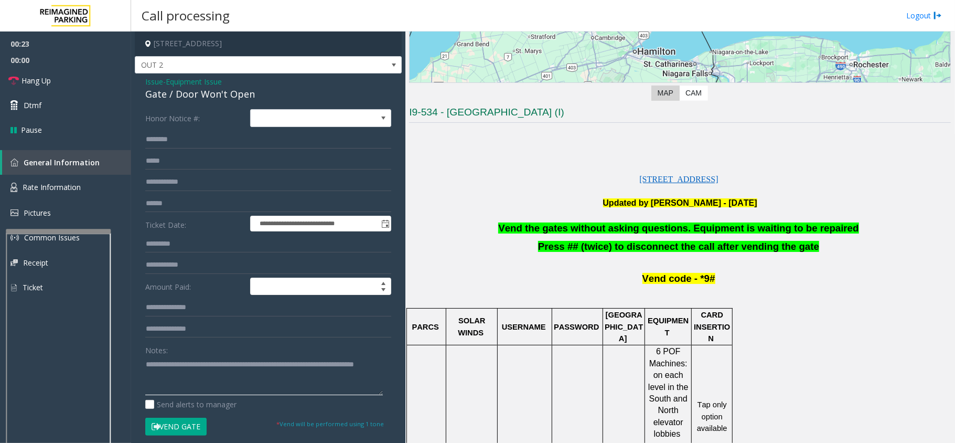
type textarea "**********"
click at [166, 427] on button "Vend Gate" at bounding box center [175, 427] width 61 height 18
click at [259, 67] on span "OUT 2" at bounding box center [241, 65] width 213 height 17
click at [430, 183] on p "[STREET_ADDRESS]" at bounding box center [680, 174] width 542 height 24
click at [24, 107] on span "Dtmf" at bounding box center [33, 105] width 18 height 11
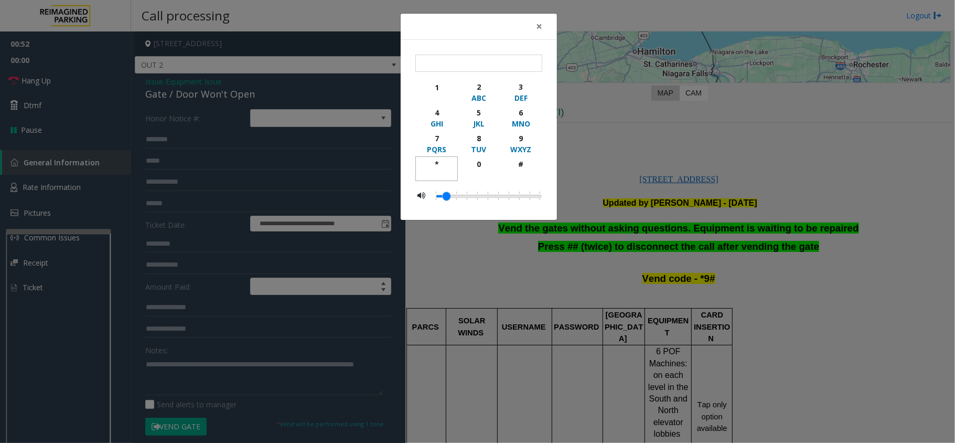
click at [435, 166] on div "*" at bounding box center [436, 163] width 29 height 11
click at [520, 136] on div "9" at bounding box center [521, 138] width 29 height 11
click at [518, 159] on div "#" at bounding box center [521, 163] width 29 height 11
type input "***"
click at [538, 26] on span "×" at bounding box center [539, 26] width 6 height 15
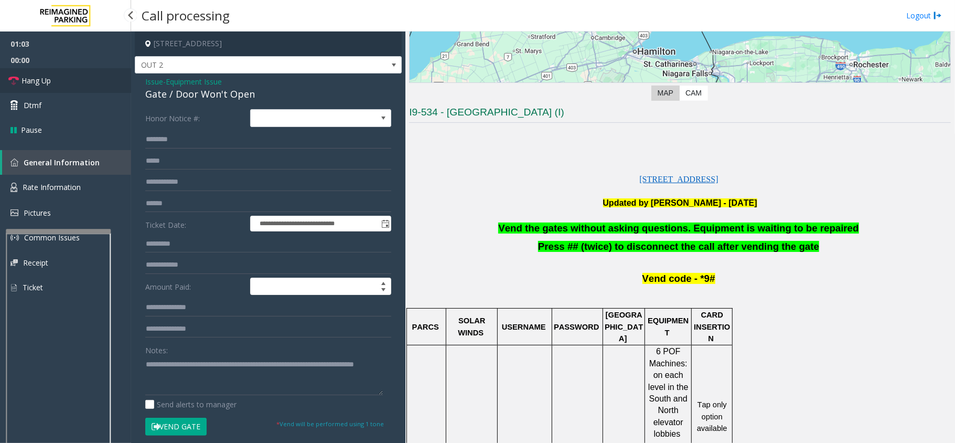
click at [34, 76] on span "Hang Up" at bounding box center [36, 80] width 29 height 11
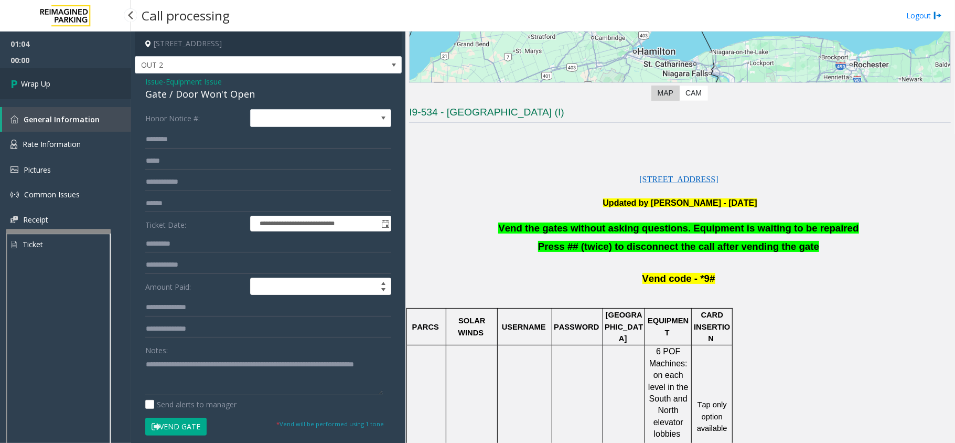
click at [34, 76] on link "Wrap Up" at bounding box center [65, 83] width 131 height 31
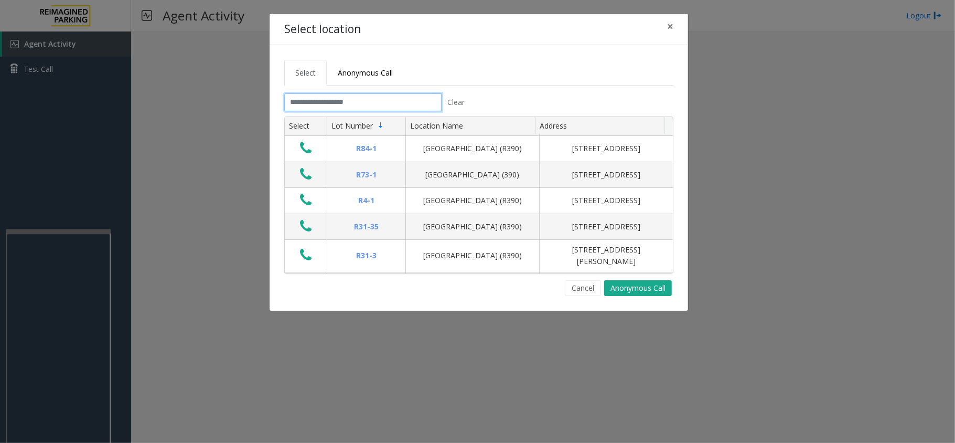
click at [305, 103] on input "text" at bounding box center [362, 102] width 157 height 18
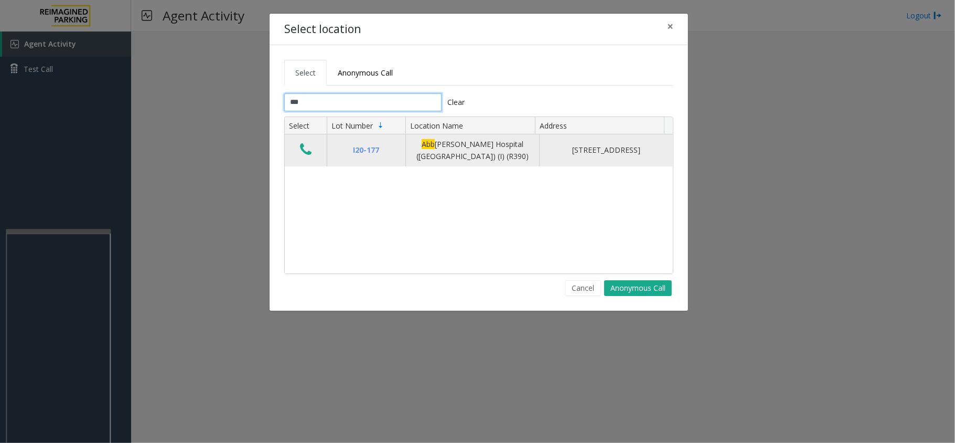
type input "***"
click at [311, 151] on icon "Data table" at bounding box center [306, 149] width 12 height 15
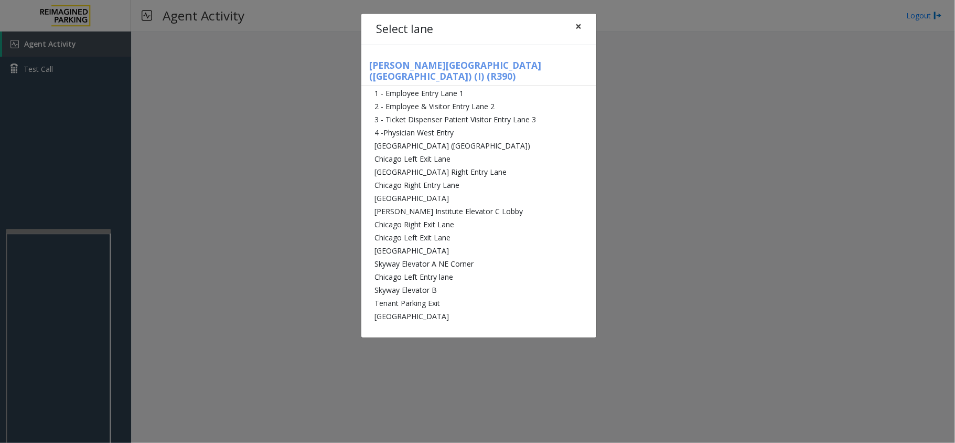
click at [584, 30] on button "×" at bounding box center [578, 27] width 21 height 26
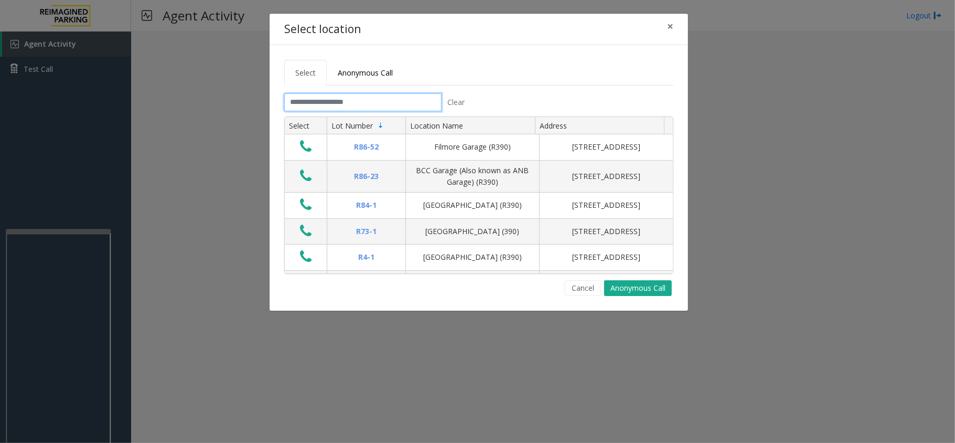
click at [368, 107] on input "text" at bounding box center [362, 102] width 157 height 18
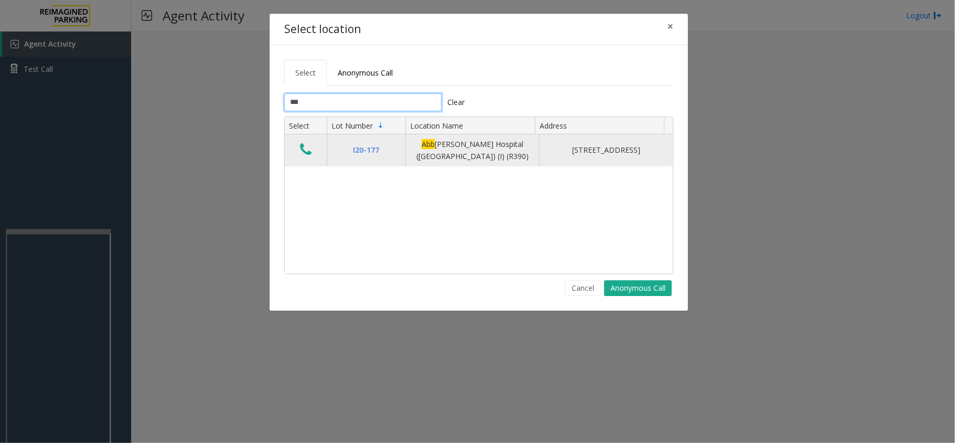
type input "***"
click at [303, 148] on icon "Data table" at bounding box center [306, 149] width 12 height 15
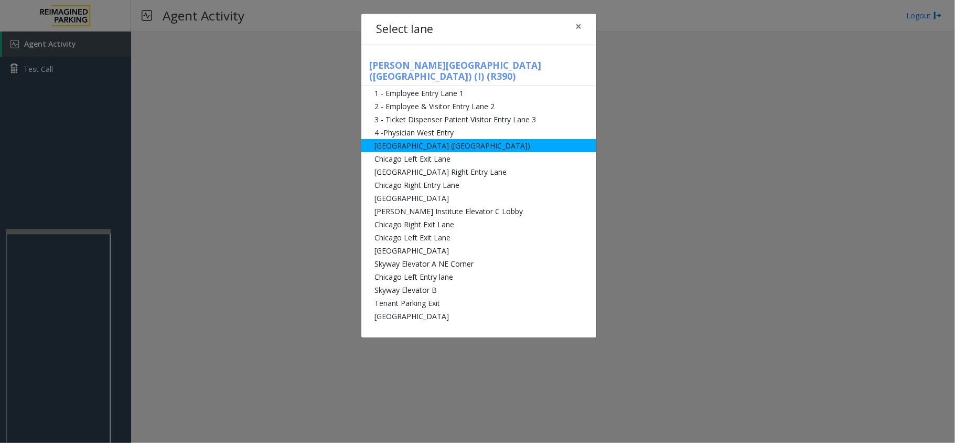
click at [447, 139] on li "[GEOGRAPHIC_DATA] ([GEOGRAPHIC_DATA])" at bounding box center [478, 145] width 235 height 13
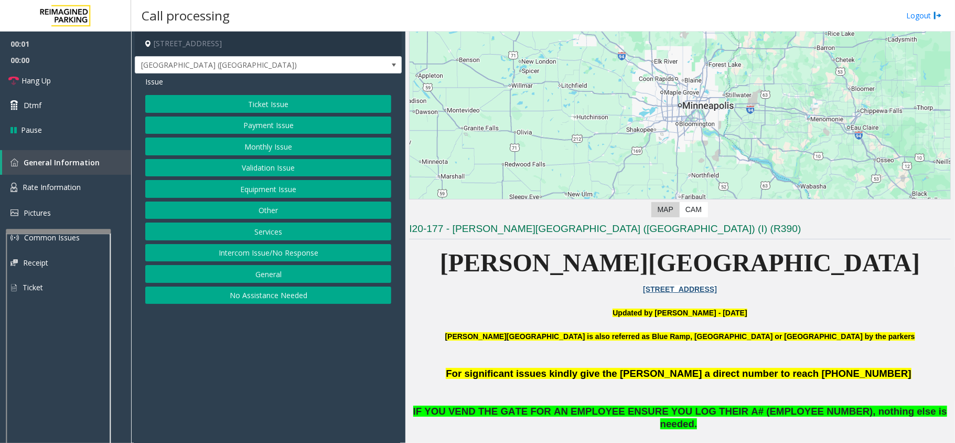
scroll to position [210, 0]
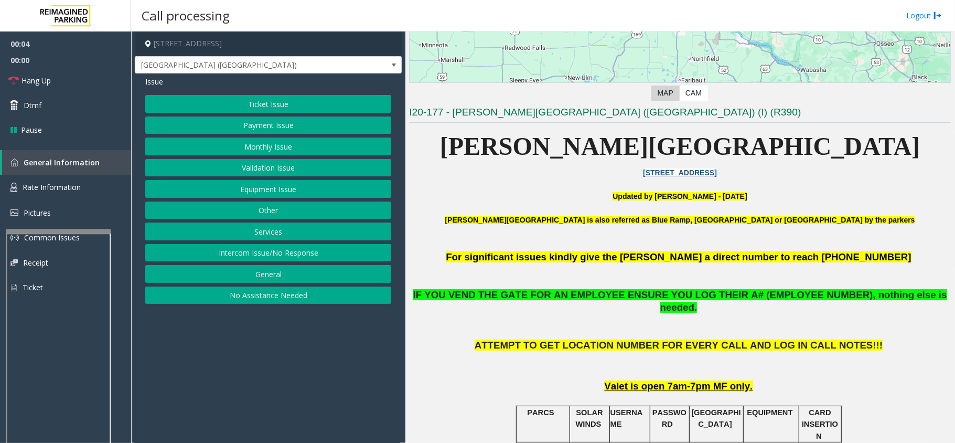
click at [254, 192] on button "Equipment Issue" at bounding box center [268, 189] width 246 height 18
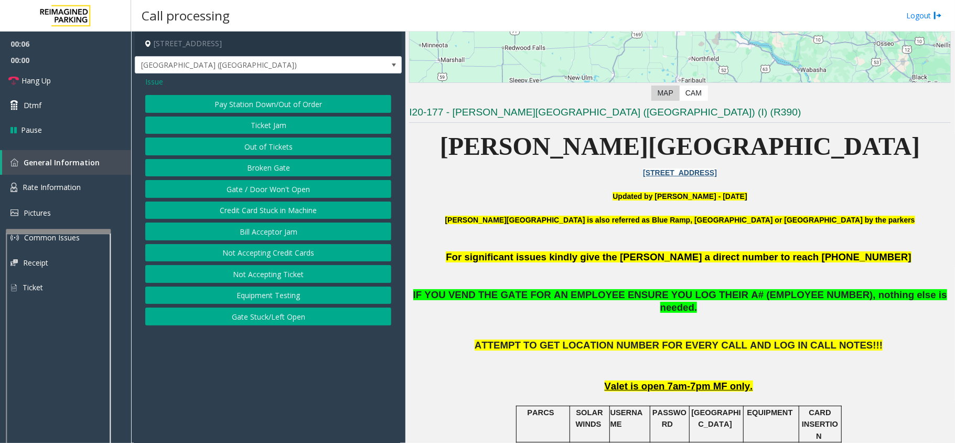
click at [243, 188] on button "Gate / Door Won't Open" at bounding box center [268, 189] width 246 height 18
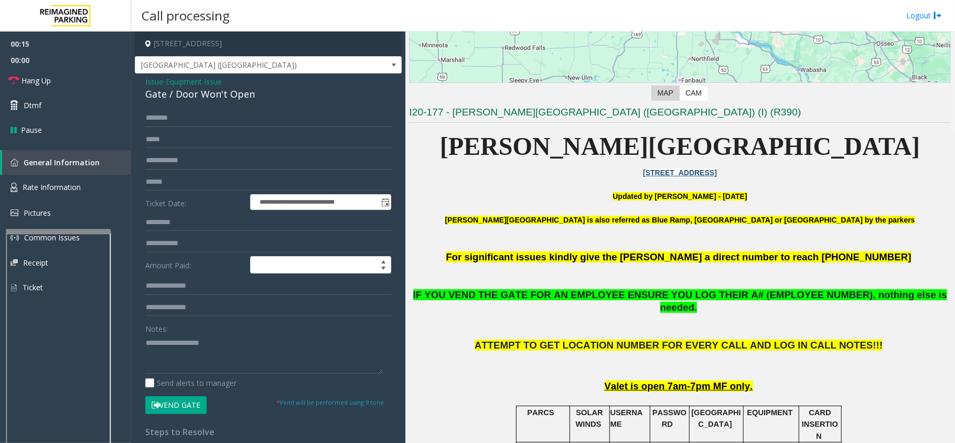
click at [175, 408] on button "Vend Gate" at bounding box center [175, 405] width 61 height 18
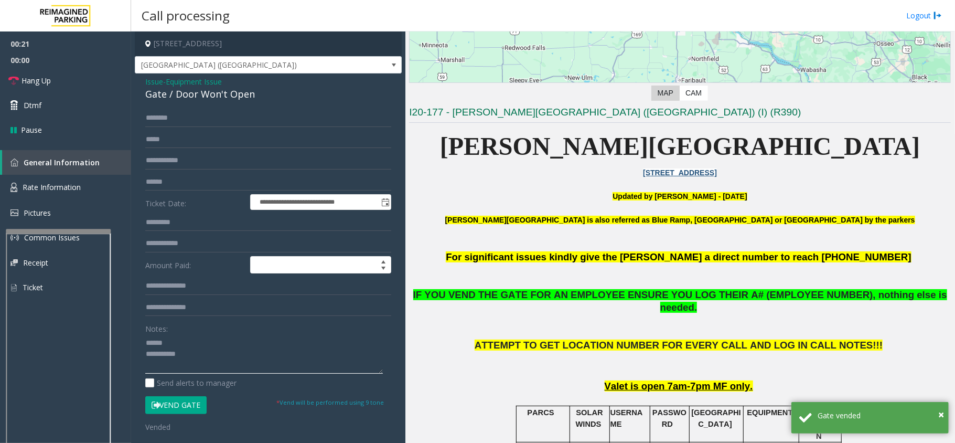
click at [209, 347] on textarea at bounding box center [264, 353] width 238 height 39
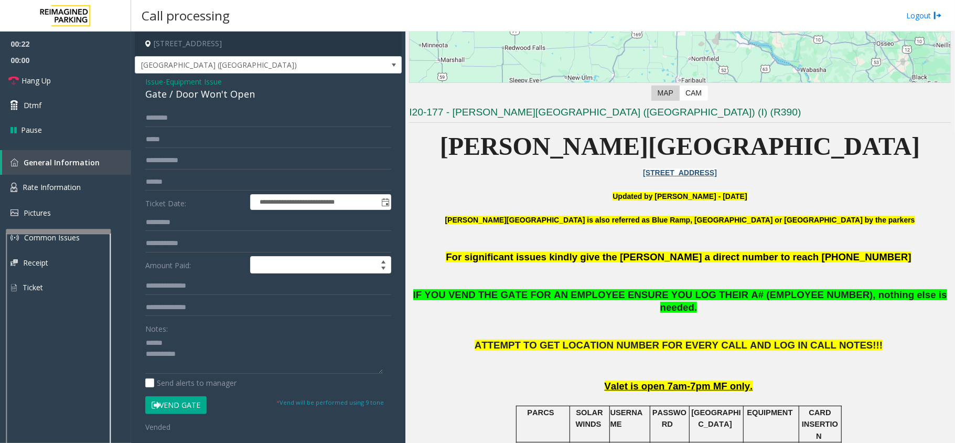
click at [176, 94] on div "Gate / Door Won't Open" at bounding box center [268, 94] width 246 height 14
click at [206, 368] on textarea at bounding box center [264, 353] width 238 height 39
click at [48, 80] on span "Hang Up" at bounding box center [36, 80] width 29 height 11
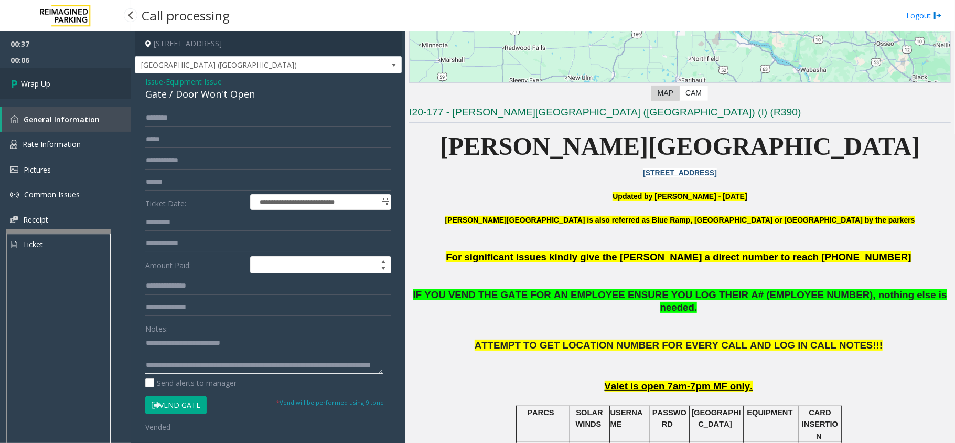
type textarea "**********"
click at [58, 84] on link "Wrap Up" at bounding box center [65, 83] width 131 height 31
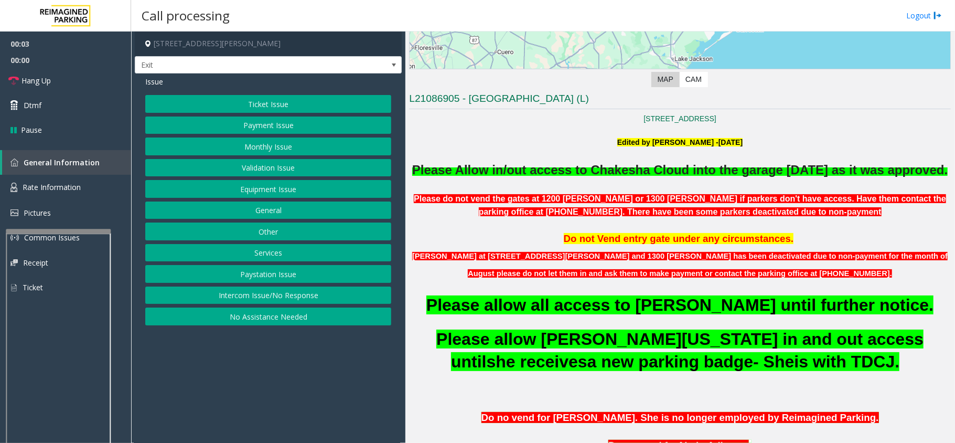
scroll to position [280, 0]
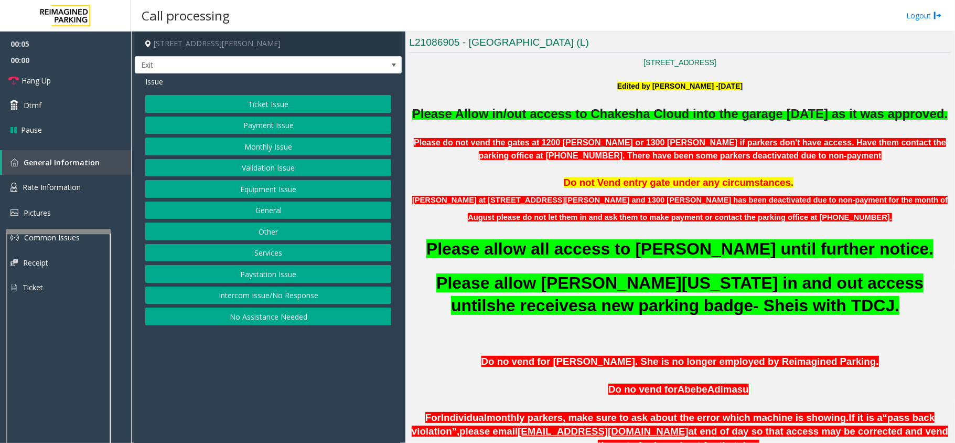
click at [290, 144] on button "Monthly Issue" at bounding box center [268, 146] width 246 height 18
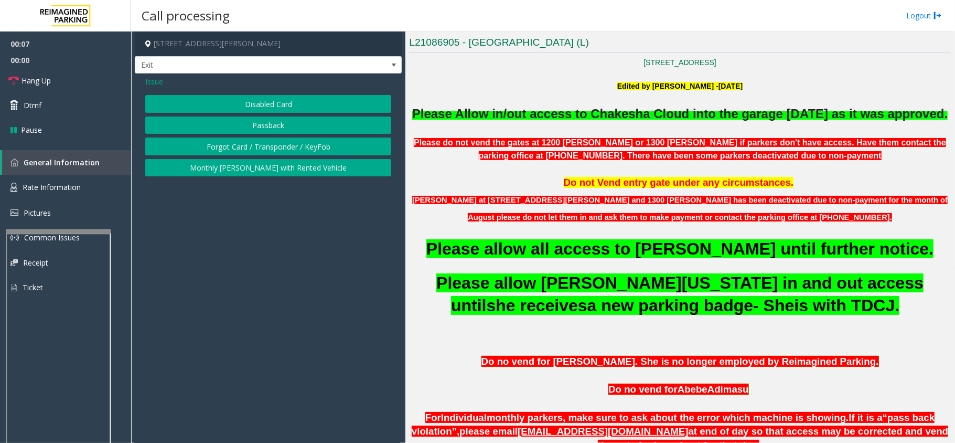
click at [263, 105] on button "Disabled Card" at bounding box center [268, 104] width 246 height 18
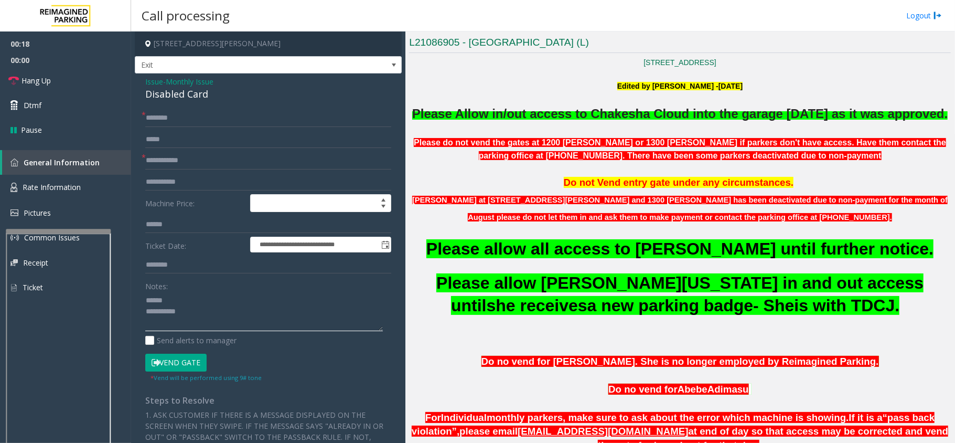
click at [199, 301] on textarea at bounding box center [264, 311] width 238 height 39
type textarea "**********"
click at [177, 111] on input "text" at bounding box center [268, 118] width 246 height 18
type input "**********"
click at [160, 158] on input "text" at bounding box center [268, 161] width 246 height 18
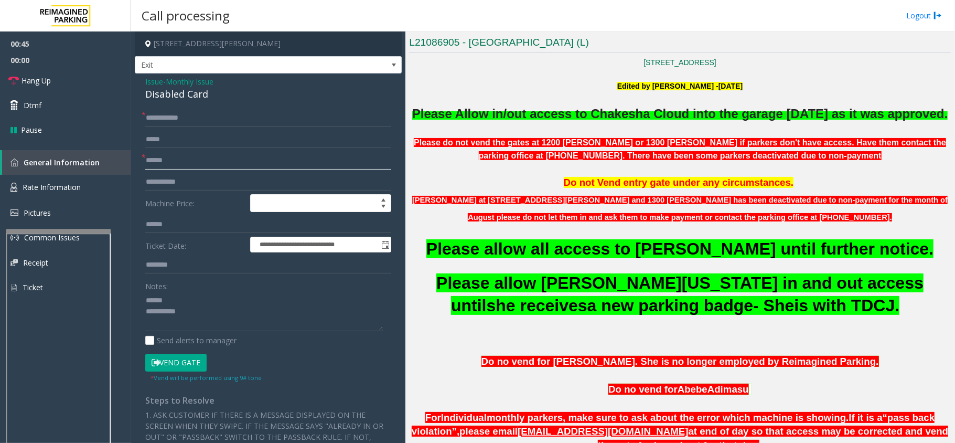
type input "******"
click at [173, 97] on div "Disabled Card" at bounding box center [268, 94] width 246 height 14
click at [168, 363] on button "Vend Gate" at bounding box center [175, 363] width 61 height 18
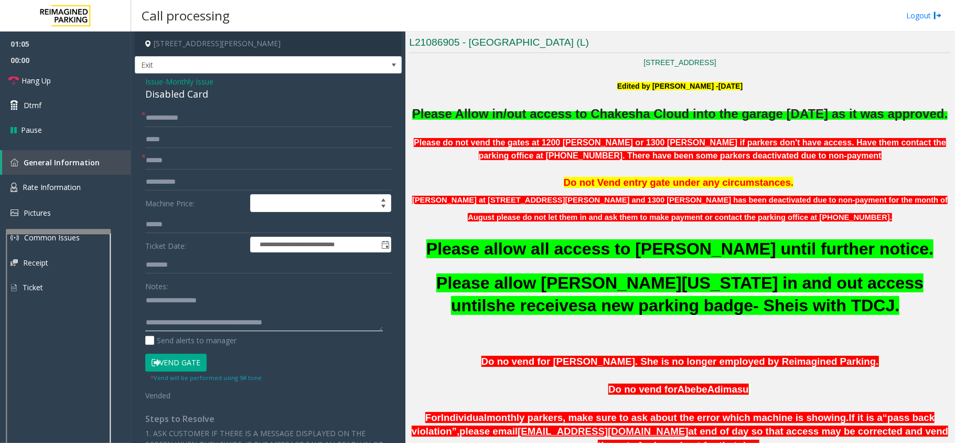
click at [278, 294] on textarea at bounding box center [264, 311] width 238 height 39
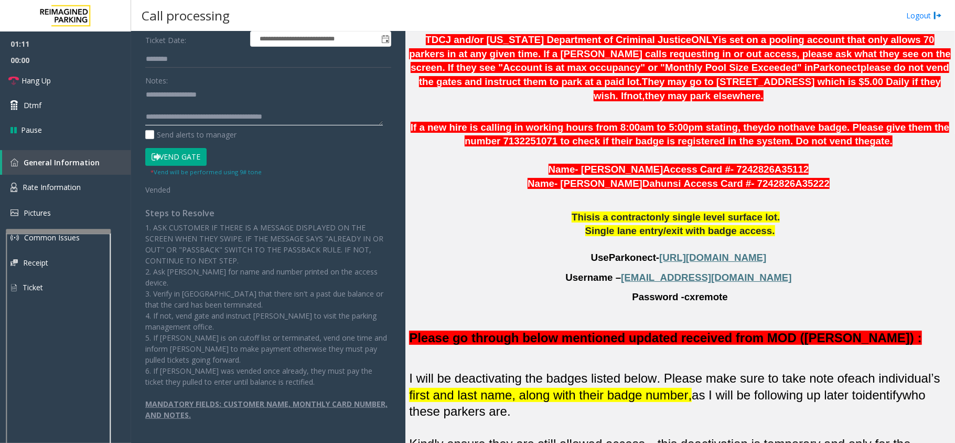
scroll to position [66, 0]
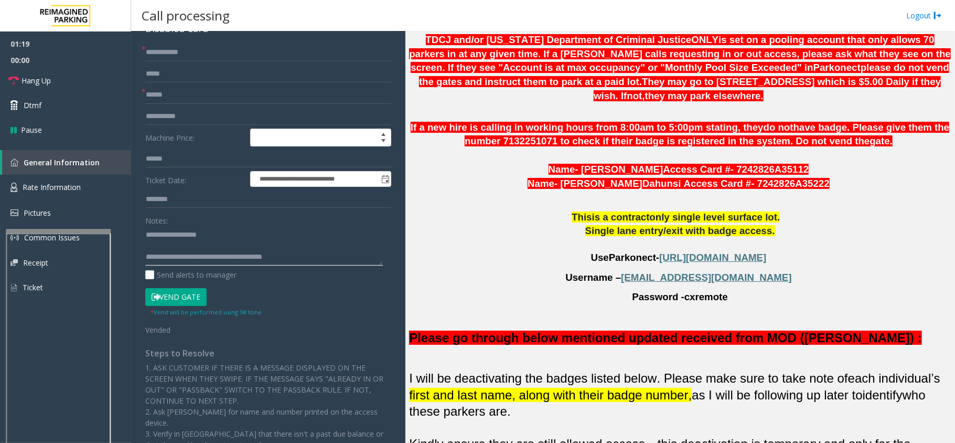
type textarea "**********"
click at [177, 300] on button "Vend Gate" at bounding box center [175, 297] width 61 height 18
click at [55, 82] on link "Hang Up" at bounding box center [65, 80] width 131 height 25
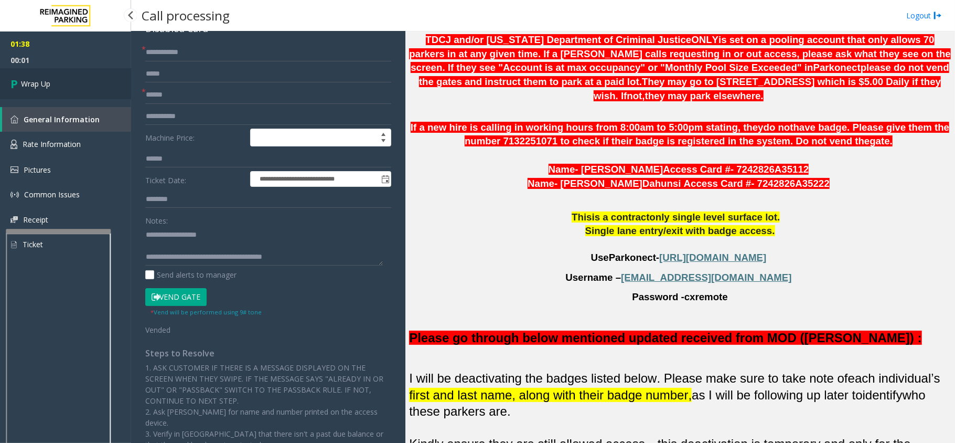
click at [55, 82] on link "Wrap Up" at bounding box center [65, 83] width 131 height 31
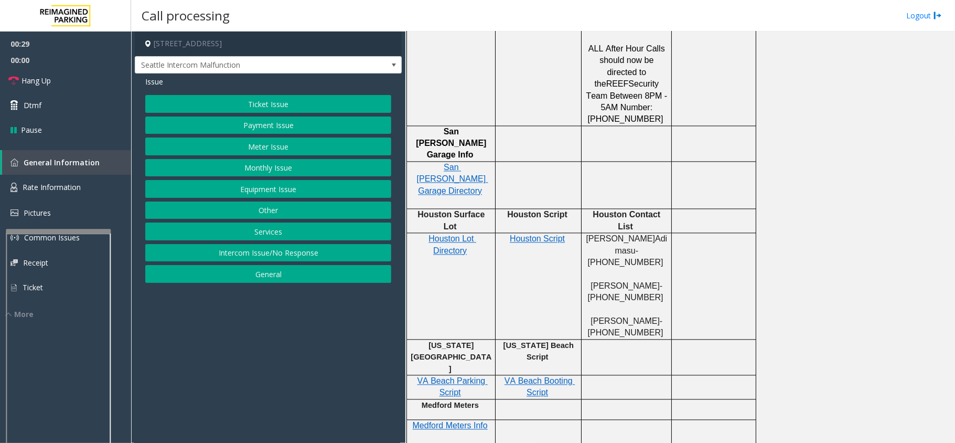
scroll to position [1609, 0]
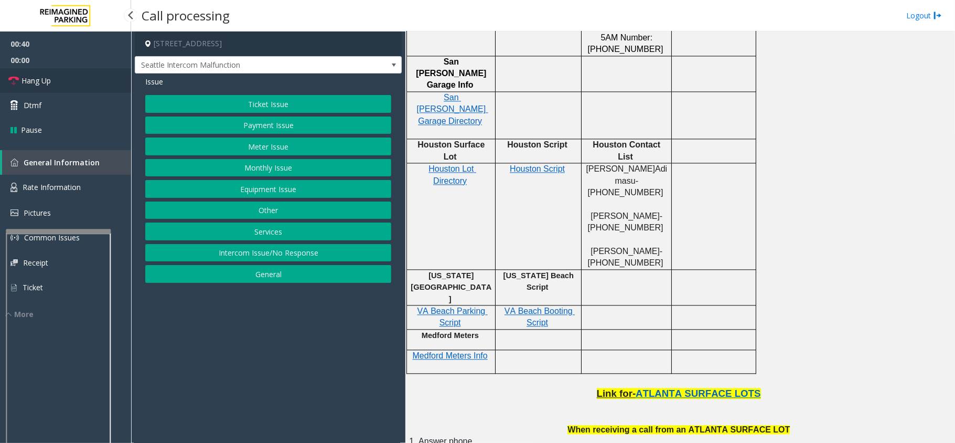
click at [74, 76] on link "Hang Up" at bounding box center [65, 80] width 131 height 25
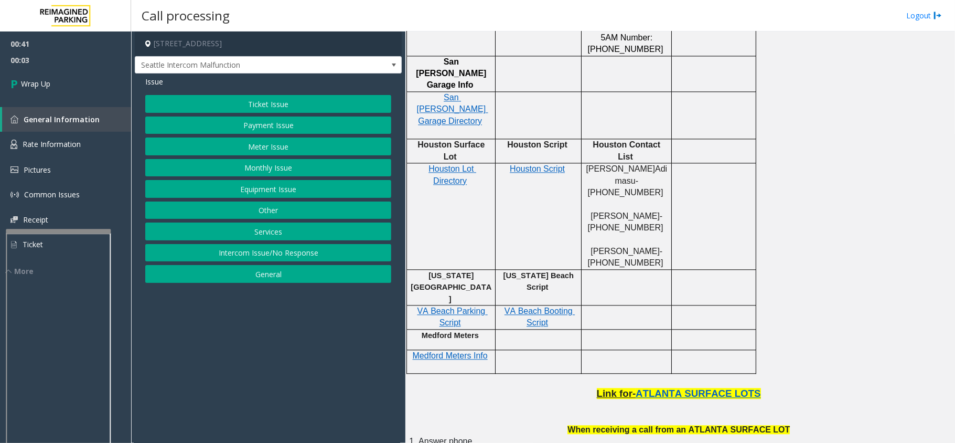
click at [242, 231] on button "Services" at bounding box center [268, 231] width 246 height 18
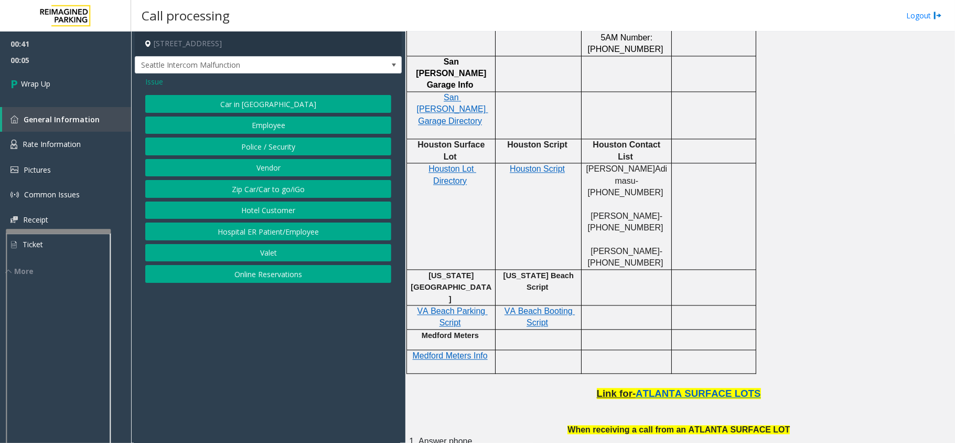
click at [151, 80] on span "Issue" at bounding box center [154, 81] width 18 height 11
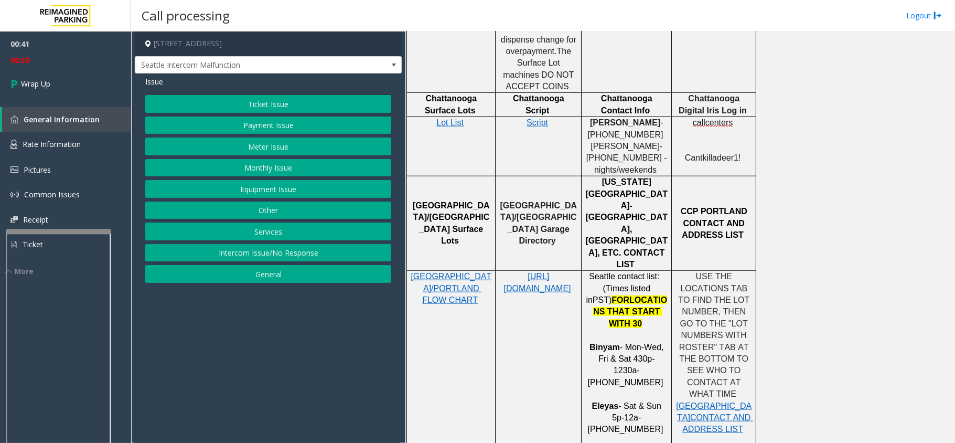
scroll to position [699, 0]
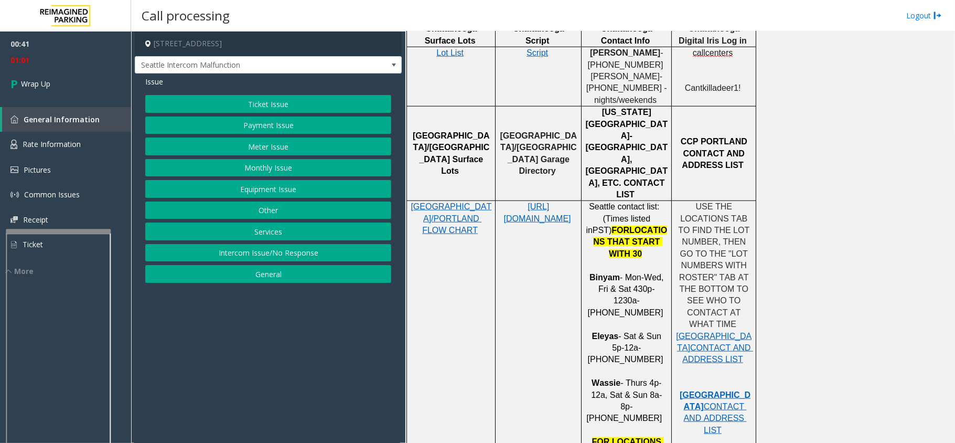
click at [328, 187] on button "Equipment Issue" at bounding box center [268, 189] width 246 height 18
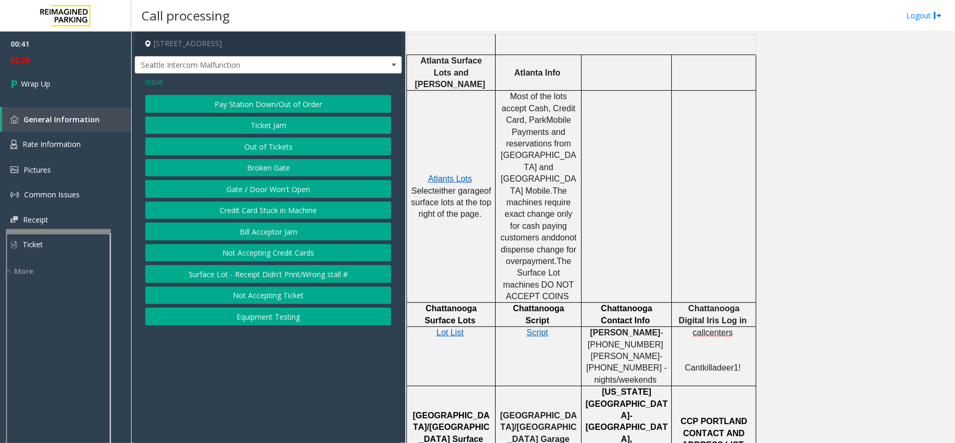
scroll to position [349, 0]
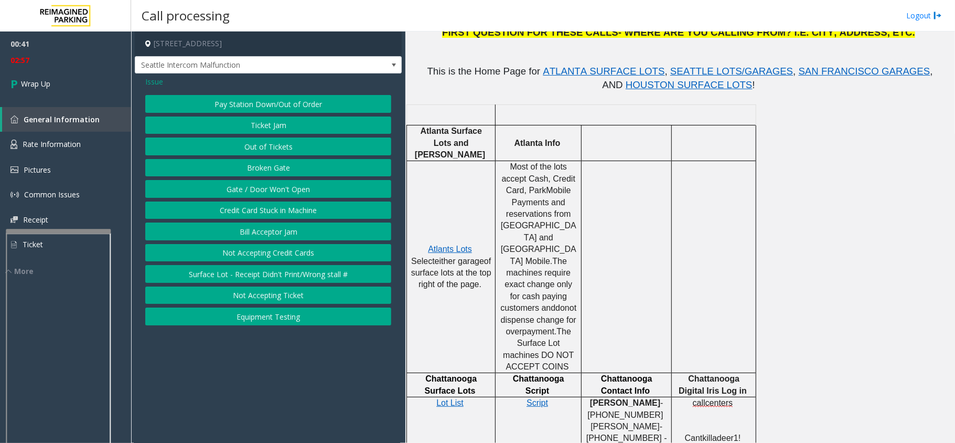
click at [250, 189] on button "Gate / Door Won't Open" at bounding box center [268, 189] width 246 height 18
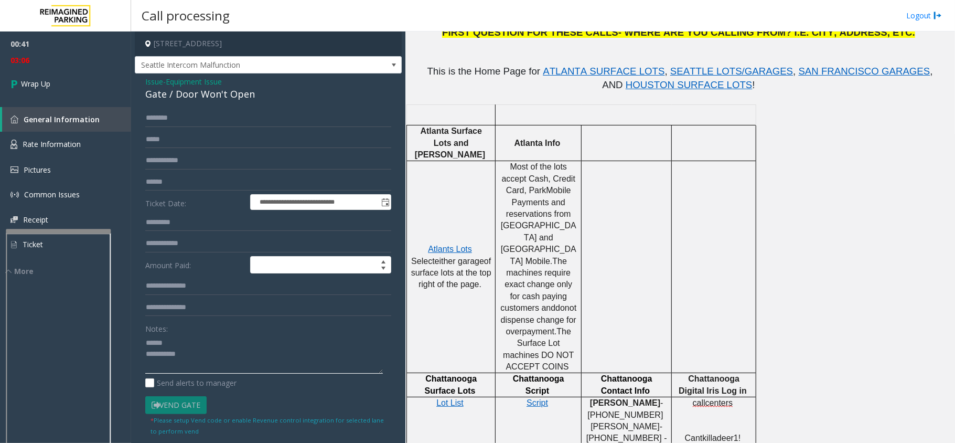
click at [181, 342] on textarea at bounding box center [264, 353] width 238 height 39
click at [179, 89] on div "Gate / Door Won't Open" at bounding box center [268, 94] width 246 height 14
click at [177, 92] on div "Gate / Door Won't Open" at bounding box center [268, 94] width 246 height 14
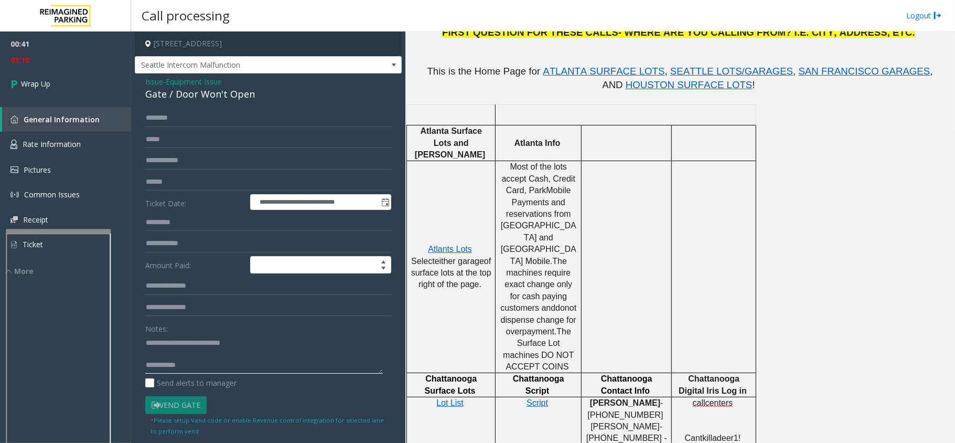
click at [187, 364] on textarea at bounding box center [264, 353] width 238 height 39
type textarea "**********"
click at [50, 79] on span "Wrap Up" at bounding box center [35, 83] width 29 height 11
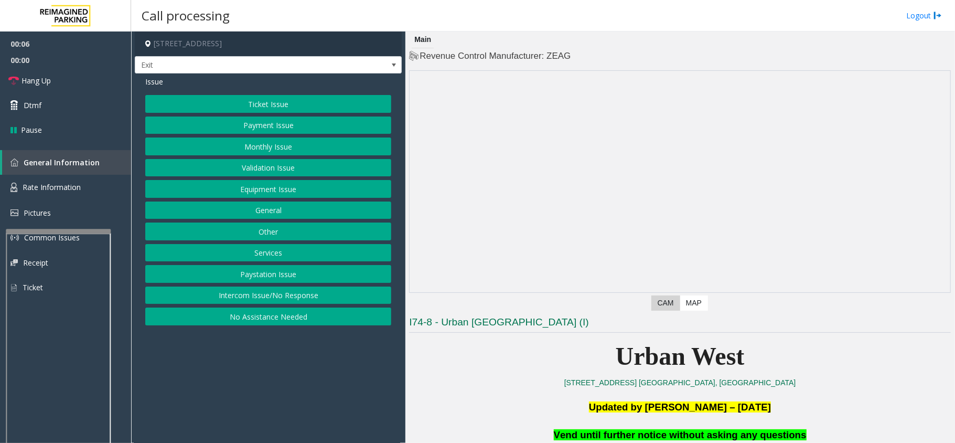
click at [244, 187] on button "Equipment Issue" at bounding box center [268, 189] width 246 height 18
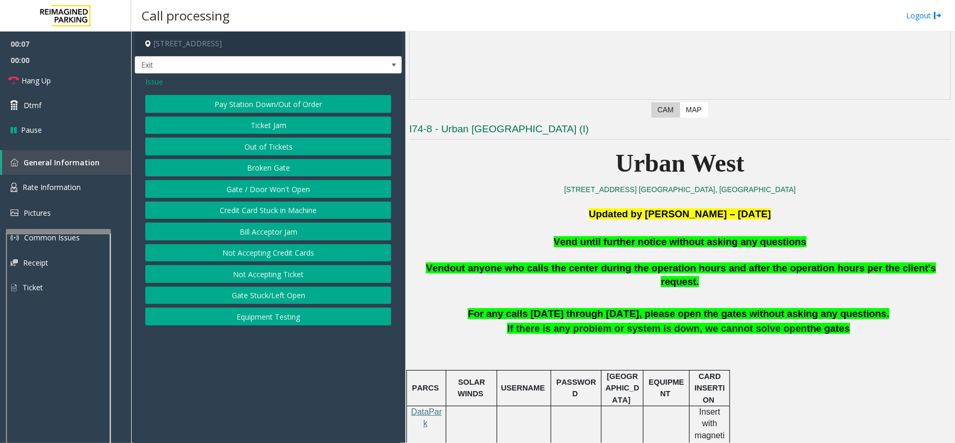
scroll to position [210, 0]
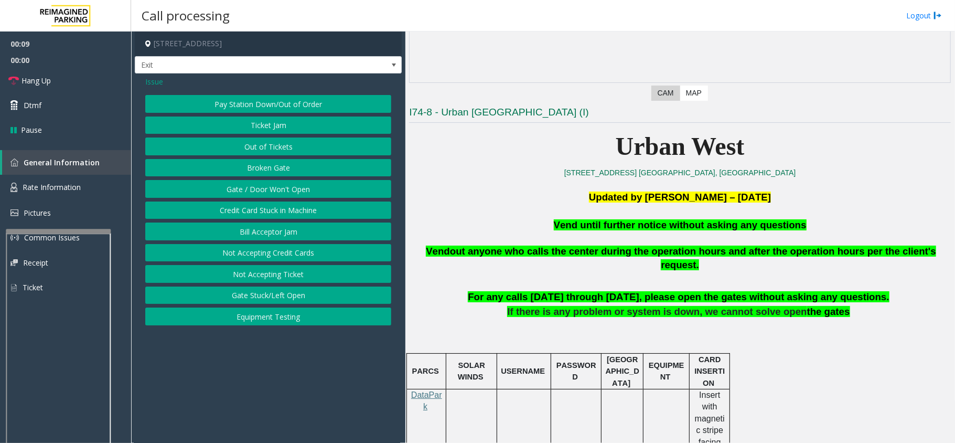
click at [267, 193] on button "Gate / Door Won't Open" at bounding box center [268, 189] width 246 height 18
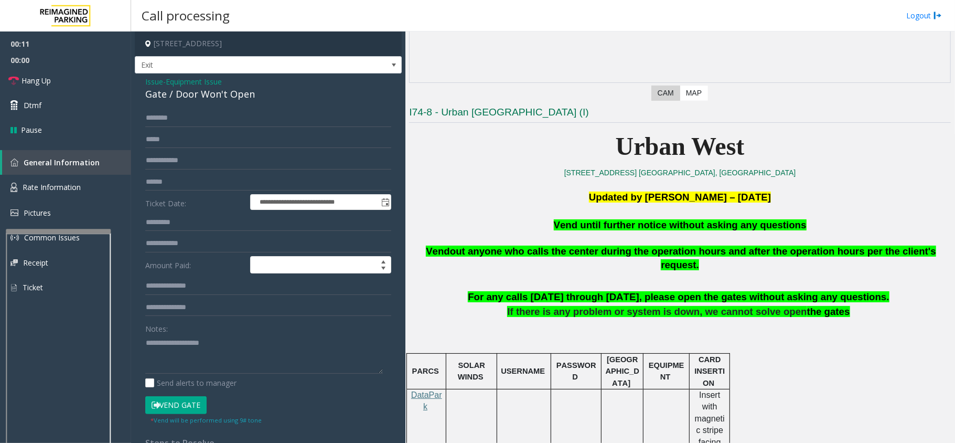
click at [758, 229] on span "Vend until further notice without asking any questions" at bounding box center [680, 224] width 253 height 11
click at [760, 226] on span "Vend until further notice without asking any questions" at bounding box center [680, 224] width 253 height 11
click at [760, 225] on span "Vend until further notice without asking any questions" at bounding box center [680, 224] width 253 height 11
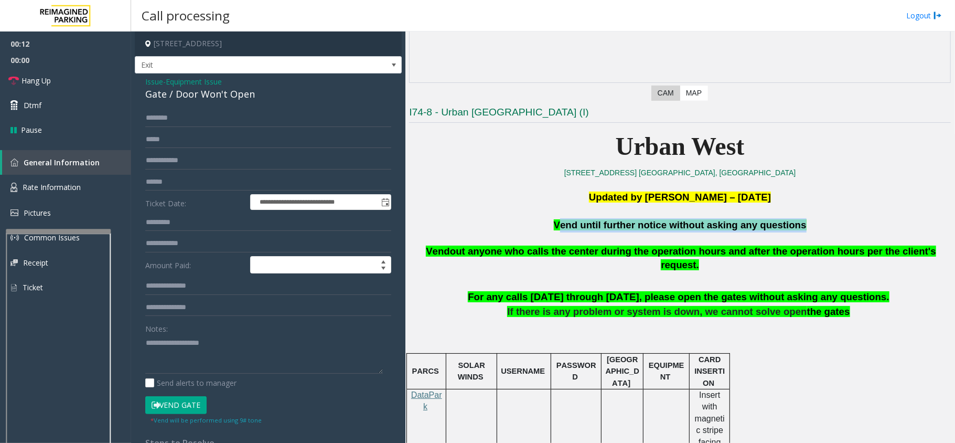
click at [760, 225] on span "Vend until further notice without asking any questions" at bounding box center [680, 224] width 253 height 11
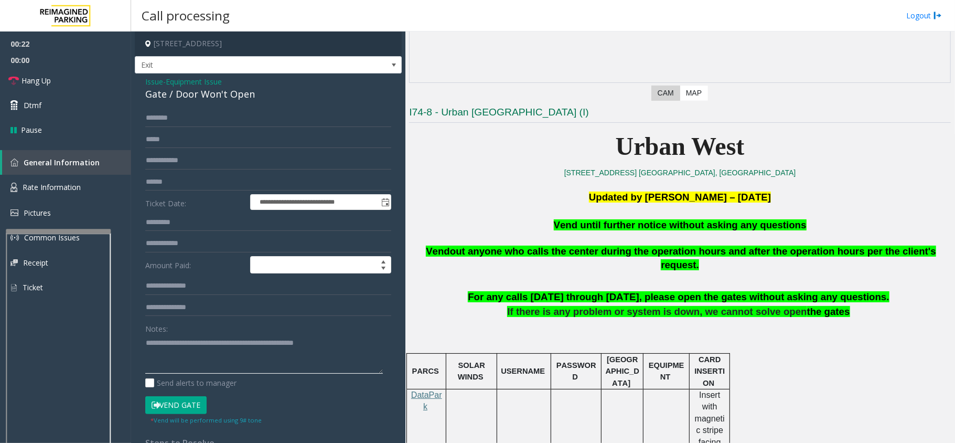
type textarea "**********"
click at [171, 408] on button "Vend Gate" at bounding box center [175, 405] width 61 height 18
click at [76, 74] on link "Hang Up" at bounding box center [65, 80] width 131 height 25
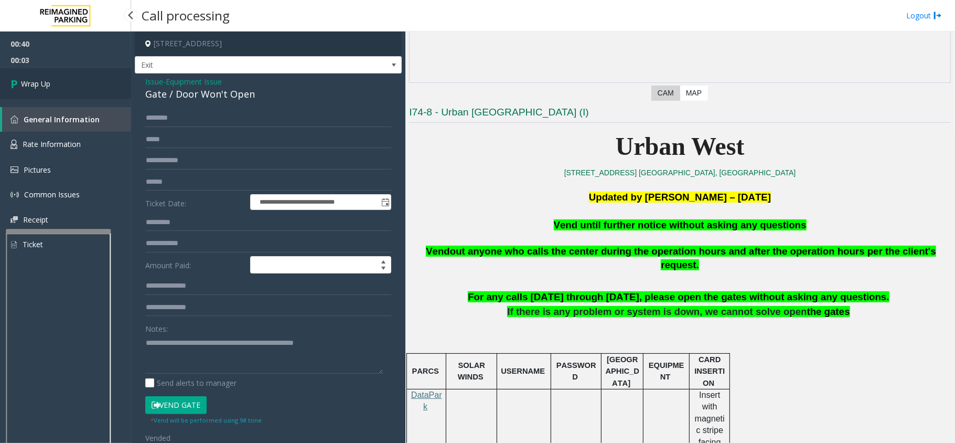
click at [66, 80] on link "Wrap Up" at bounding box center [65, 83] width 131 height 31
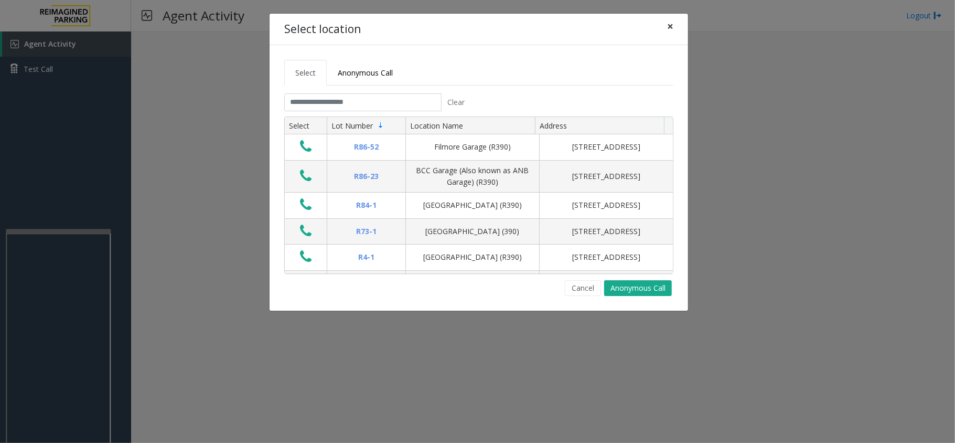
click at [672, 26] on span "×" at bounding box center [670, 26] width 6 height 15
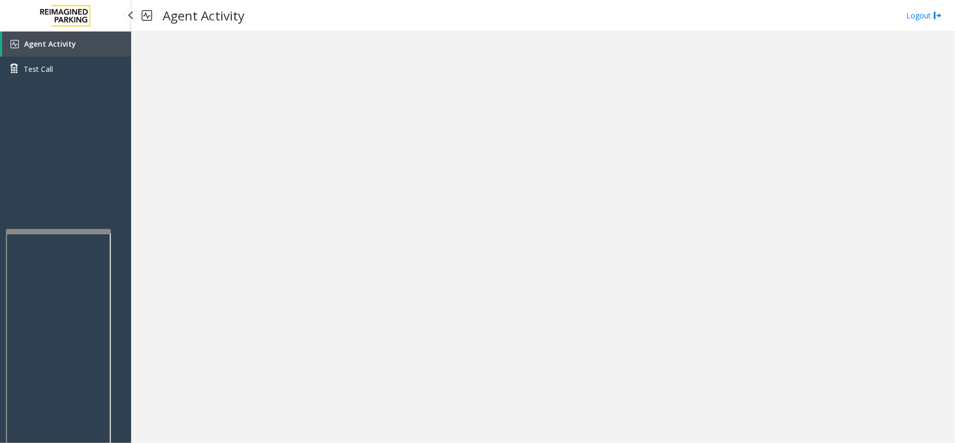
click at [34, 192] on div "Agent Activity Test Call" at bounding box center [65, 252] width 131 height 443
click at [89, 166] on div "Agent Activity Test Call" at bounding box center [65, 252] width 131 height 443
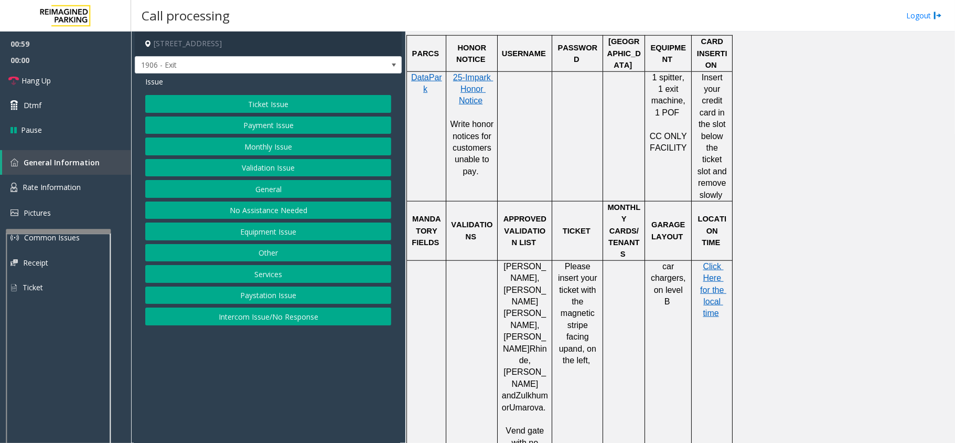
scroll to position [769, 0]
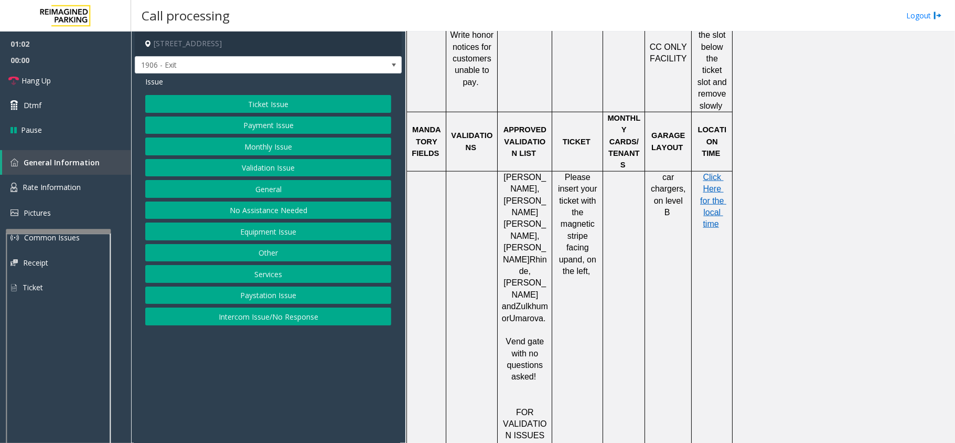
click at [271, 152] on button "Monthly Issue" at bounding box center [268, 146] width 246 height 18
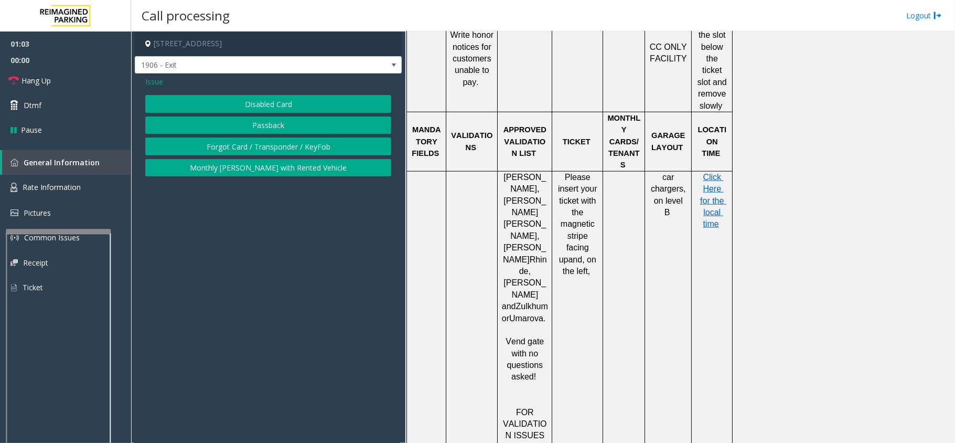
click at [261, 102] on button "Disabled Card" at bounding box center [268, 104] width 246 height 18
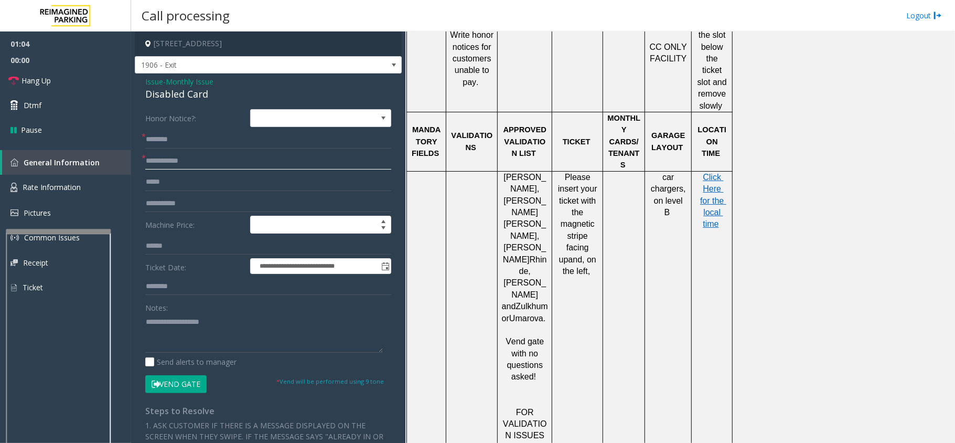
click at [185, 163] on input "text" at bounding box center [268, 161] width 246 height 18
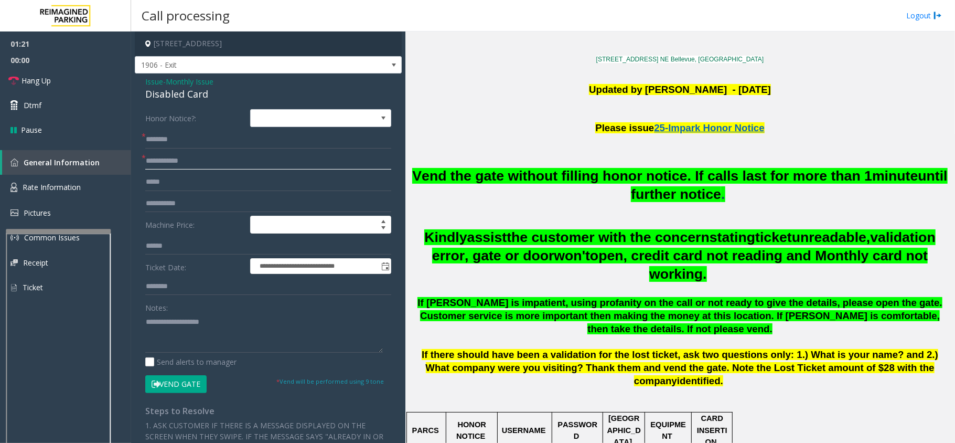
scroll to position [280, 0]
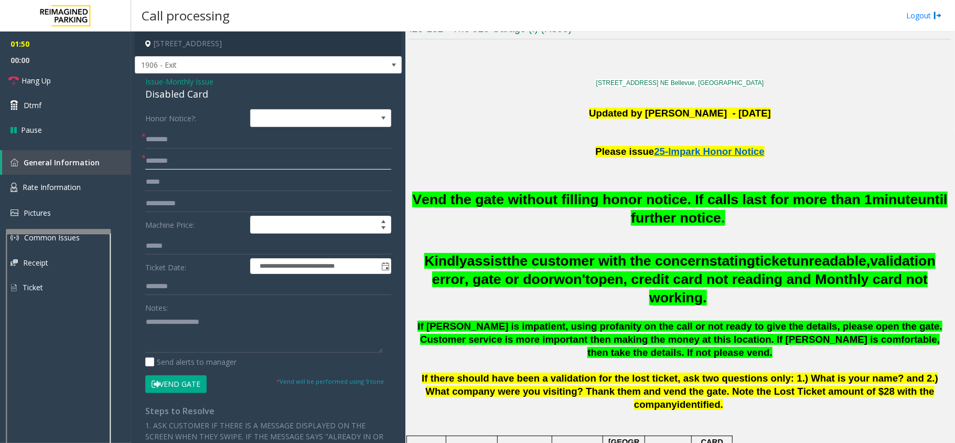
click at [153, 159] on input "********" at bounding box center [268, 161] width 246 height 18
click at [166, 158] on input "********" at bounding box center [268, 161] width 246 height 18
click at [154, 160] on input "********" at bounding box center [268, 161] width 246 height 18
click at [185, 160] on input "*********" at bounding box center [268, 161] width 246 height 18
type input "******"
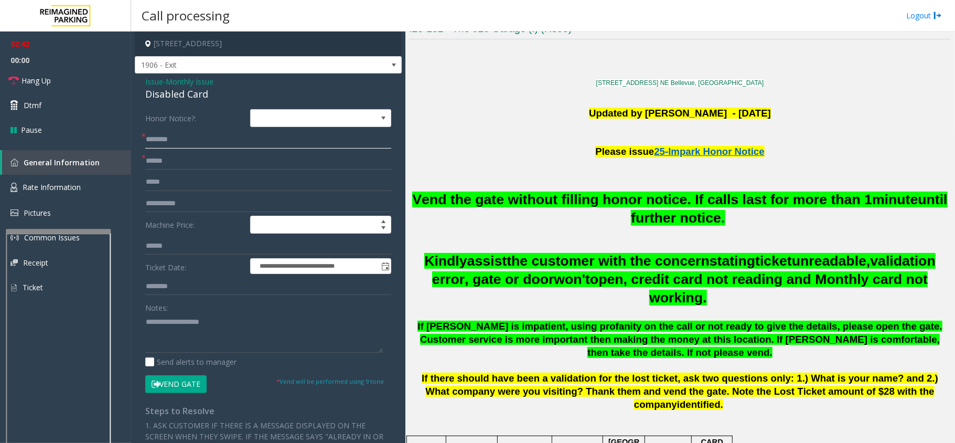
click at [172, 143] on input "text" at bounding box center [268, 140] width 246 height 18
type input "*"
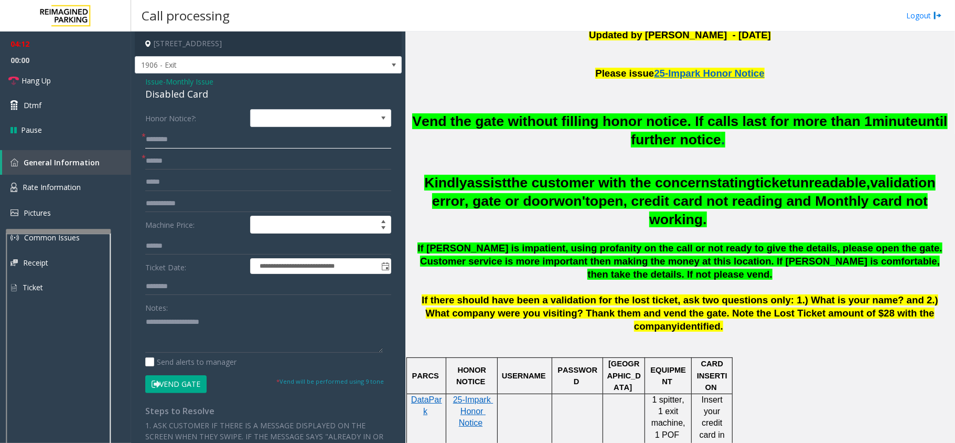
scroll to position [349, 0]
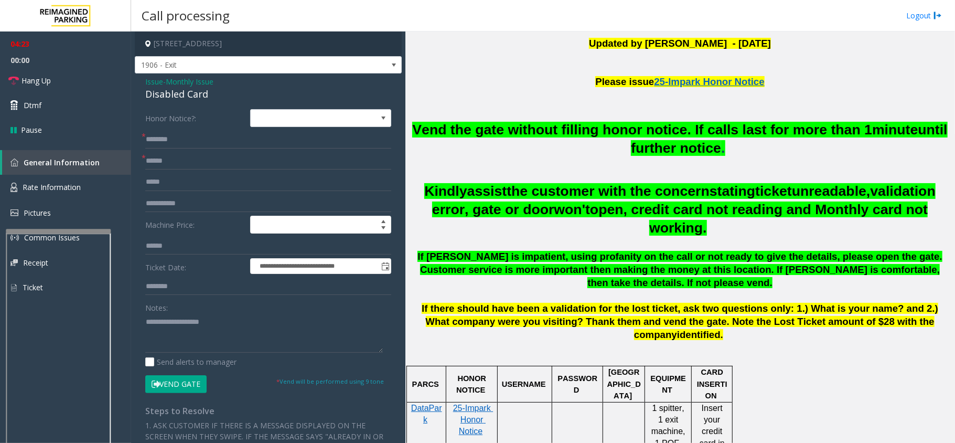
click at [183, 380] on button "Vend Gate" at bounding box center [175, 384] width 61 height 18
type textarea "**********"
click at [166, 140] on input "text" at bounding box center [268, 140] width 246 height 18
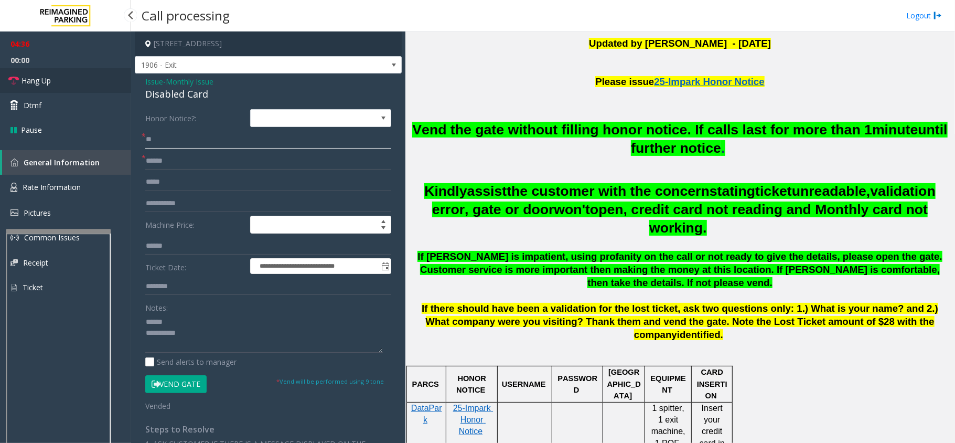
type input "**"
click at [84, 87] on link "Hang Up" at bounding box center [65, 80] width 131 height 25
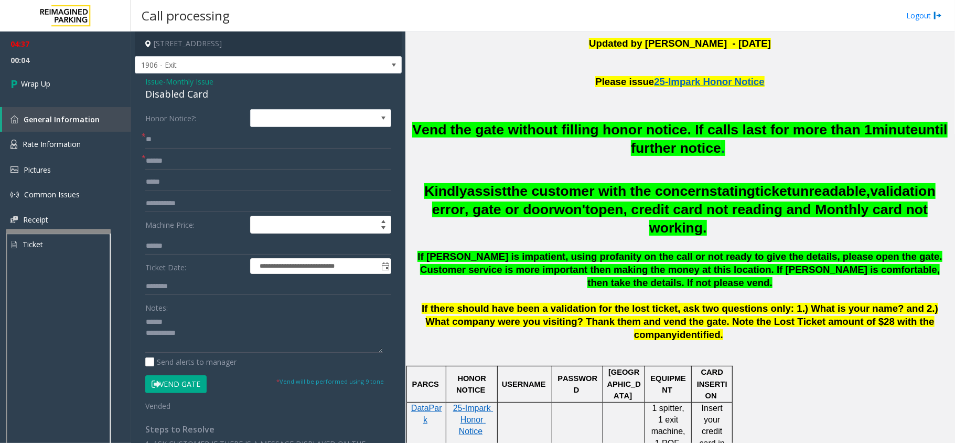
click at [168, 91] on div "Disabled Card" at bounding box center [268, 94] width 246 height 14
click at [173, 92] on div "Disabled Card" at bounding box center [268, 94] width 246 height 14
click at [165, 91] on div "Disabled Card" at bounding box center [268, 94] width 246 height 14
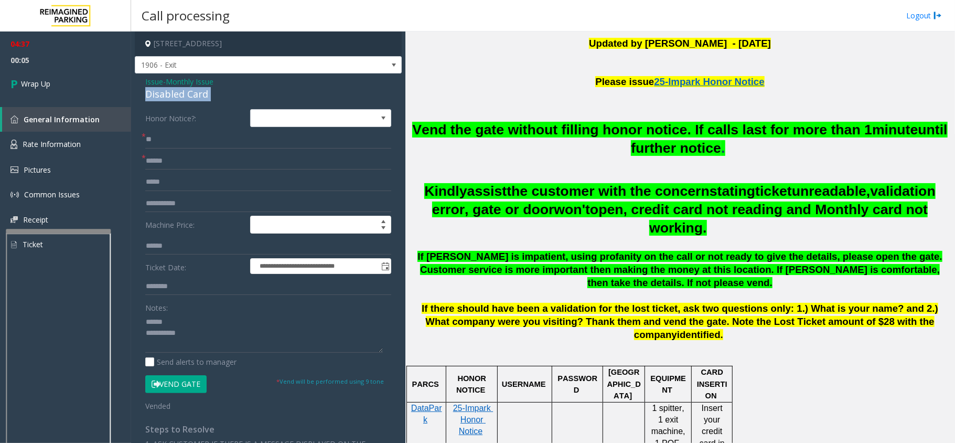
click at [165, 91] on div "Disabled Card" at bounding box center [268, 94] width 246 height 14
drag, startPoint x: 165, startPoint y: 91, endPoint x: 191, endPoint y: 169, distance: 82.1
click at [191, 169] on div "**********" at bounding box center [268, 370] width 267 height 595
click at [211, 134] on input "**" at bounding box center [268, 140] width 246 height 18
click at [180, 86] on span "Monthly Issue" at bounding box center [190, 81] width 48 height 11
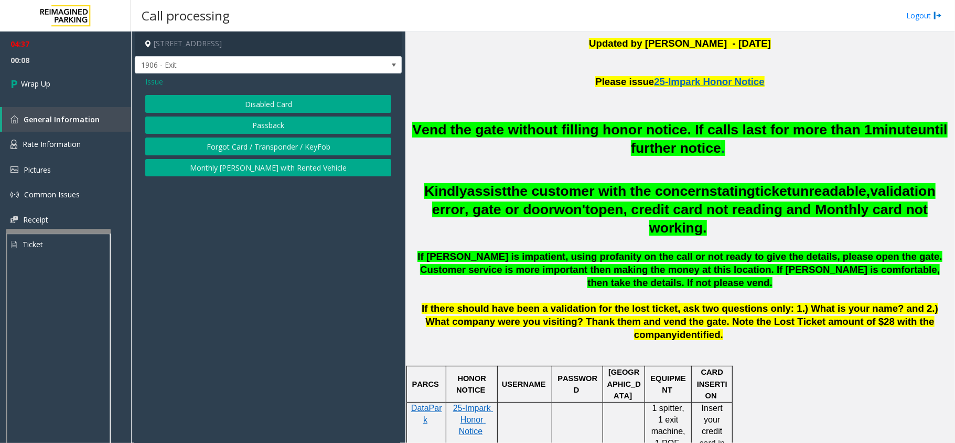
click at [180, 86] on div "Issue" at bounding box center [268, 81] width 246 height 11
click at [190, 104] on button "Disabled Card" at bounding box center [268, 104] width 246 height 18
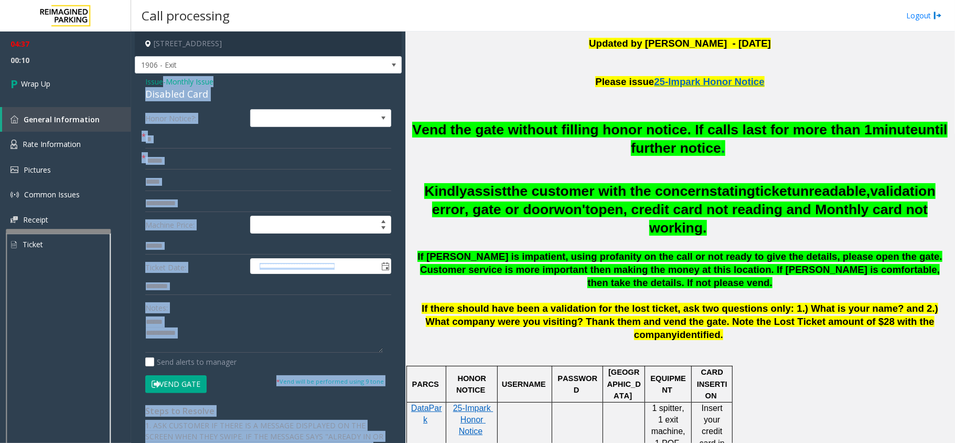
click at [209, 108] on div "**********" at bounding box center [268, 361] width 267 height 577
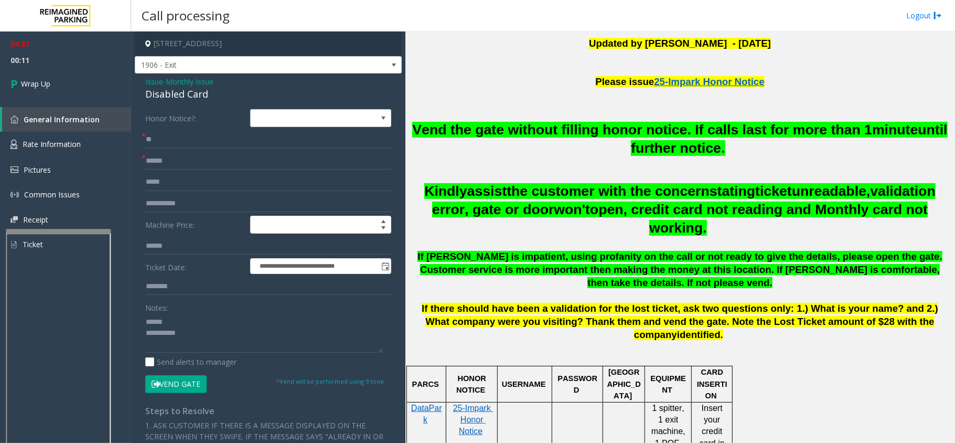
click at [184, 98] on div "Disabled Card" at bounding box center [268, 94] width 246 height 14
click at [184, 95] on div "Disabled Card" at bounding box center [268, 94] width 246 height 14
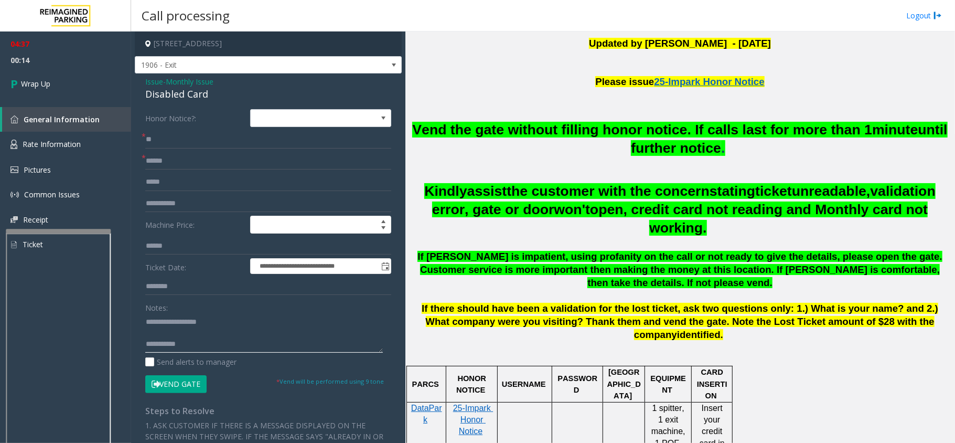
click at [206, 341] on textarea at bounding box center [264, 332] width 238 height 39
click at [363, 340] on textarea at bounding box center [264, 332] width 238 height 39
click at [357, 332] on textarea at bounding box center [264, 332] width 238 height 39
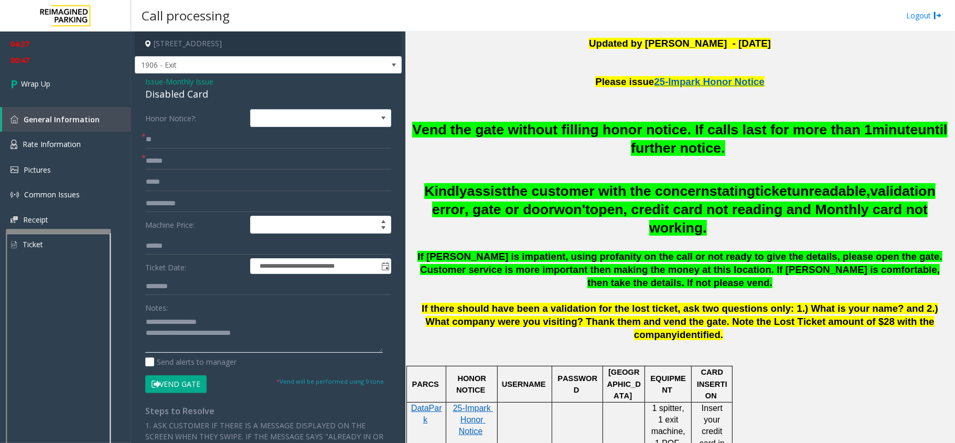
drag, startPoint x: 271, startPoint y: 334, endPoint x: 143, endPoint y: 334, distance: 127.5
click at [143, 334] on div "**********" at bounding box center [268, 374] width 262 height 531
type textarea "**********"
click at [87, 83] on link "Wrap Up" at bounding box center [65, 83] width 131 height 31
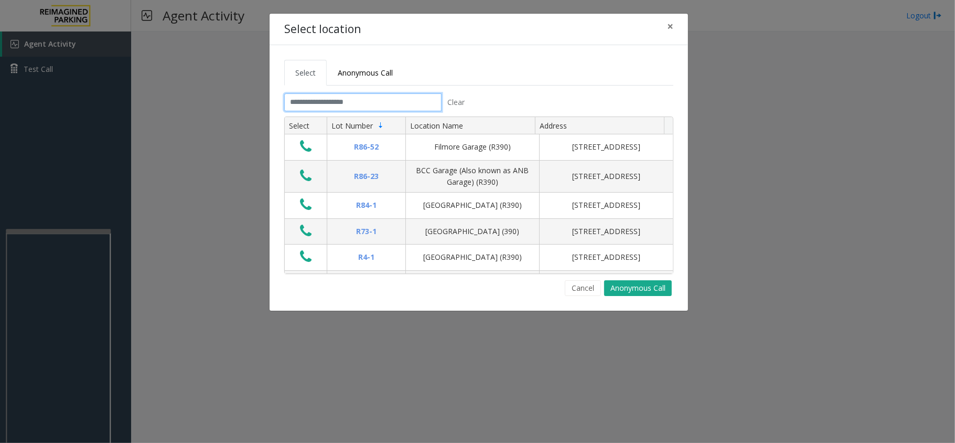
click at [294, 104] on input "text" at bounding box center [362, 102] width 157 height 18
click at [304, 103] on input "text" at bounding box center [362, 102] width 157 height 18
click at [300, 105] on input "text" at bounding box center [362, 102] width 157 height 18
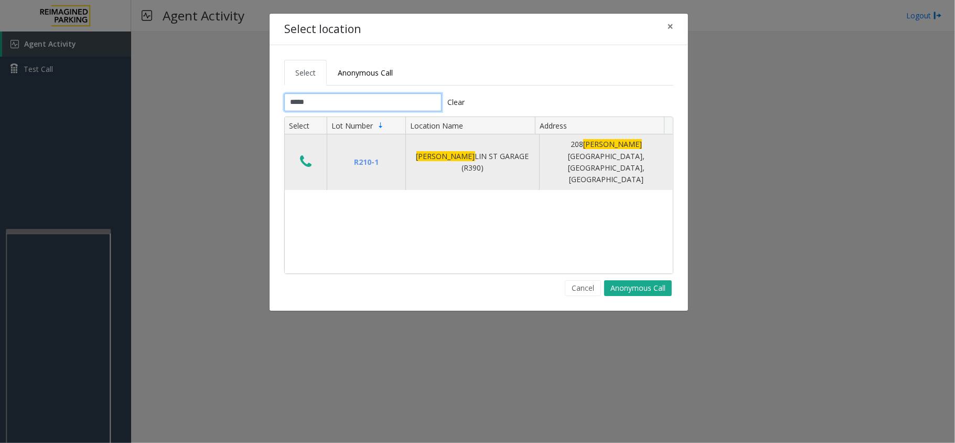
type input "*****"
click at [311, 154] on icon "Data table" at bounding box center [306, 161] width 12 height 15
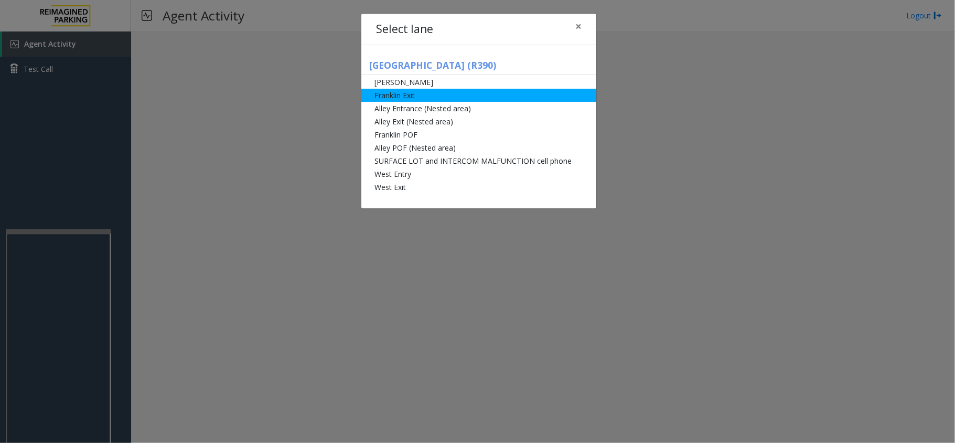
click at [393, 99] on li "Franklin Exit" at bounding box center [478, 95] width 235 height 13
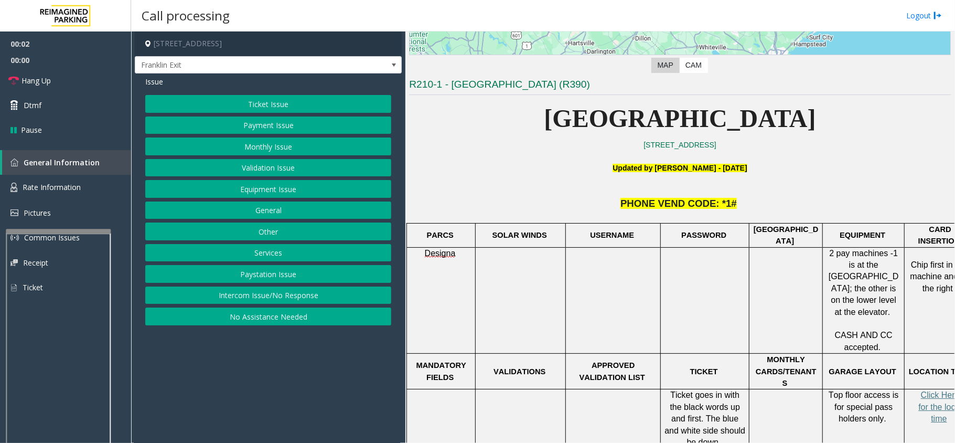
scroll to position [349, 0]
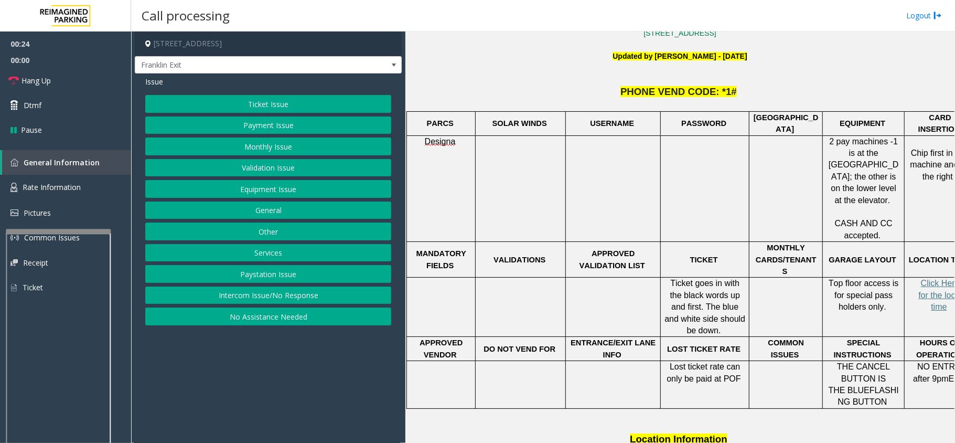
drag, startPoint x: 294, startPoint y: 128, endPoint x: 290, endPoint y: 143, distance: 15.1
click at [290, 143] on div "Ticket Issue Payment Issue Monthly Issue Validation Issue Equipment Issue Gener…" at bounding box center [268, 210] width 246 height 230
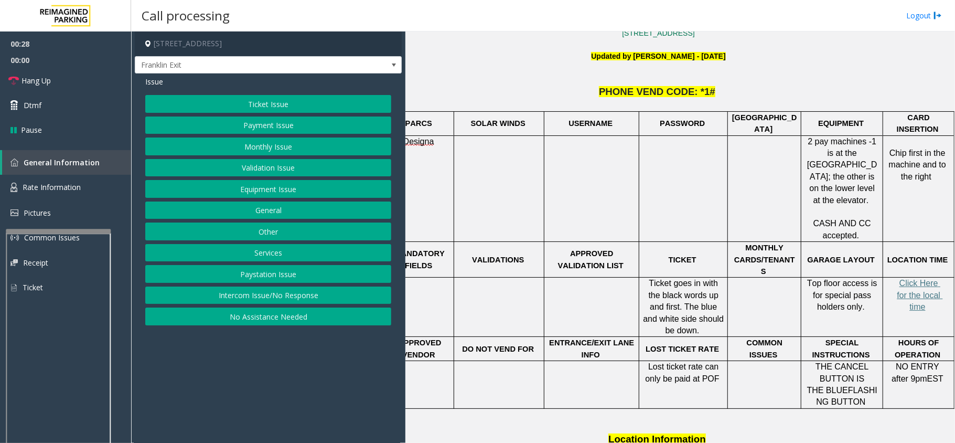
drag, startPoint x: 529, startPoint y: 186, endPoint x: 624, endPoint y: 189, distance: 95.0
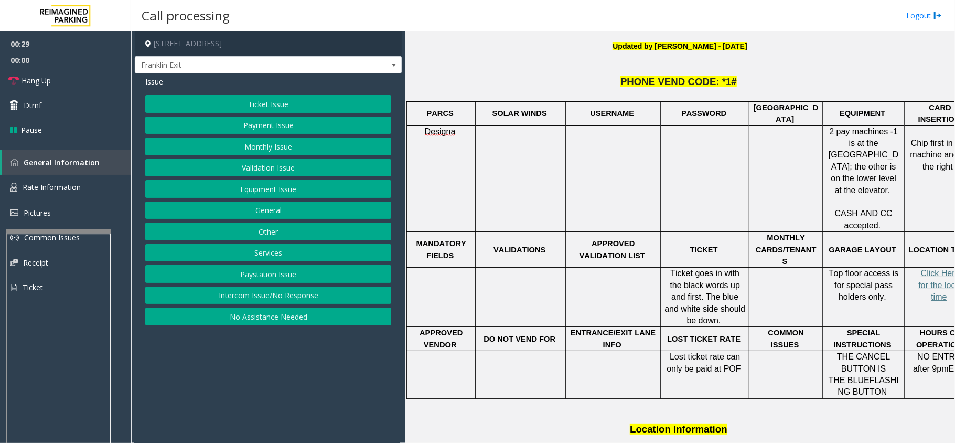
scroll to position [380, 0]
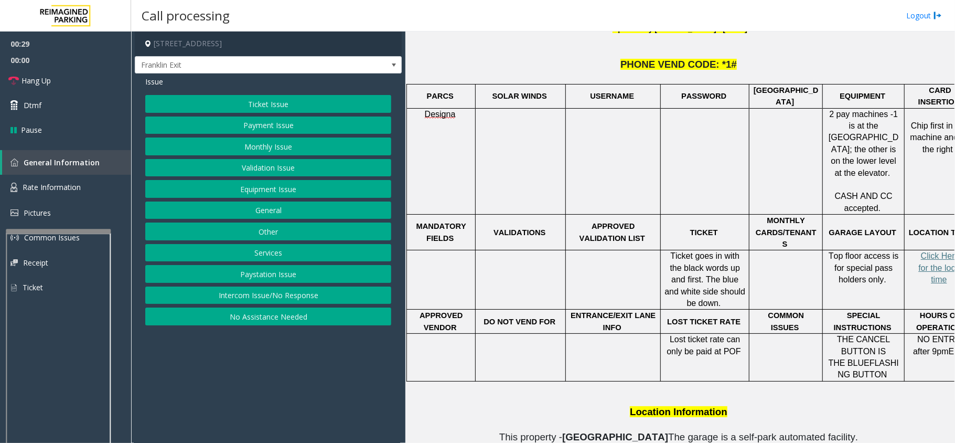
drag, startPoint x: 704, startPoint y: 181, endPoint x: 529, endPoint y: 204, distance: 176.2
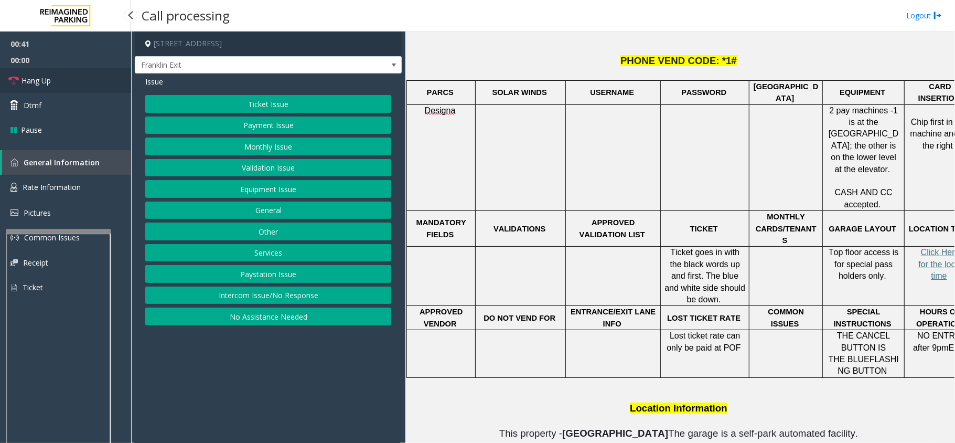
click at [107, 82] on link "Hang Up" at bounding box center [65, 80] width 131 height 25
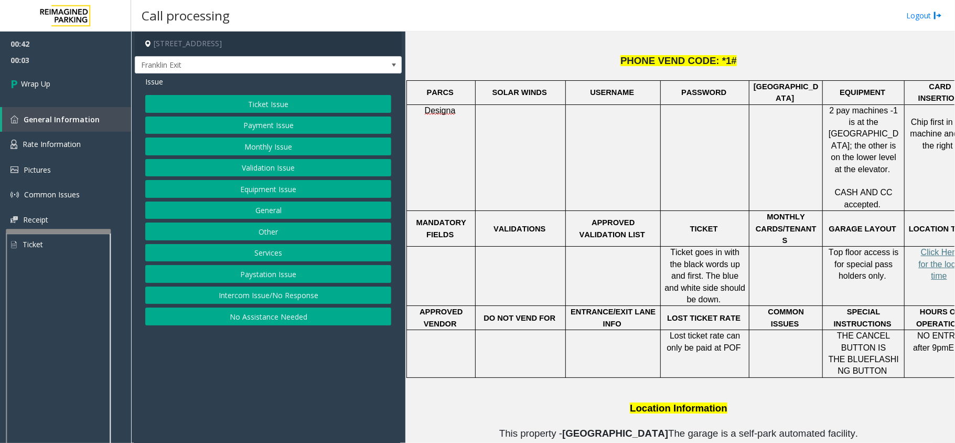
click at [221, 292] on button "Intercom Issue/No Response" at bounding box center [268, 295] width 246 height 18
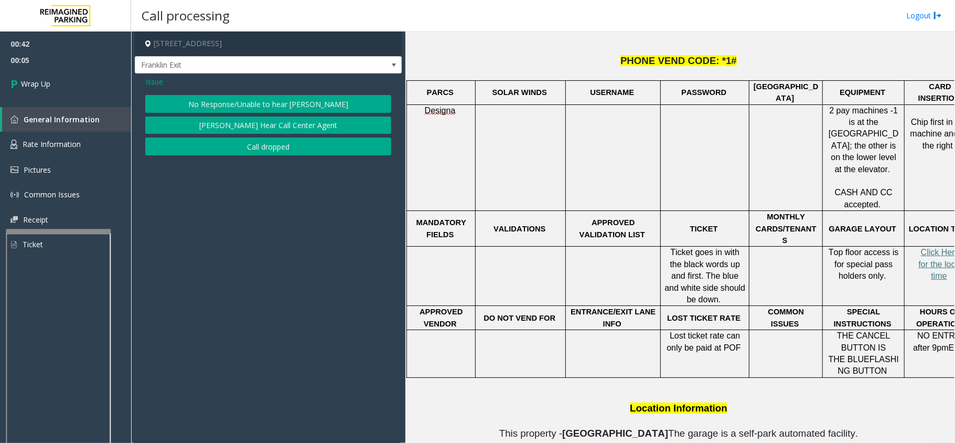
click at [194, 105] on button "No Response/Unable to hear [PERSON_NAME]" at bounding box center [268, 104] width 246 height 18
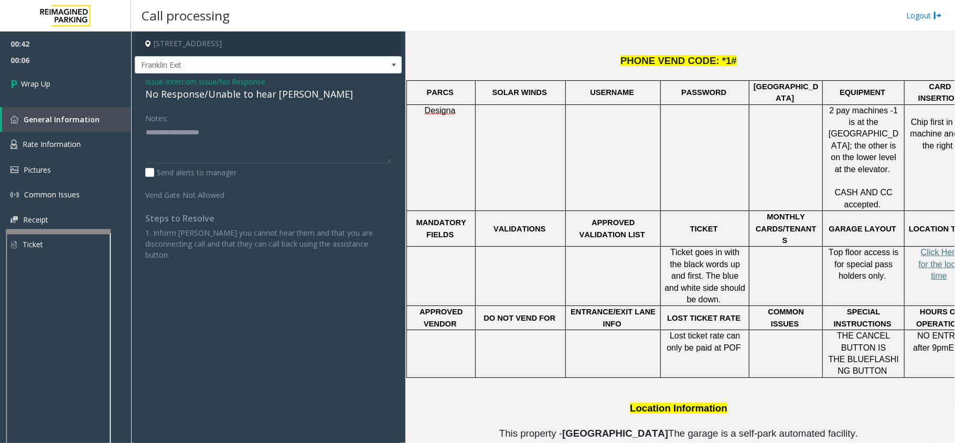
click at [181, 95] on div "No Response/Unable to hear [PERSON_NAME]" at bounding box center [268, 94] width 246 height 14
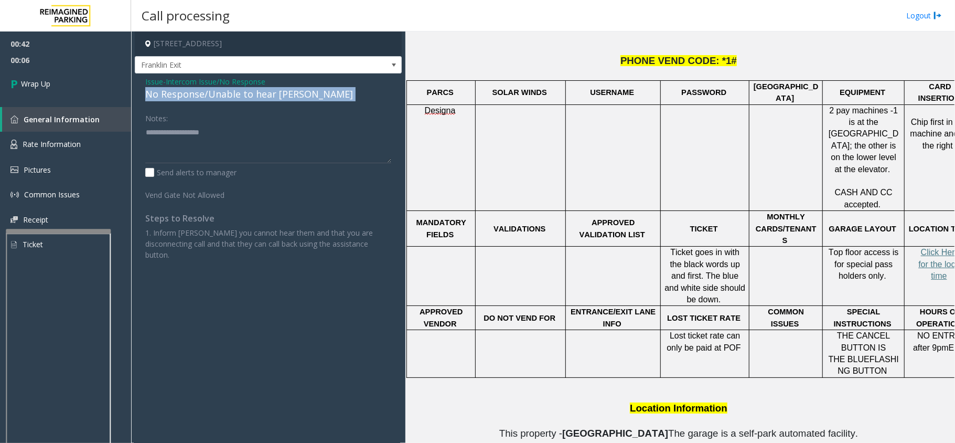
click at [181, 95] on div "No Response/Unable to hear [PERSON_NAME]" at bounding box center [268, 94] width 246 height 14
type textarea "**********"
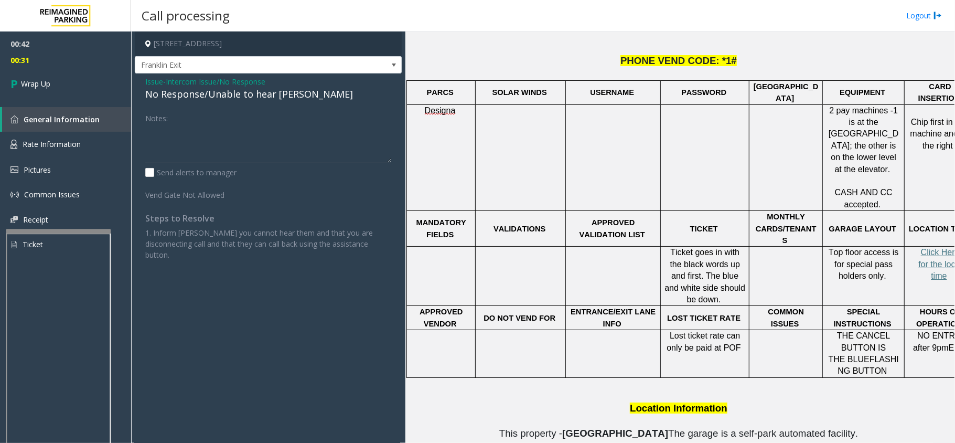
click at [229, 81] on span "Intercom Issue/No Response" at bounding box center [216, 81] width 100 height 11
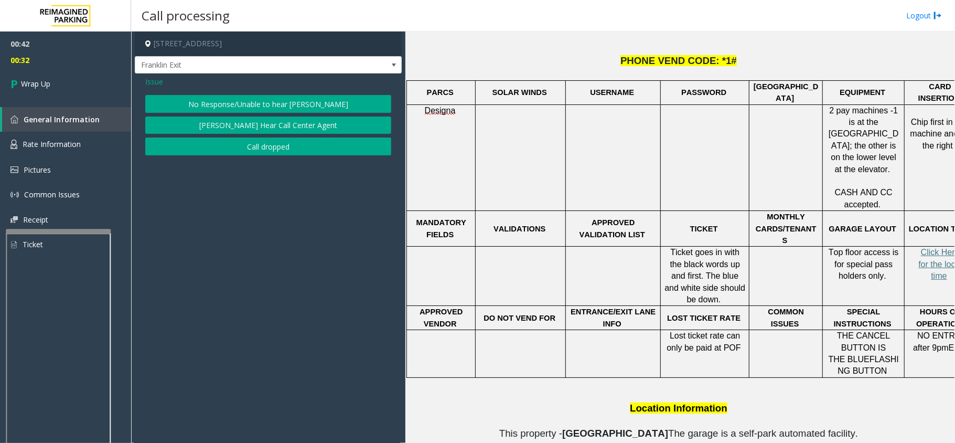
click at [150, 79] on span "Issue" at bounding box center [154, 81] width 18 height 11
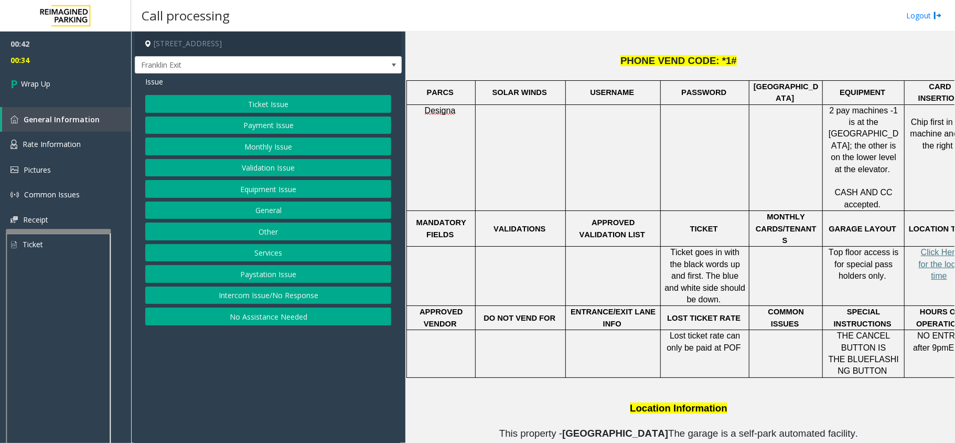
click at [243, 191] on button "Equipment Issue" at bounding box center [268, 189] width 246 height 18
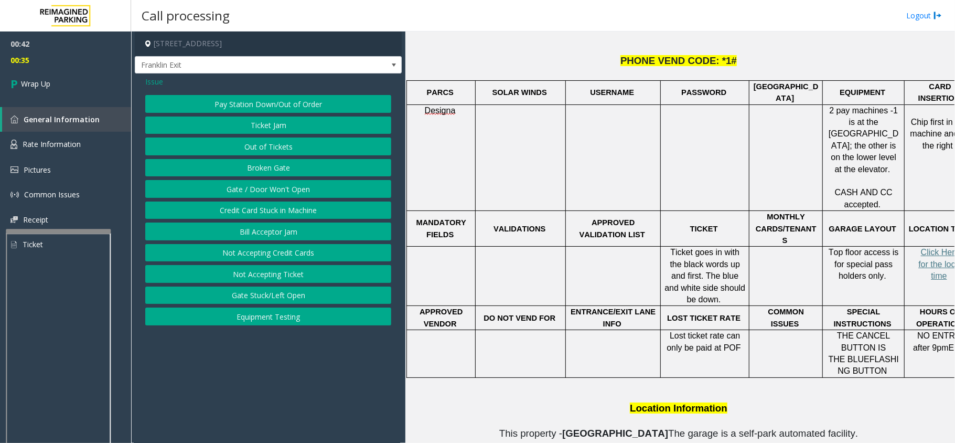
click at [248, 189] on button "Gate / Door Won't Open" at bounding box center [268, 189] width 246 height 18
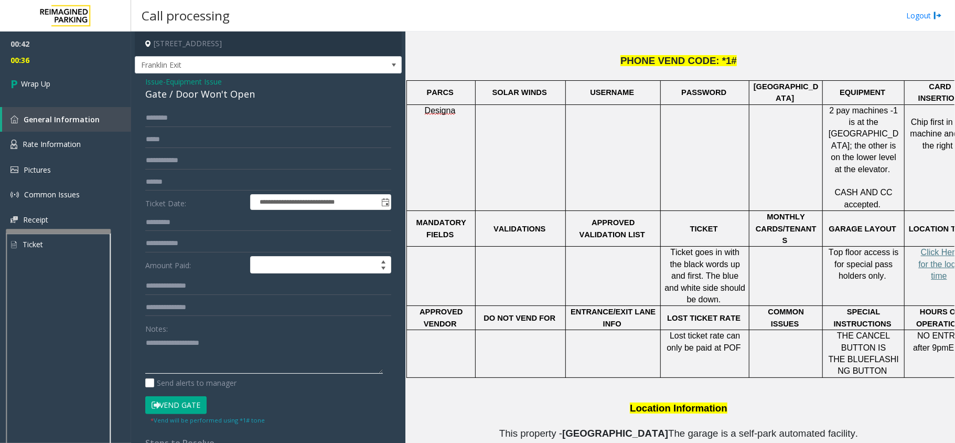
click at [176, 345] on textarea at bounding box center [264, 353] width 238 height 39
click at [184, 341] on textarea at bounding box center [264, 353] width 238 height 39
click at [205, 95] on div "Gate / Door Won't Open" at bounding box center [268, 94] width 246 height 14
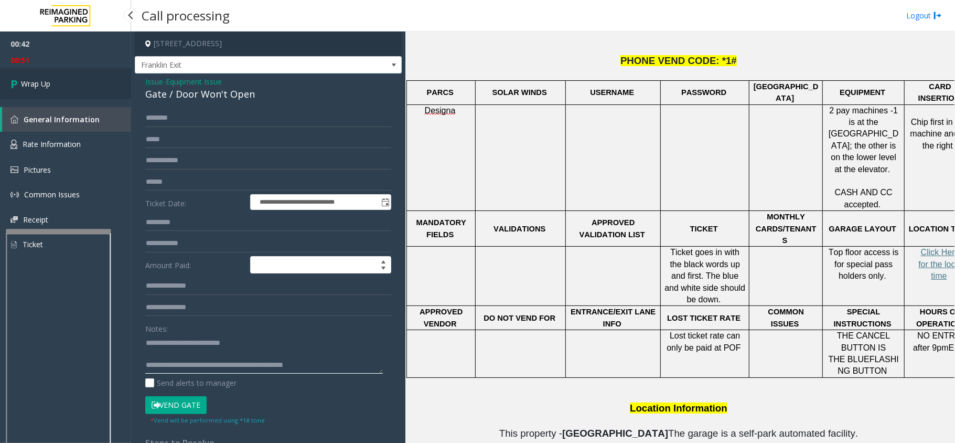
type textarea "**********"
click at [63, 83] on link "Wrap Up" at bounding box center [65, 83] width 131 height 31
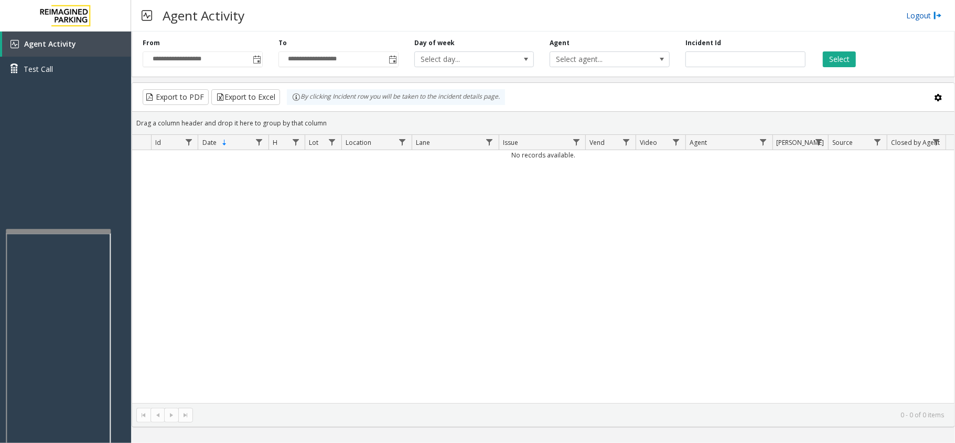
click at [924, 10] on link "Logout" at bounding box center [925, 15] width 36 height 11
